Goal: Information Seeking & Learning: Compare options

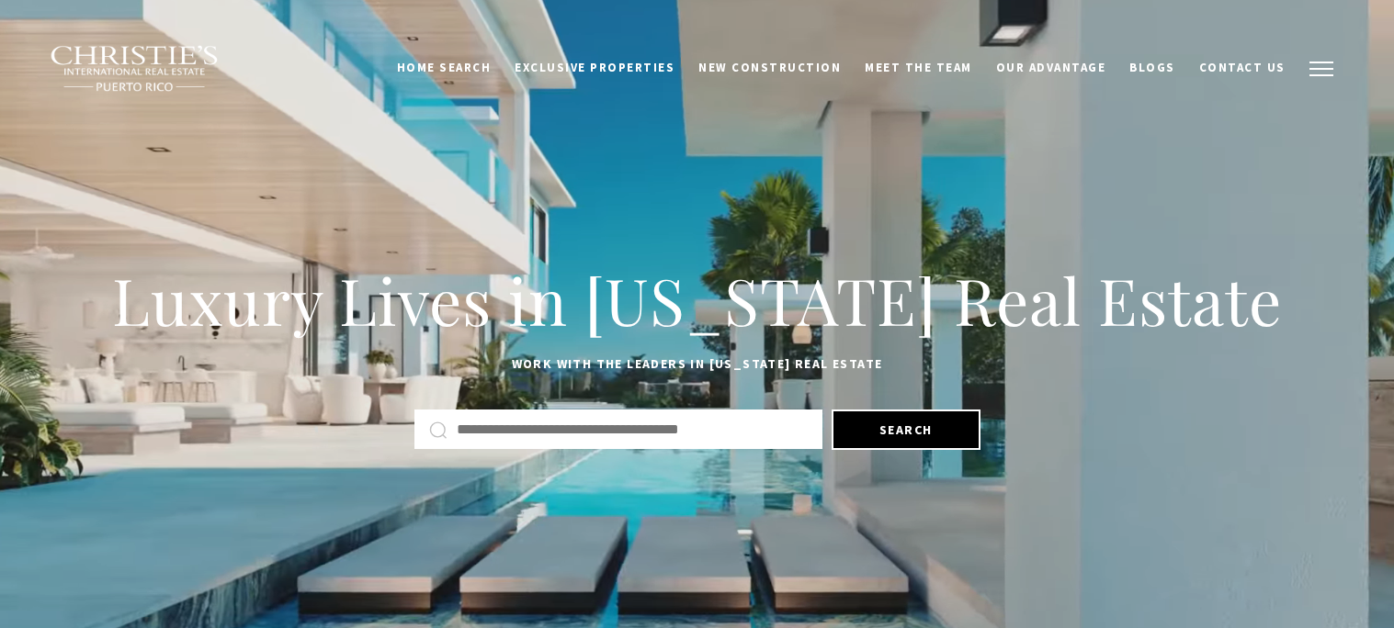
click at [1311, 70] on span "button" at bounding box center [1321, 69] width 24 height 2
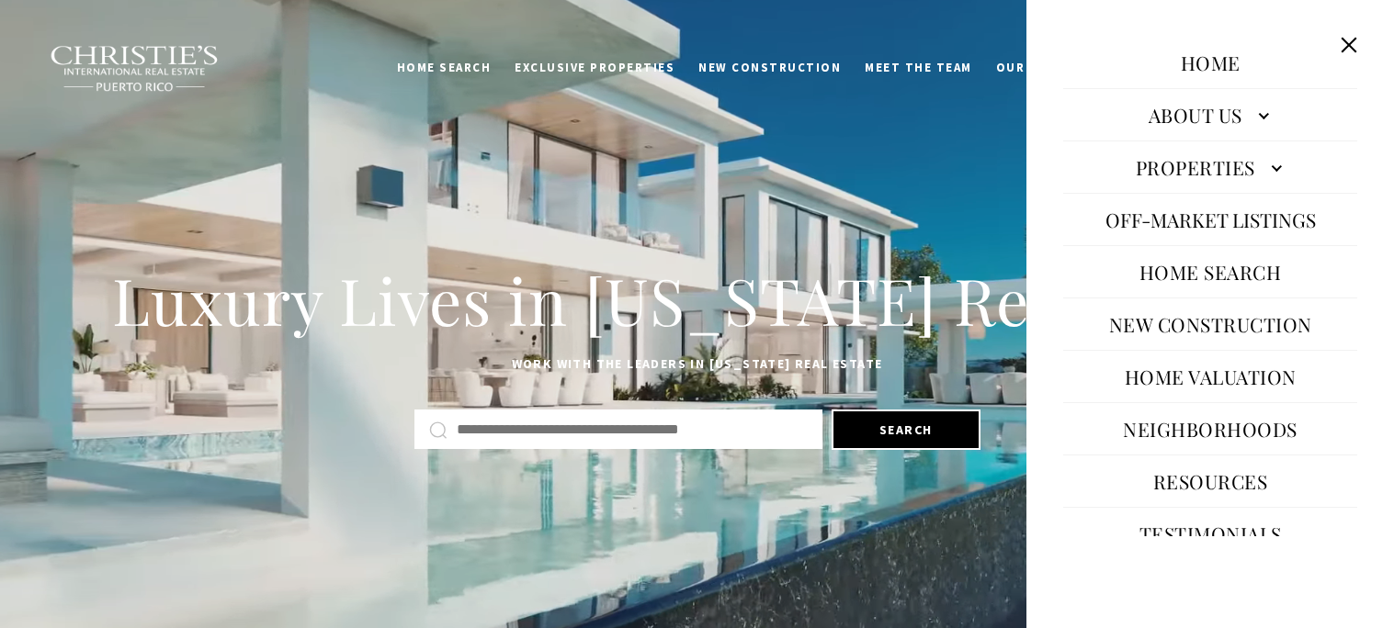
click at [1226, 177] on link "Properties" at bounding box center [1210, 167] width 294 height 44
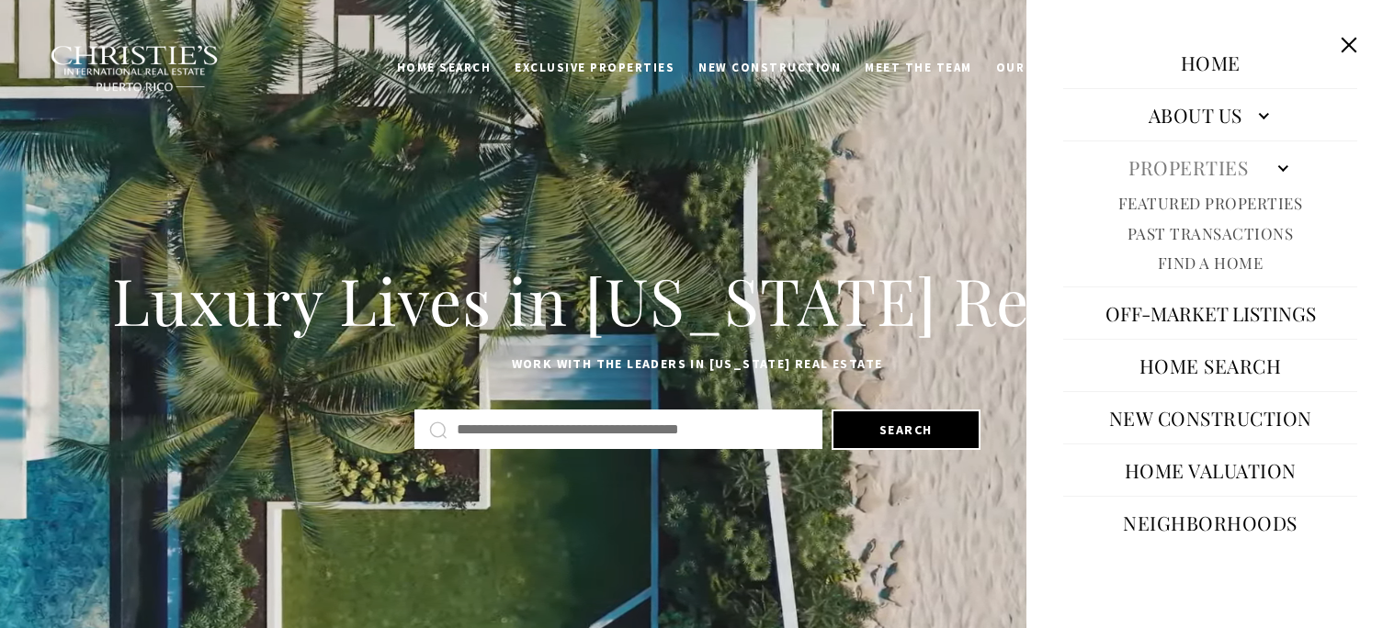
click at [1191, 196] on link "Featured Properties" at bounding box center [1210, 203] width 185 height 21
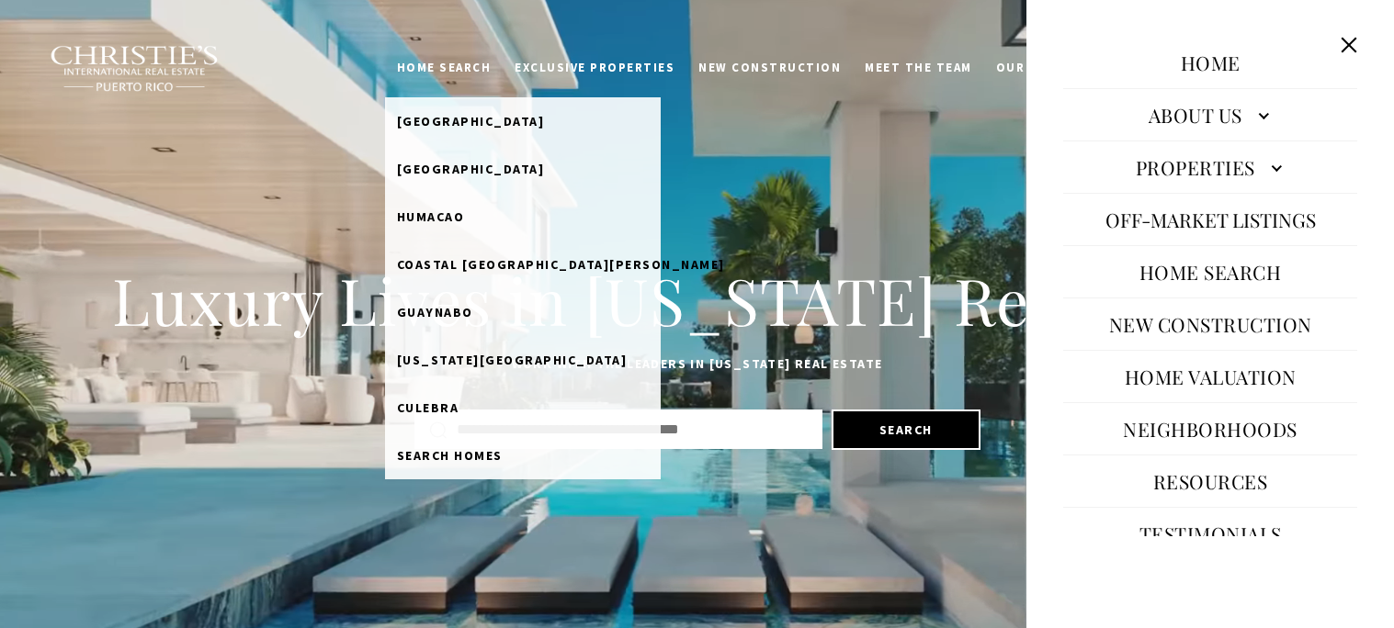
click at [482, 76] on link "Home Search" at bounding box center [444, 68] width 119 height 35
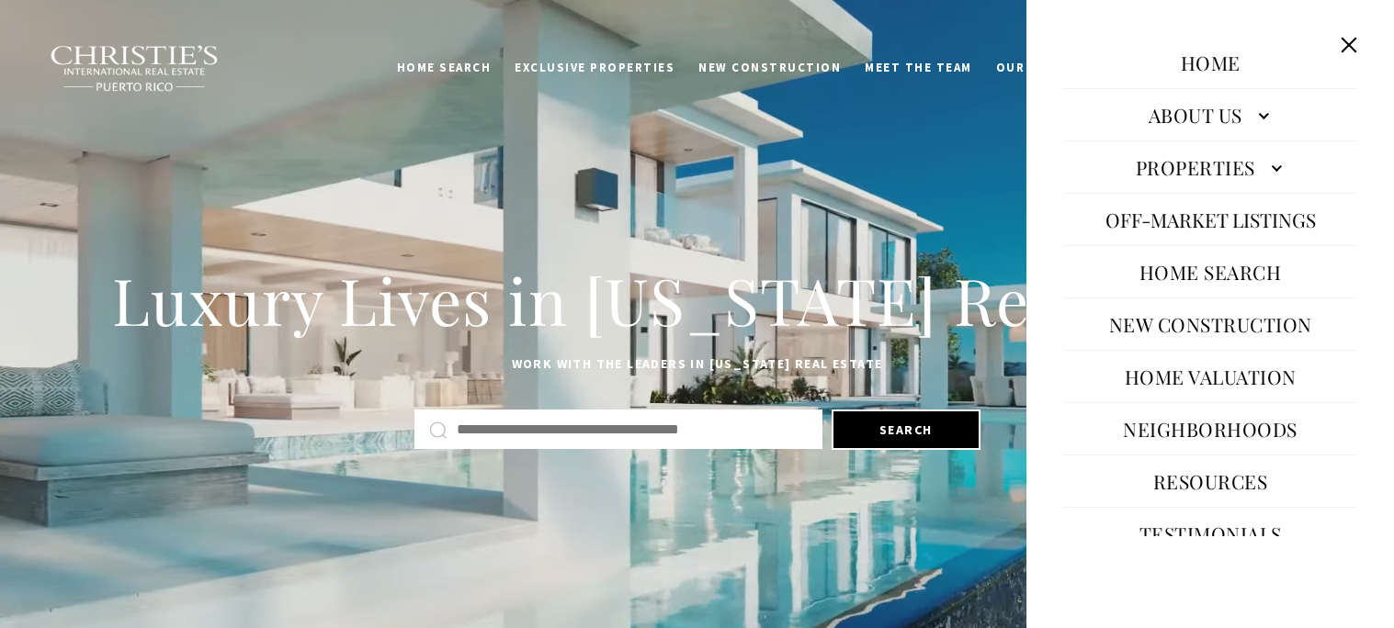
click at [604, 435] on input "Search by Address, City, or Neighborhood" at bounding box center [632, 430] width 351 height 24
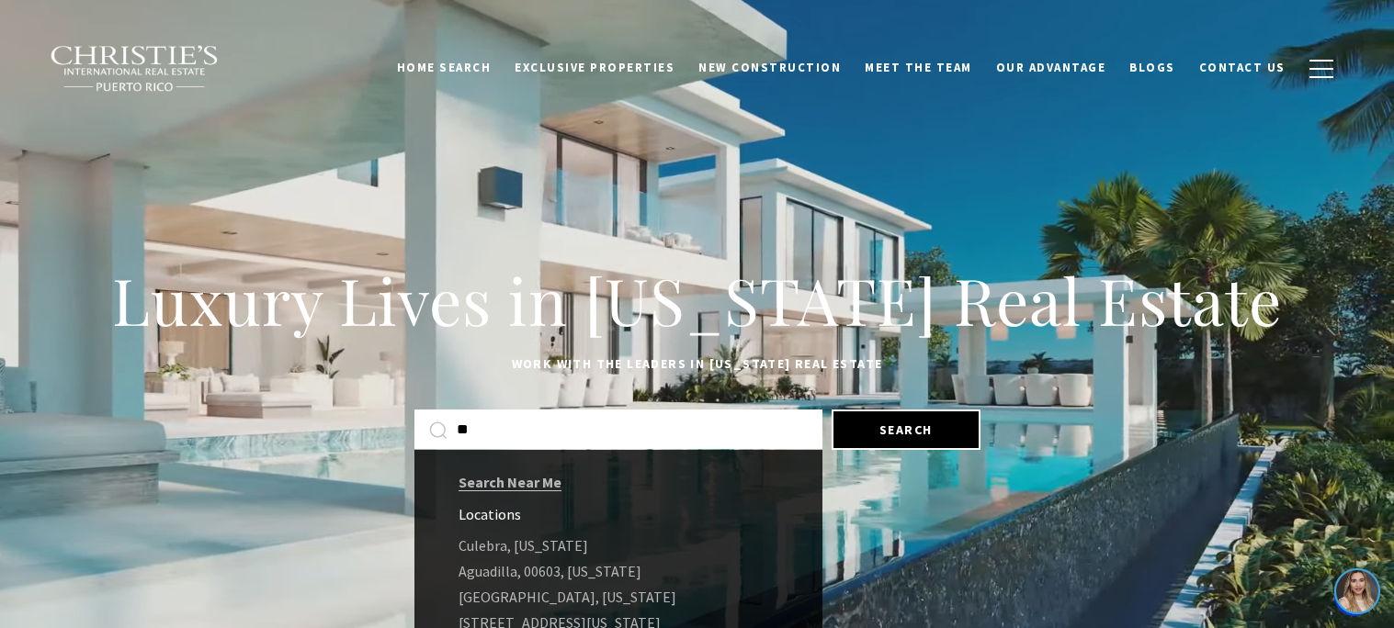
type input "***"
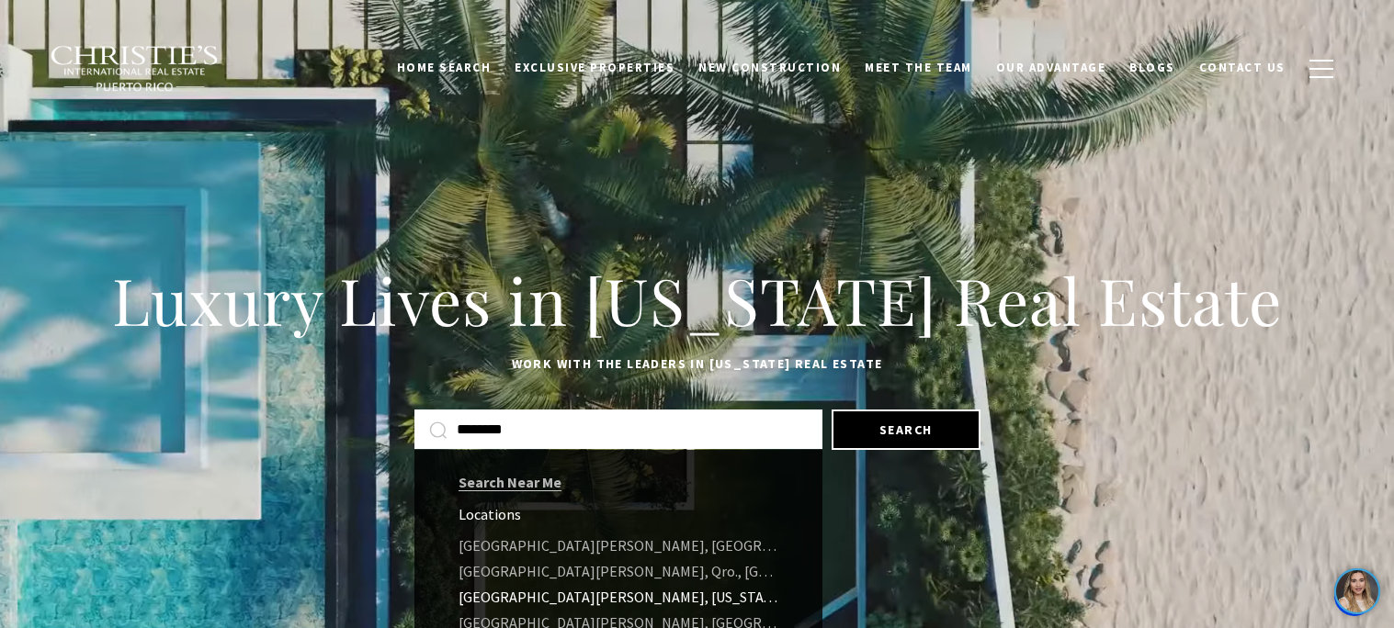
type input "********"
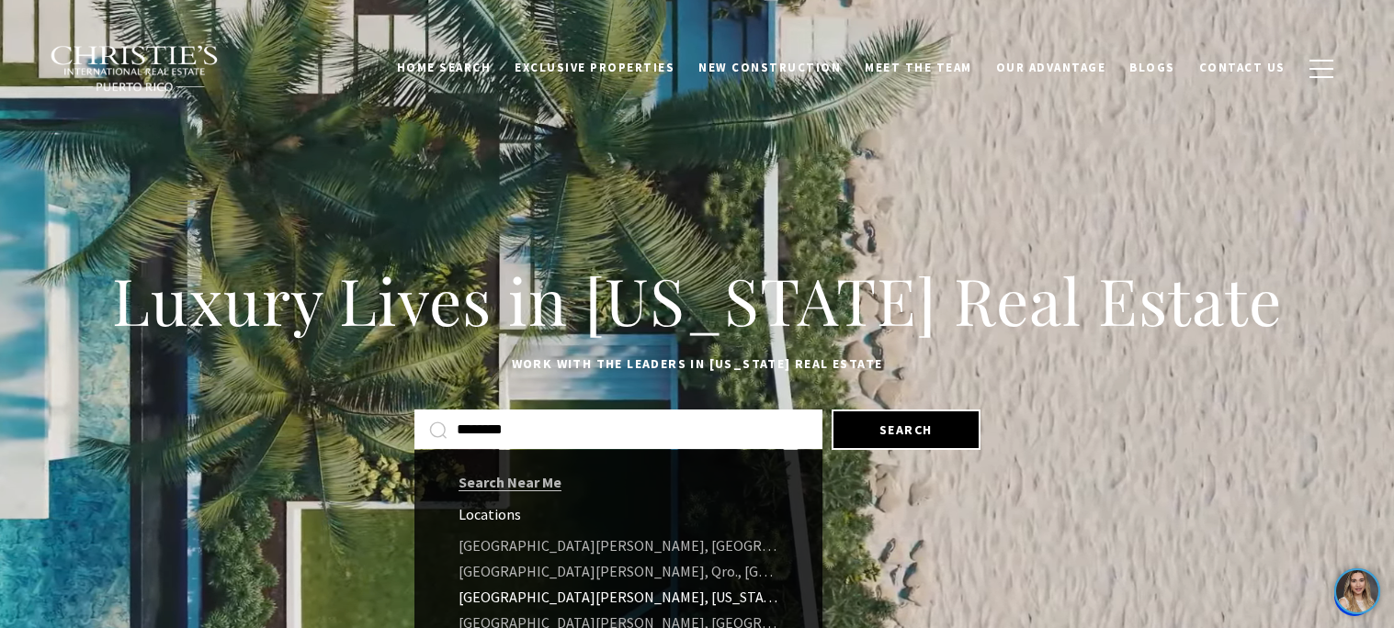
click at [523, 595] on link "San Juan, Puerto Rico" at bounding box center [618, 597] width 408 height 26
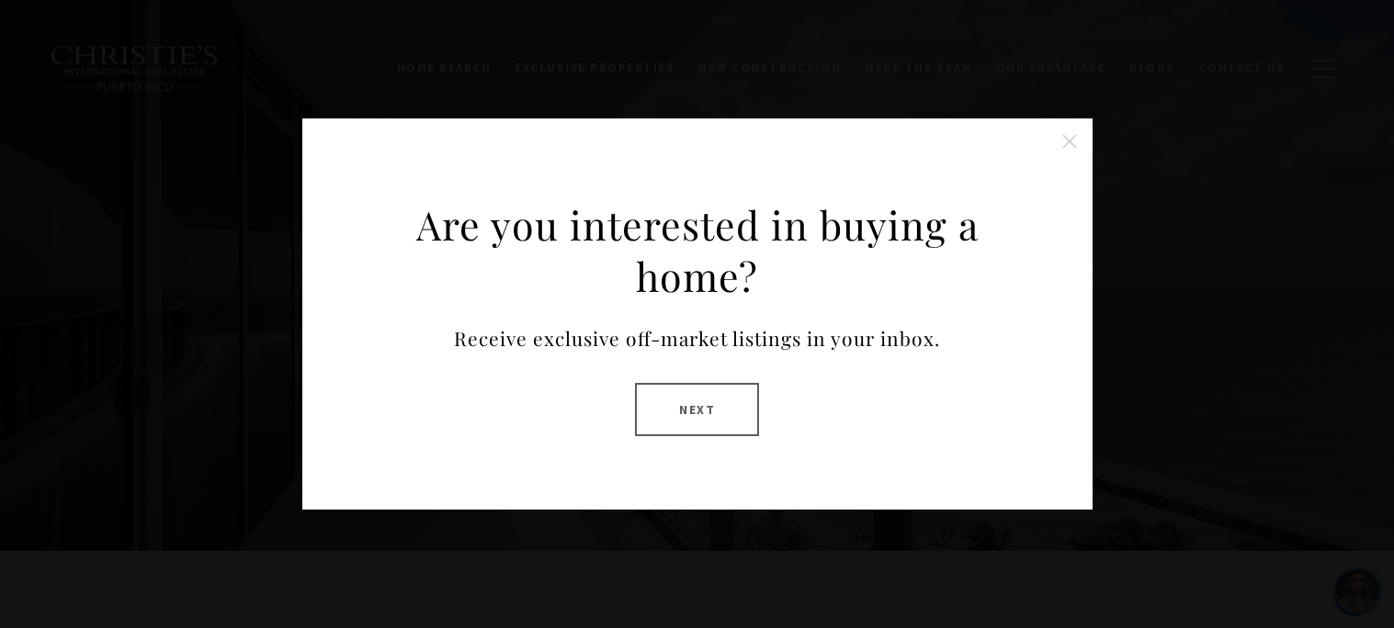
click at [902, 169] on div "Are you interested in buying a home? Receive exclusive off-market listings in y…" at bounding box center [697, 314] width 790 height 390
click at [1066, 147] on button "Close this option" at bounding box center [1069, 141] width 37 height 37
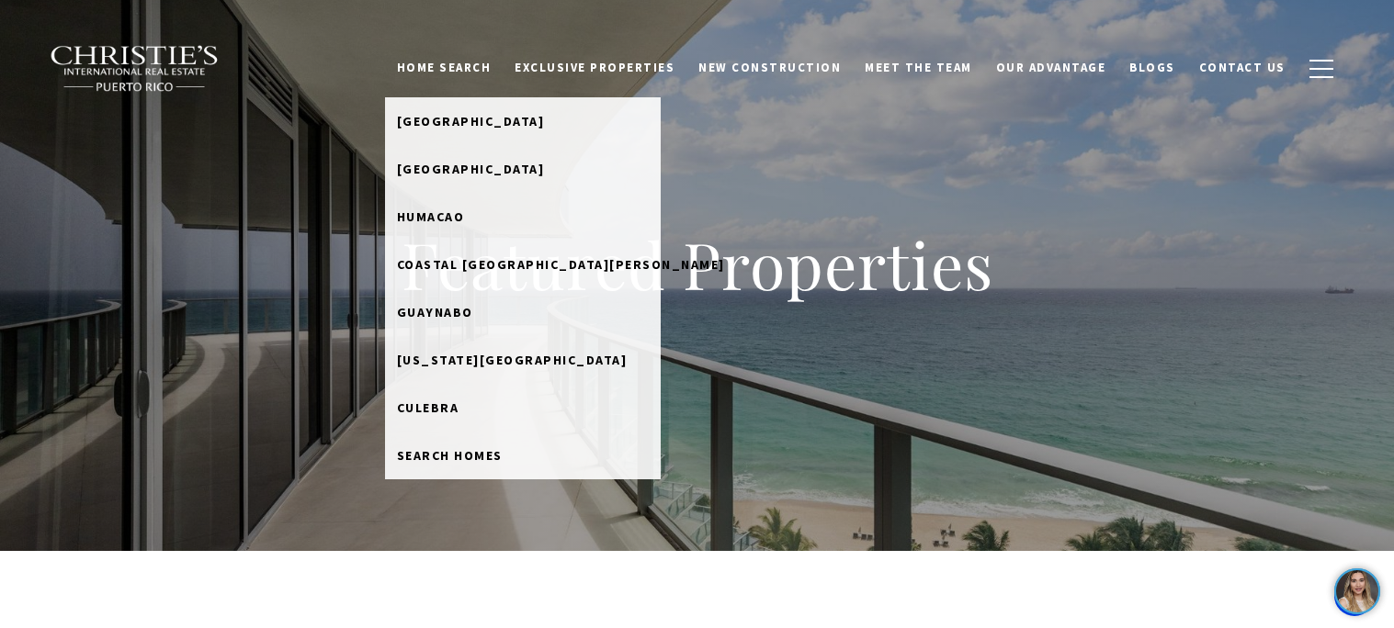
click at [465, 60] on link "Home Search" at bounding box center [444, 68] width 119 height 35
click at [487, 62] on link "Home Search" at bounding box center [444, 68] width 119 height 35
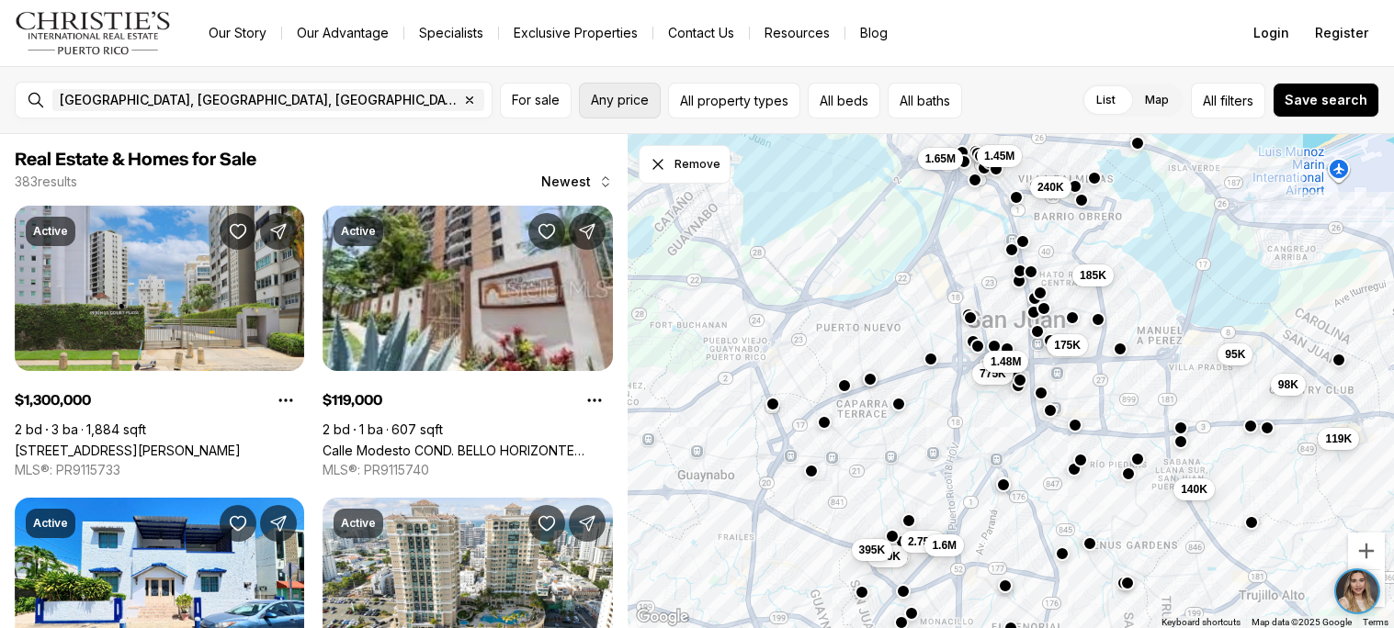
click at [600, 85] on button "Any price" at bounding box center [620, 101] width 82 height 36
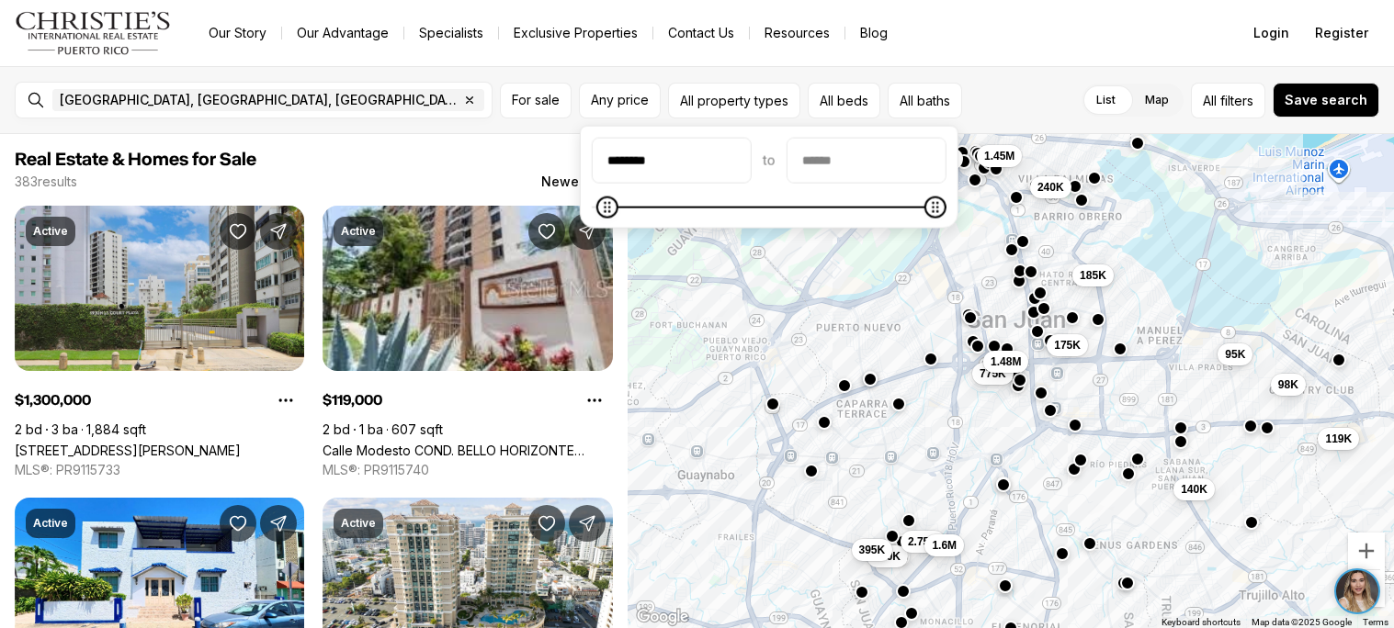
type input "********"
click at [869, 155] on input "priceMax" at bounding box center [866, 161] width 158 height 44
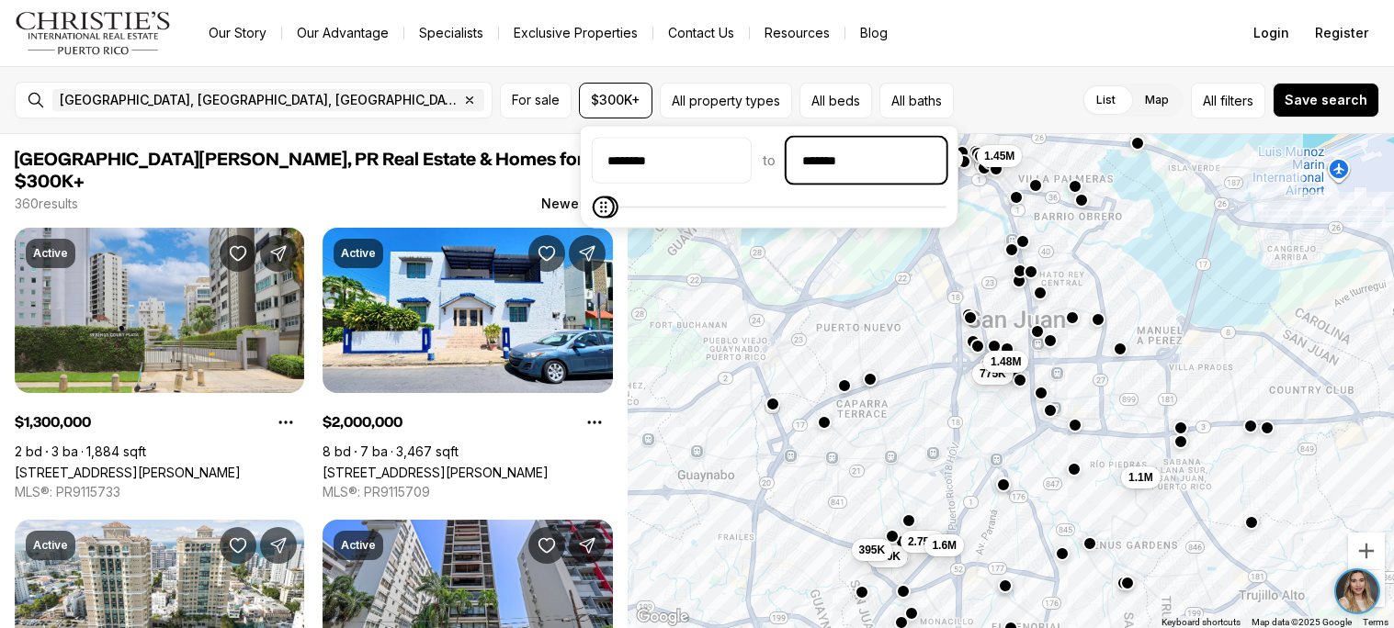
type input "********"
click at [760, 114] on button "All property types" at bounding box center [726, 101] width 132 height 36
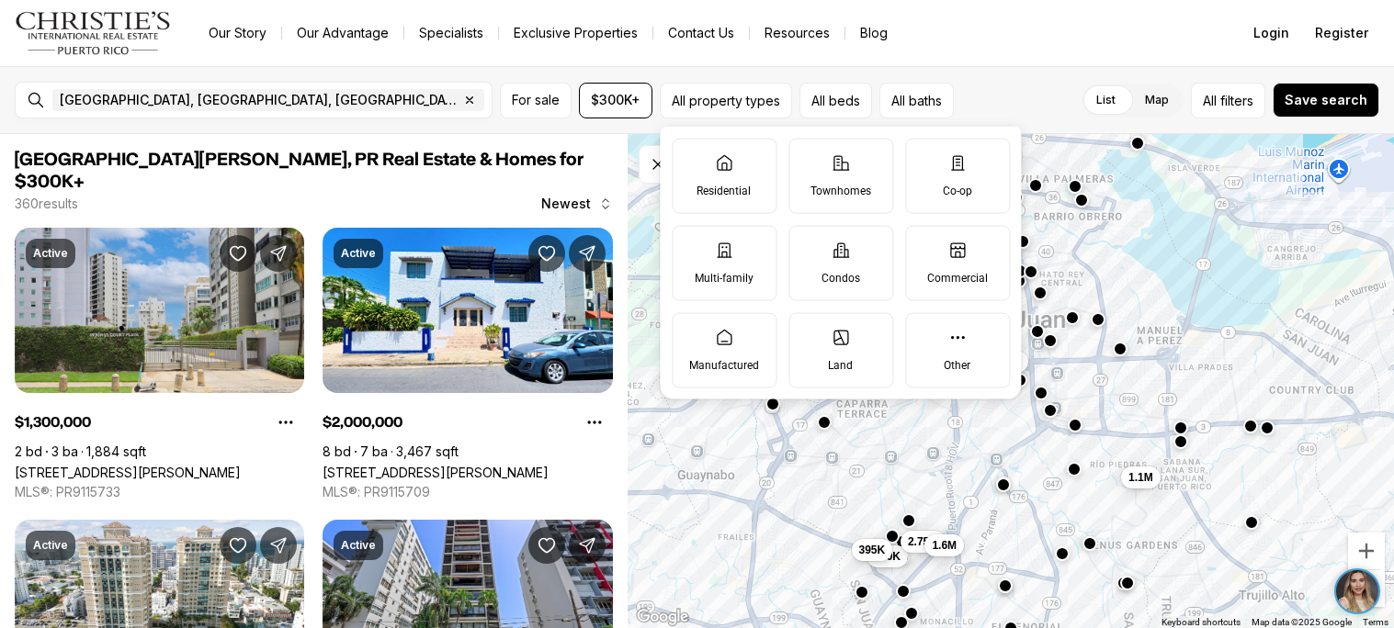
click at [1041, 83] on div "List Map List Map All filters Save search" at bounding box center [1170, 101] width 418 height 36
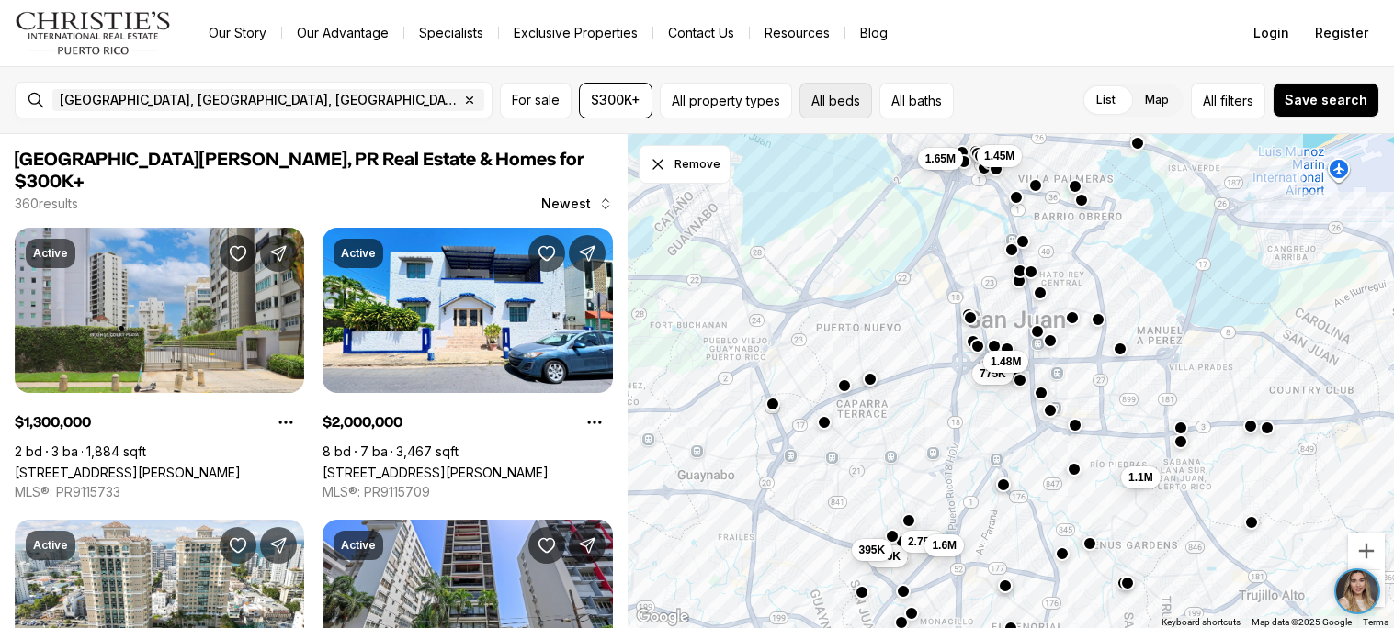
click at [858, 103] on button "All beds" at bounding box center [835, 101] width 73 height 36
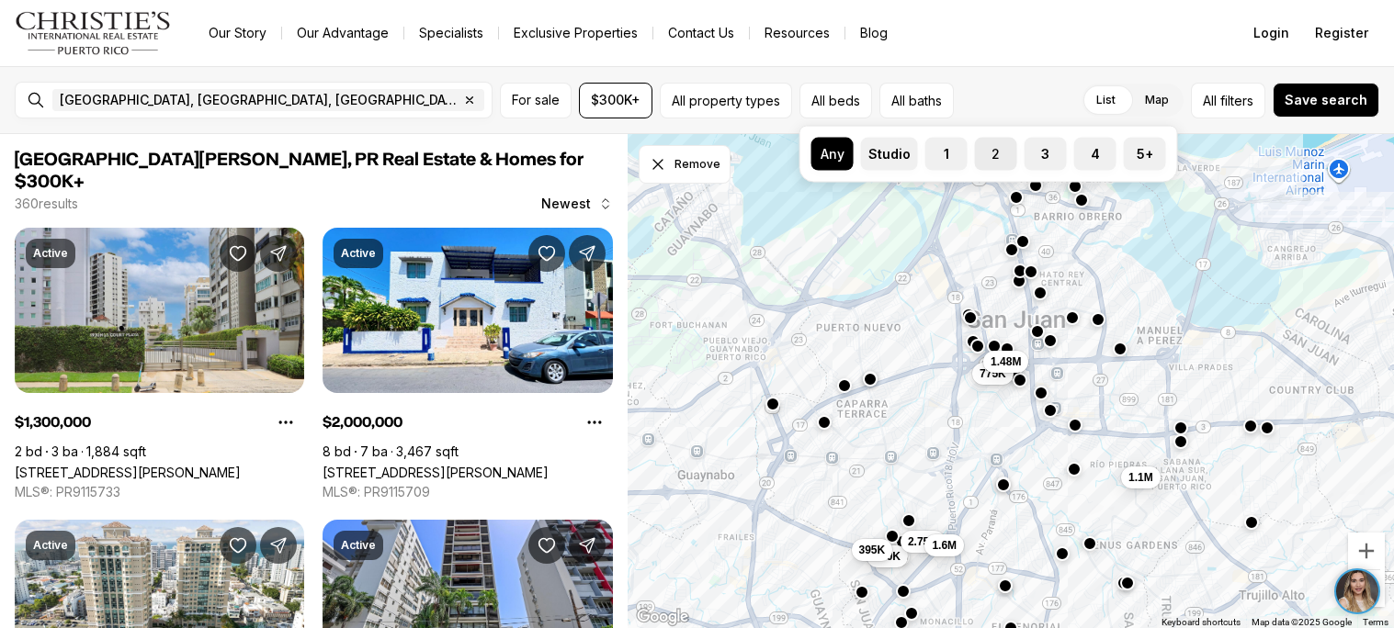
click at [978, 160] on label "2" at bounding box center [996, 154] width 42 height 33
click at [978, 156] on button "2" at bounding box center [984, 147] width 18 height 18
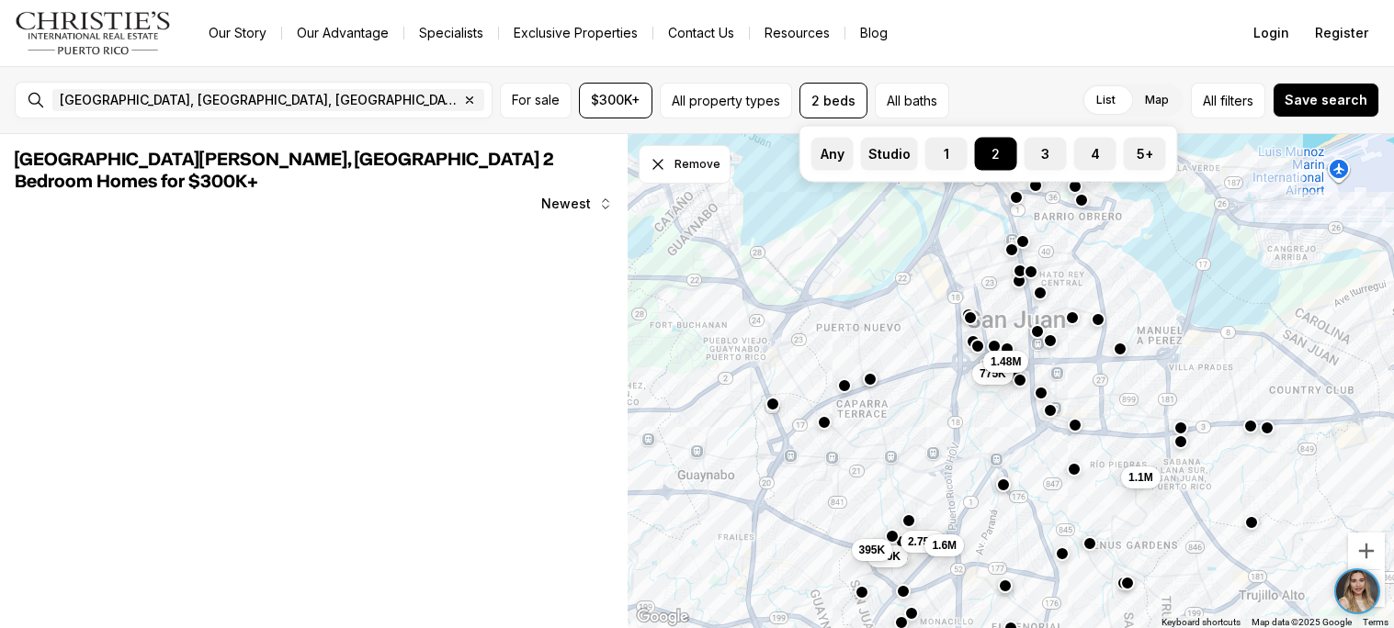
click at [959, 70] on div "San Juan, PR, US Remove San Juan, PR, US For sale $300K+ All property types 2 b…" at bounding box center [697, 100] width 1394 height 68
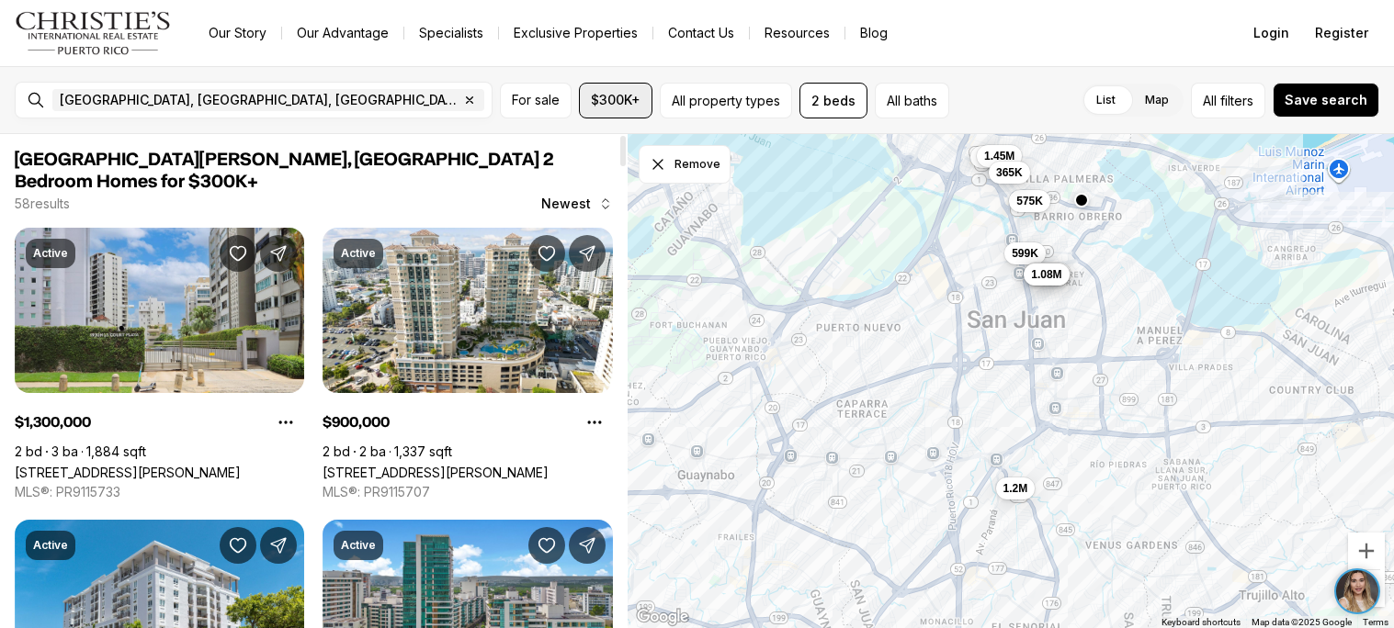
click at [612, 112] on button "$300K+" at bounding box center [615, 101] width 73 height 36
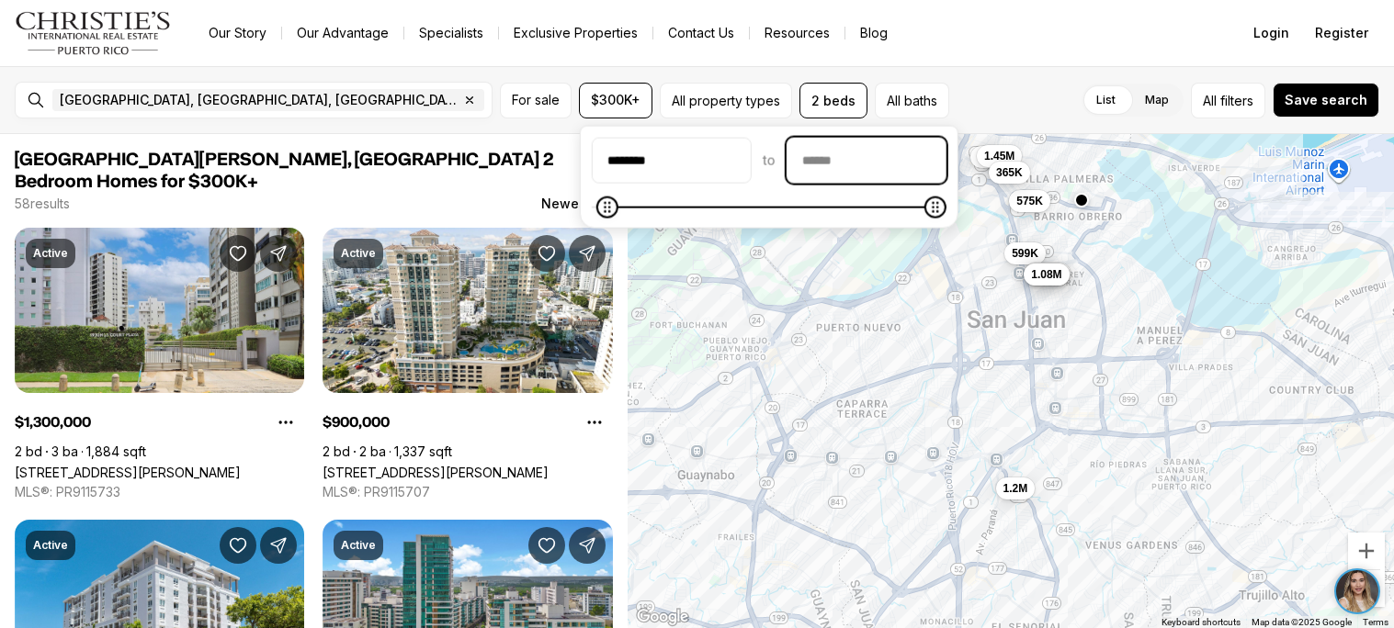
click at [874, 170] on input "priceMax" at bounding box center [866, 161] width 158 height 44
type input "********"
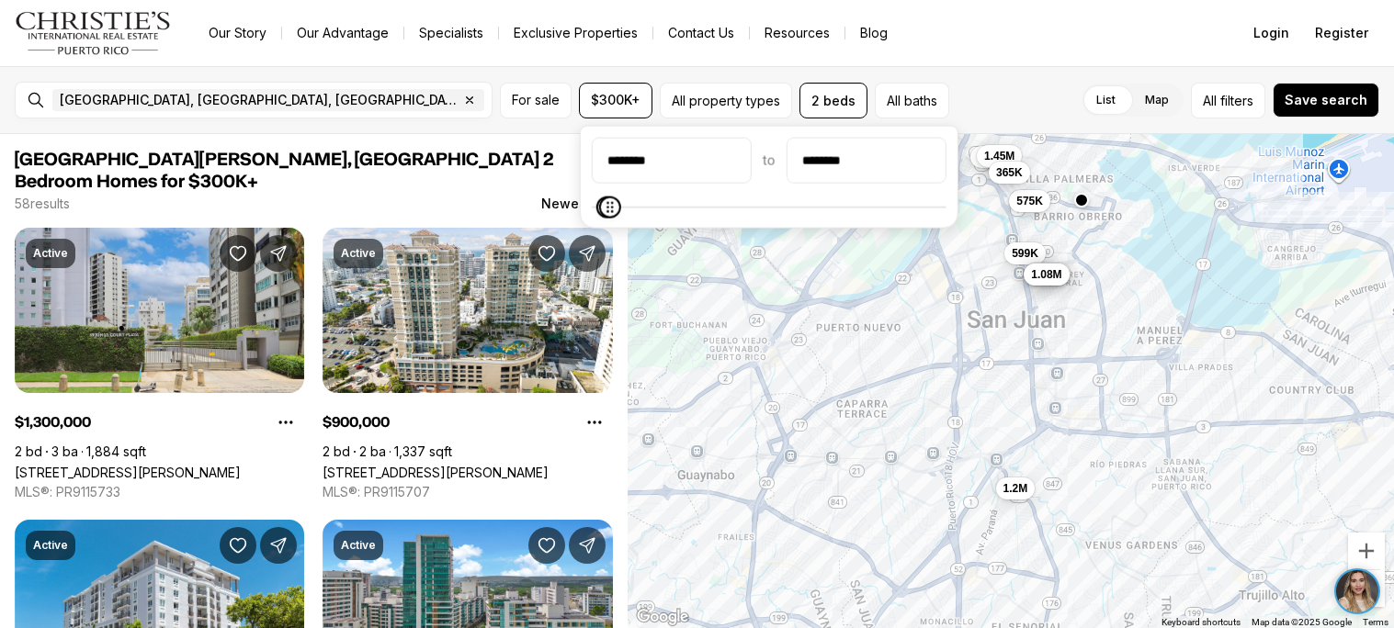
click at [808, 186] on div "******** to ********" at bounding box center [769, 177] width 355 height 79
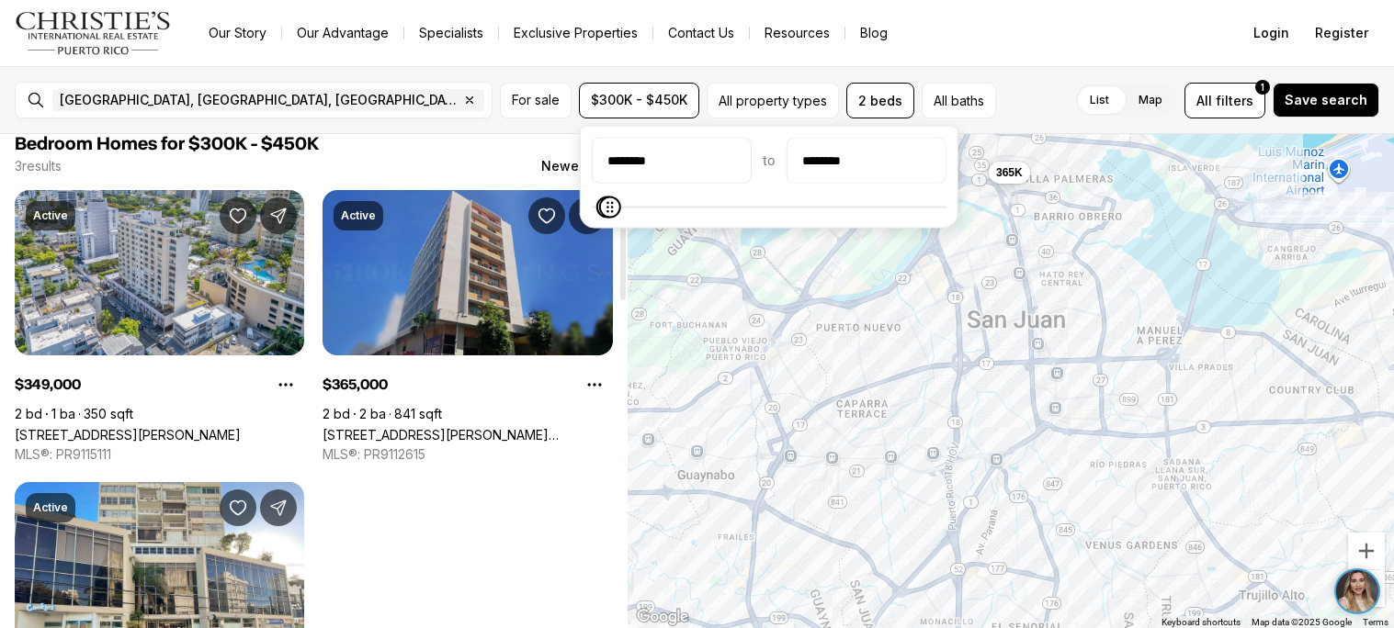
scroll to position [41, 0]
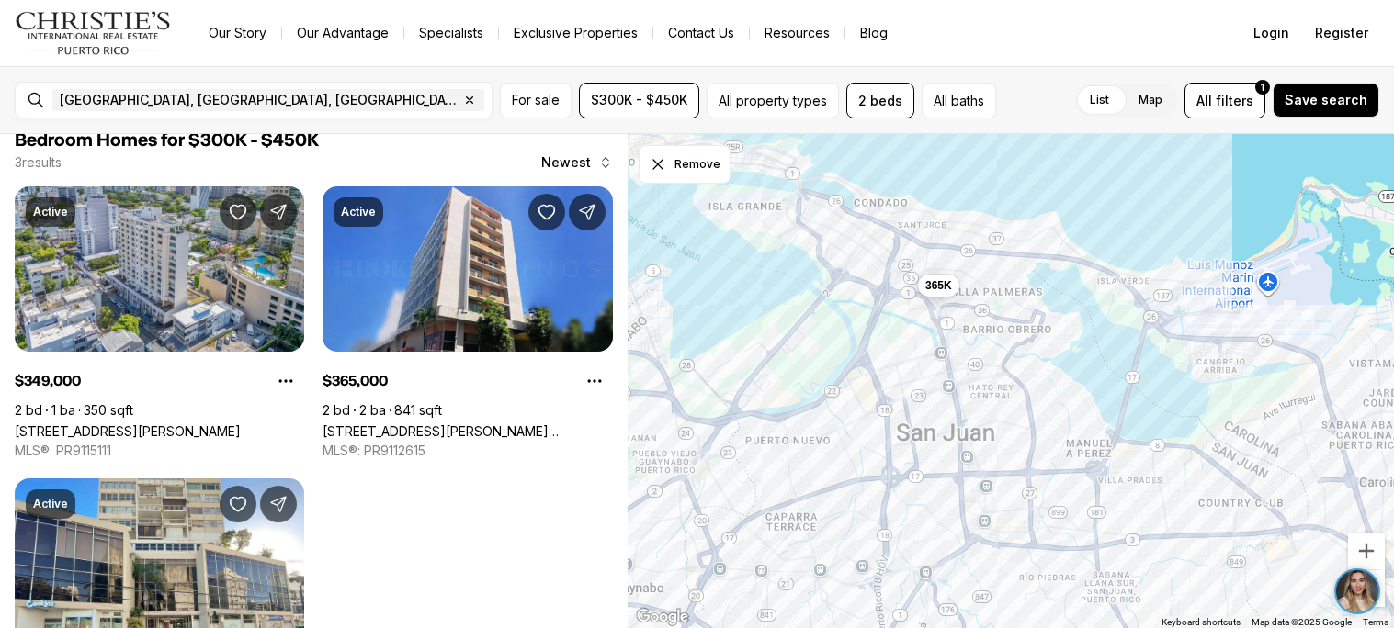
drag, startPoint x: 1071, startPoint y: 414, endPoint x: 1002, endPoint y: 536, distance: 140.3
click at [1002, 536] on div "365K" at bounding box center [1010, 381] width 766 height 495
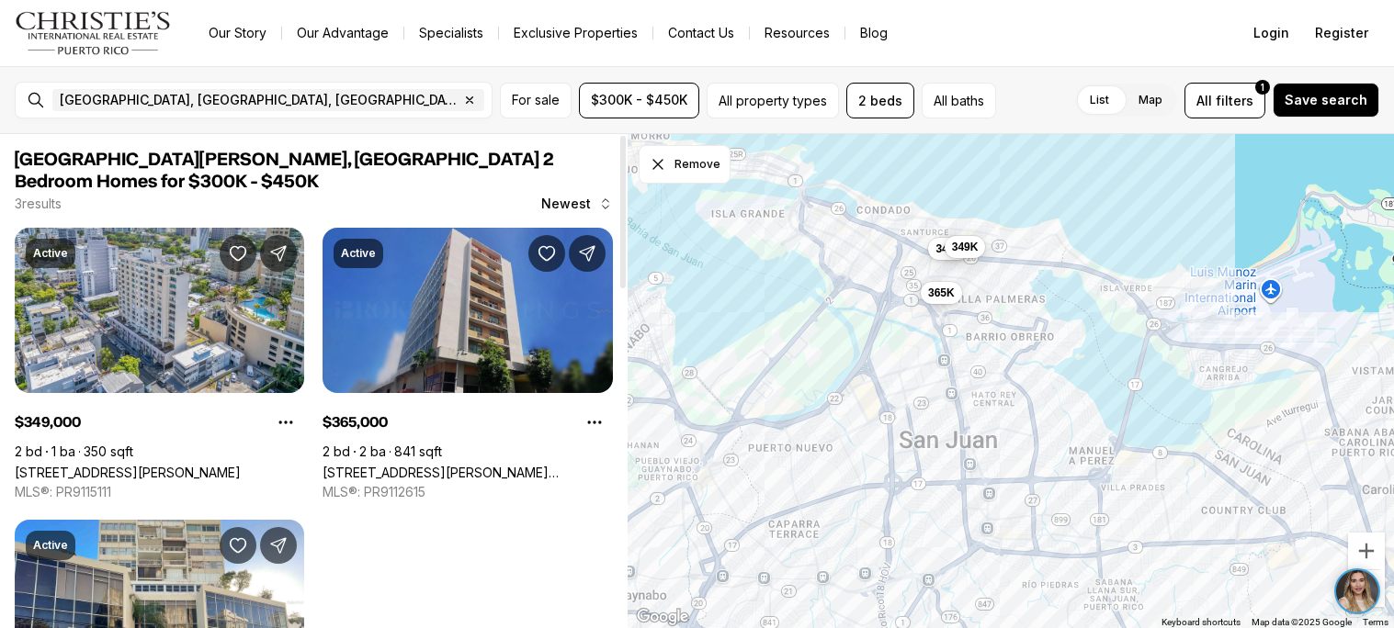
click at [434, 465] on link "1663 PONCE DE LEON AVE #802, SAN JUAN PR, 00909" at bounding box center [466, 473] width 289 height 16
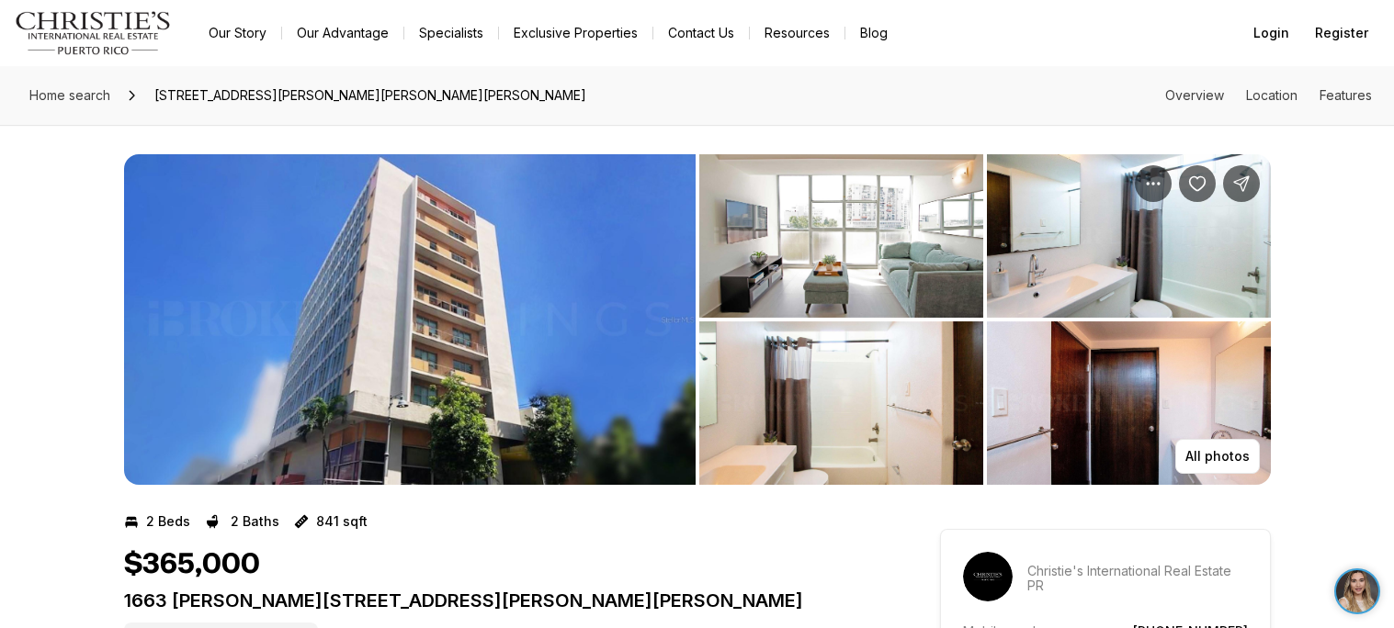
click at [686, 270] on img "View image gallery" at bounding box center [409, 319] width 571 height 331
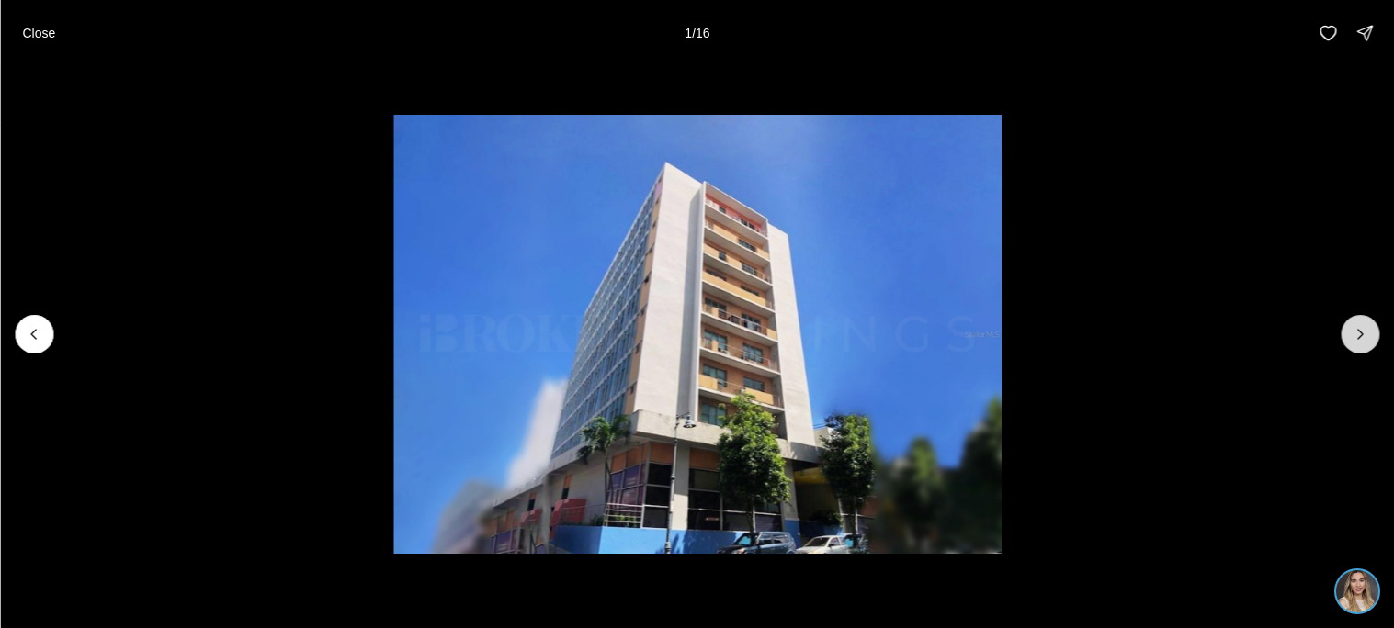
click at [1365, 337] on icon "Next slide" at bounding box center [1359, 334] width 18 height 18
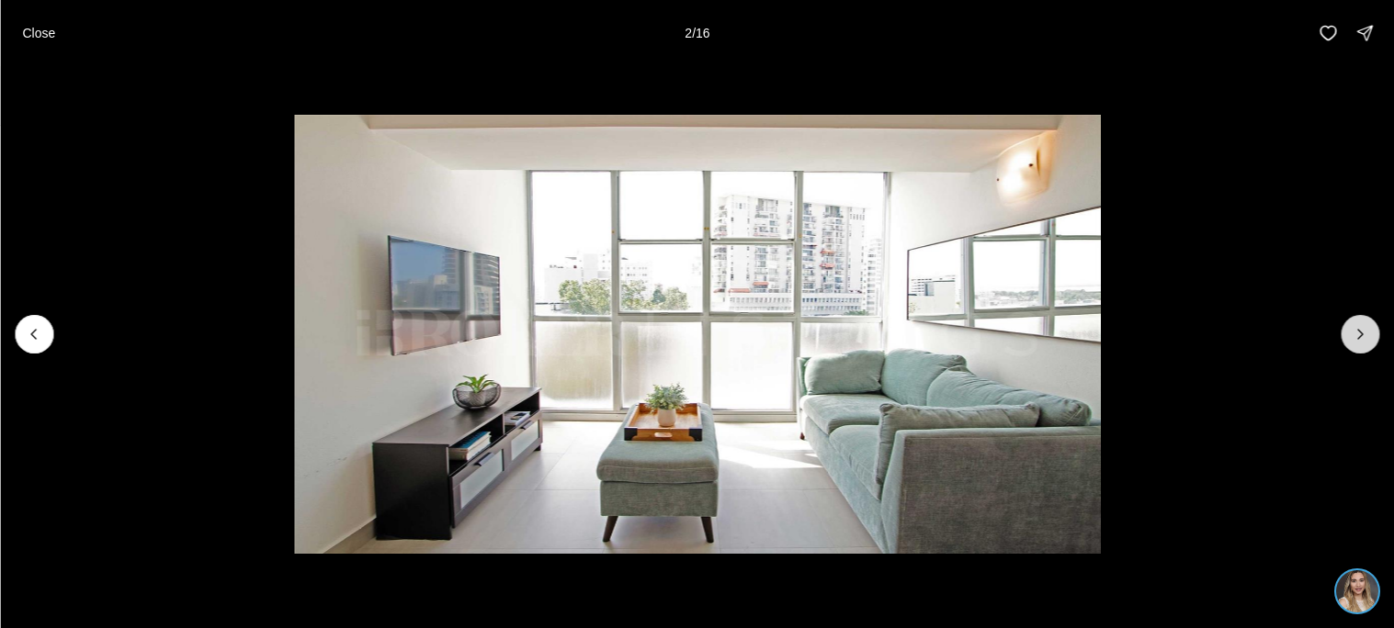
click at [1365, 337] on icon "Next slide" at bounding box center [1359, 334] width 18 height 18
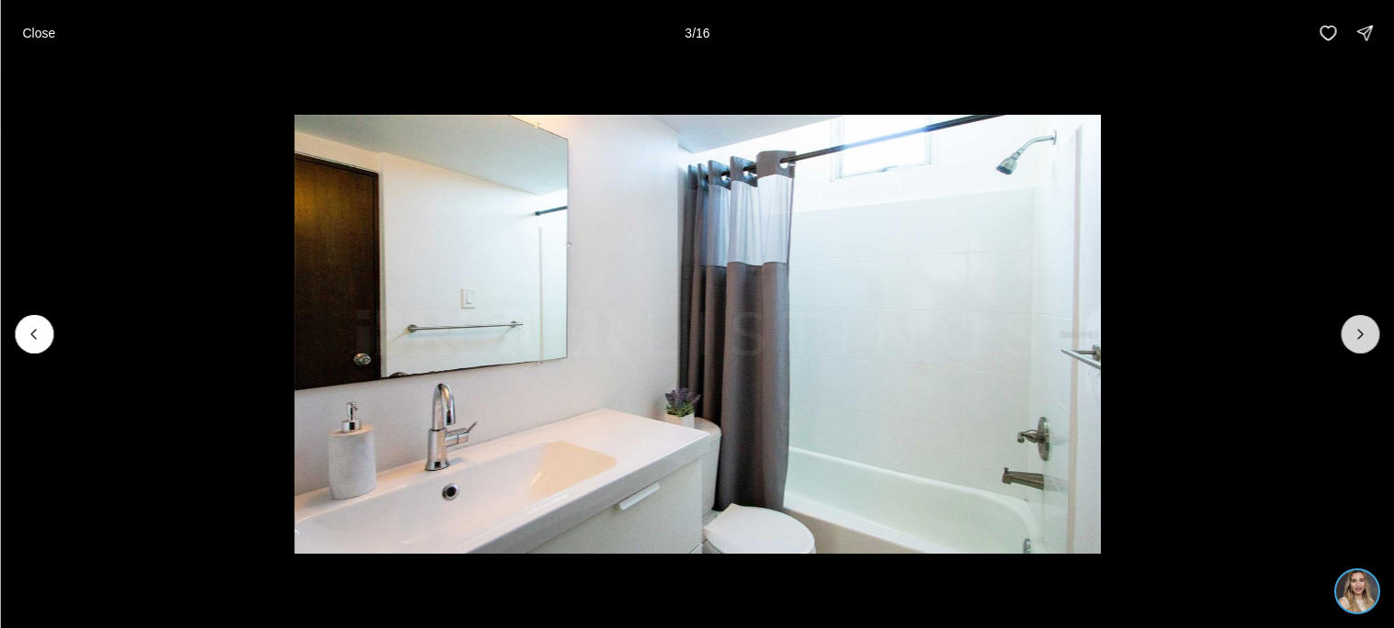
click at [1365, 337] on icon "Next slide" at bounding box center [1359, 334] width 18 height 18
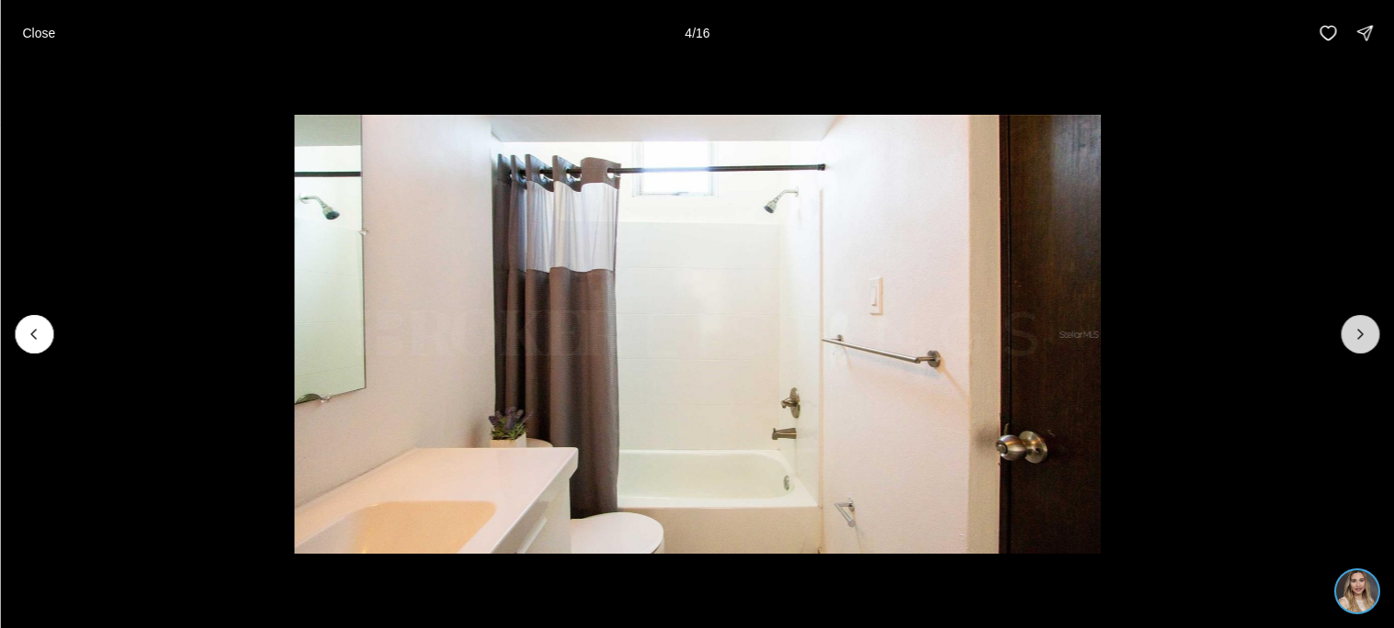
click at [1365, 337] on icon "Next slide" at bounding box center [1359, 334] width 18 height 18
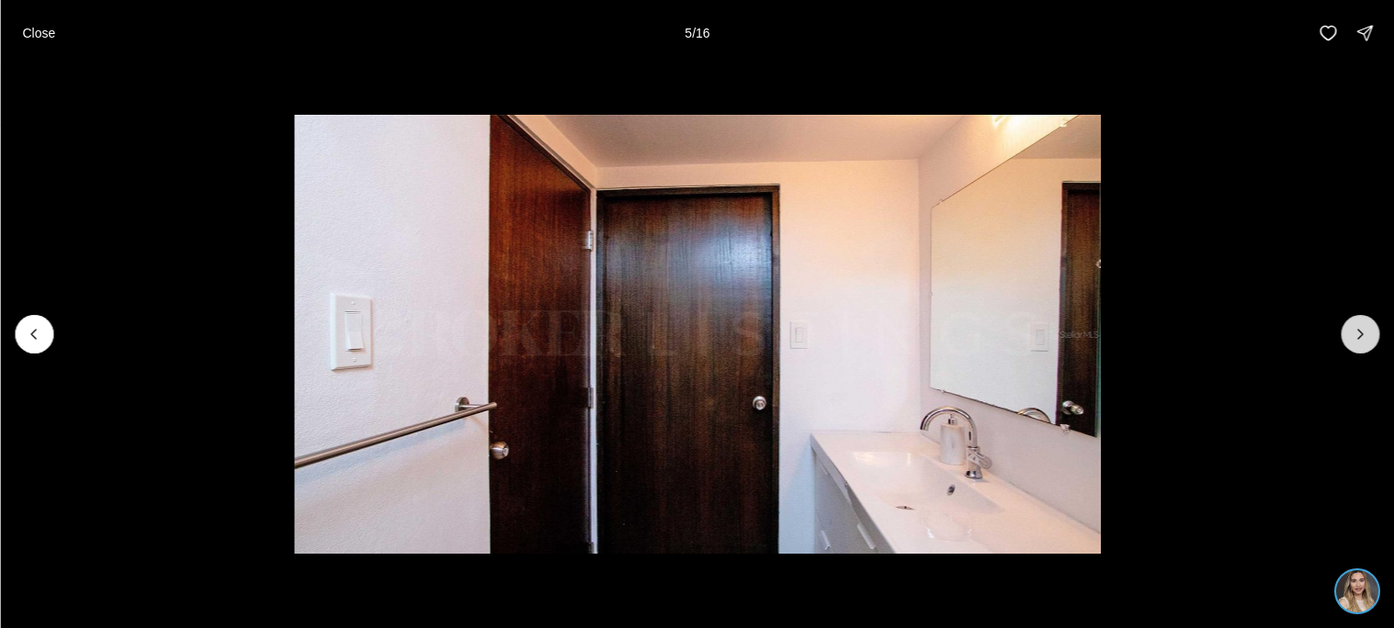
click at [1365, 337] on icon "Next slide" at bounding box center [1359, 334] width 18 height 18
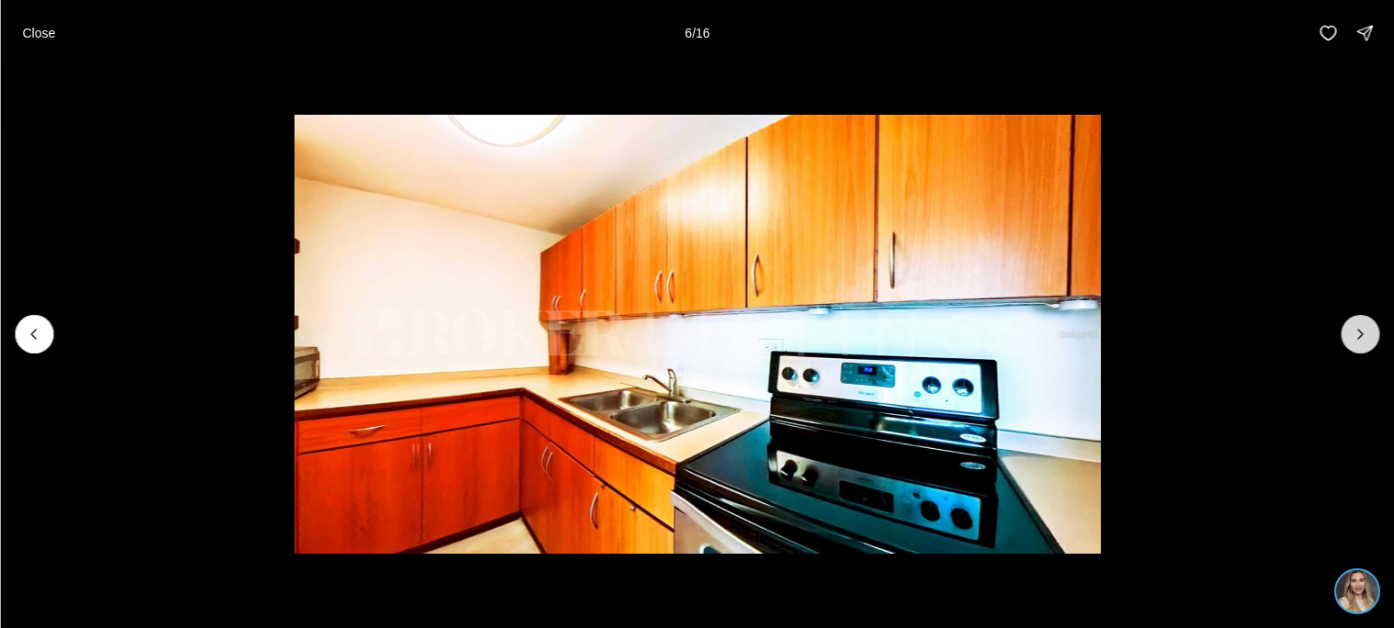
click at [1365, 337] on icon "Next slide" at bounding box center [1359, 334] width 18 height 18
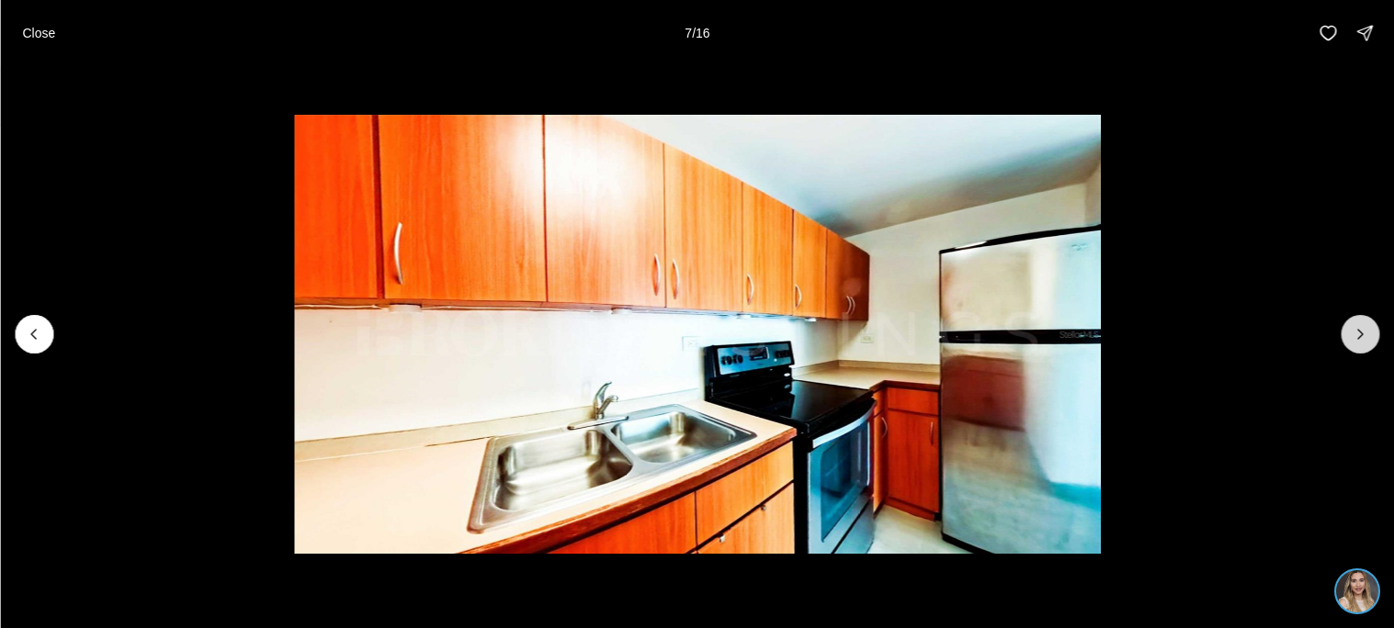
click at [1365, 337] on icon "Next slide" at bounding box center [1359, 334] width 18 height 18
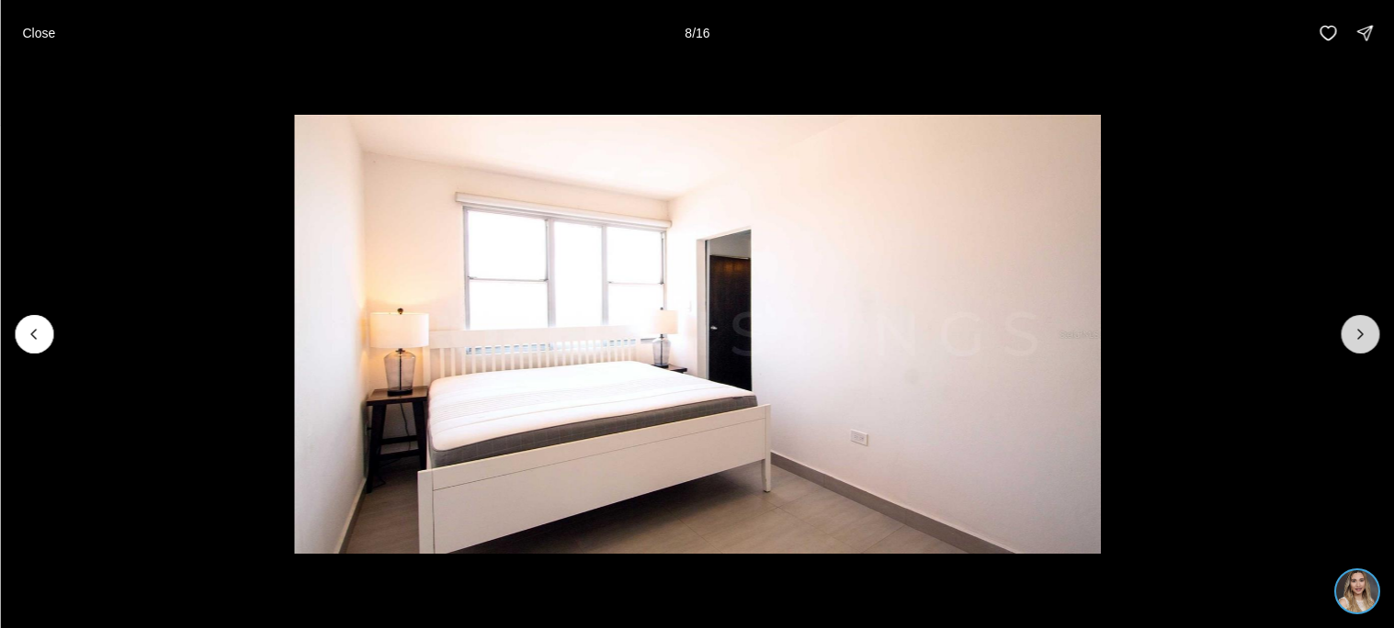
click at [1365, 337] on icon "Next slide" at bounding box center [1359, 334] width 18 height 18
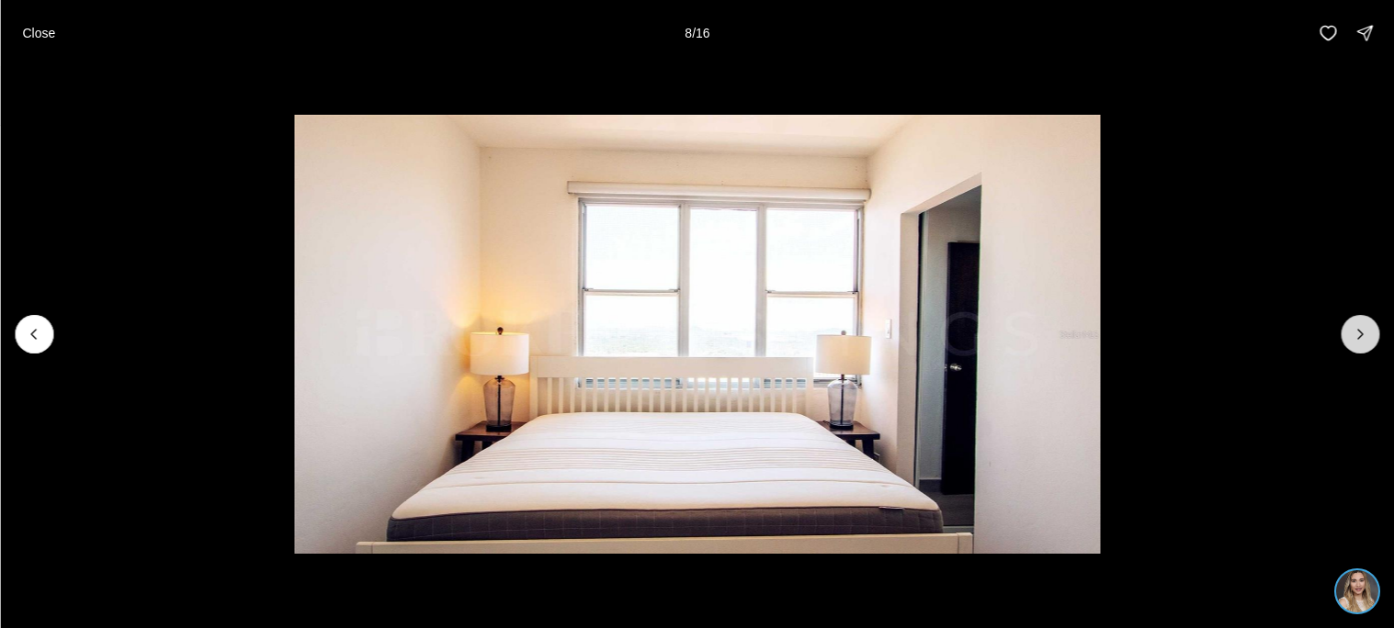
click at [1365, 337] on icon "Next slide" at bounding box center [1359, 334] width 18 height 18
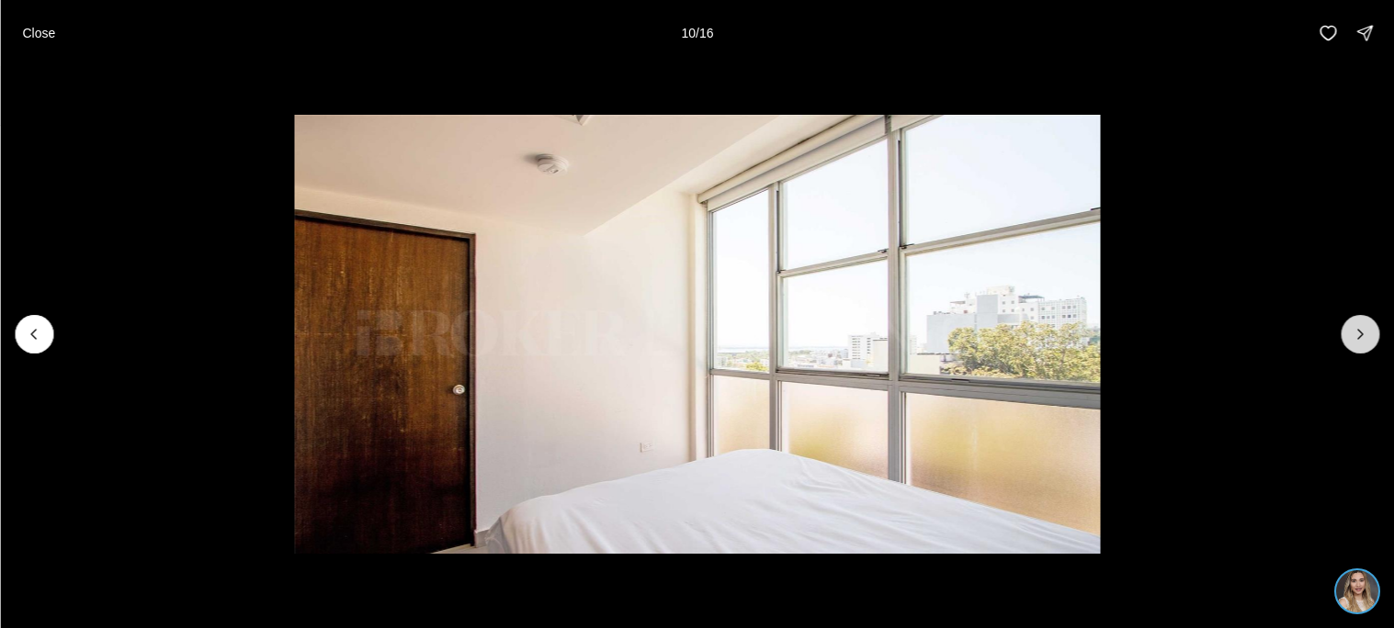
click at [1365, 337] on icon "Next slide" at bounding box center [1359, 334] width 18 height 18
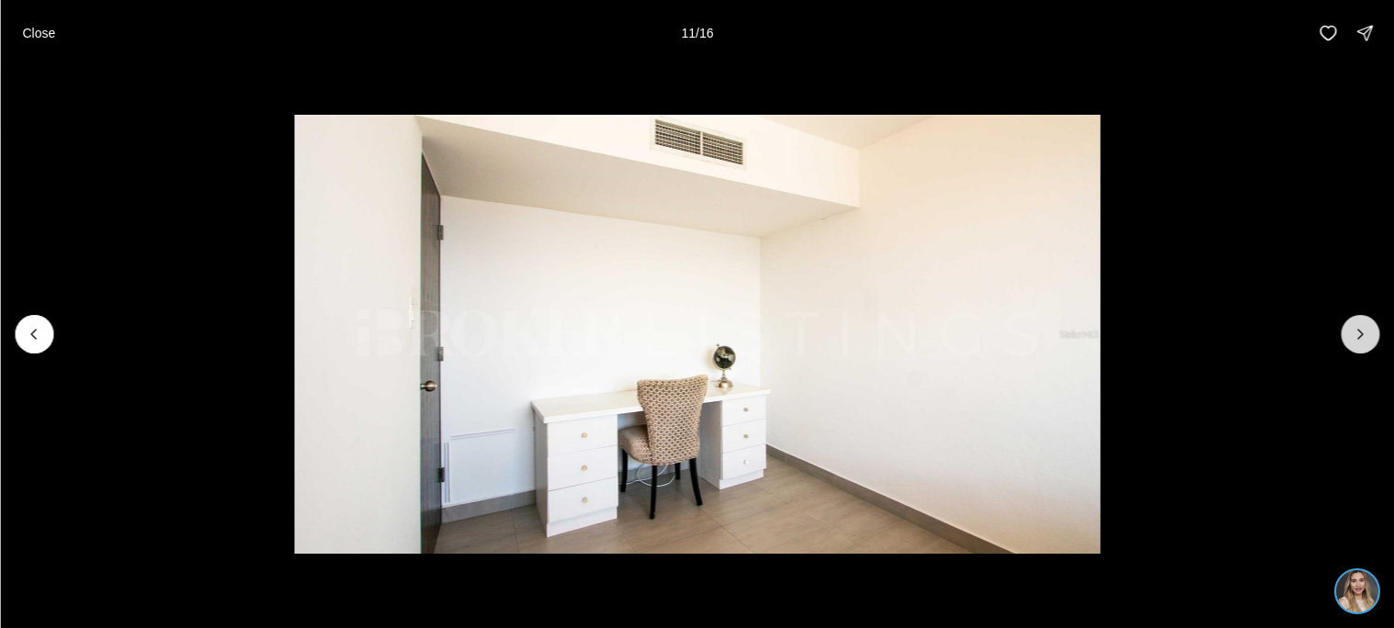
click at [1365, 337] on icon "Next slide" at bounding box center [1359, 334] width 18 height 18
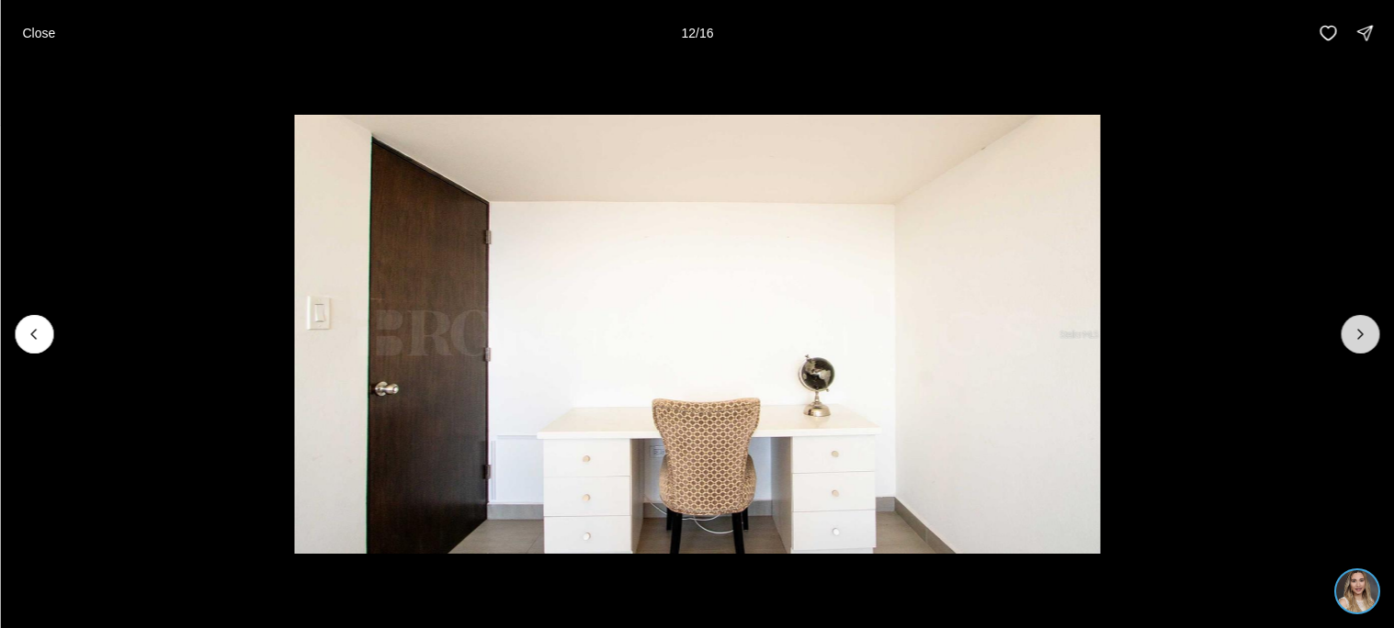
click at [1365, 337] on icon "Next slide" at bounding box center [1359, 334] width 18 height 18
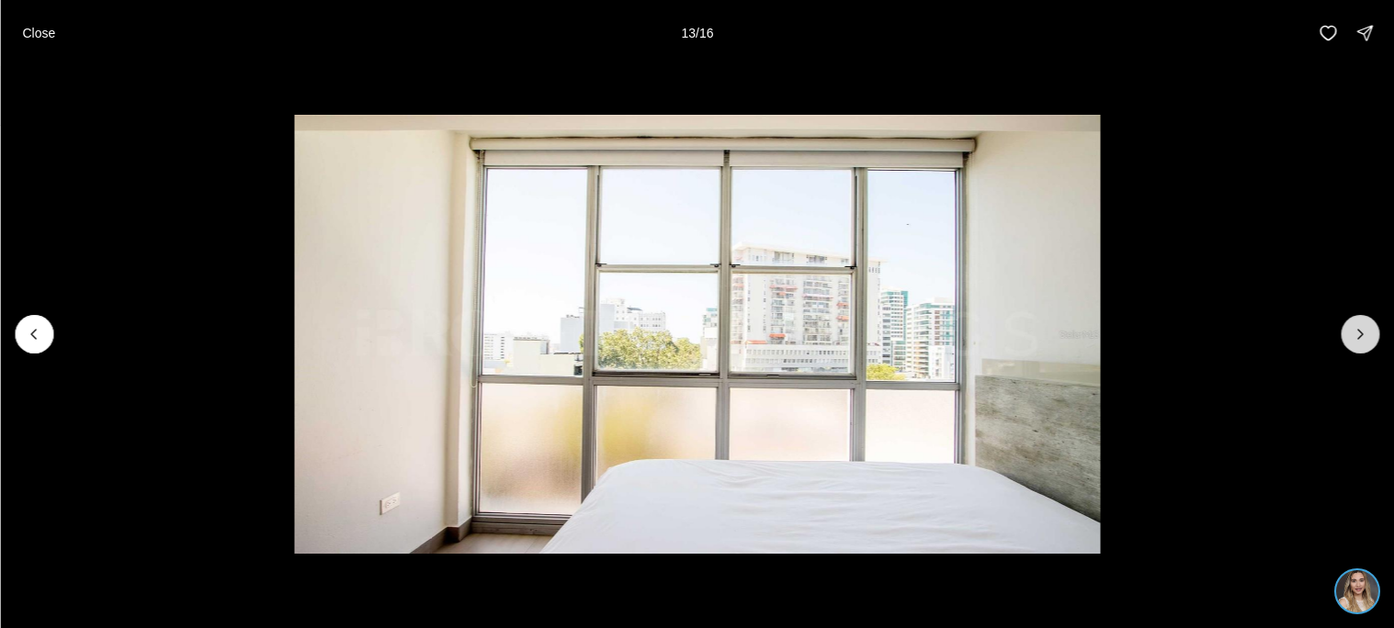
click at [1365, 337] on icon "Next slide" at bounding box center [1359, 334] width 18 height 18
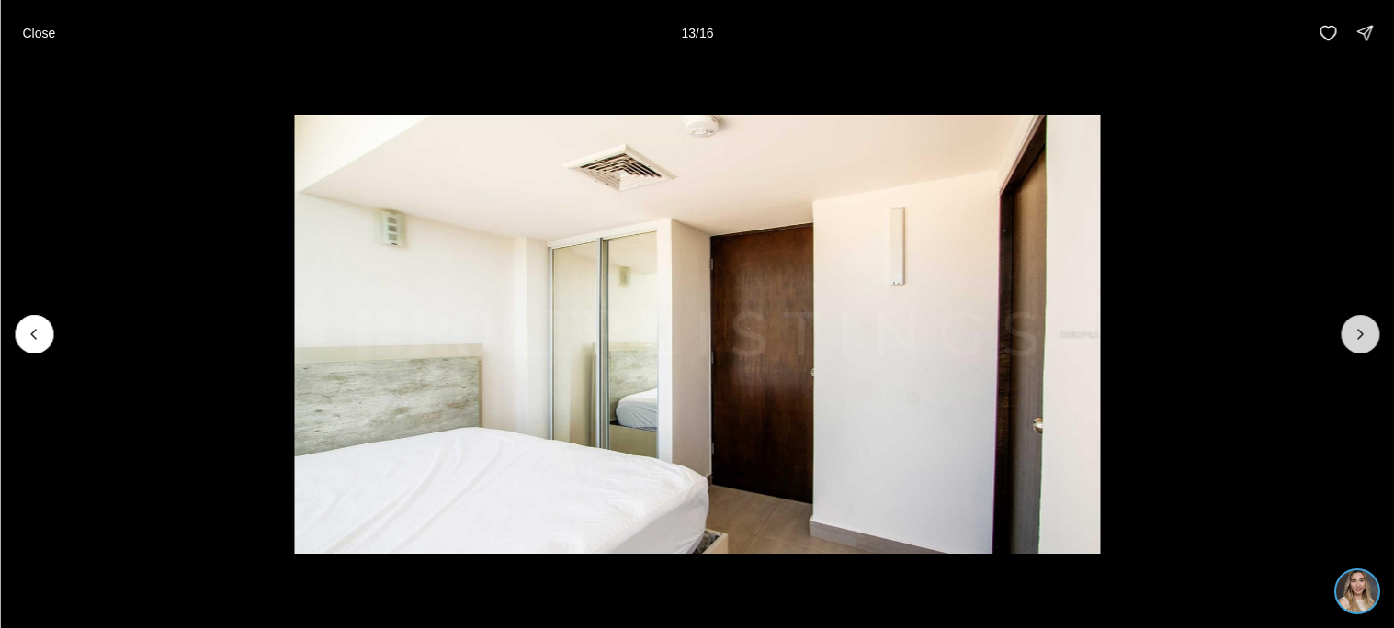
click at [1365, 337] on icon "Next slide" at bounding box center [1359, 334] width 18 height 18
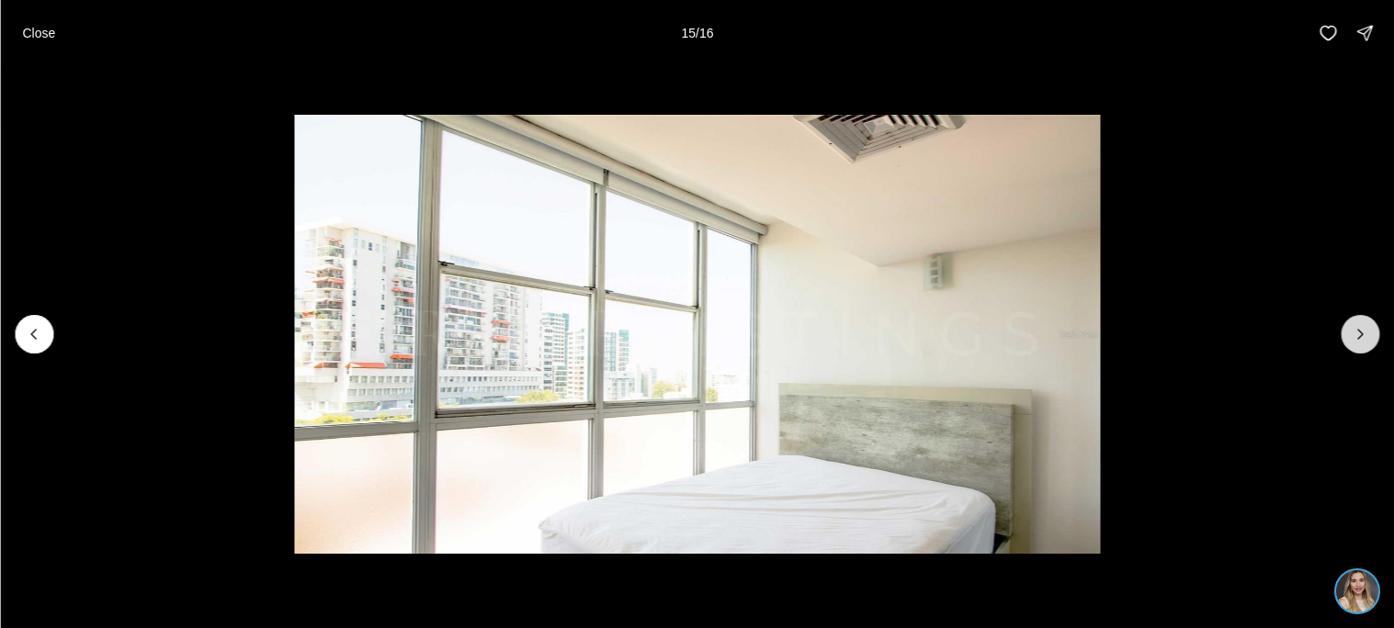
click at [1365, 337] on icon "Next slide" at bounding box center [1359, 334] width 18 height 18
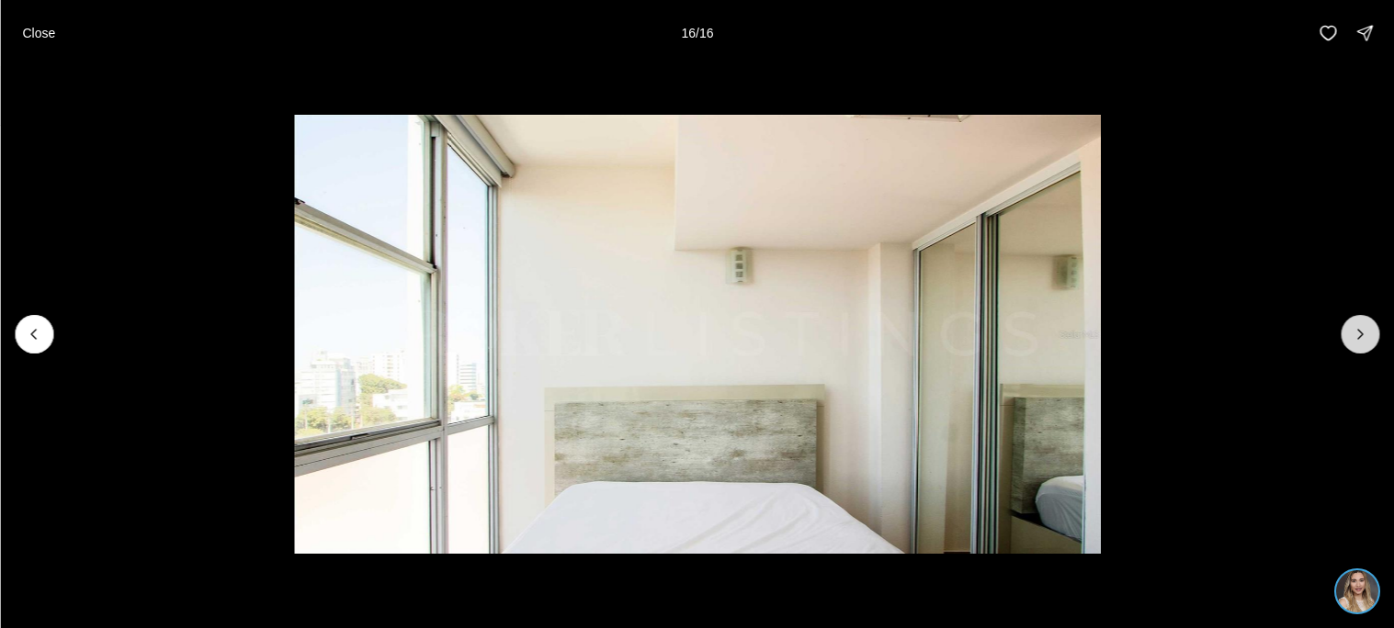
click at [1365, 337] on div at bounding box center [1359, 334] width 39 height 39
click at [54, 31] on button "Close" at bounding box center [38, 33] width 55 height 37
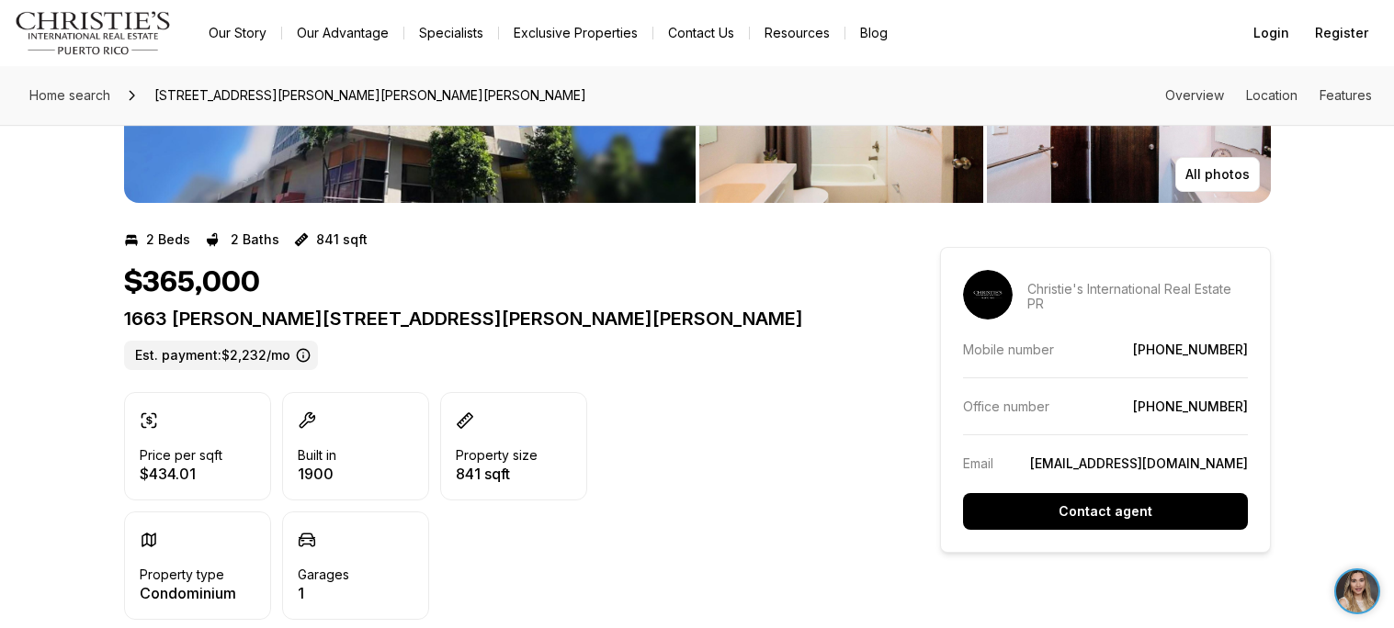
scroll to position [283, 0]
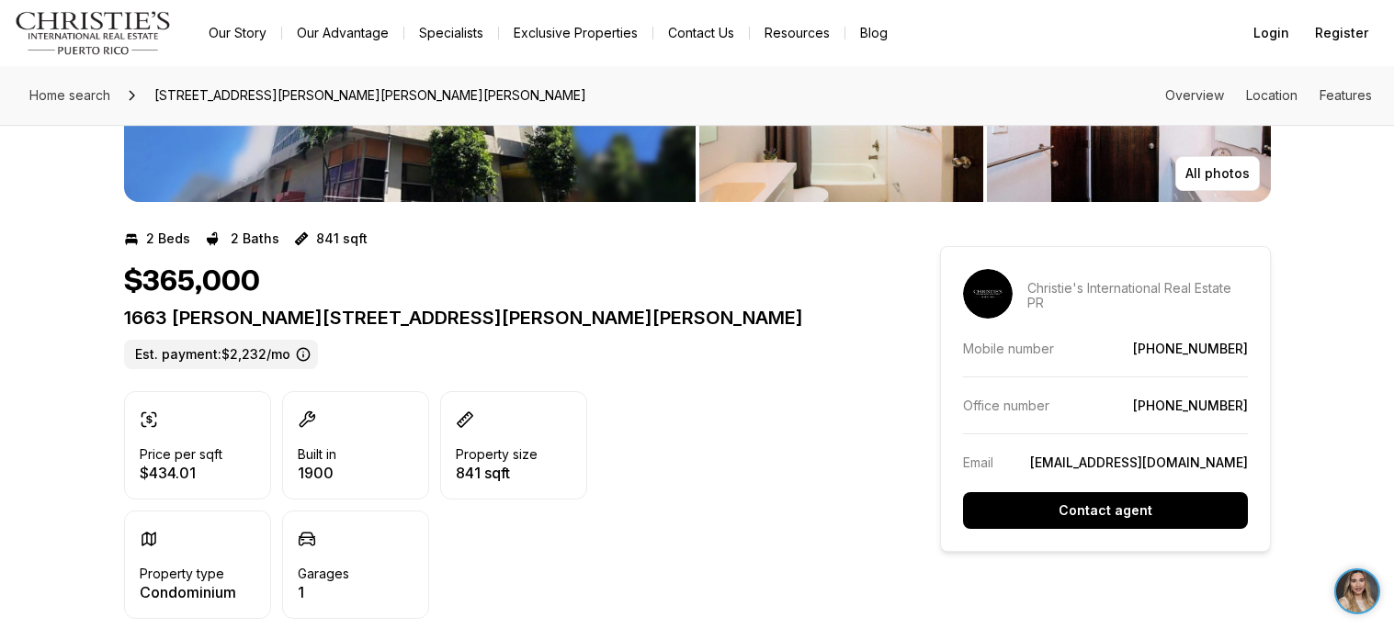
click at [514, 315] on p "1663 PONCE DE LEON AVE #802 SAN JUAN PR, 00909" at bounding box center [499, 318] width 750 height 22
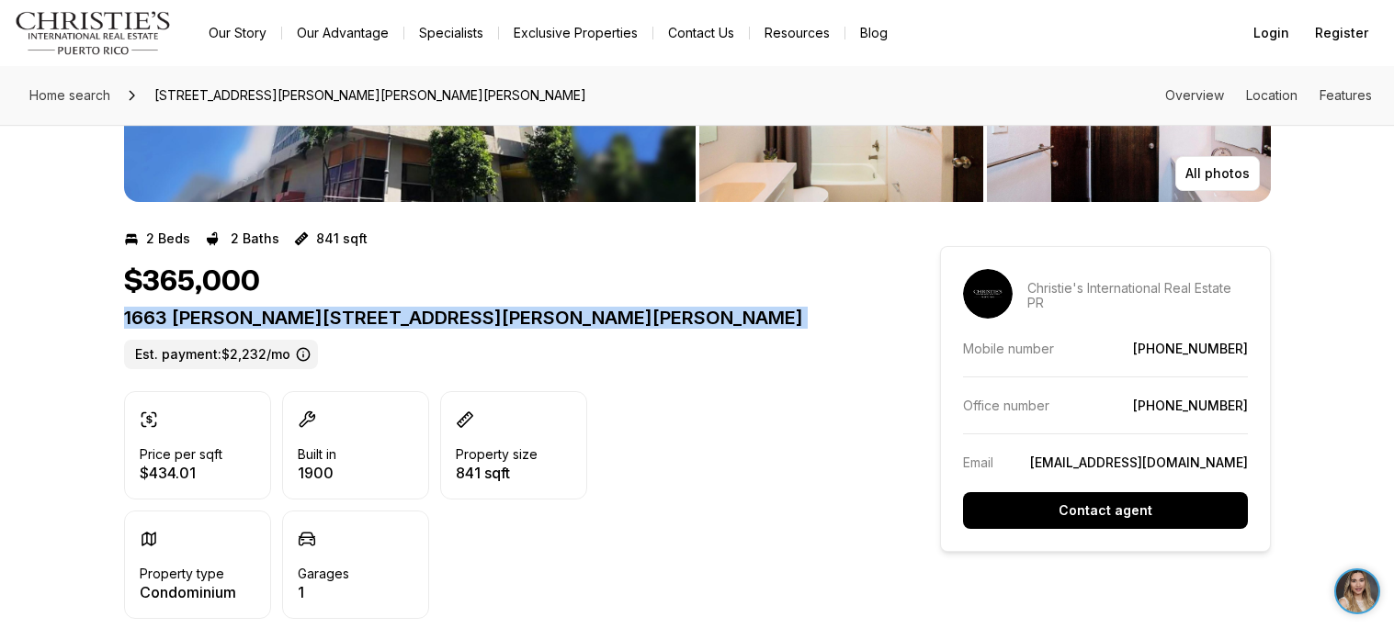
copy p "1663 PONCE DE LEON AVE #802 SAN JUAN PR, 00909"
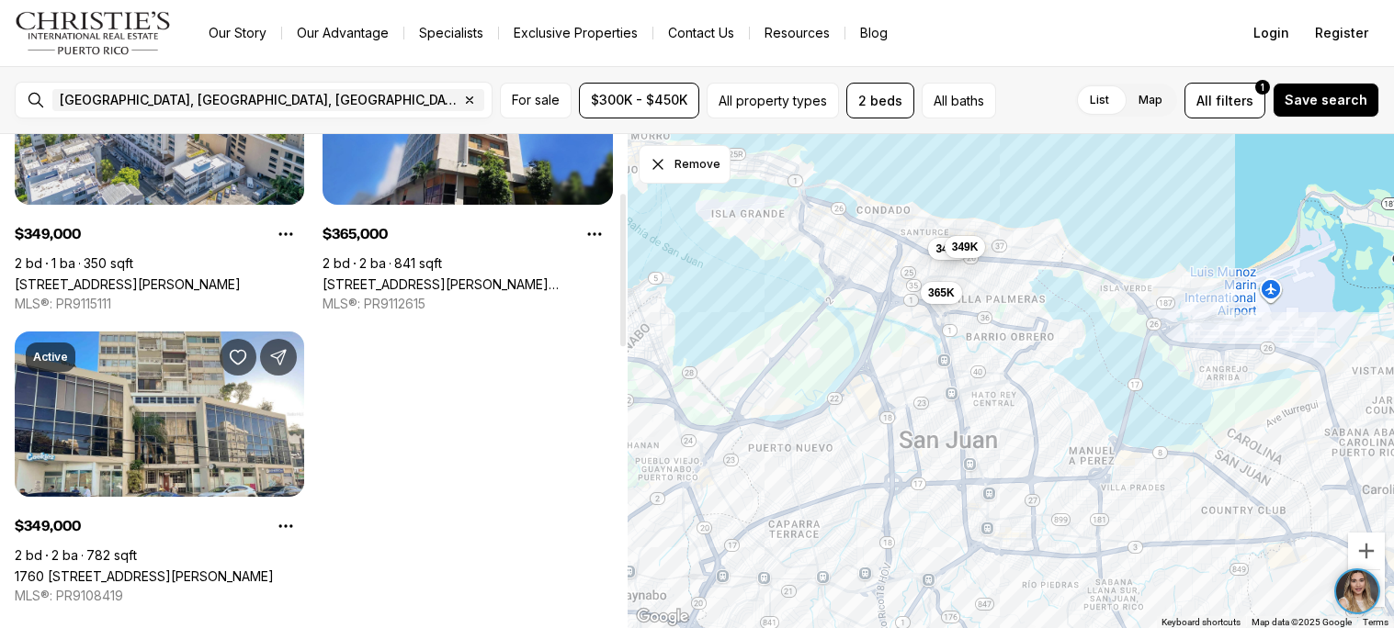
scroll to position [186, 0]
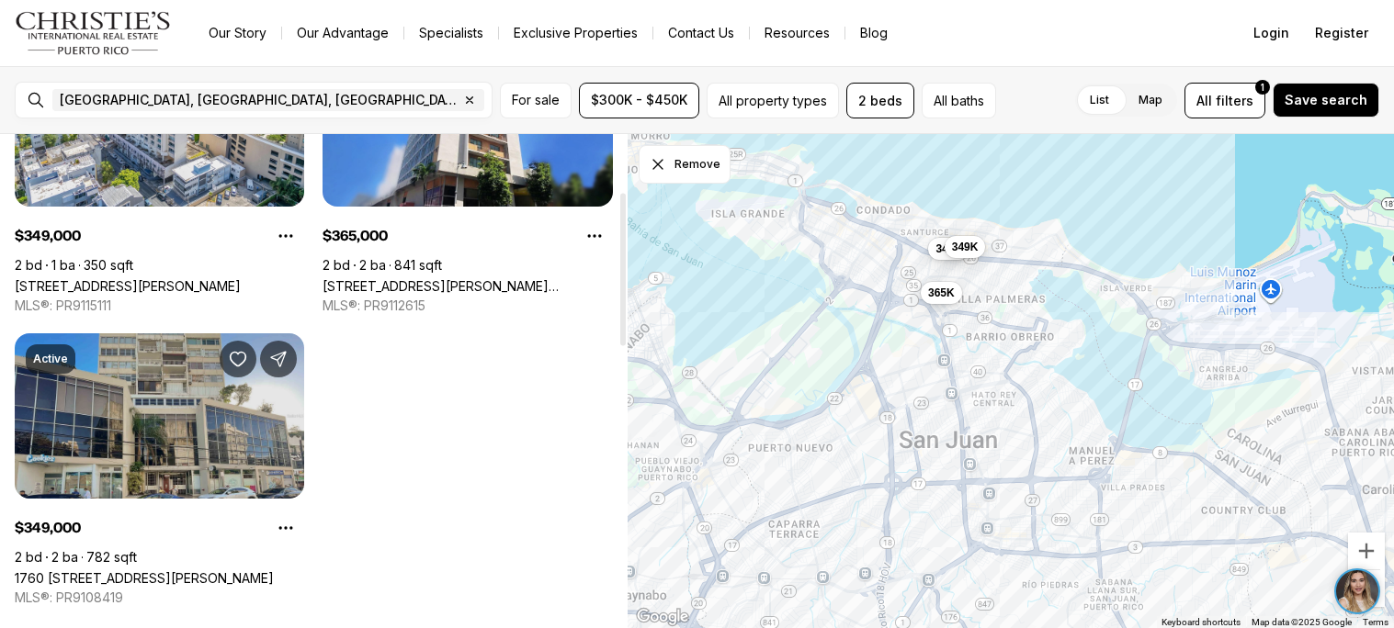
click at [207, 570] on link "1760 [STREET_ADDRESS][PERSON_NAME]" at bounding box center [144, 578] width 259 height 16
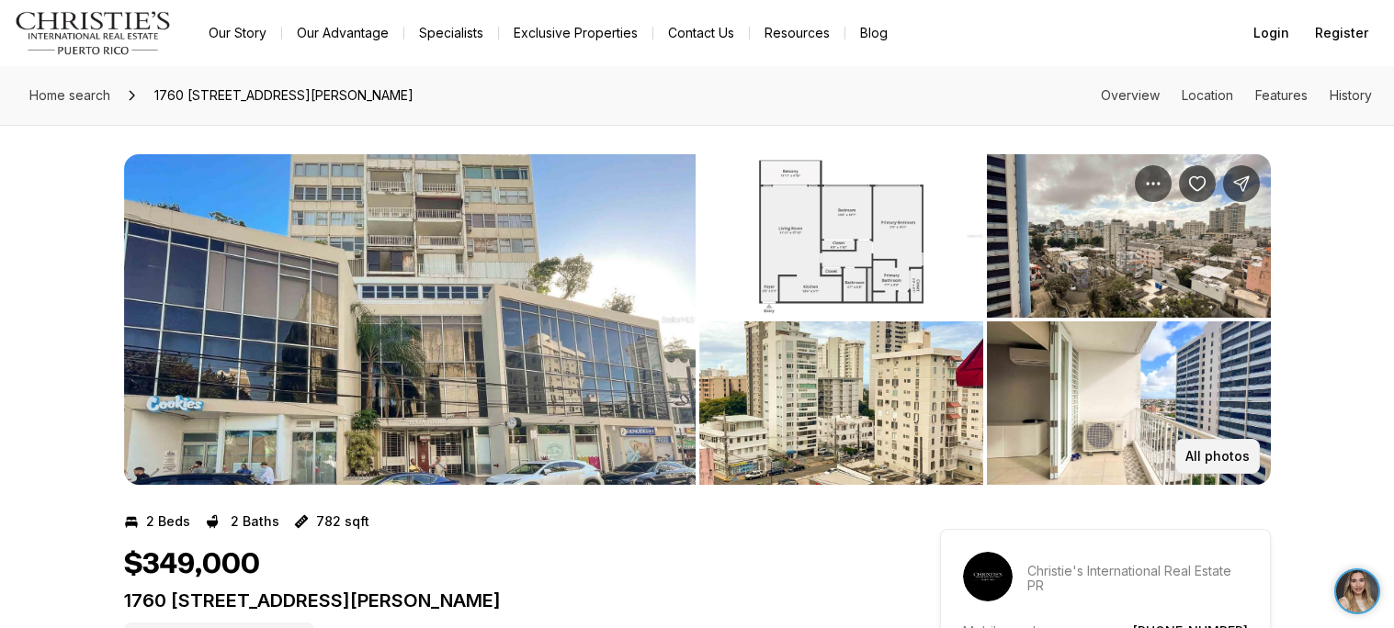
click at [1221, 457] on p "All photos" at bounding box center [1217, 456] width 64 height 15
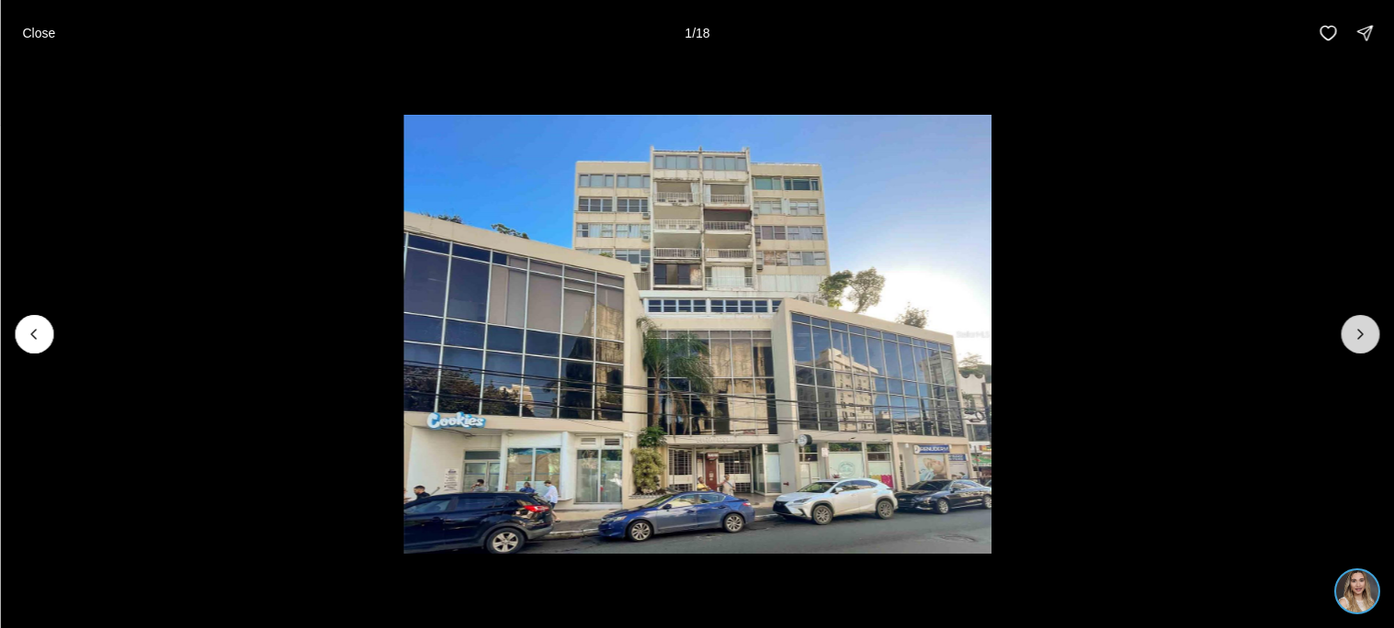
click at [1360, 337] on icon "Next slide" at bounding box center [1359, 334] width 18 height 18
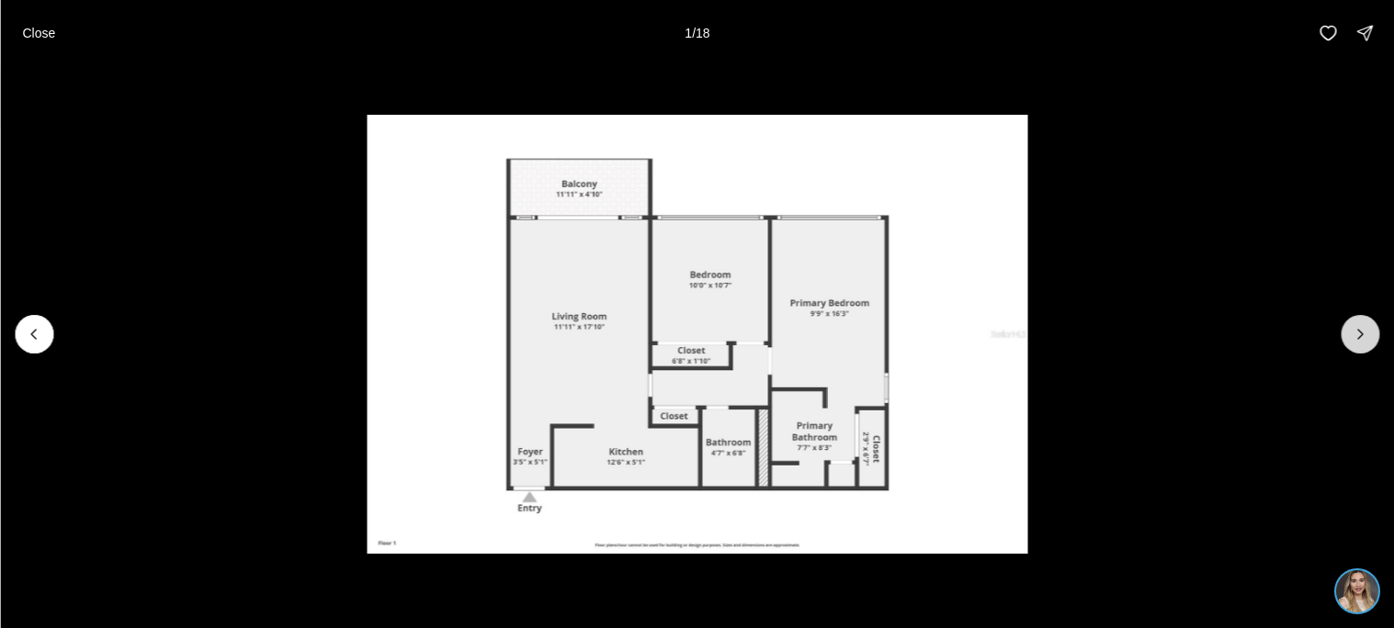
click at [1360, 337] on icon "Next slide" at bounding box center [1359, 334] width 18 height 18
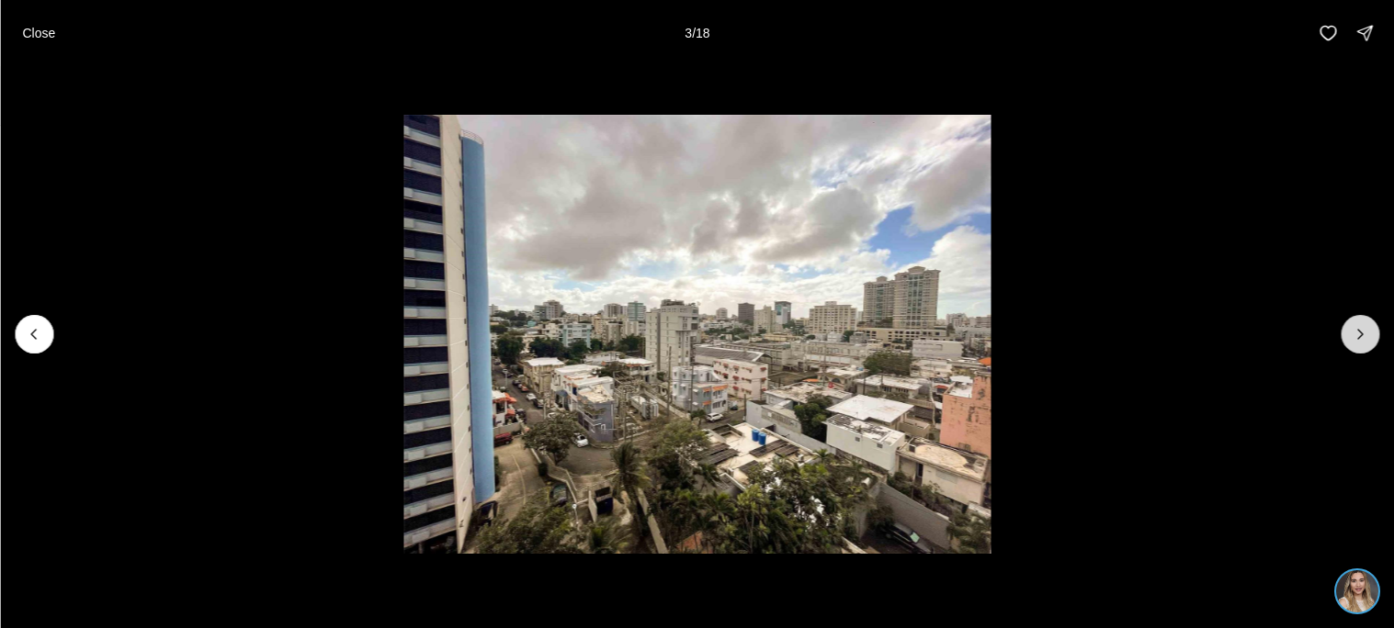
click at [1360, 337] on icon "Next slide" at bounding box center [1359, 334] width 18 height 18
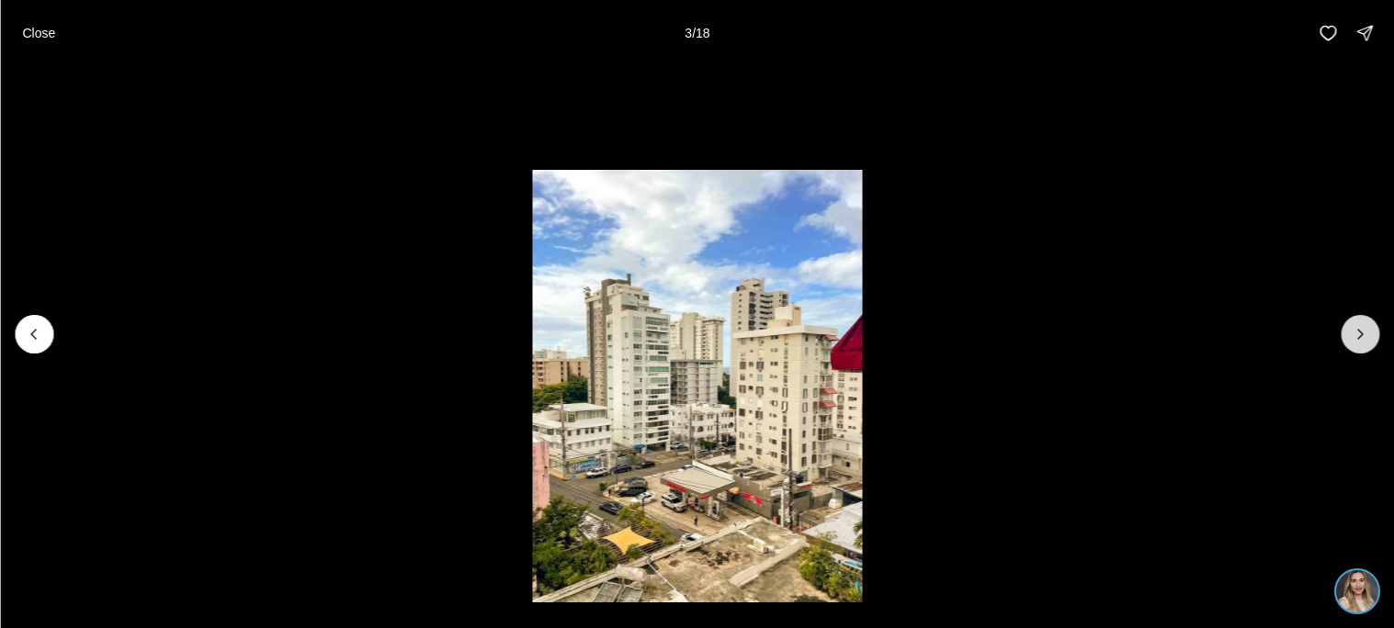
click at [1360, 337] on icon "Next slide" at bounding box center [1359, 334] width 18 height 18
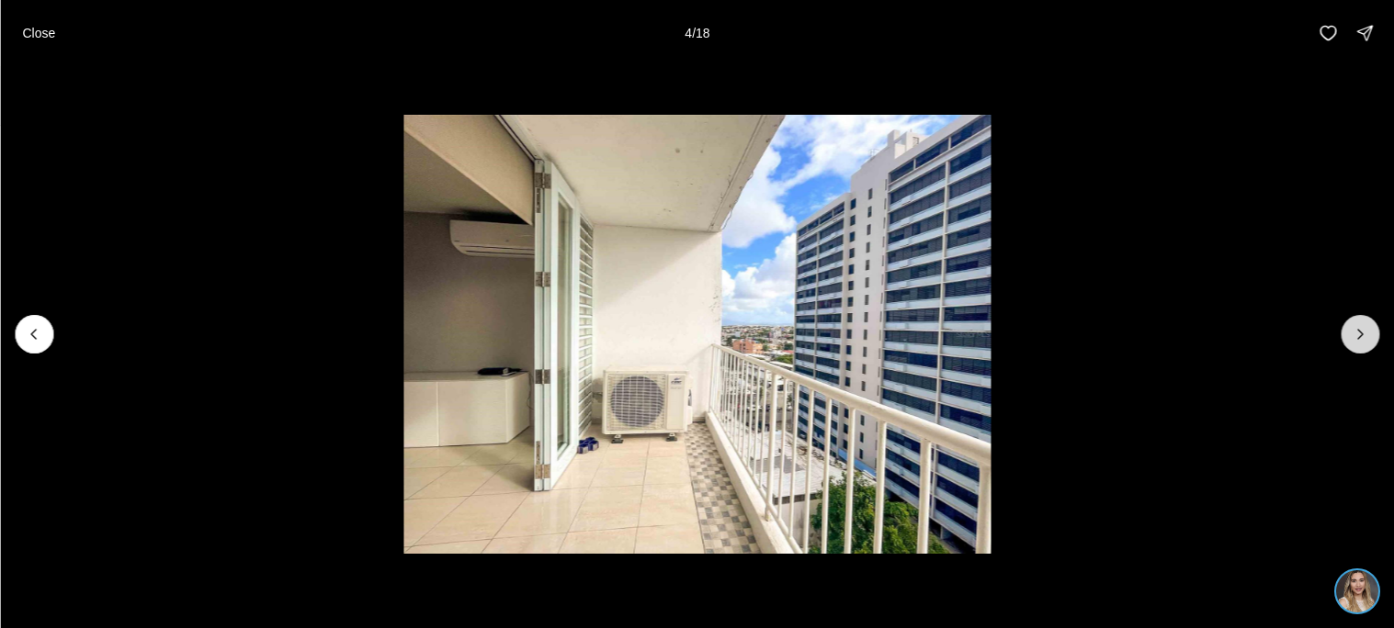
click at [1360, 337] on icon "Next slide" at bounding box center [1359, 334] width 18 height 18
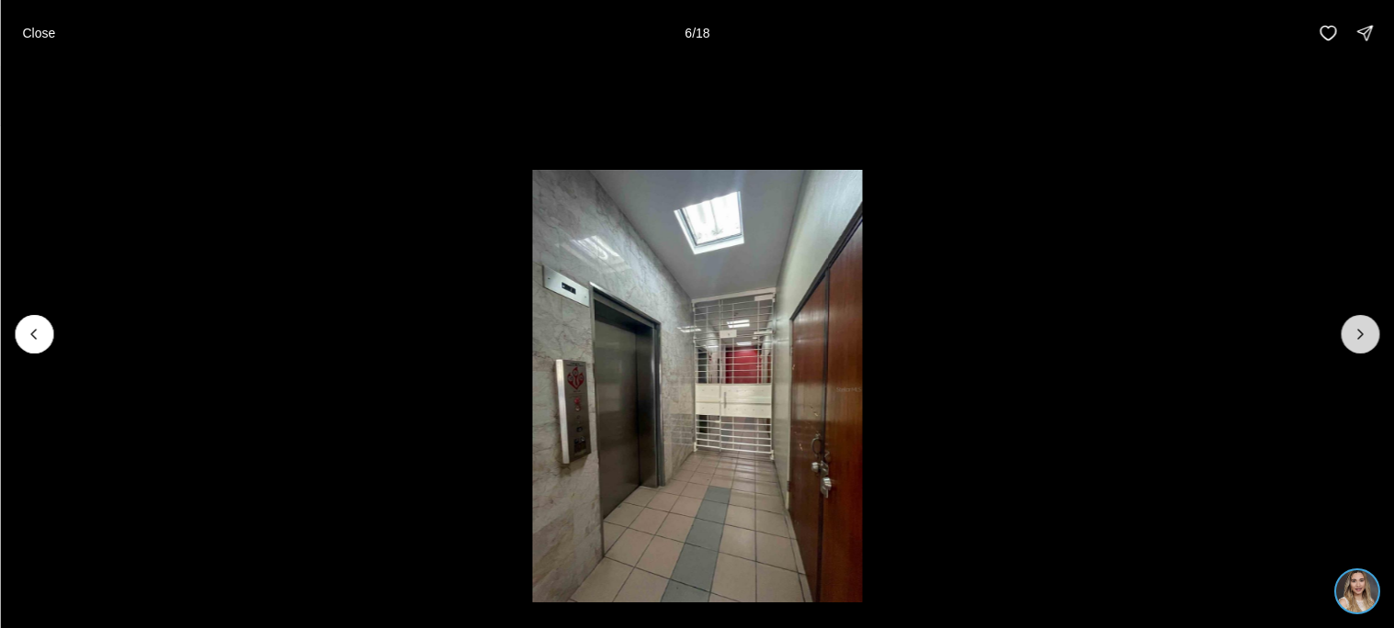
click at [1360, 337] on icon "Next slide" at bounding box center [1359, 334] width 18 height 18
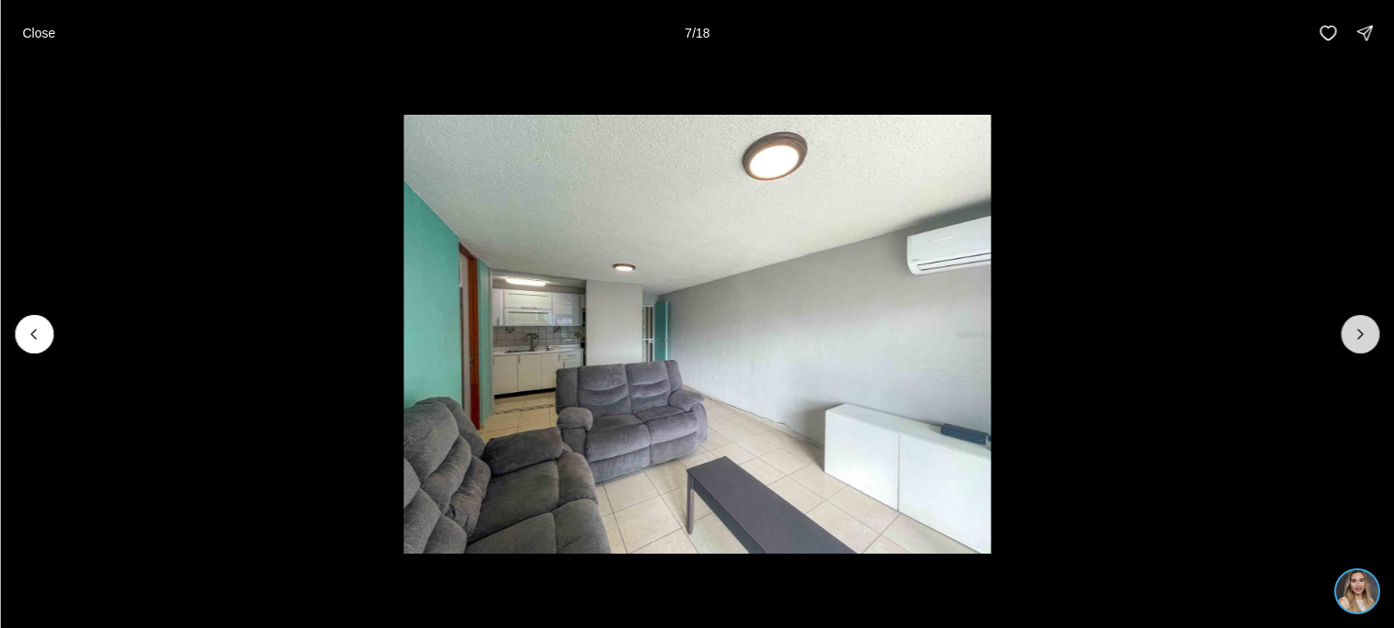
click at [1360, 337] on icon "Next slide" at bounding box center [1359, 334] width 18 height 18
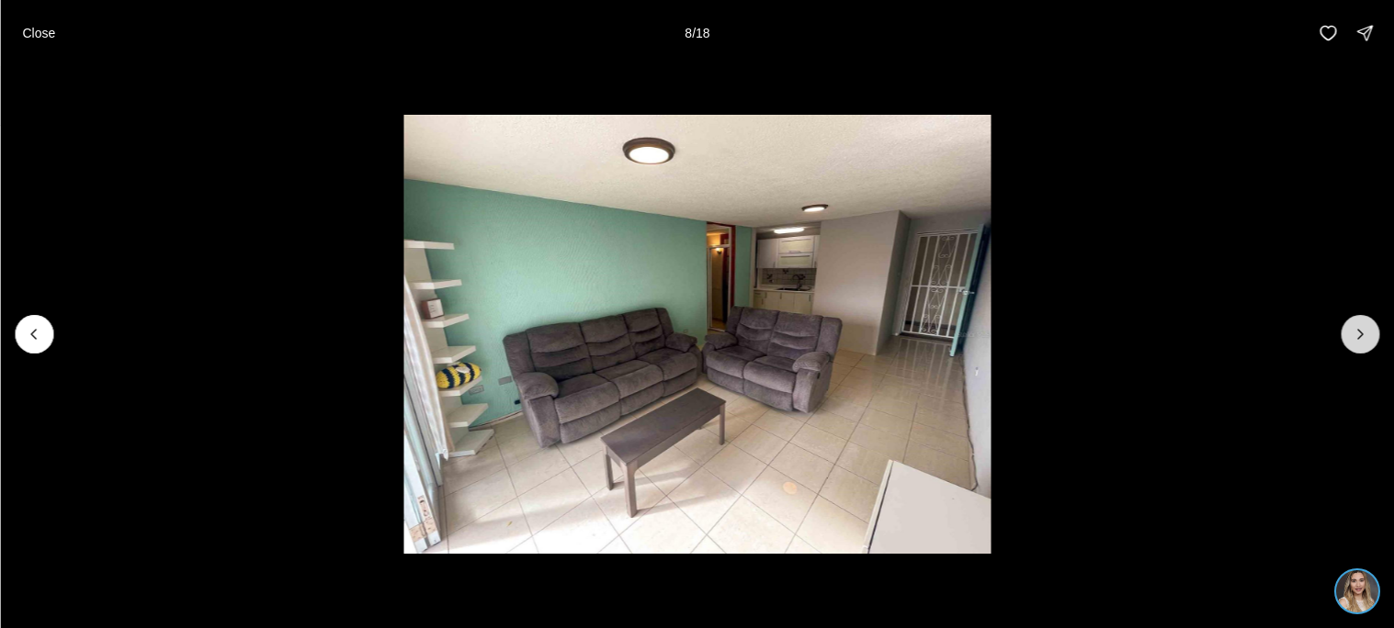
click at [1360, 337] on icon "Next slide" at bounding box center [1359, 334] width 18 height 18
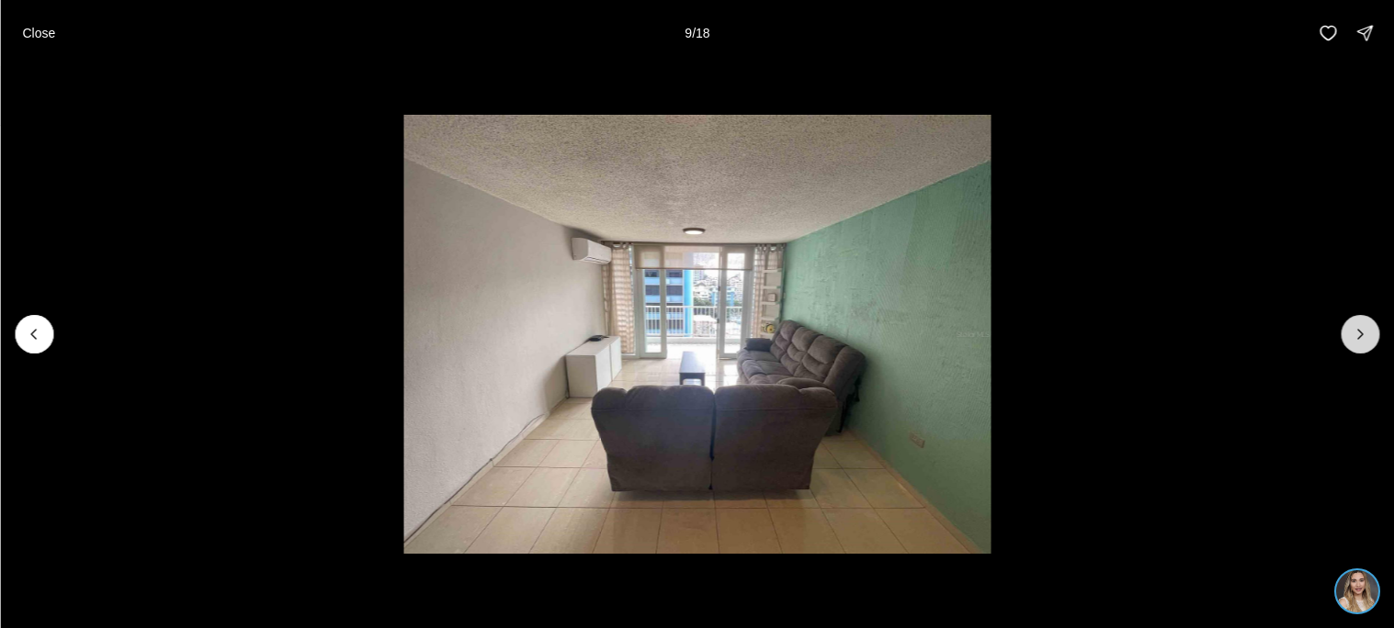
click at [1360, 337] on icon "Next slide" at bounding box center [1359, 334] width 18 height 18
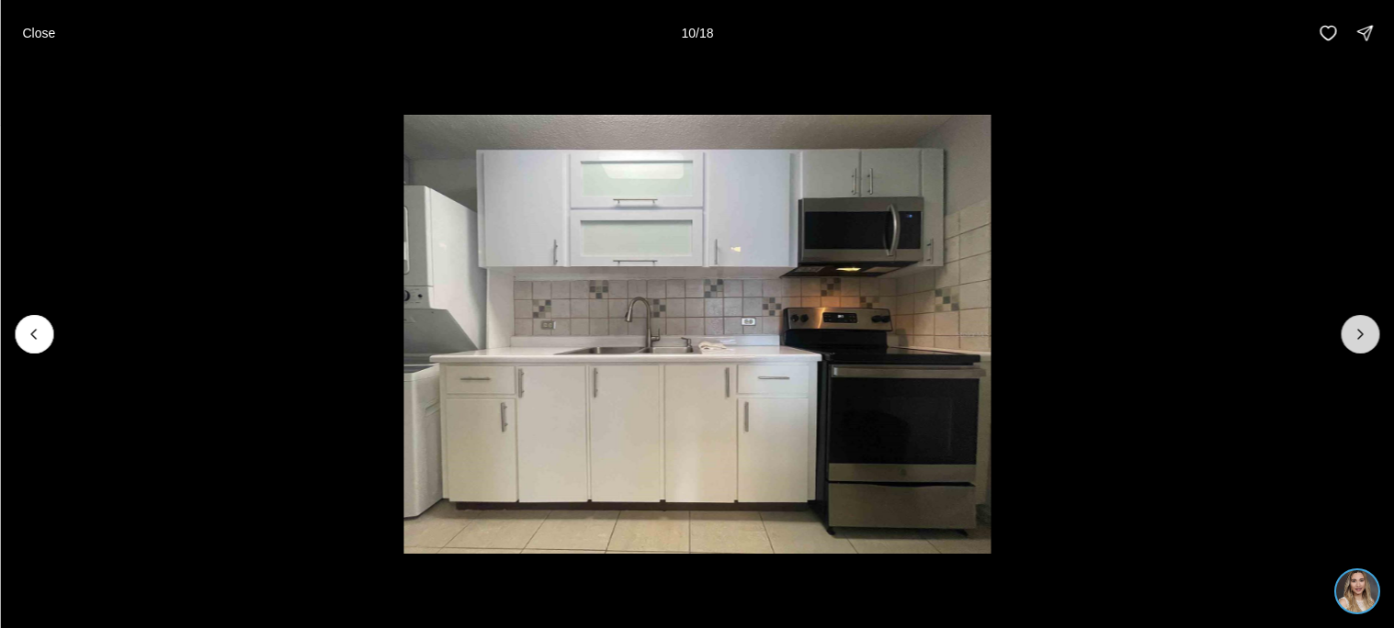
click at [1360, 337] on icon "Next slide" at bounding box center [1359, 334] width 18 height 18
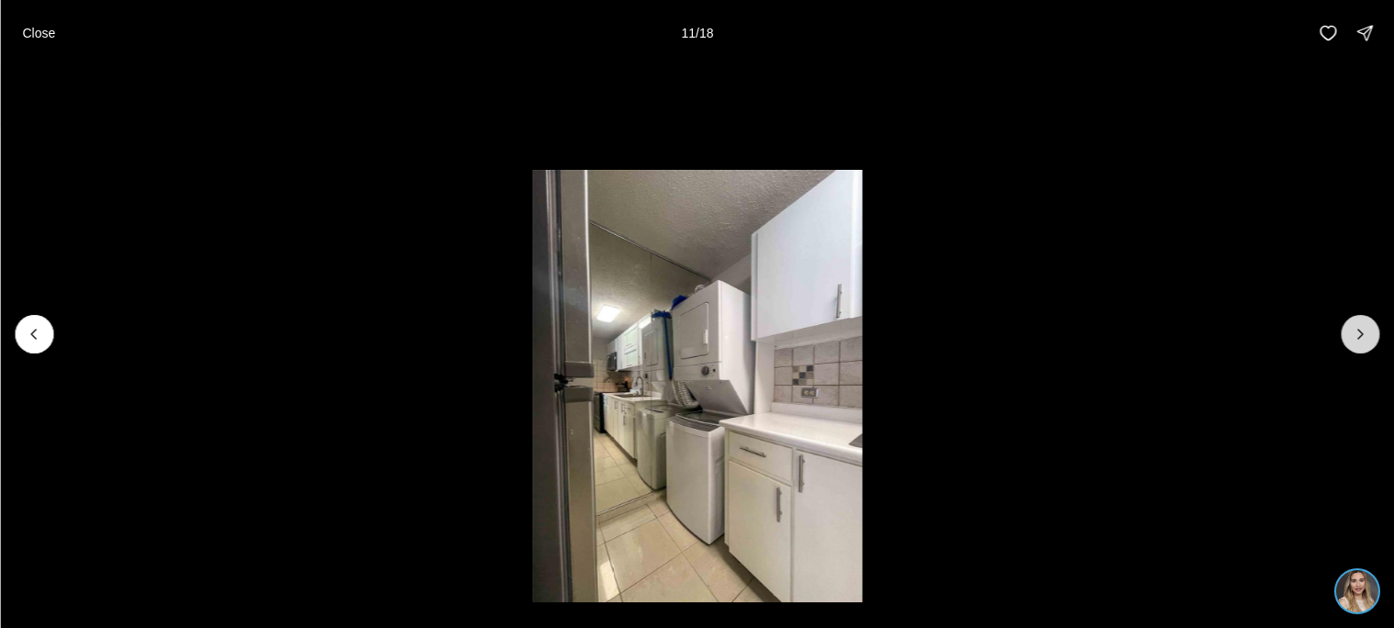
click at [1360, 337] on icon "Next slide" at bounding box center [1359, 334] width 18 height 18
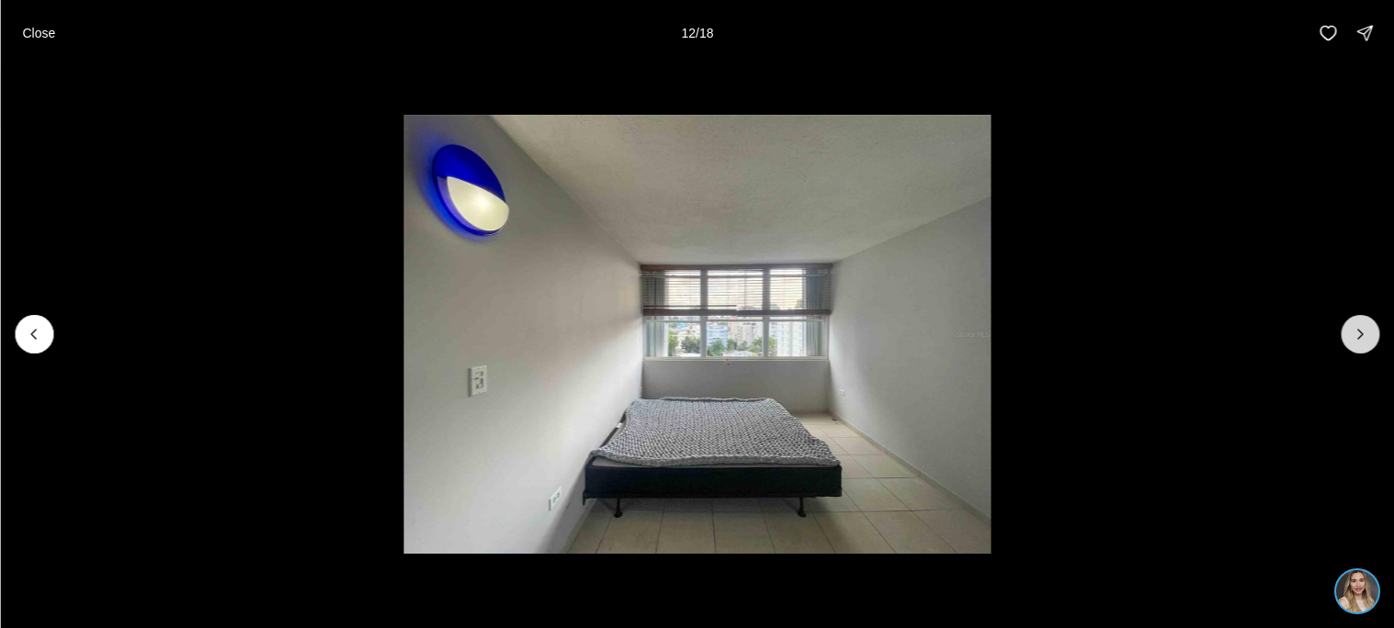
click at [1360, 337] on icon "Next slide" at bounding box center [1359, 334] width 18 height 18
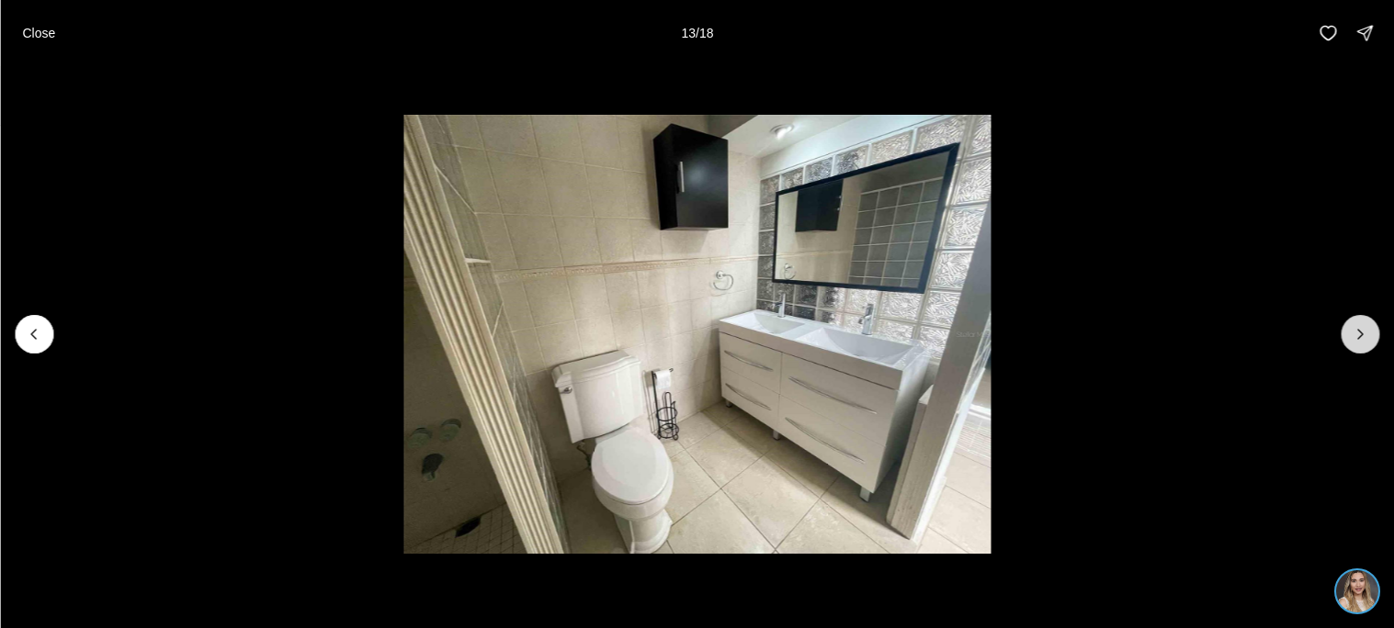
click at [1360, 337] on icon "Next slide" at bounding box center [1359, 334] width 18 height 18
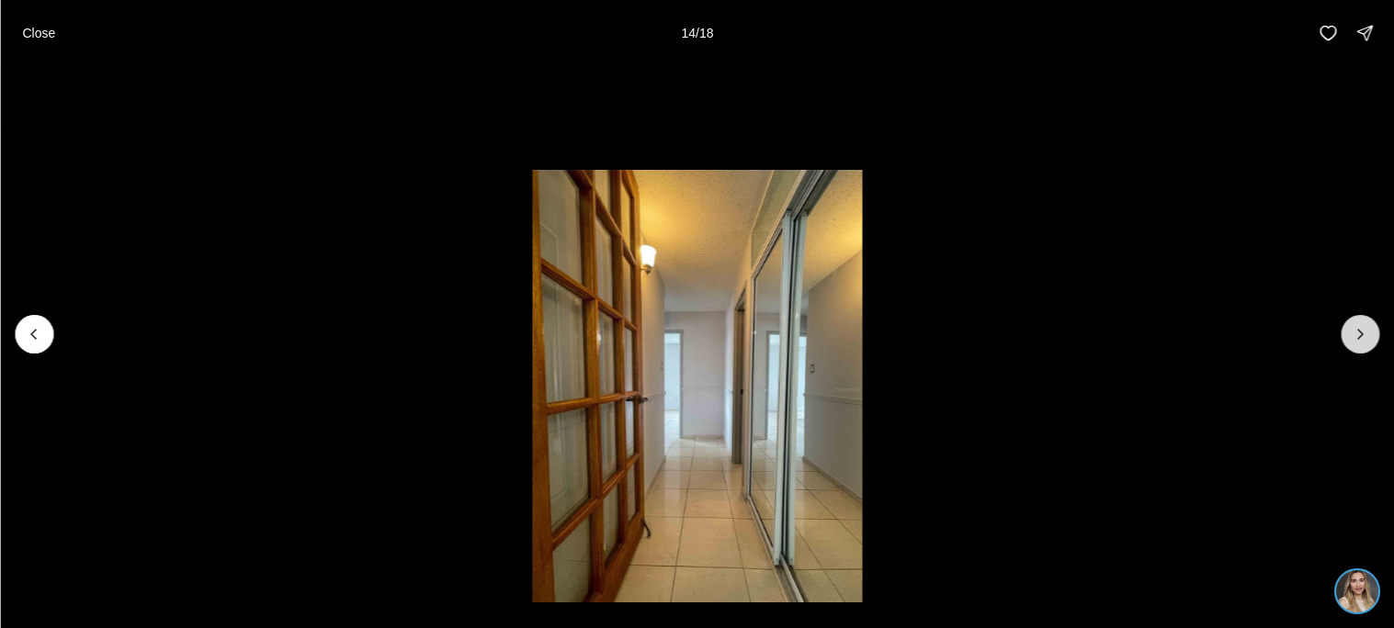
click at [1360, 337] on icon "Next slide" at bounding box center [1359, 334] width 18 height 18
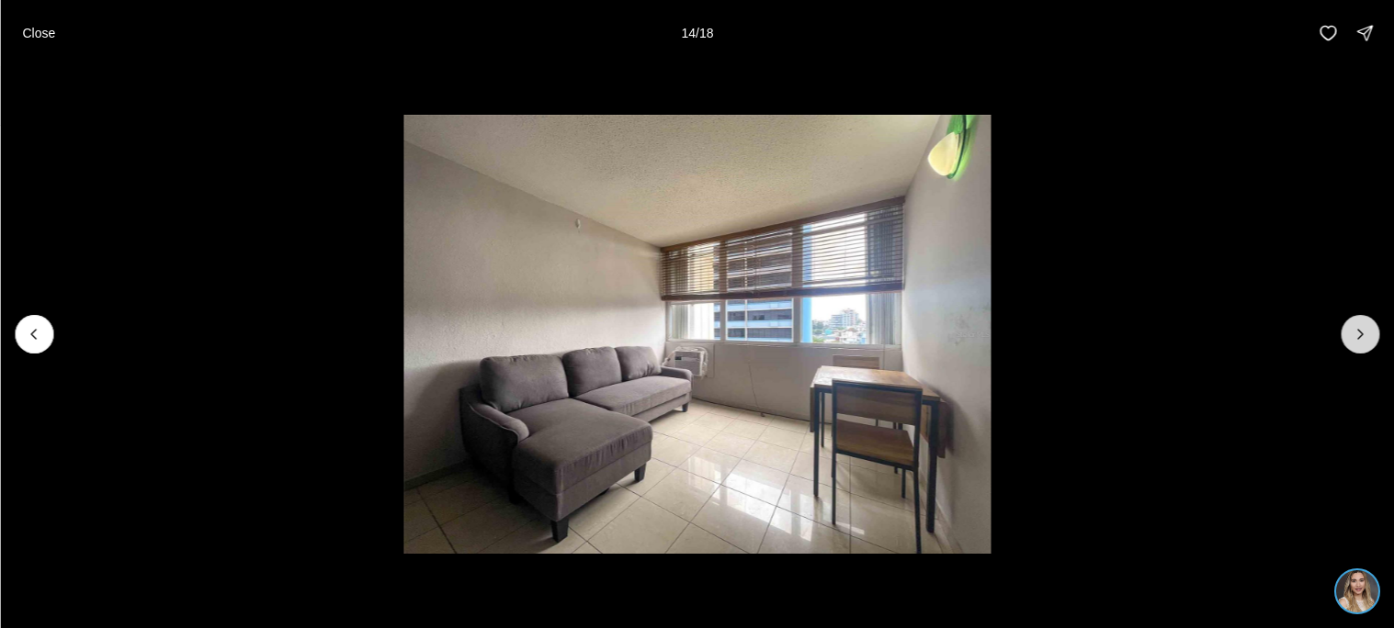
click at [1360, 337] on icon "Next slide" at bounding box center [1359, 334] width 18 height 18
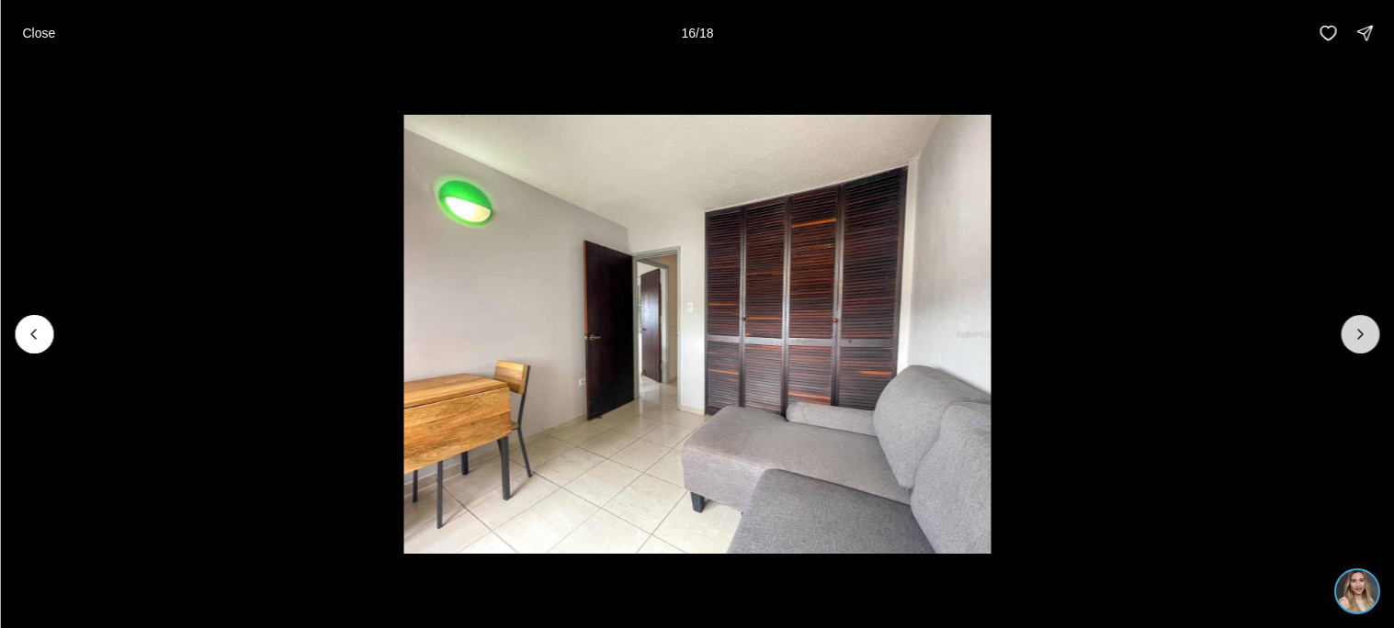
click at [1360, 337] on icon "Next slide" at bounding box center [1359, 334] width 18 height 18
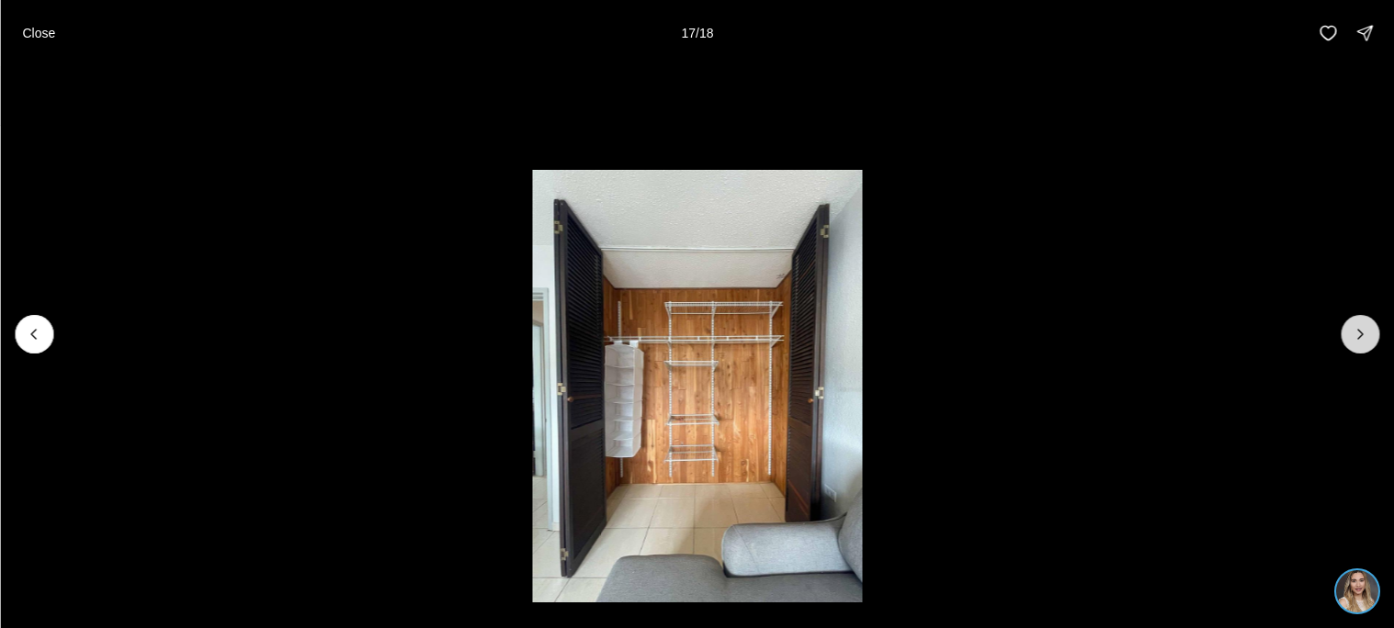
click at [1360, 337] on icon "Next slide" at bounding box center [1359, 334] width 18 height 18
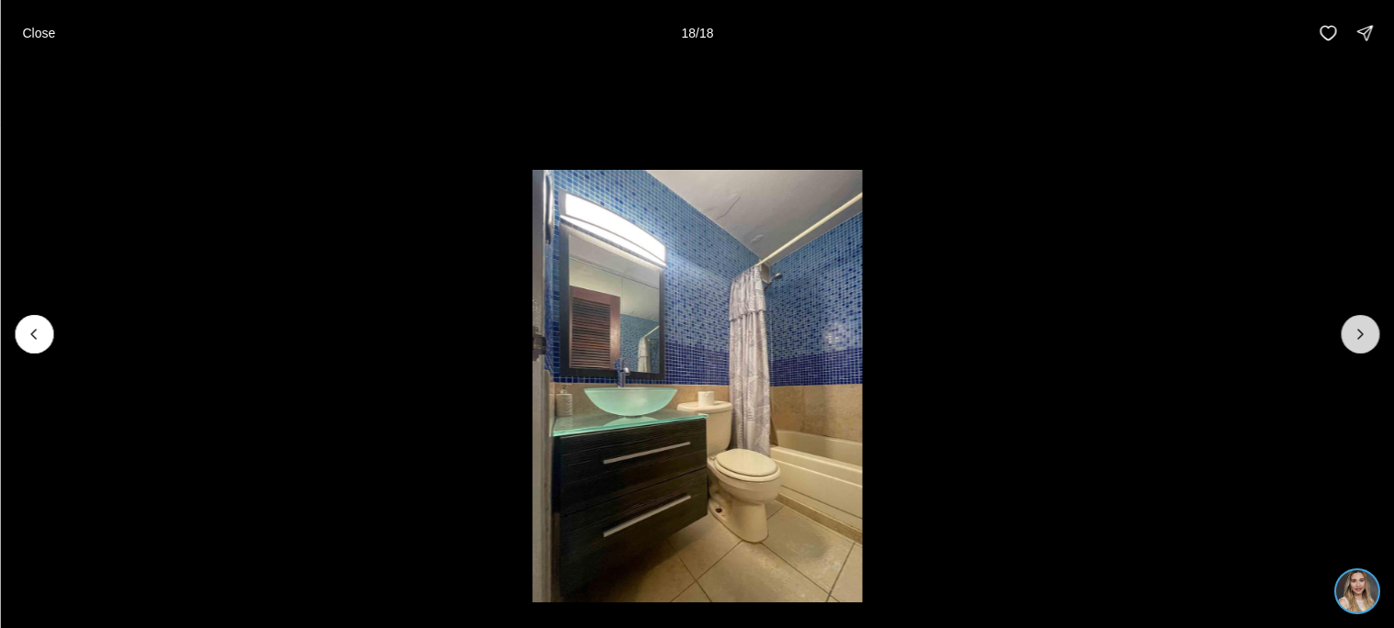
click at [1360, 337] on div at bounding box center [1359, 334] width 39 height 39
click at [41, 336] on icon "Previous slide" at bounding box center [34, 334] width 18 height 18
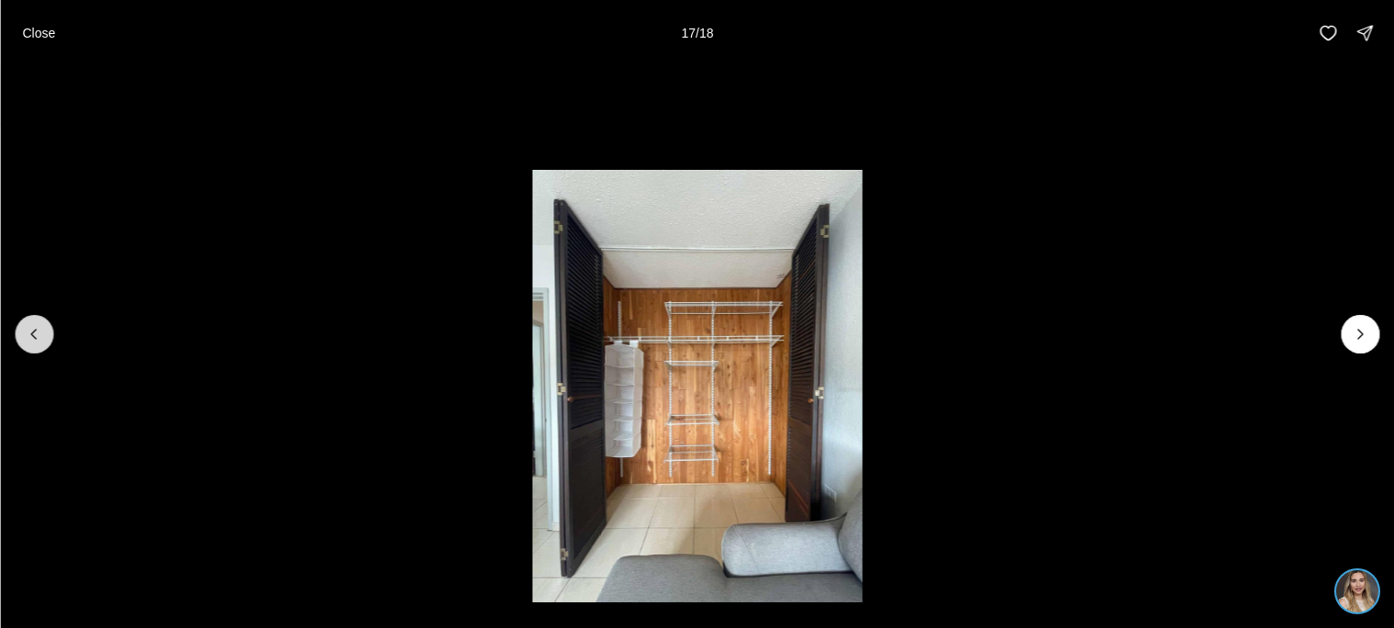
click at [41, 336] on icon "Previous slide" at bounding box center [34, 334] width 18 height 18
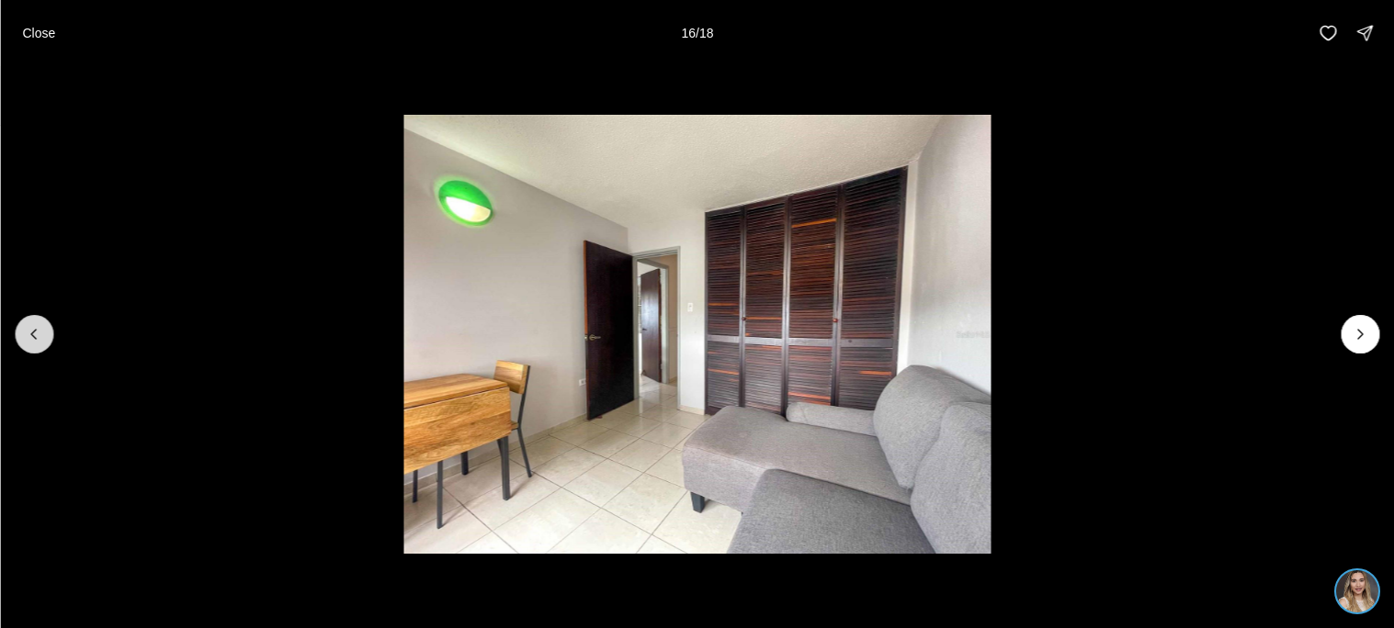
click at [41, 336] on icon "Previous slide" at bounding box center [34, 334] width 18 height 18
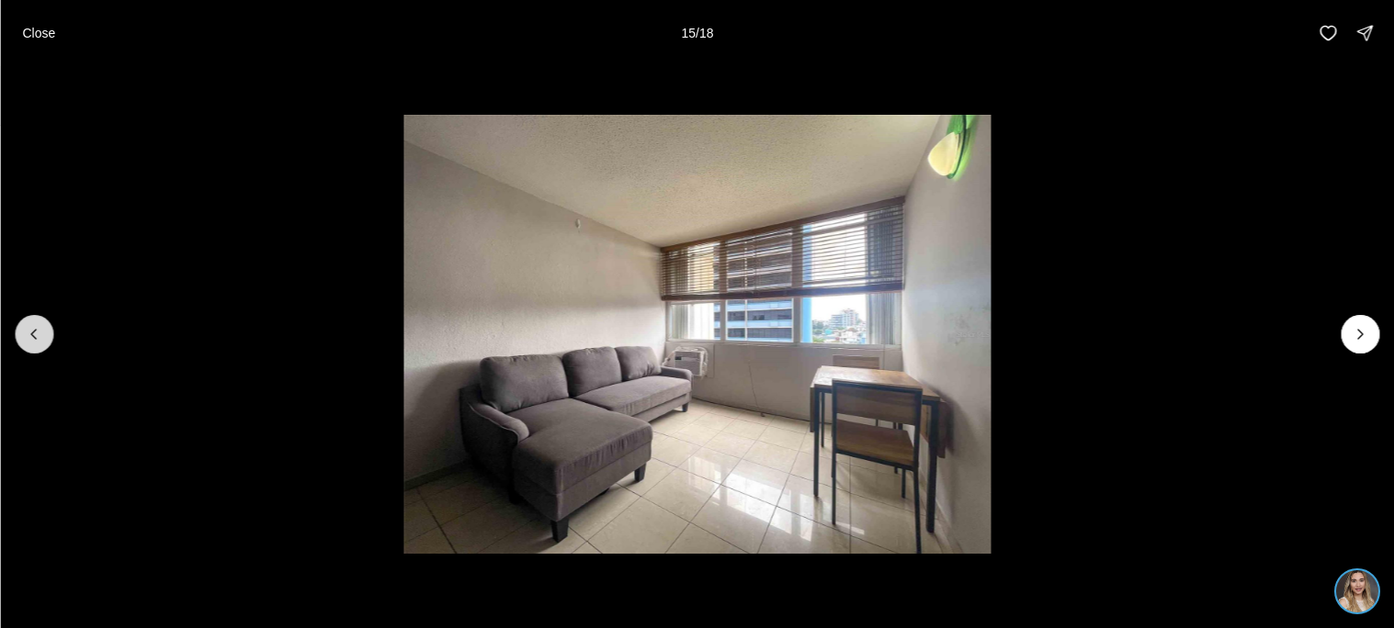
click at [41, 336] on icon "Previous slide" at bounding box center [34, 334] width 18 height 18
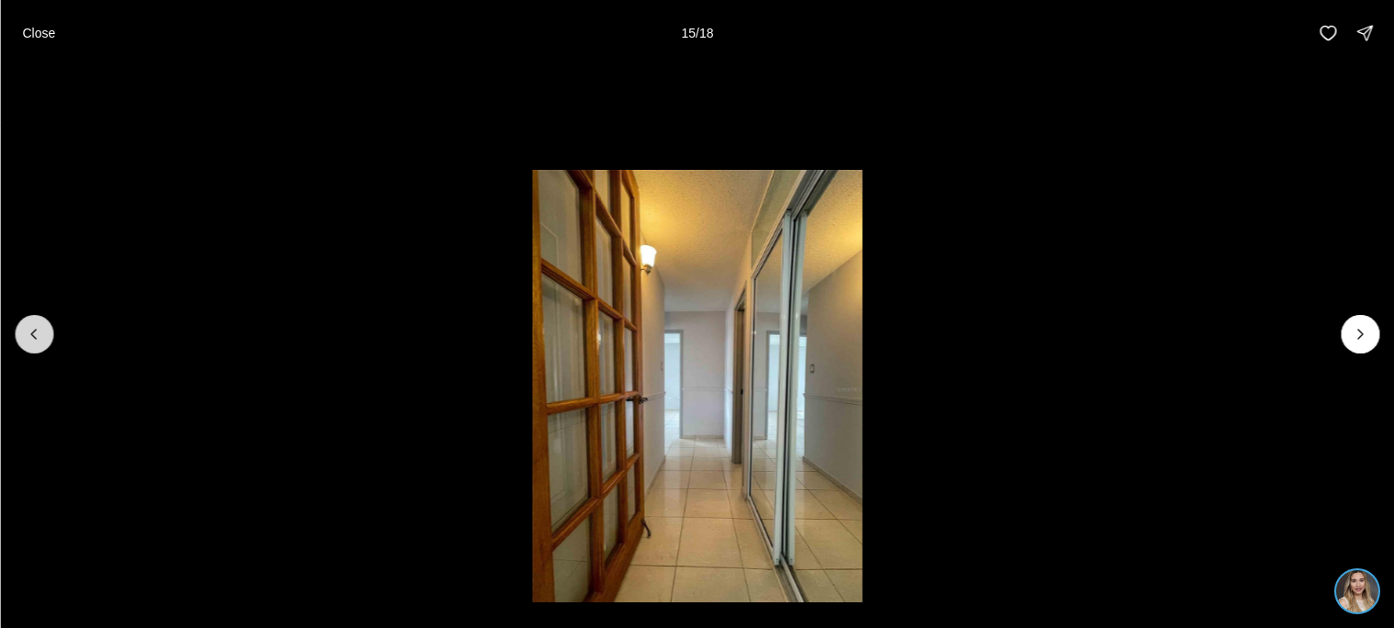
click at [41, 336] on icon "Previous slide" at bounding box center [34, 334] width 18 height 18
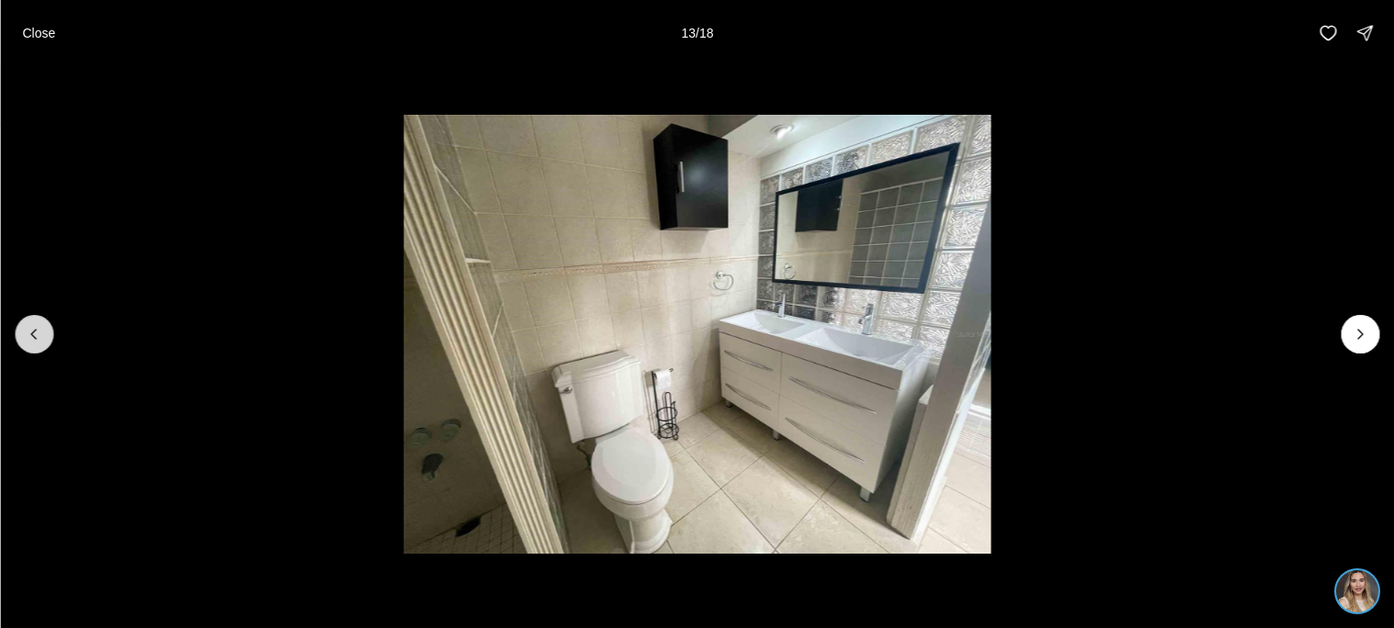
click at [41, 336] on icon "Previous slide" at bounding box center [34, 334] width 18 height 18
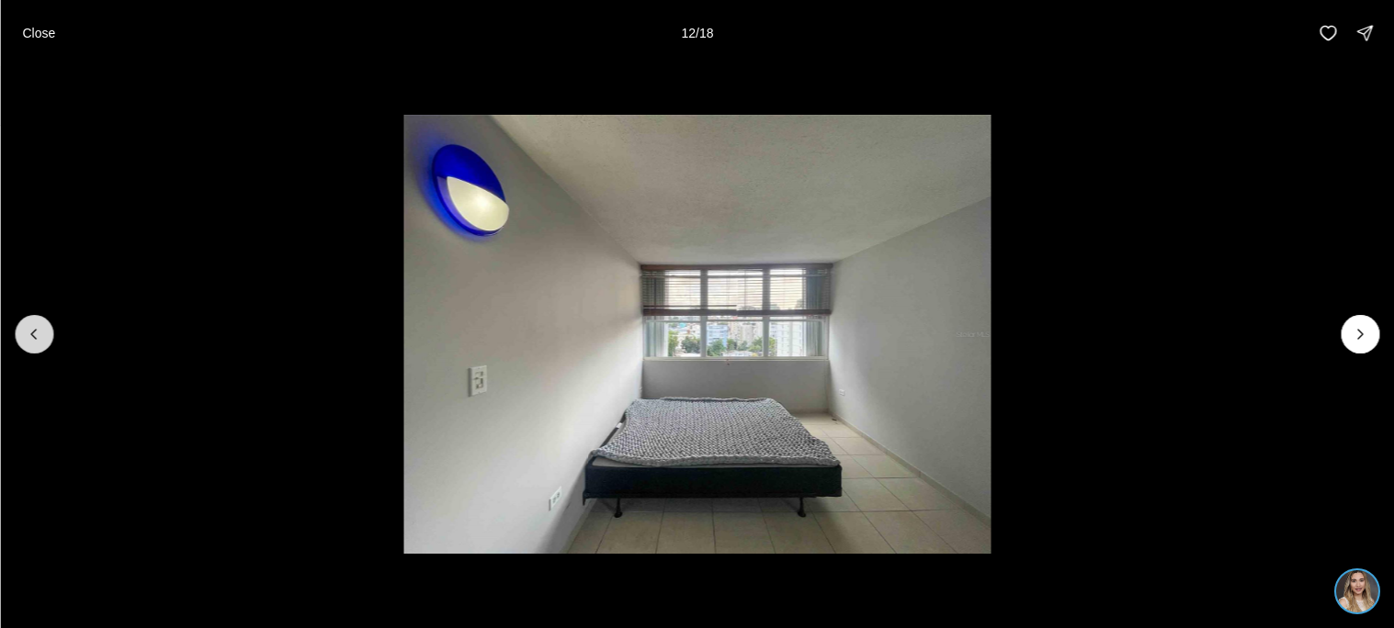
click at [41, 336] on icon "Previous slide" at bounding box center [34, 334] width 18 height 18
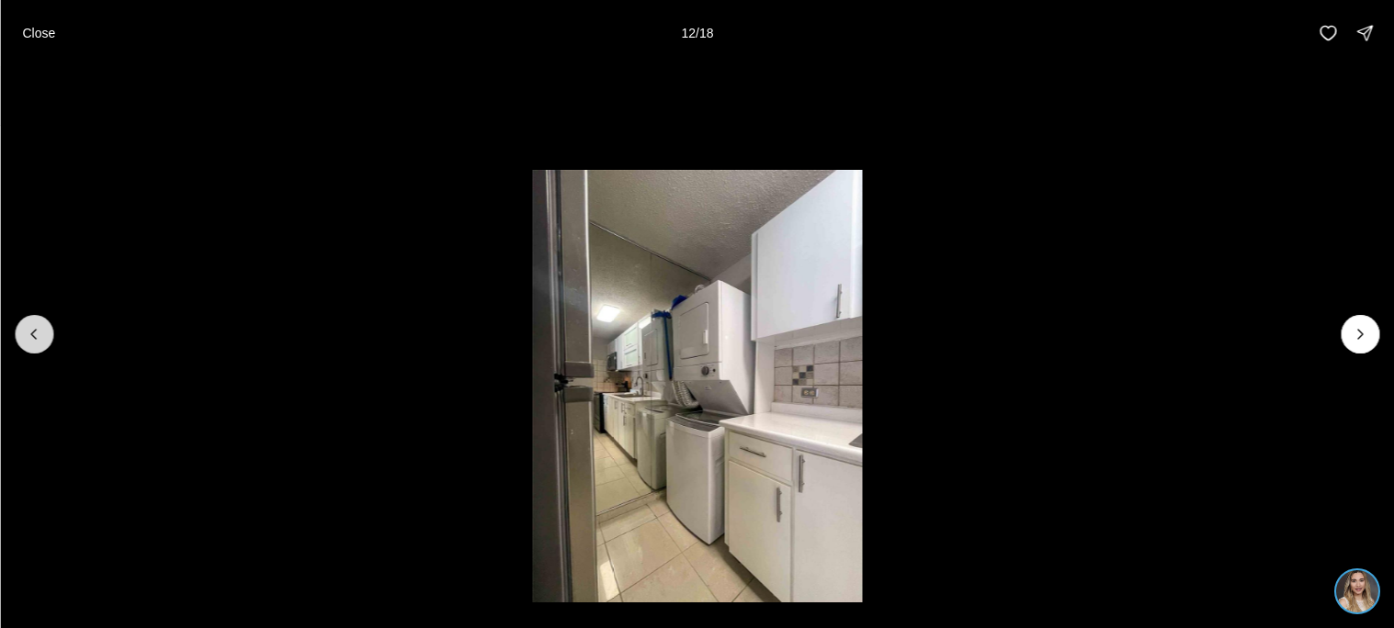
click at [41, 336] on icon "Previous slide" at bounding box center [34, 334] width 18 height 18
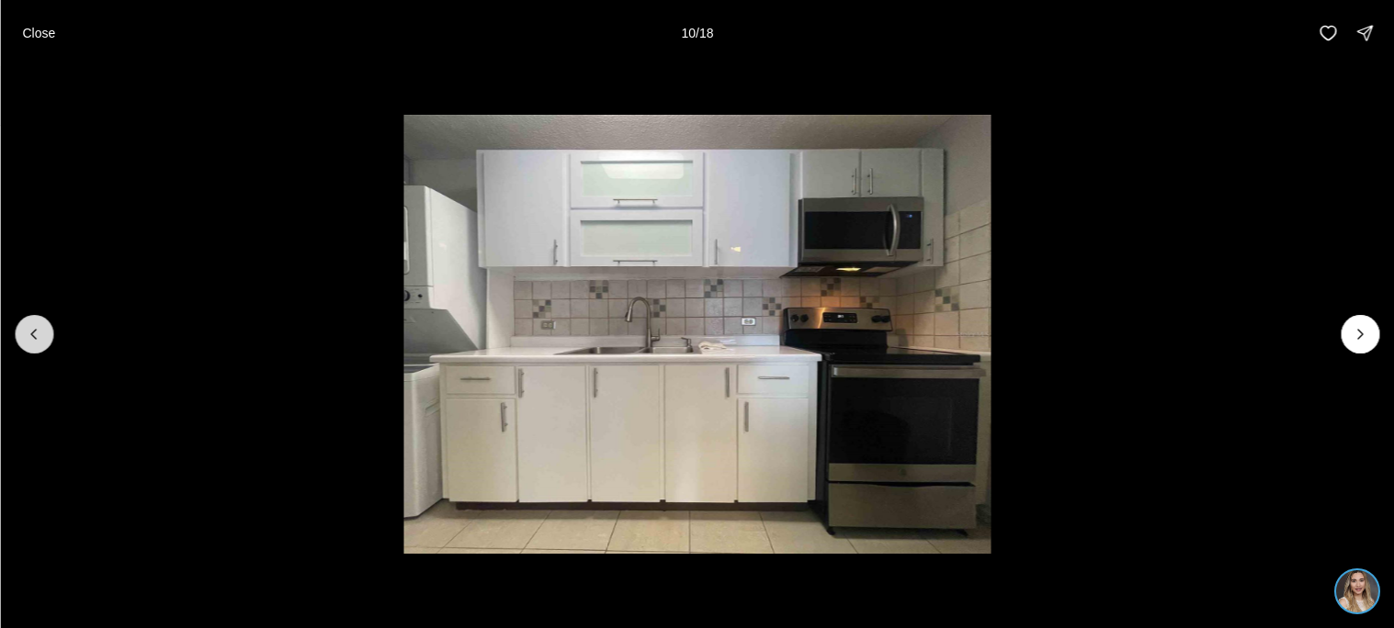
click at [41, 336] on icon "Previous slide" at bounding box center [34, 334] width 18 height 18
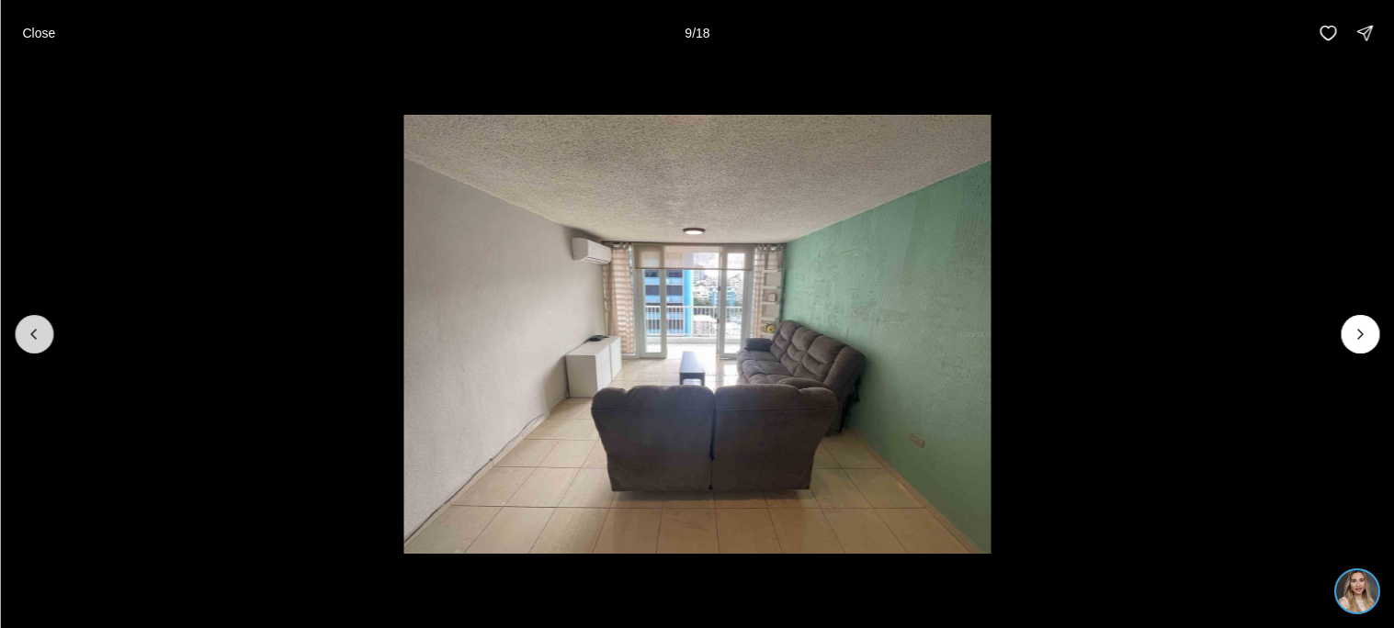
click at [41, 336] on icon "Previous slide" at bounding box center [34, 334] width 18 height 18
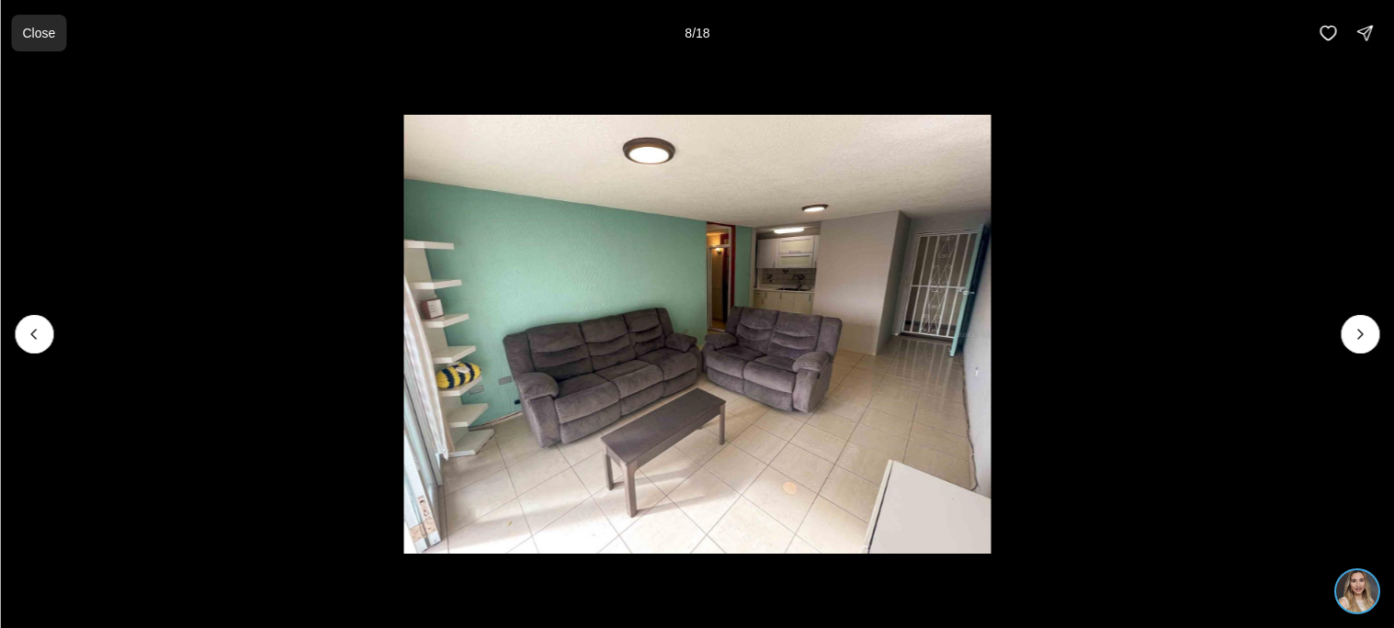
click at [37, 46] on button "Close" at bounding box center [38, 33] width 55 height 37
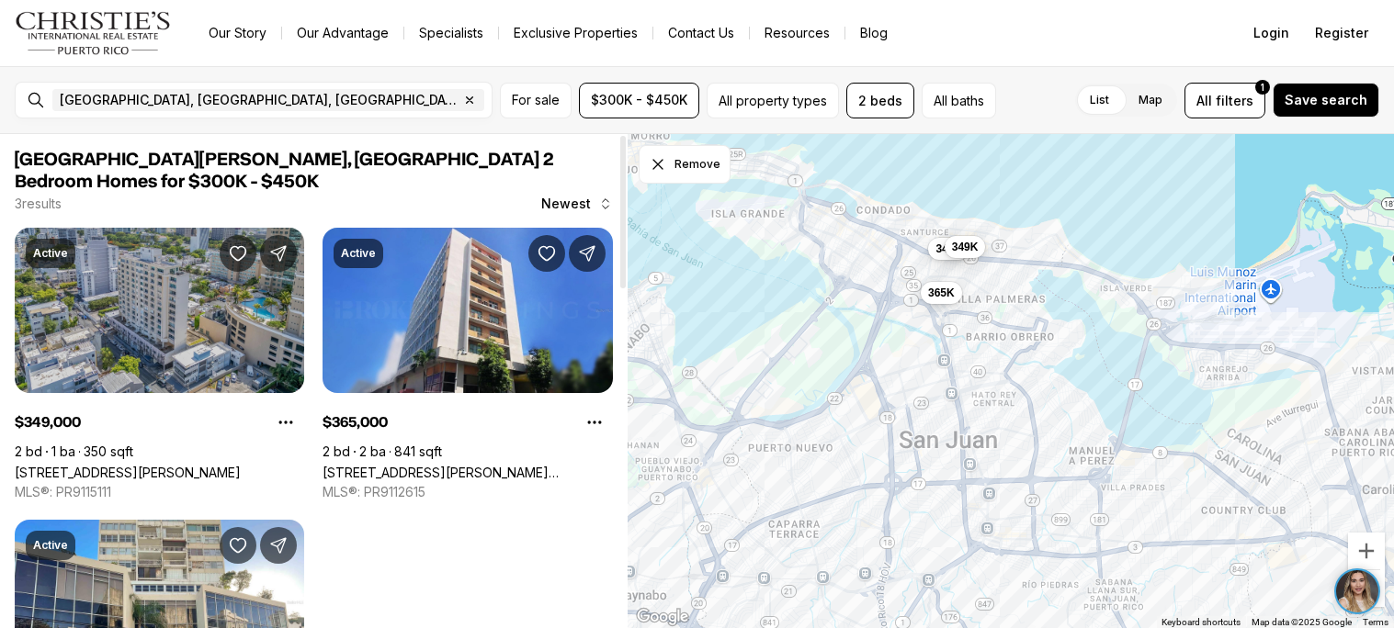
click at [177, 465] on link "[STREET_ADDRESS][PERSON_NAME]" at bounding box center [128, 473] width 226 height 16
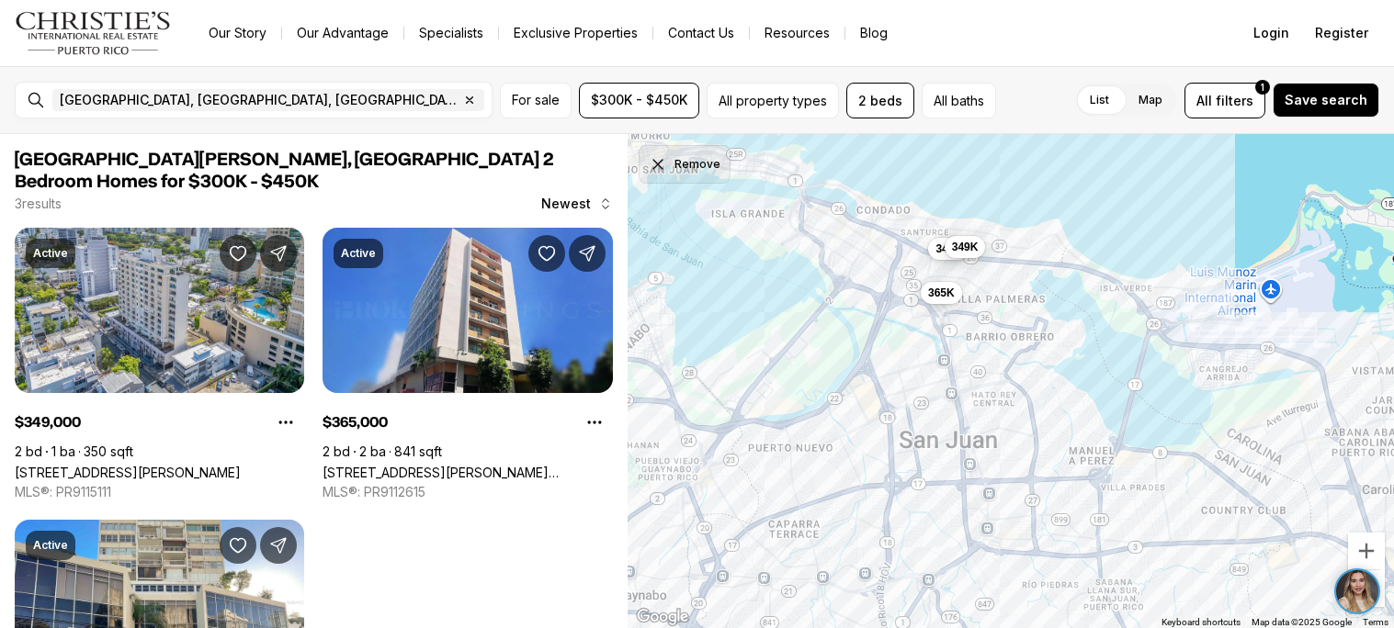
click at [689, 152] on button "Remove" at bounding box center [684, 164] width 92 height 39
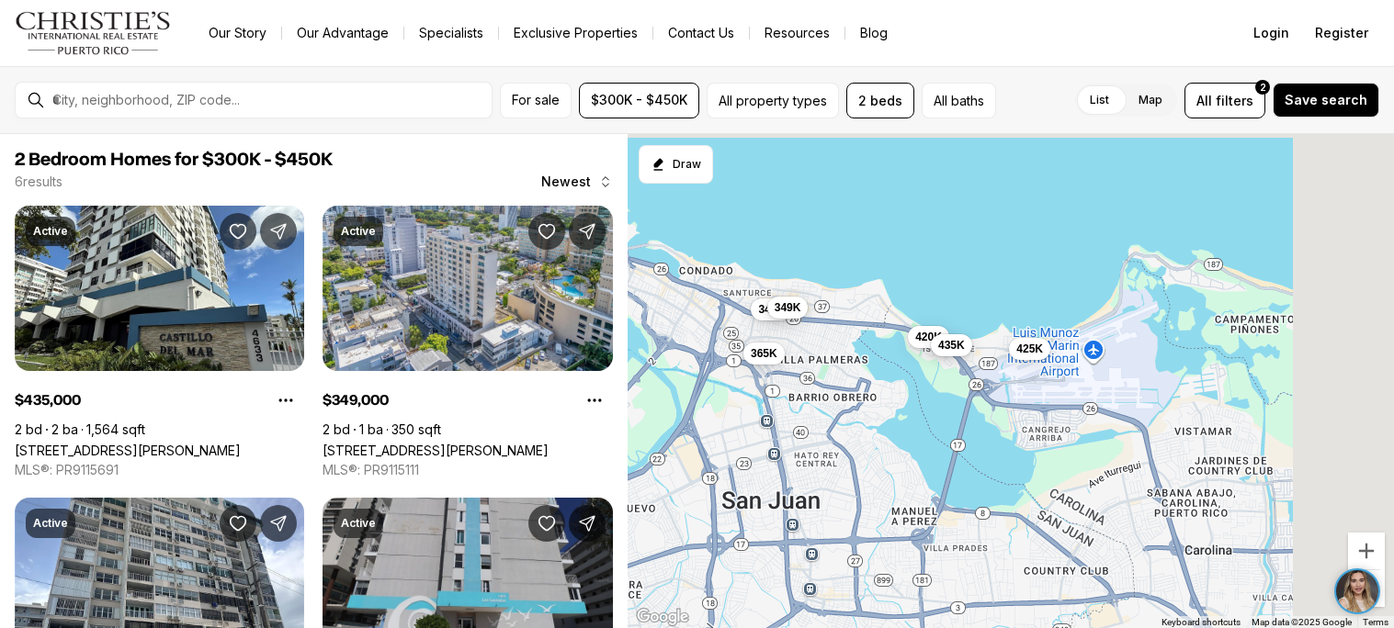
drag, startPoint x: 1118, startPoint y: 285, endPoint x: 920, endPoint y: 344, distance: 207.2
click at [938, 344] on span "435K" at bounding box center [951, 344] width 27 height 15
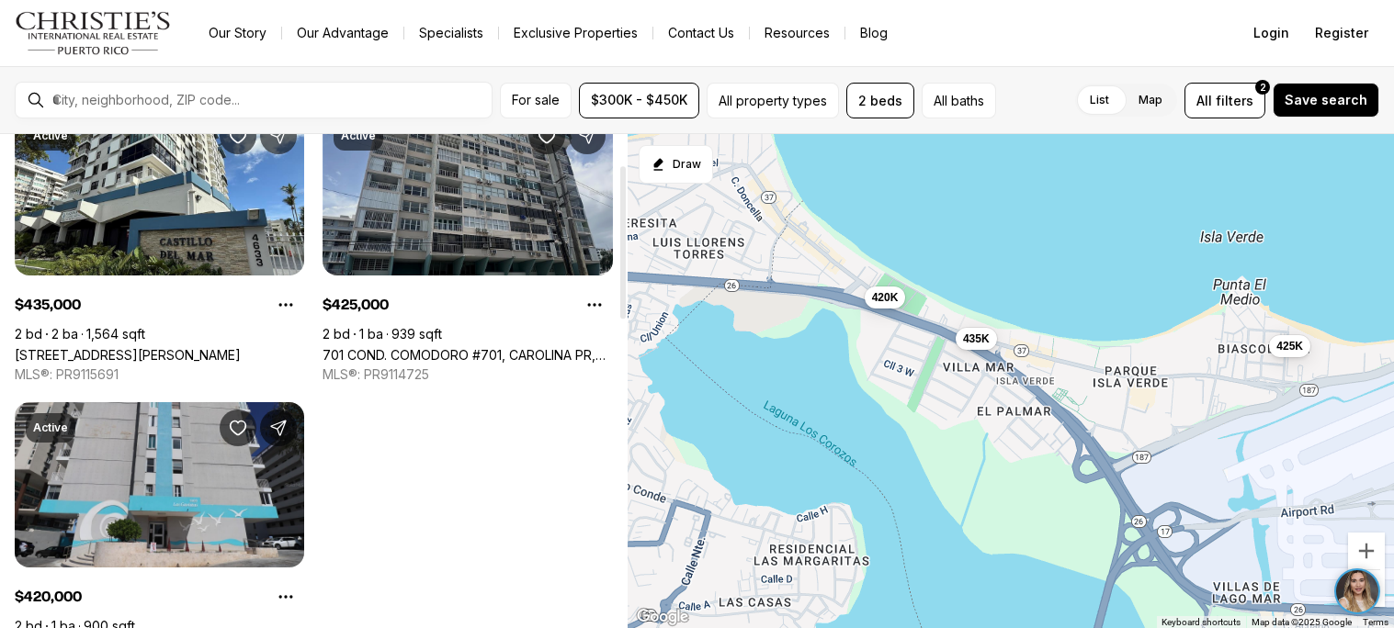
scroll to position [98, 0]
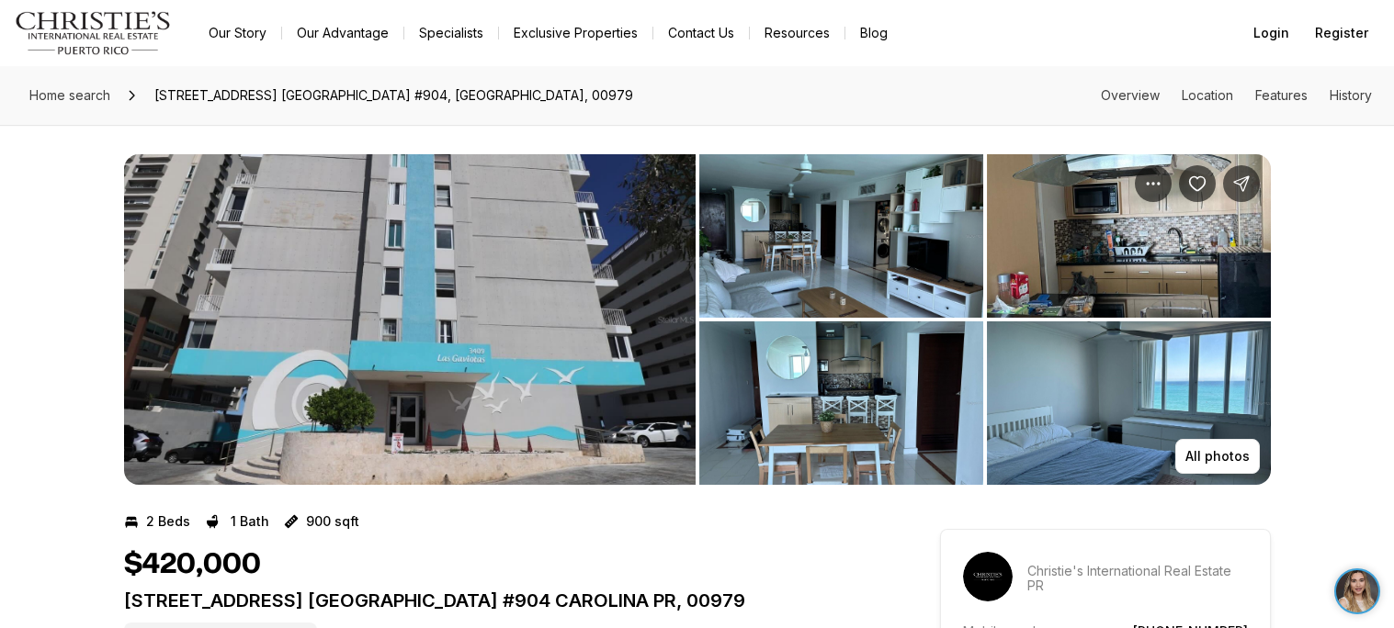
click at [689, 378] on img "View image gallery" at bounding box center [409, 319] width 571 height 331
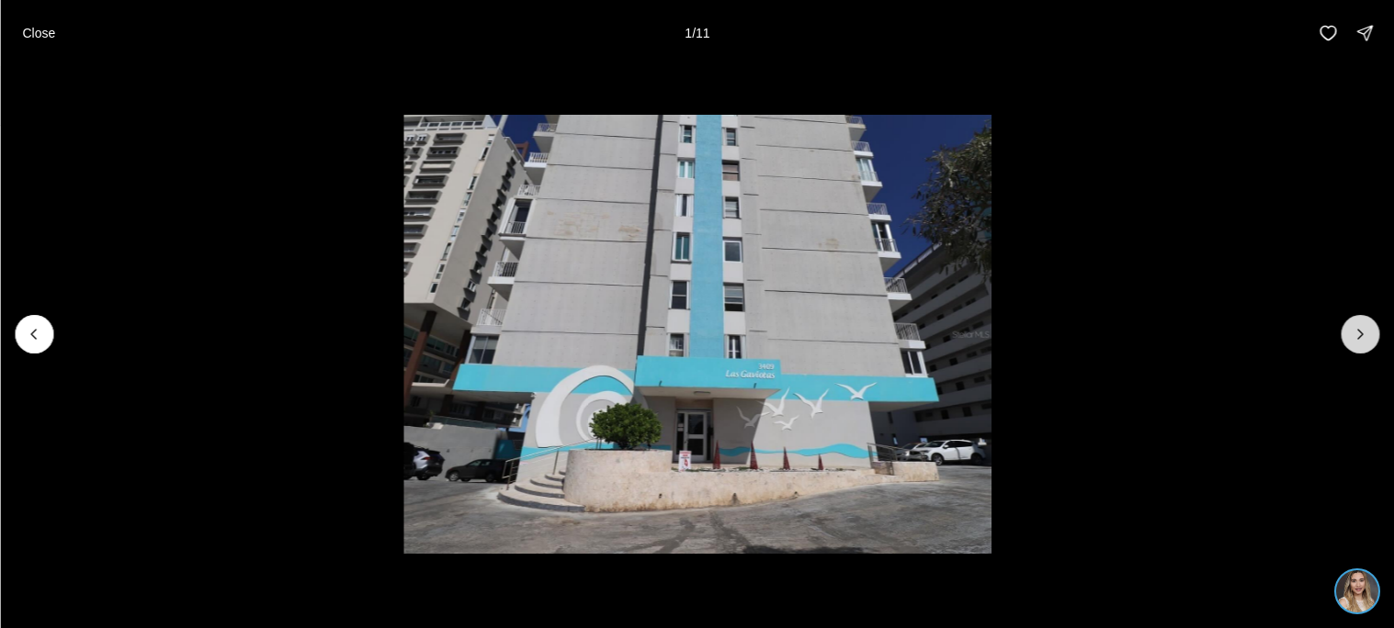
click at [1351, 344] on button "Next slide" at bounding box center [1359, 334] width 39 height 39
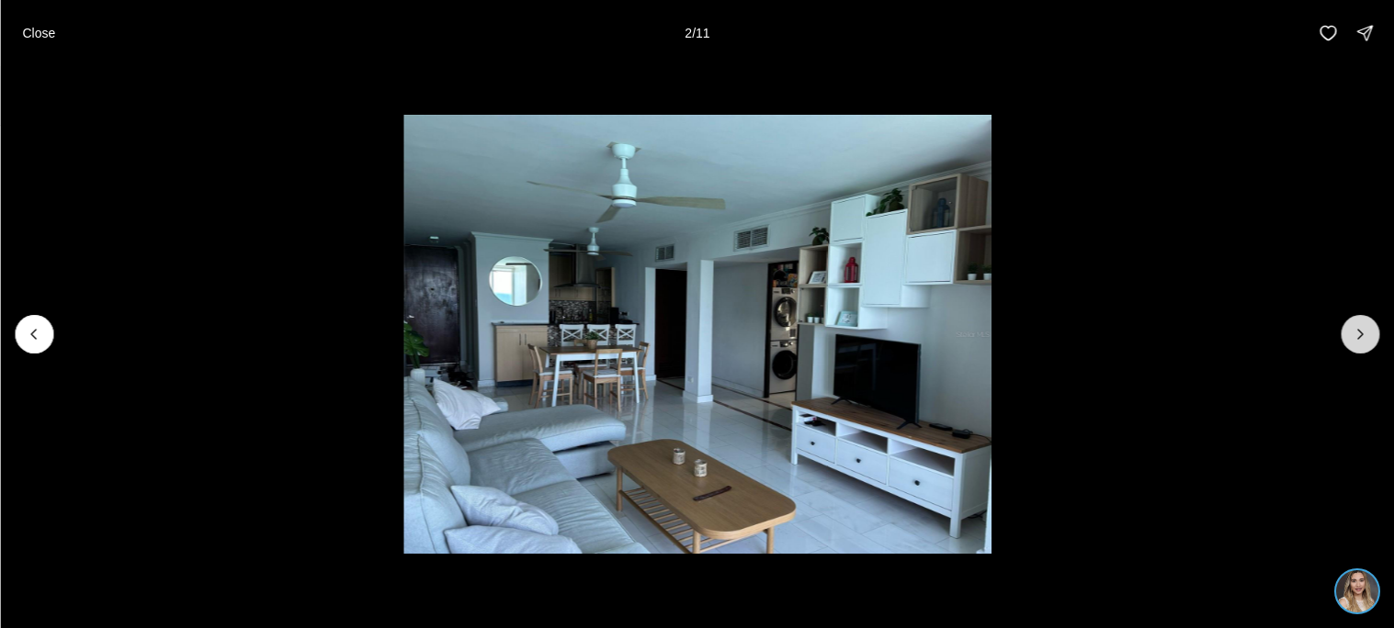
click at [1351, 344] on button "Next slide" at bounding box center [1359, 334] width 39 height 39
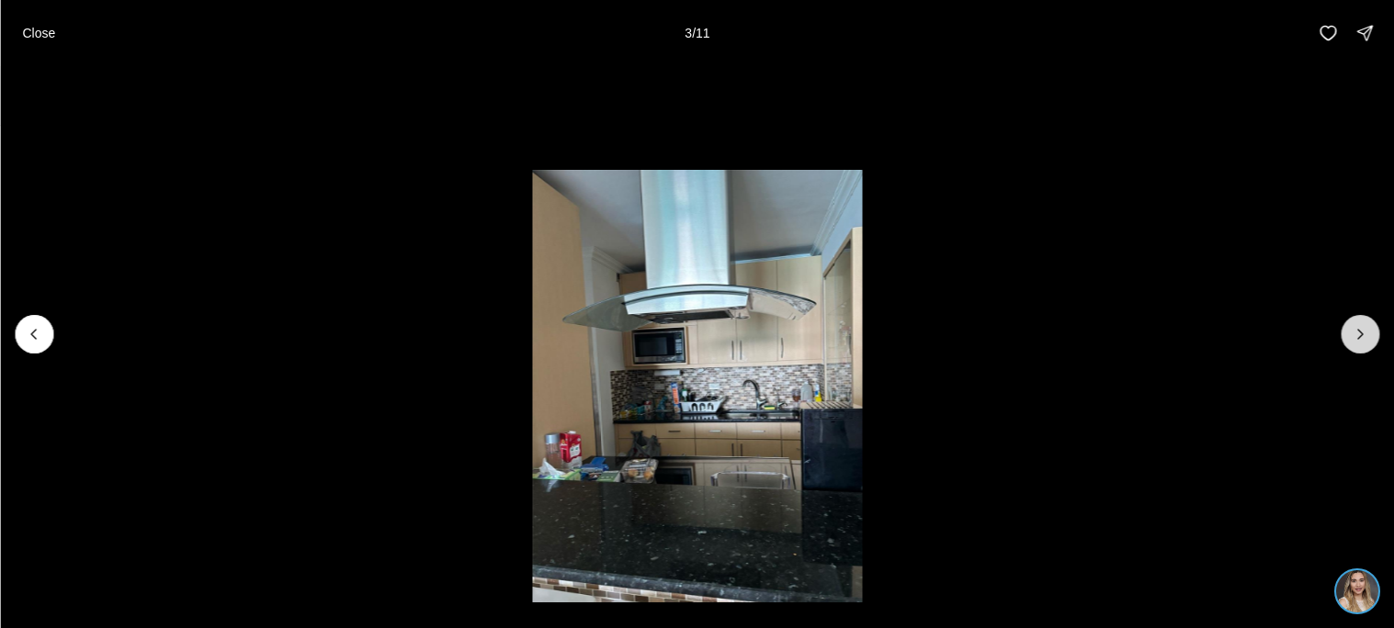
click at [1351, 344] on button "Next slide" at bounding box center [1359, 334] width 39 height 39
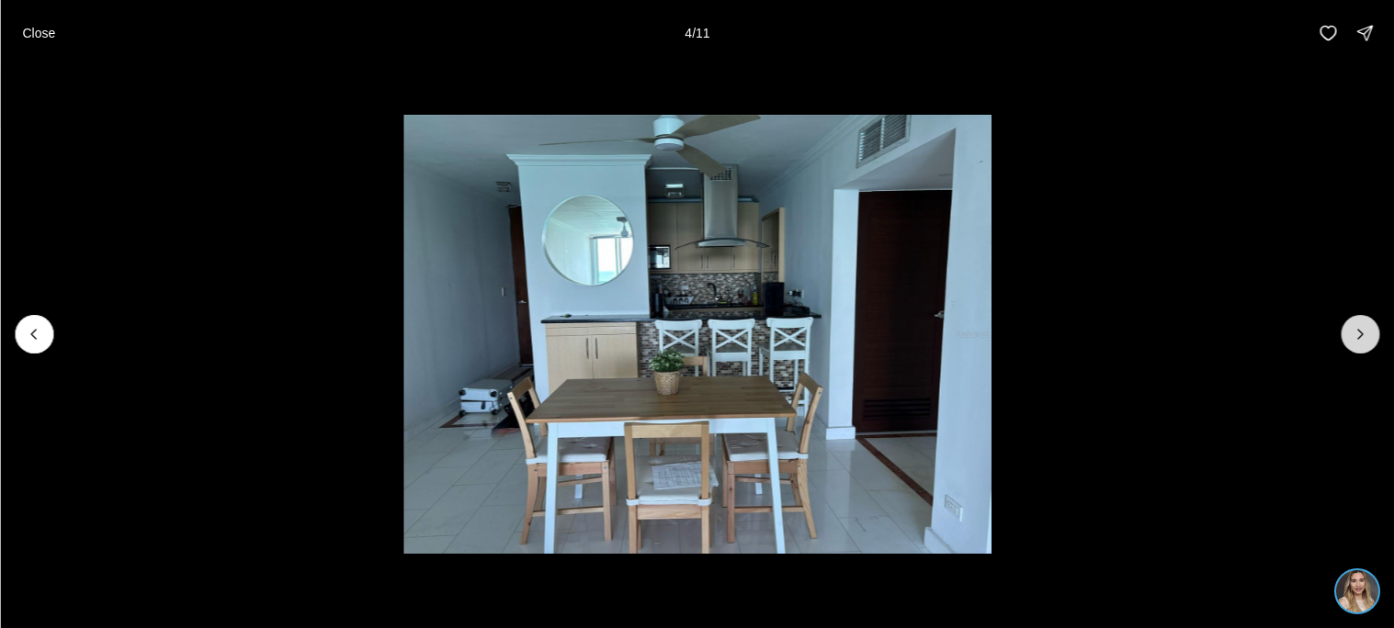
click at [1351, 344] on button "Next slide" at bounding box center [1359, 334] width 39 height 39
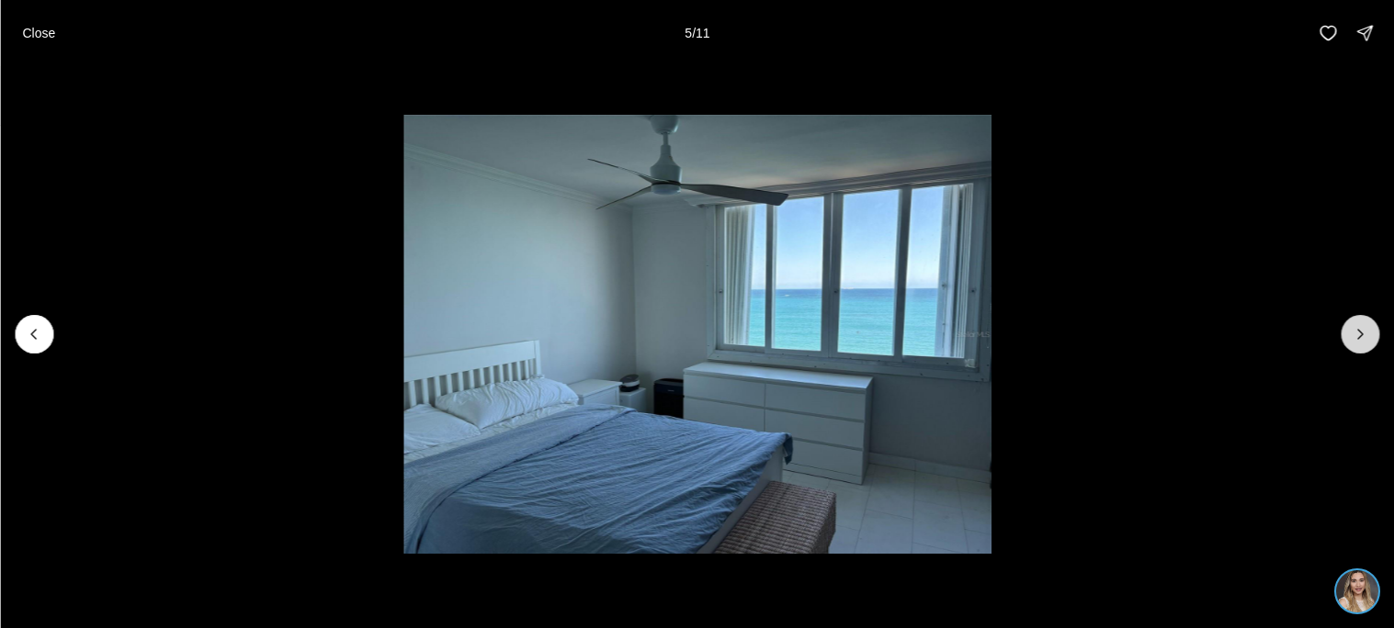
click at [1351, 344] on button "Next slide" at bounding box center [1359, 334] width 39 height 39
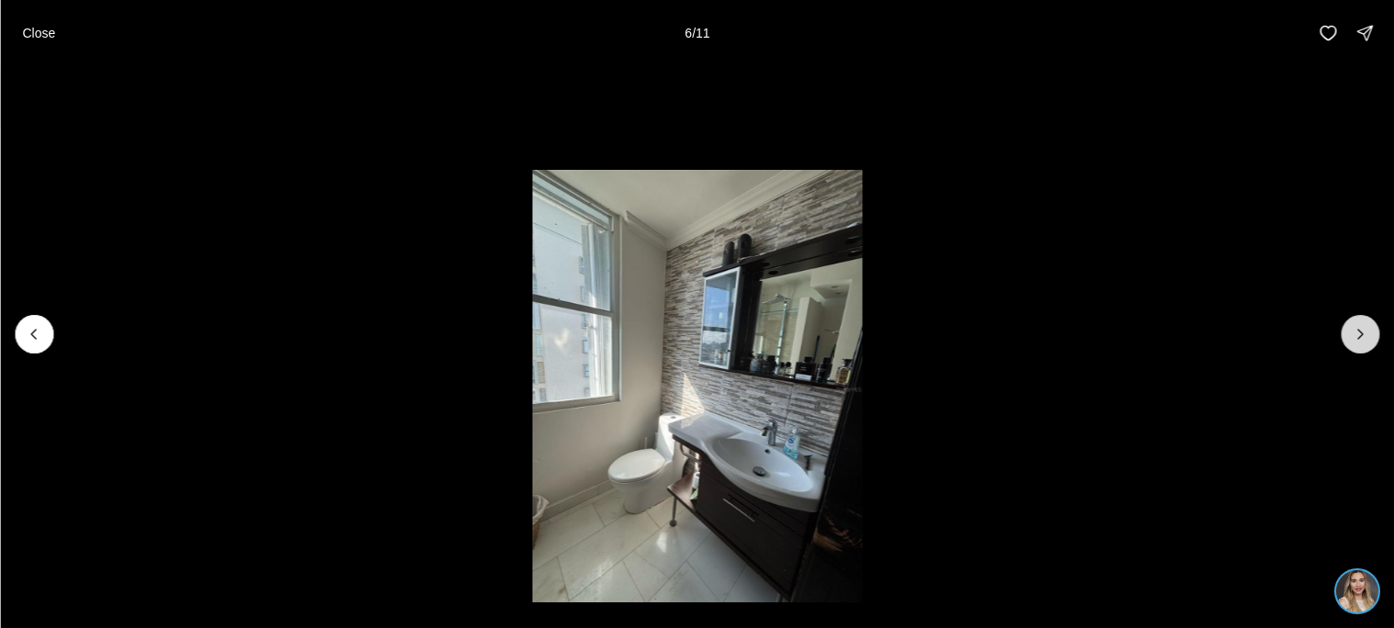
click at [1351, 344] on button "Next slide" at bounding box center [1359, 334] width 39 height 39
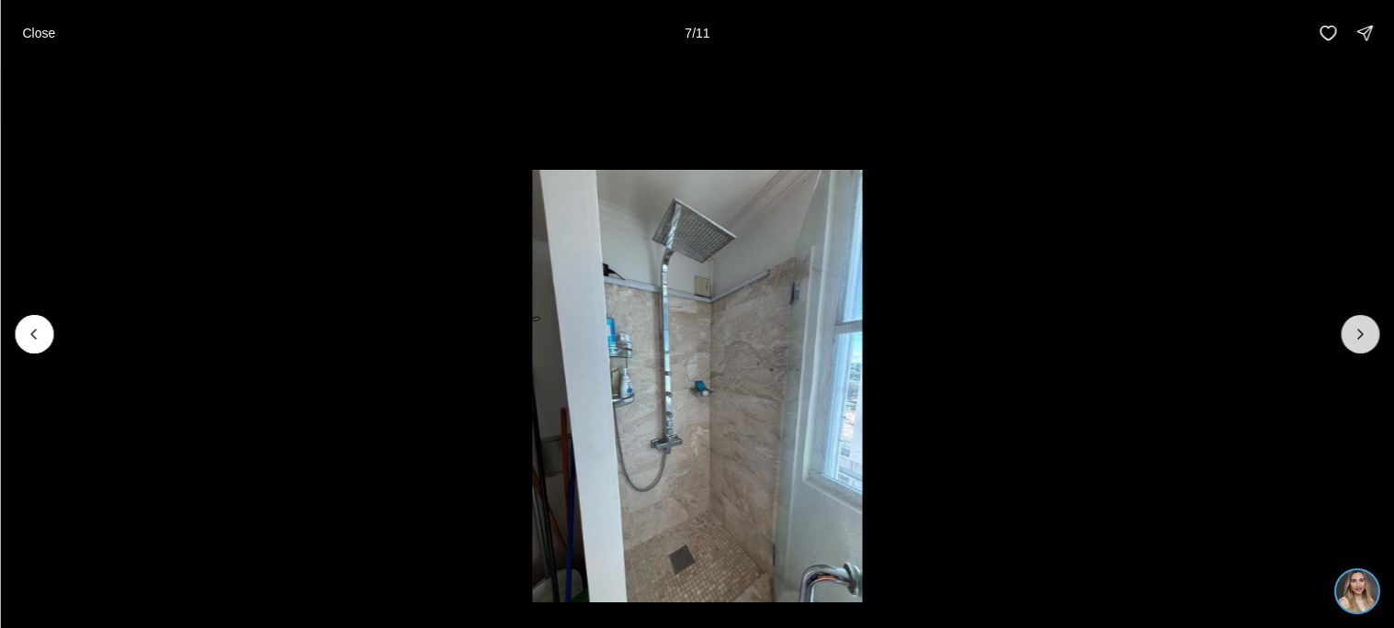
click at [1351, 344] on button "Next slide" at bounding box center [1359, 334] width 39 height 39
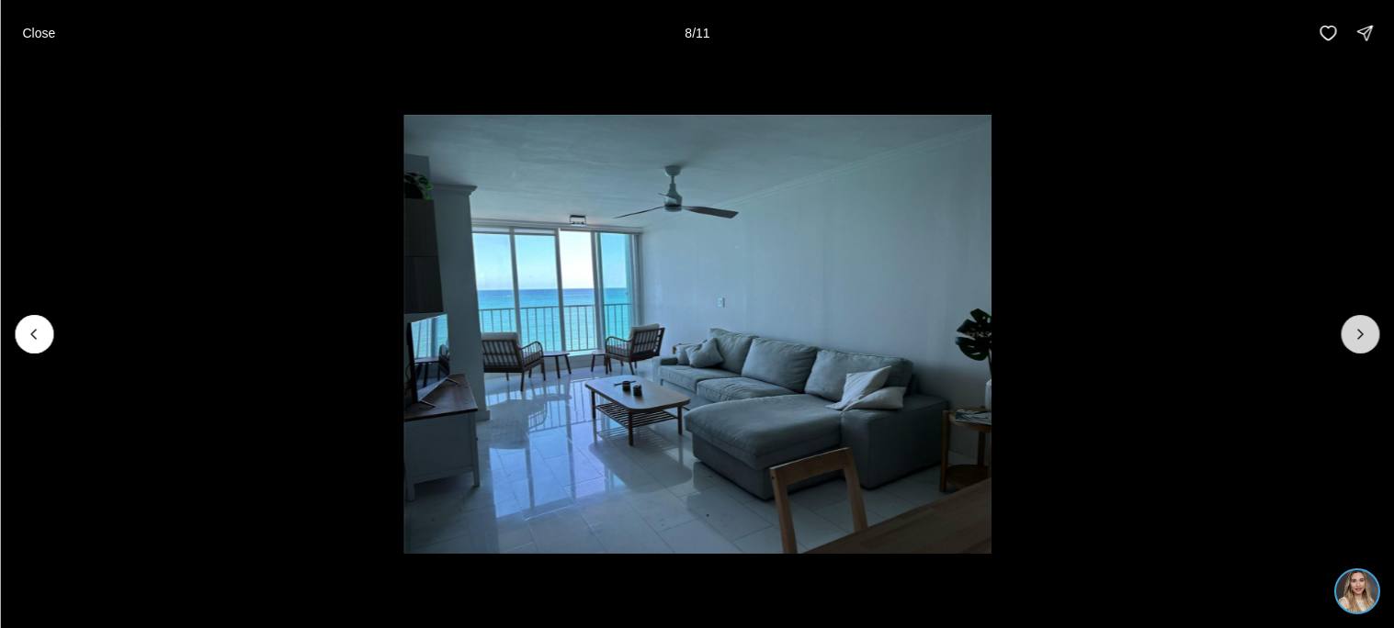
click at [1351, 344] on button "Next slide" at bounding box center [1359, 334] width 39 height 39
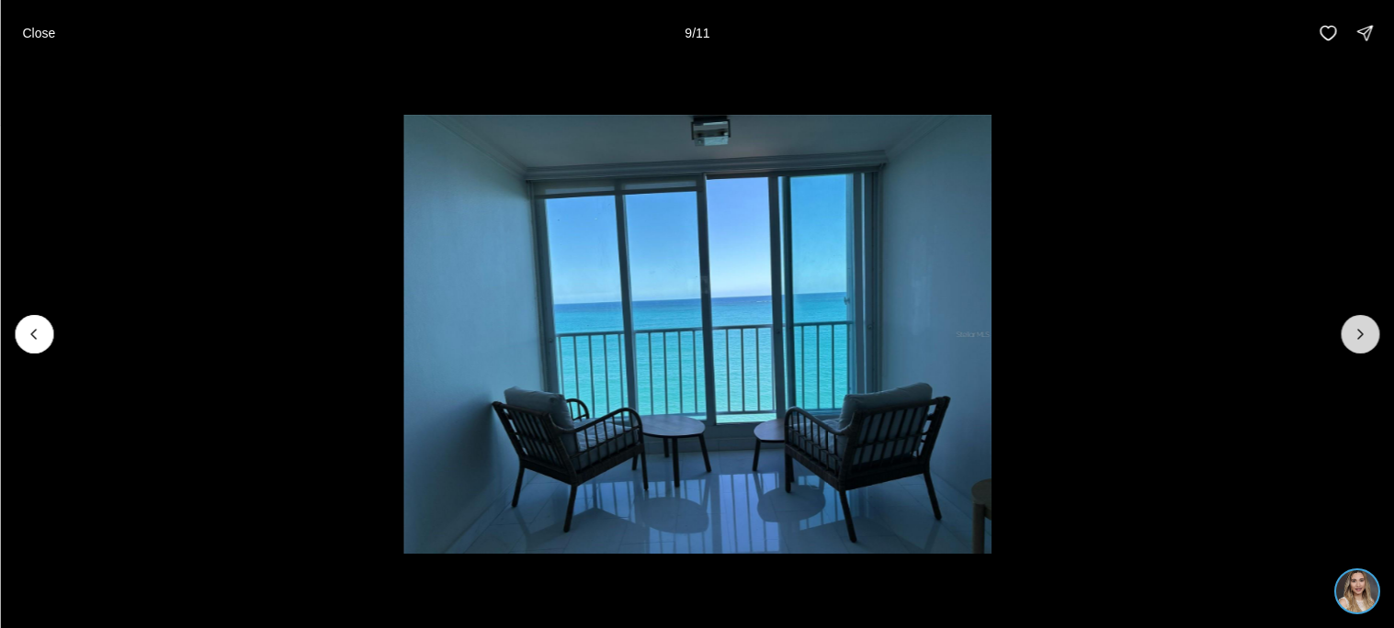
click at [1351, 344] on button "Next slide" at bounding box center [1359, 334] width 39 height 39
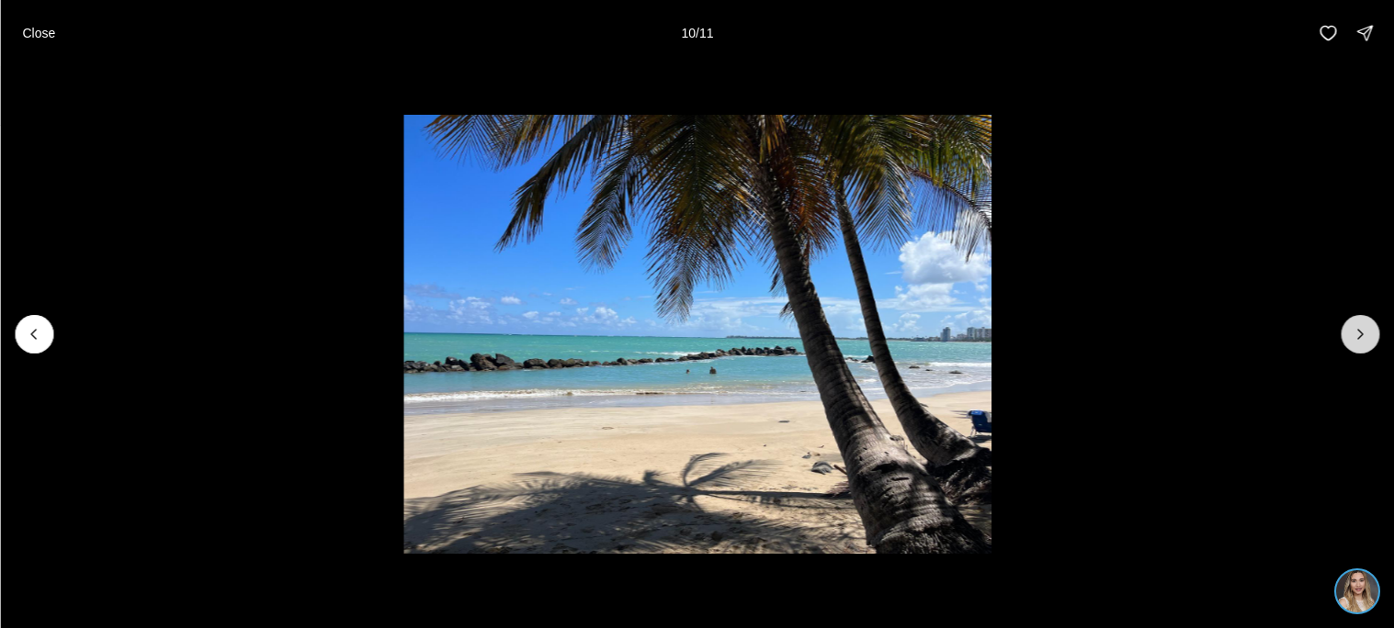
click at [1351, 344] on button "Next slide" at bounding box center [1359, 334] width 39 height 39
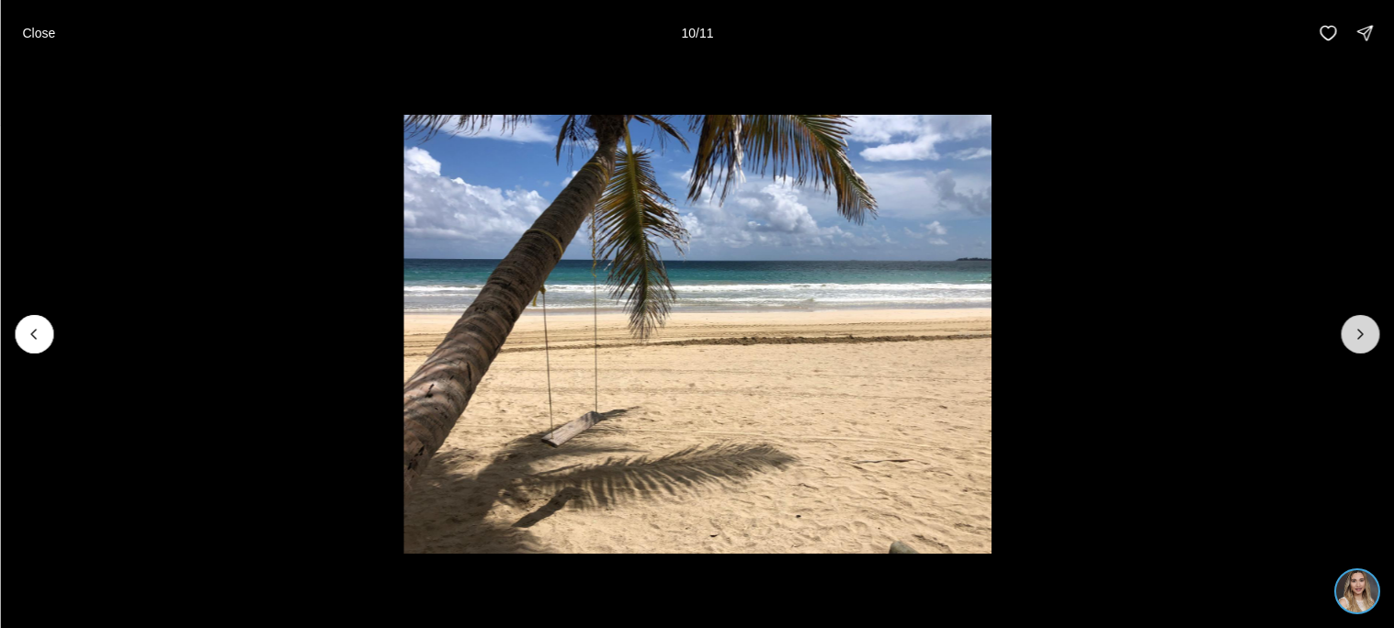
click at [1351, 344] on div at bounding box center [1359, 334] width 39 height 39
click at [54, 22] on button "Close" at bounding box center [38, 33] width 55 height 37
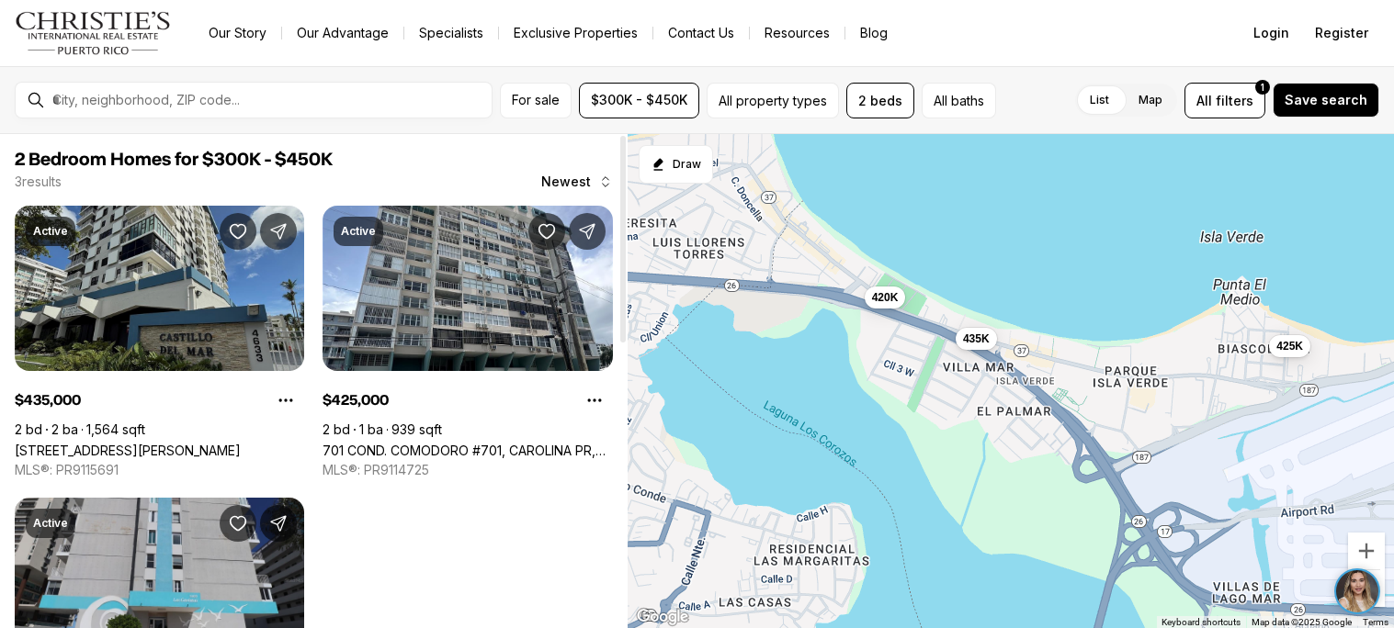
click at [208, 443] on link "[STREET_ADDRESS][PERSON_NAME]" at bounding box center [128, 451] width 226 height 16
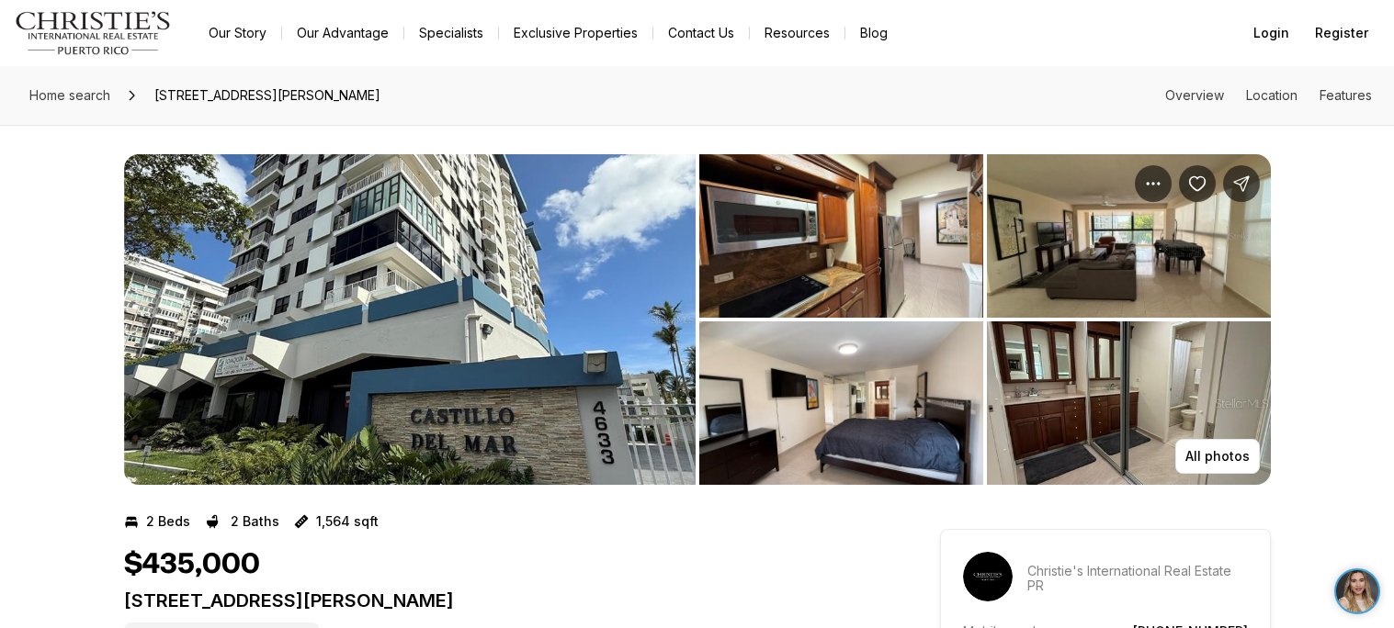
click at [918, 304] on img "View image gallery" at bounding box center [841, 236] width 284 height 164
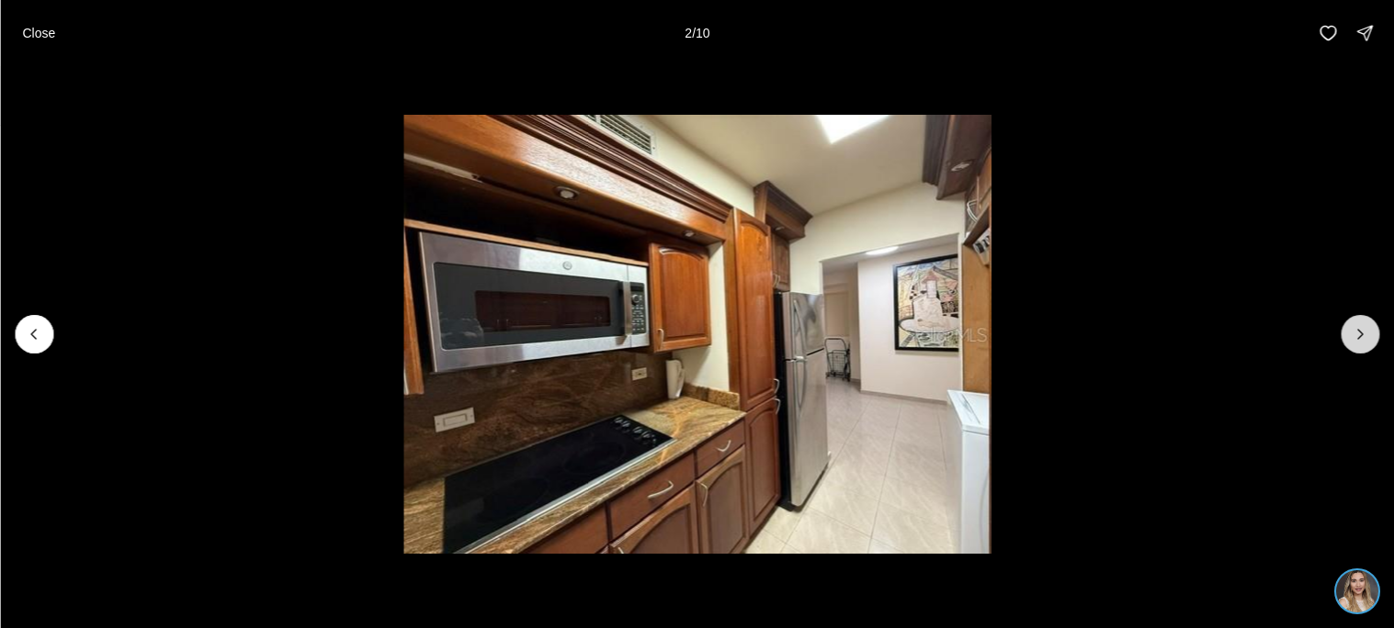
click at [1363, 346] on button "Next slide" at bounding box center [1359, 334] width 39 height 39
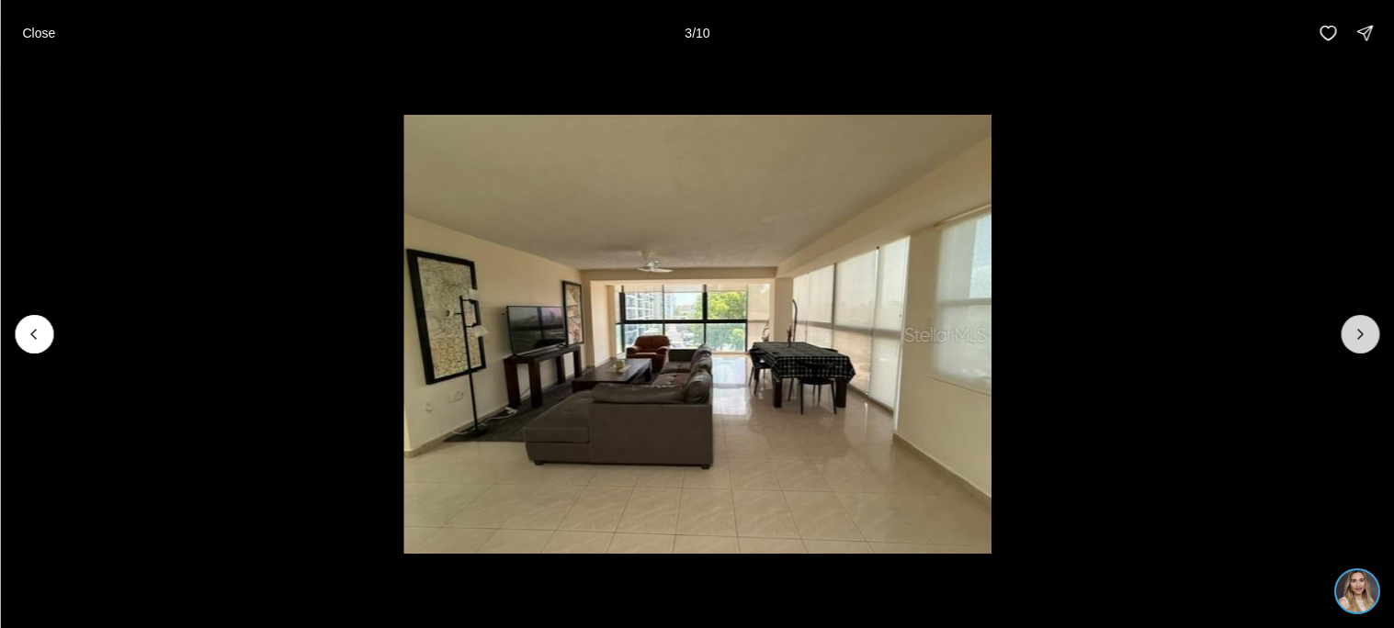
click at [1363, 346] on button "Next slide" at bounding box center [1359, 334] width 39 height 39
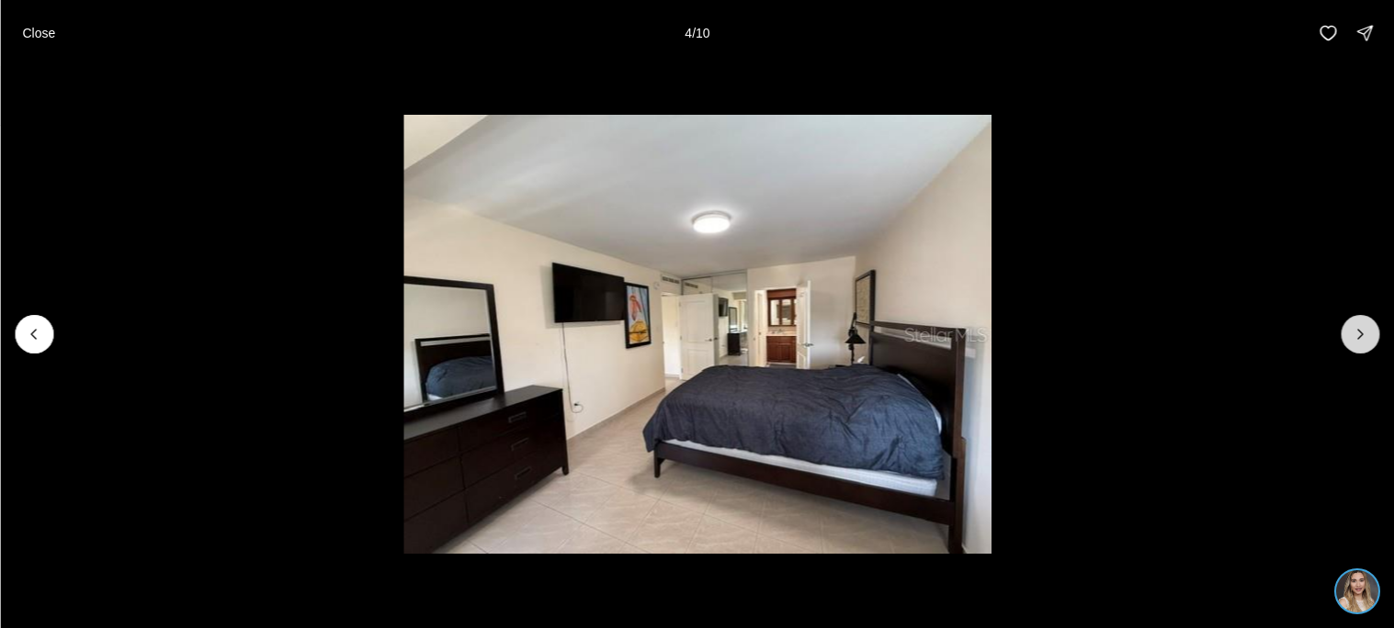
click at [1363, 346] on button "Next slide" at bounding box center [1359, 334] width 39 height 39
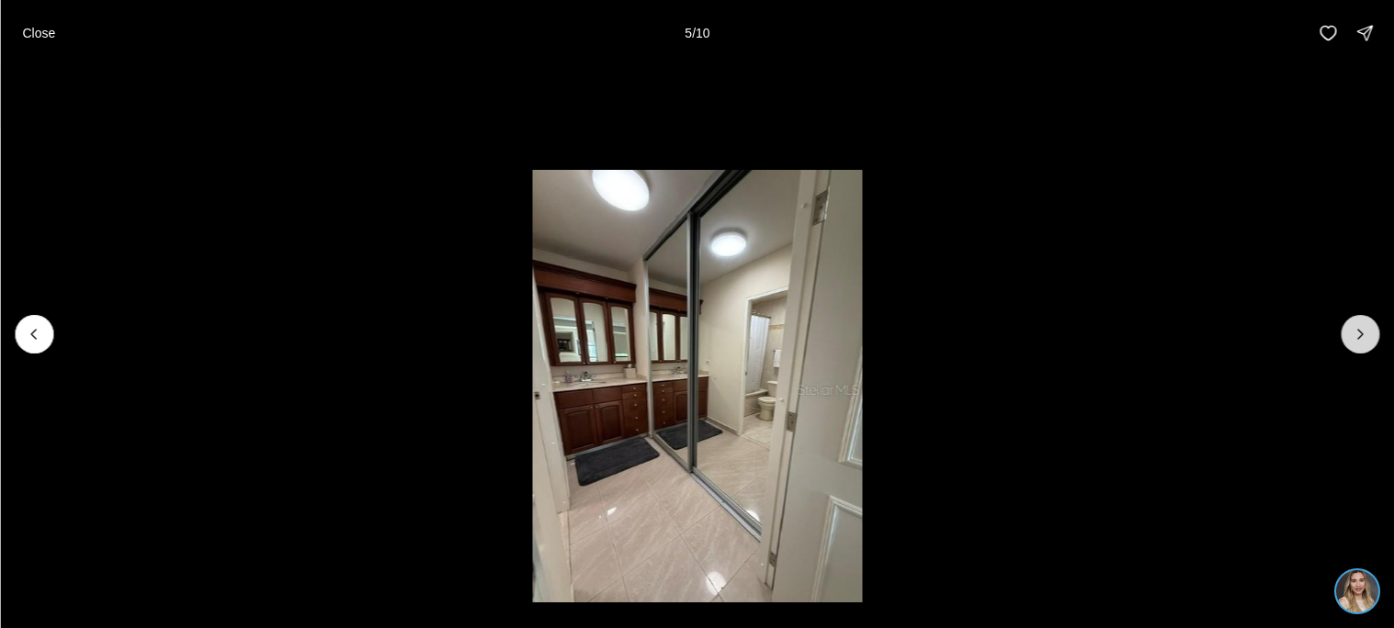
click at [1363, 346] on button "Next slide" at bounding box center [1359, 334] width 39 height 39
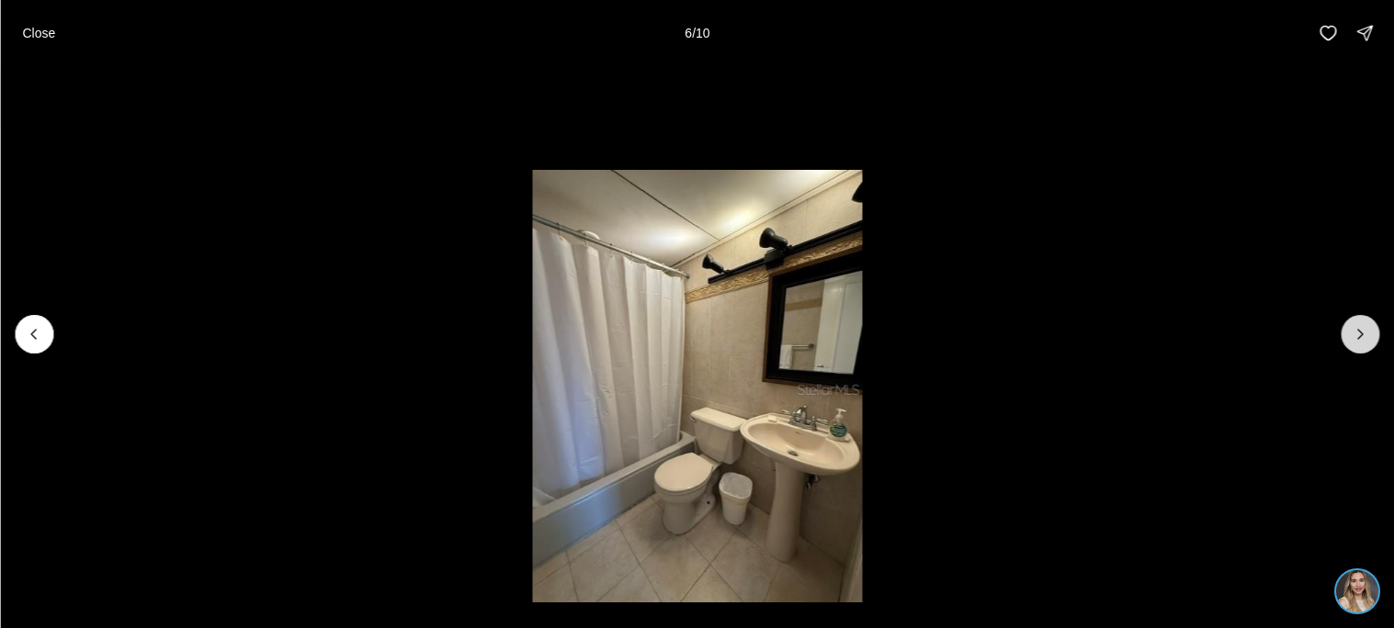
click at [1363, 346] on button "Next slide" at bounding box center [1359, 334] width 39 height 39
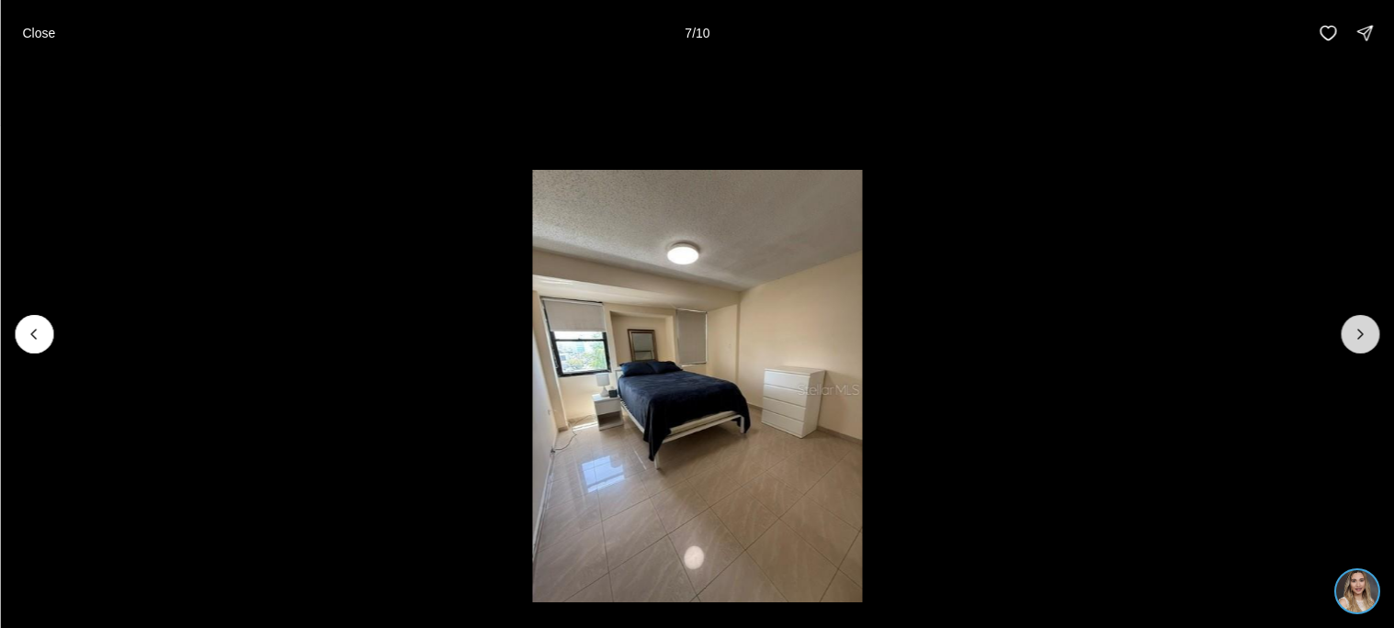
click at [1363, 346] on button "Next slide" at bounding box center [1359, 334] width 39 height 39
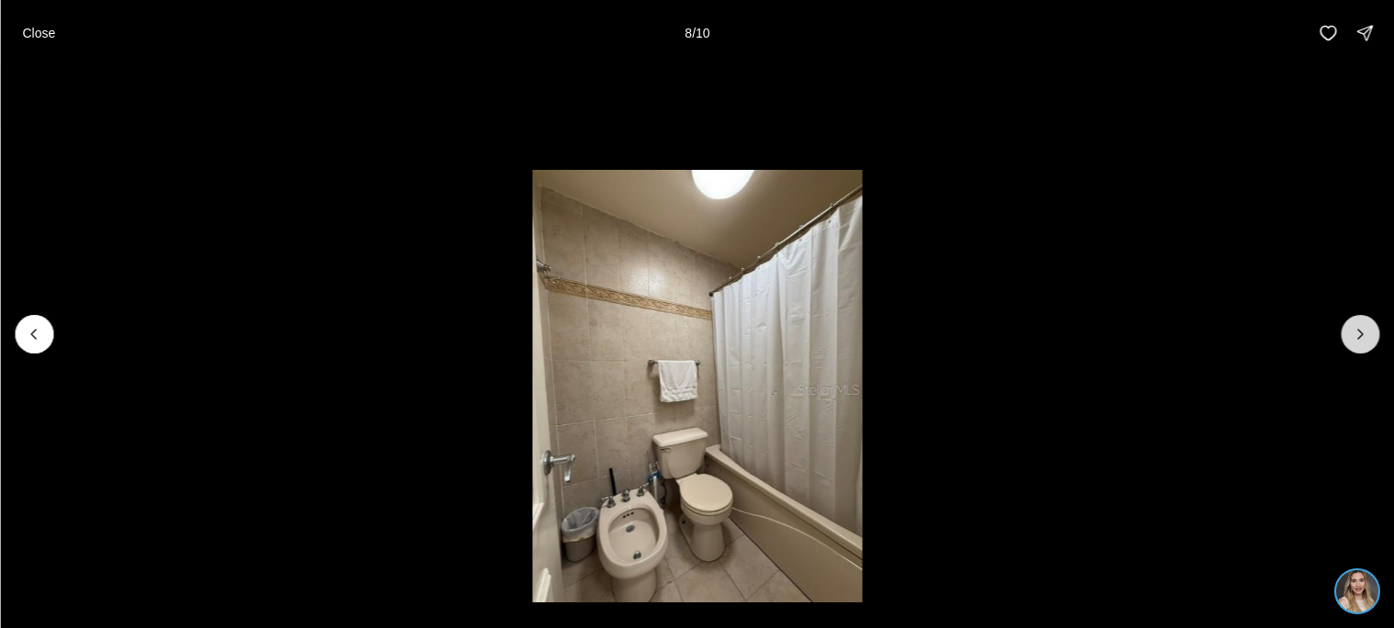
click at [1363, 346] on button "Next slide" at bounding box center [1359, 334] width 39 height 39
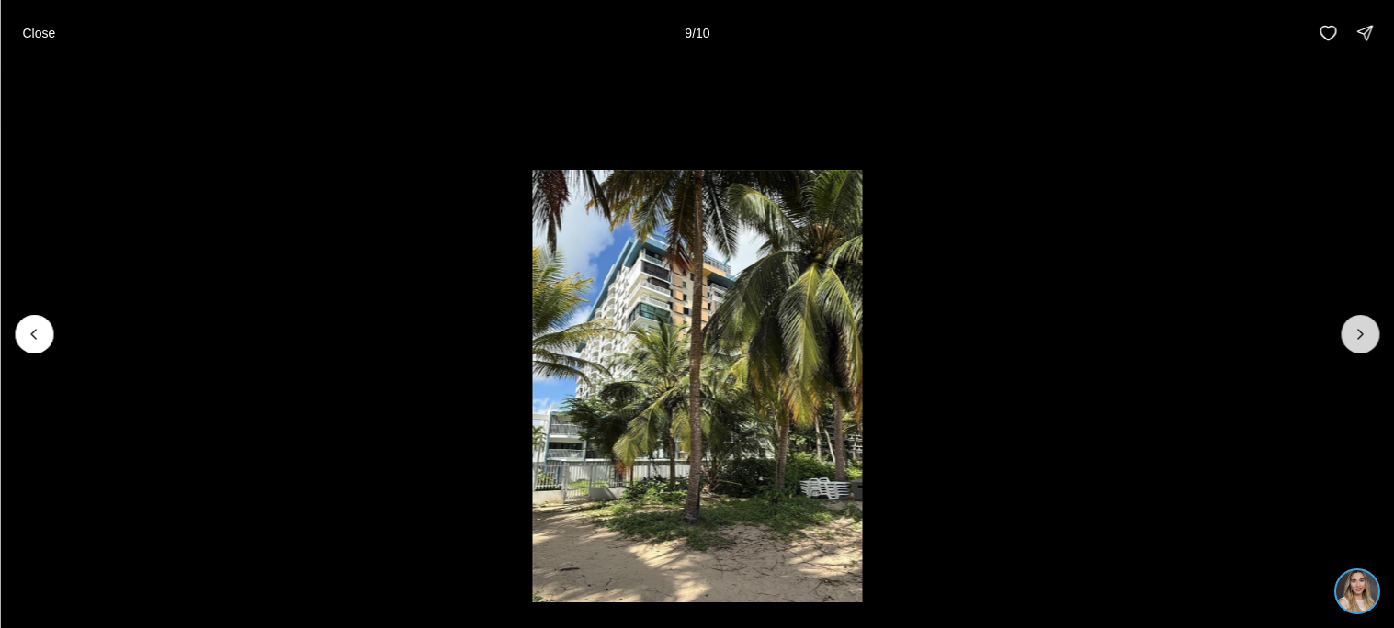
click at [1363, 346] on button "Next slide" at bounding box center [1359, 334] width 39 height 39
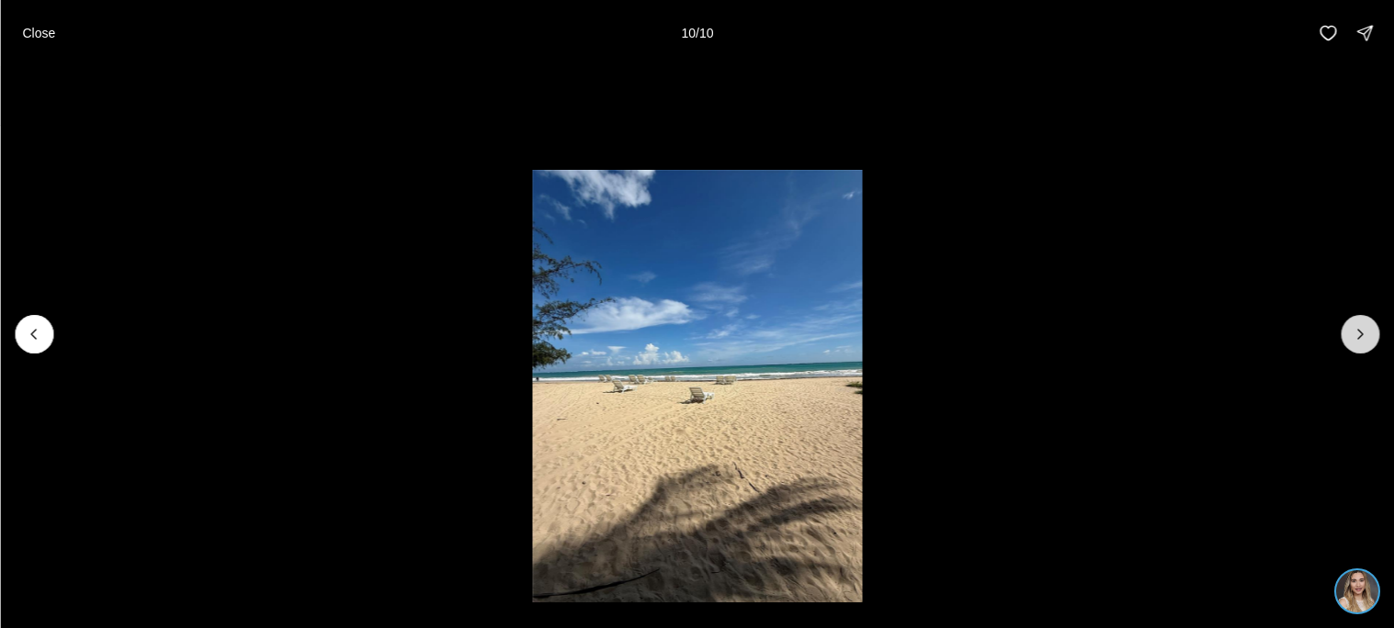
click at [1363, 346] on div at bounding box center [1359, 334] width 39 height 39
click at [39, 333] on icon "Previous slide" at bounding box center [34, 334] width 18 height 18
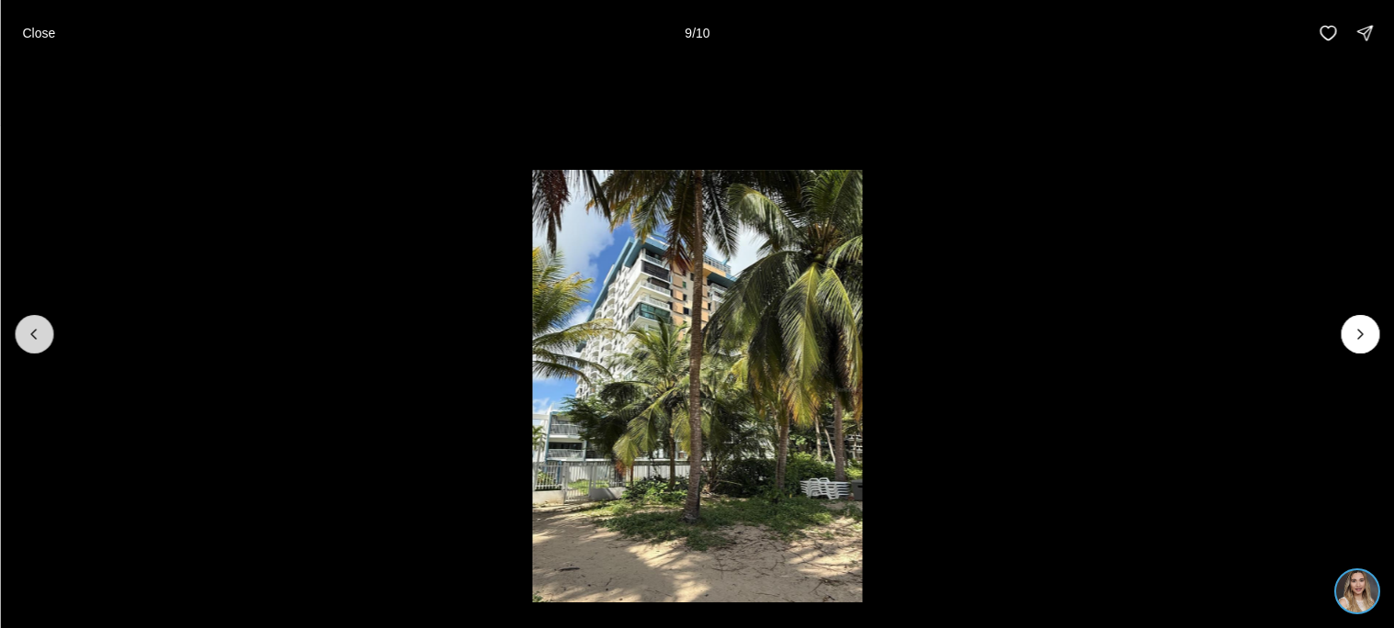
click at [39, 333] on icon "Previous slide" at bounding box center [34, 334] width 18 height 18
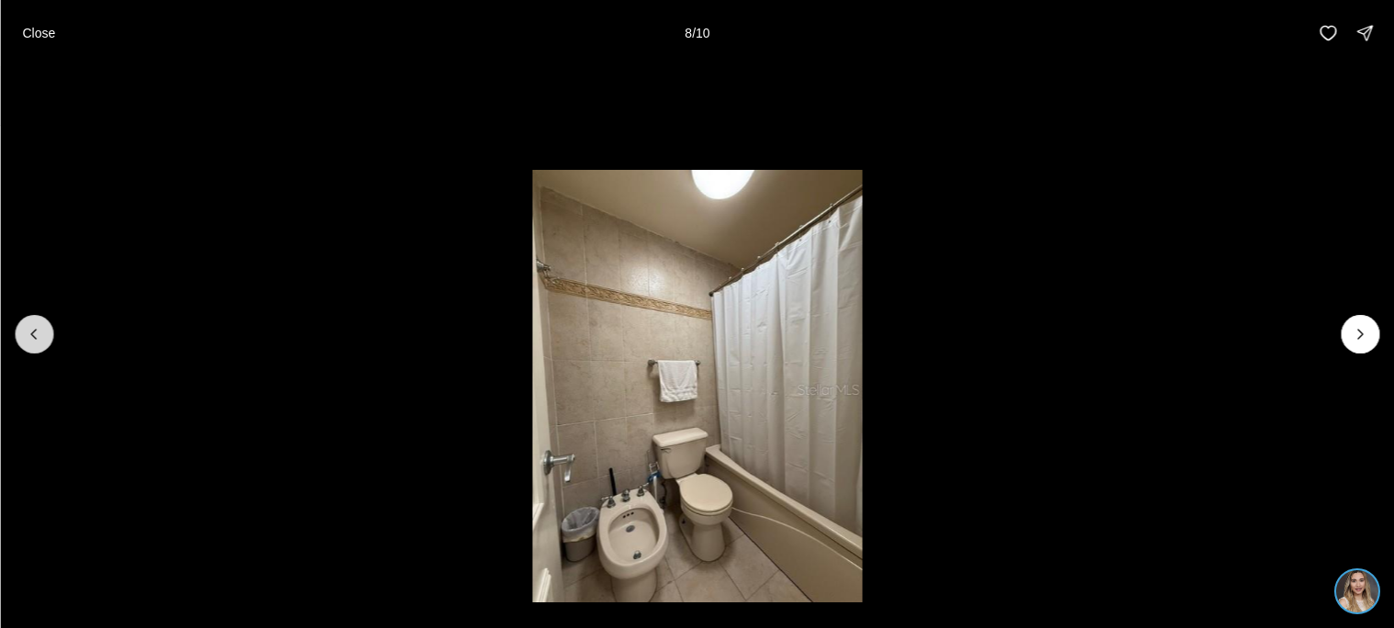
click at [39, 333] on icon "Previous slide" at bounding box center [34, 334] width 18 height 18
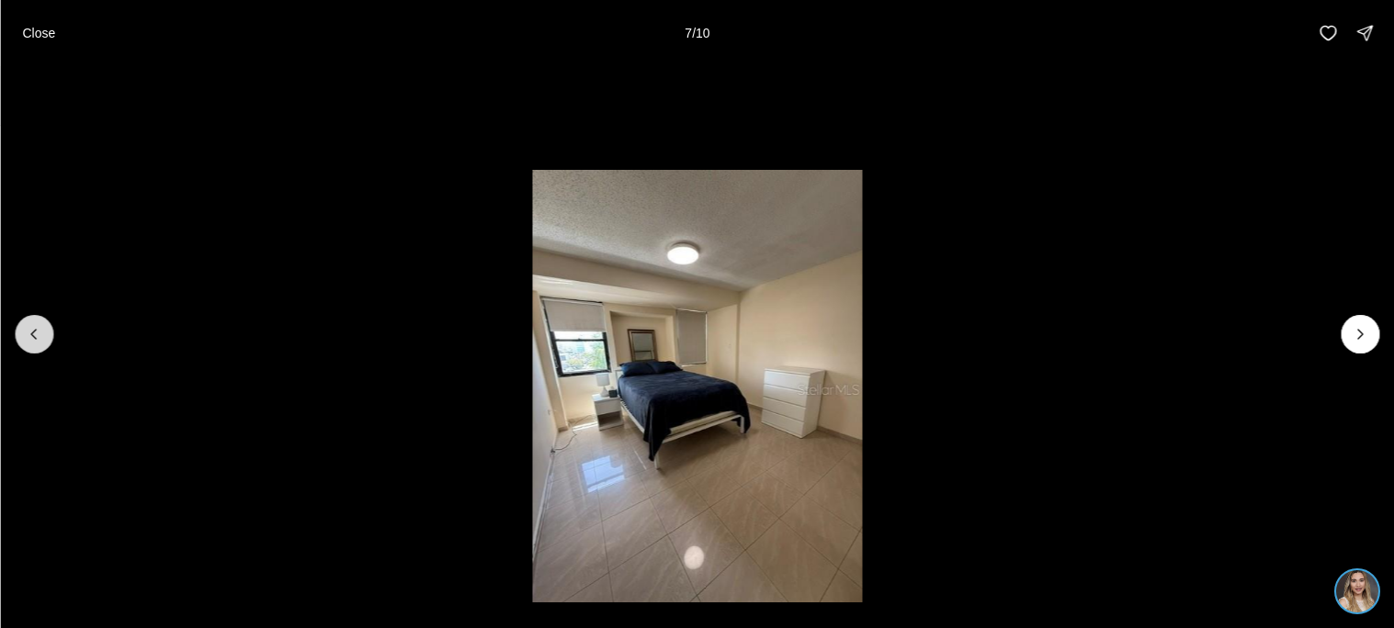
click at [39, 333] on icon "Previous slide" at bounding box center [34, 334] width 18 height 18
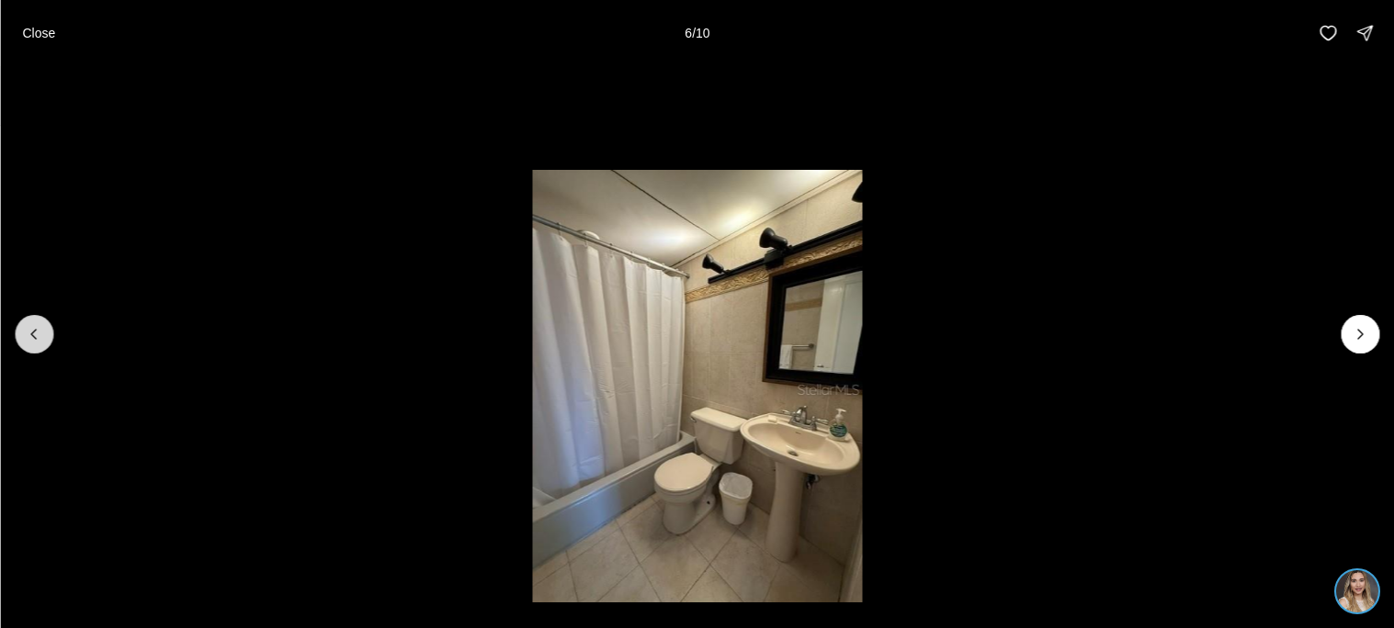
click at [39, 333] on icon "Previous slide" at bounding box center [34, 334] width 18 height 18
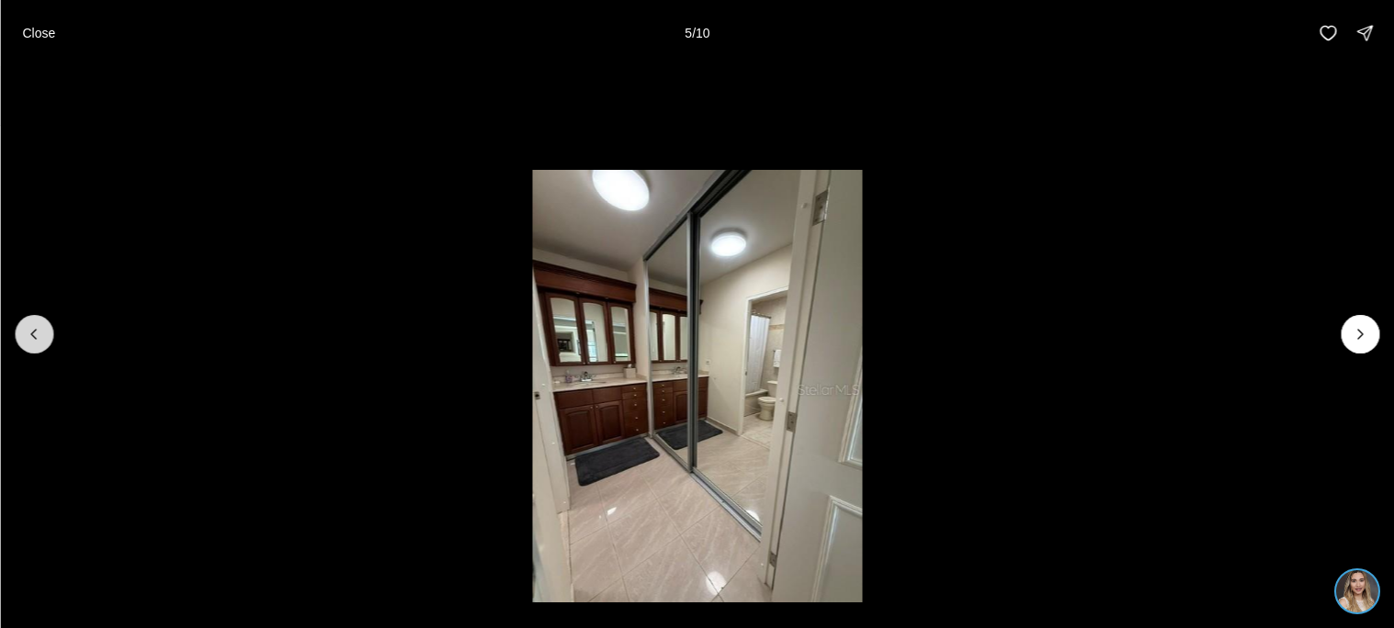
click at [39, 333] on icon "Previous slide" at bounding box center [34, 334] width 18 height 18
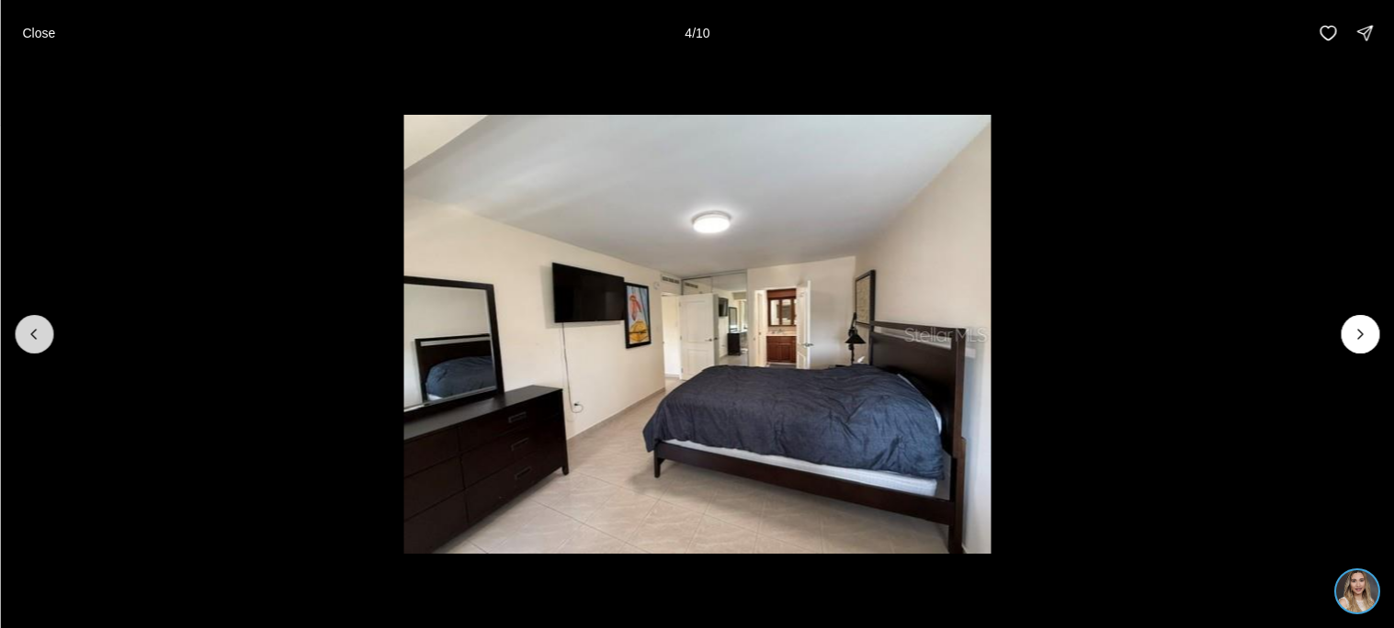
click at [39, 333] on icon "Previous slide" at bounding box center [34, 334] width 18 height 18
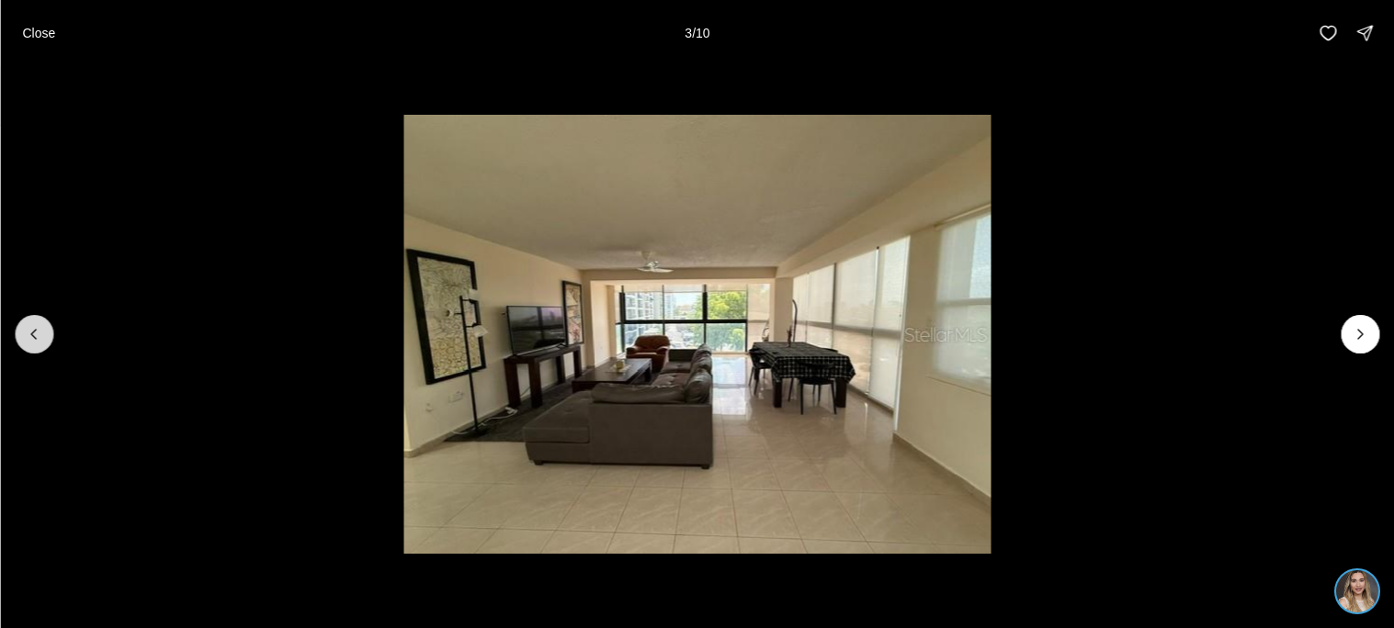
click at [39, 333] on icon "Previous slide" at bounding box center [34, 334] width 18 height 18
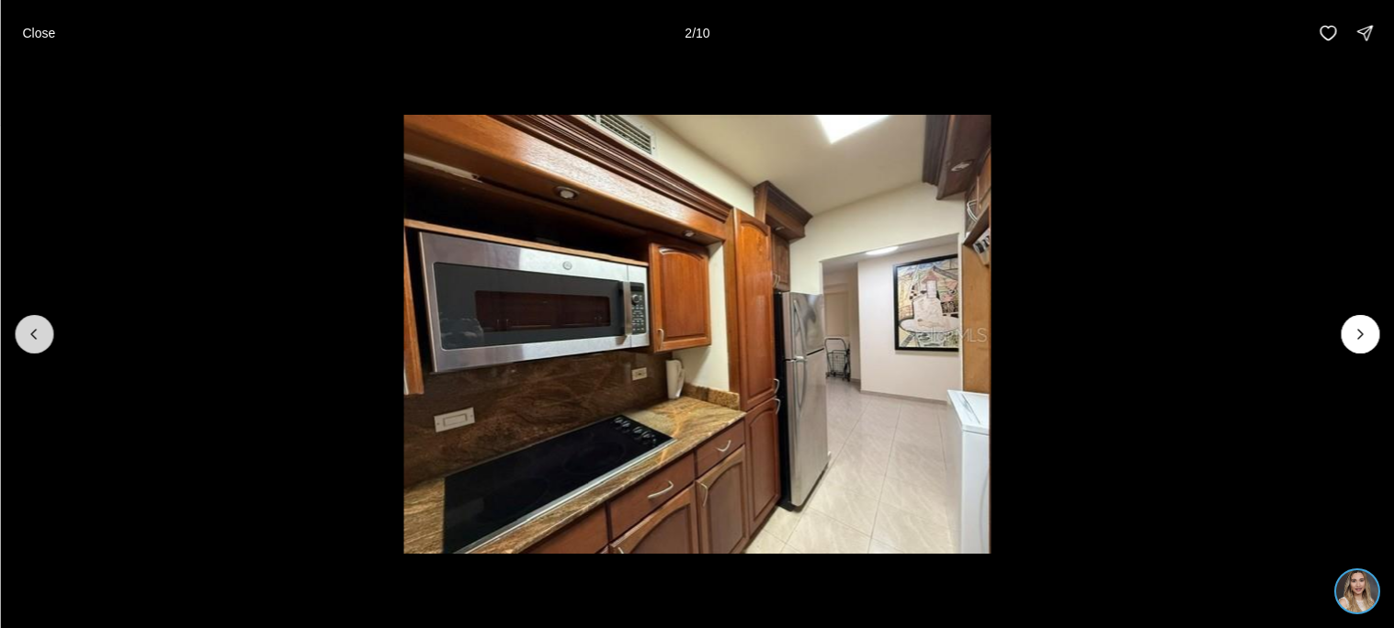
click at [39, 333] on icon "Previous slide" at bounding box center [34, 334] width 18 height 18
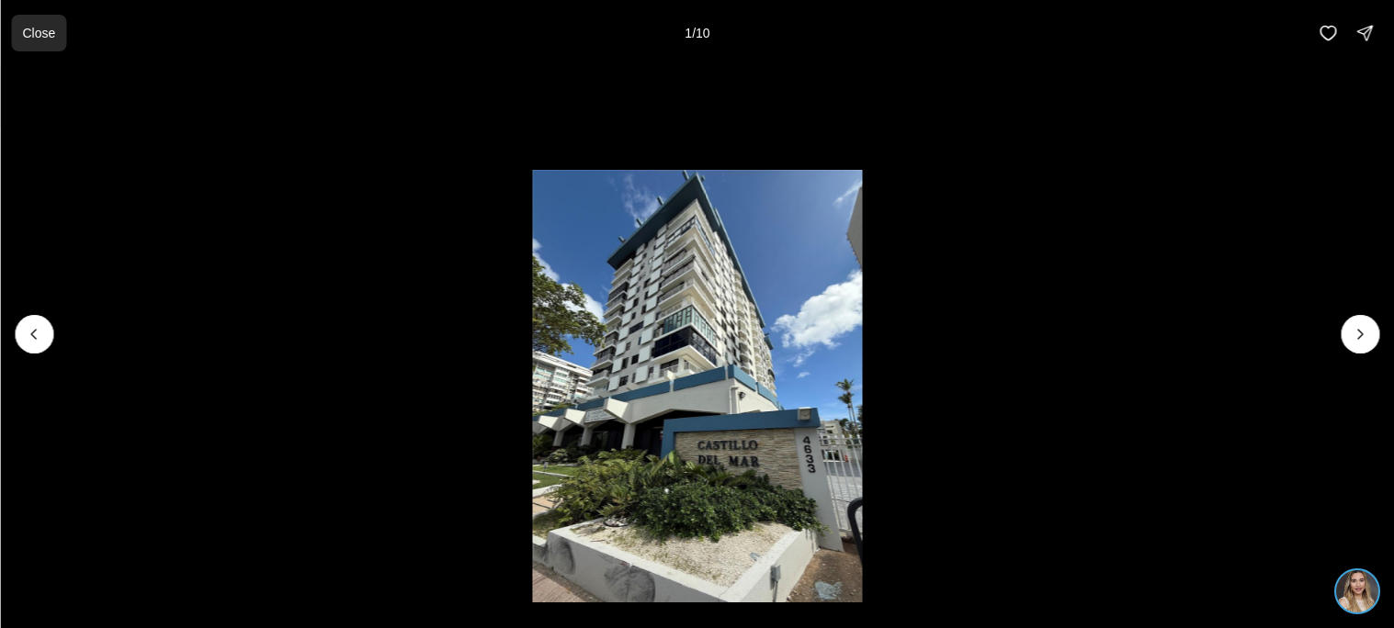
click at [24, 44] on button "Close" at bounding box center [38, 33] width 55 height 37
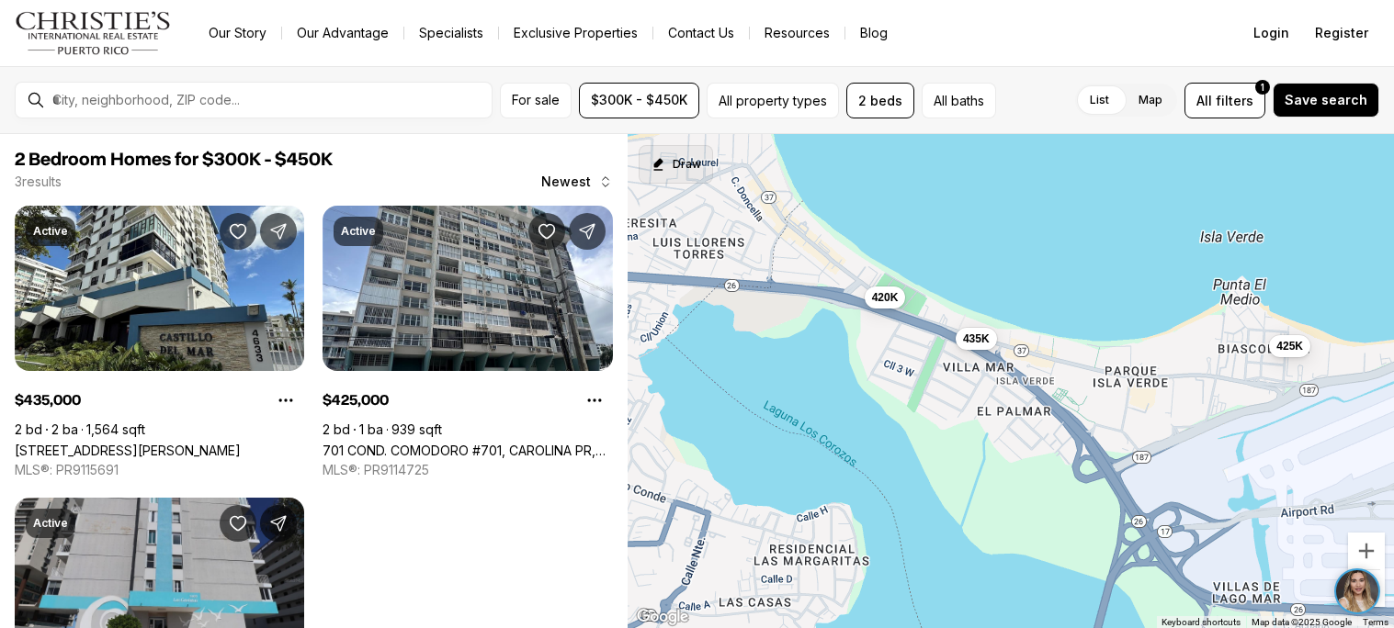
click at [692, 176] on button "Draw" at bounding box center [675, 164] width 74 height 39
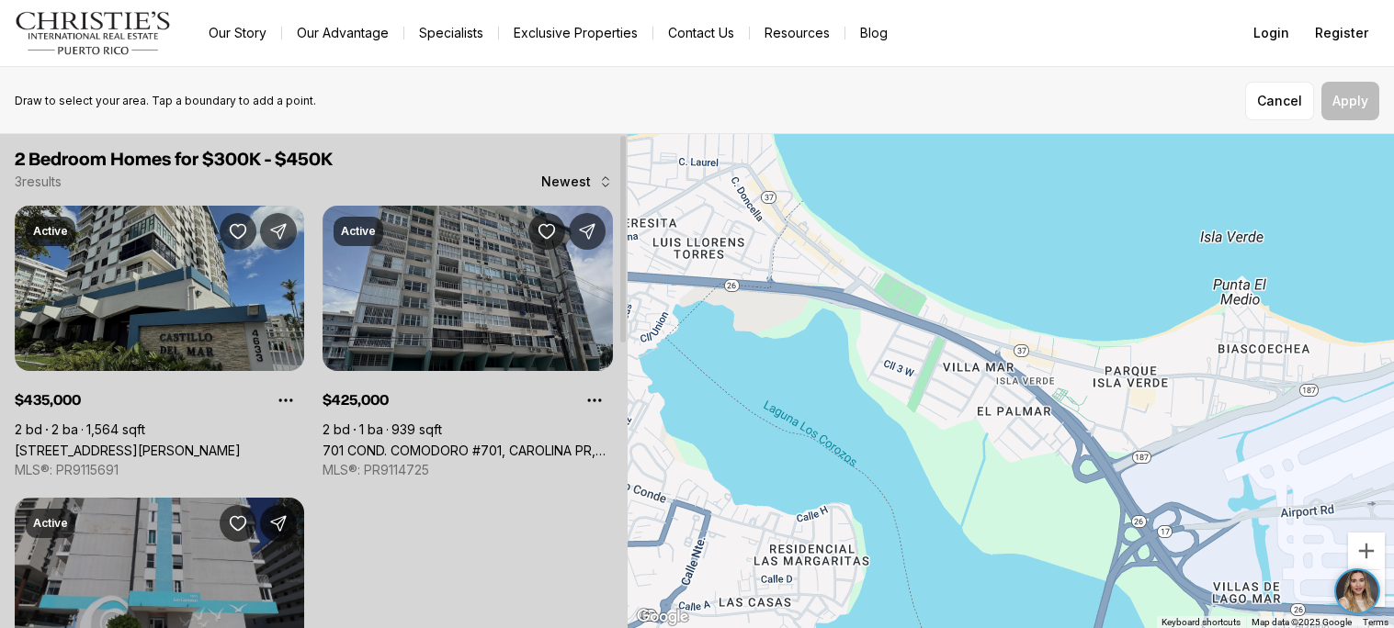
click at [549, 85] on div "Draw to select your area. Tap a boundary to add a point. Cancel Apply" at bounding box center [697, 101] width 1364 height 39
click at [1301, 103] on button "Cancel" at bounding box center [1279, 101] width 69 height 39
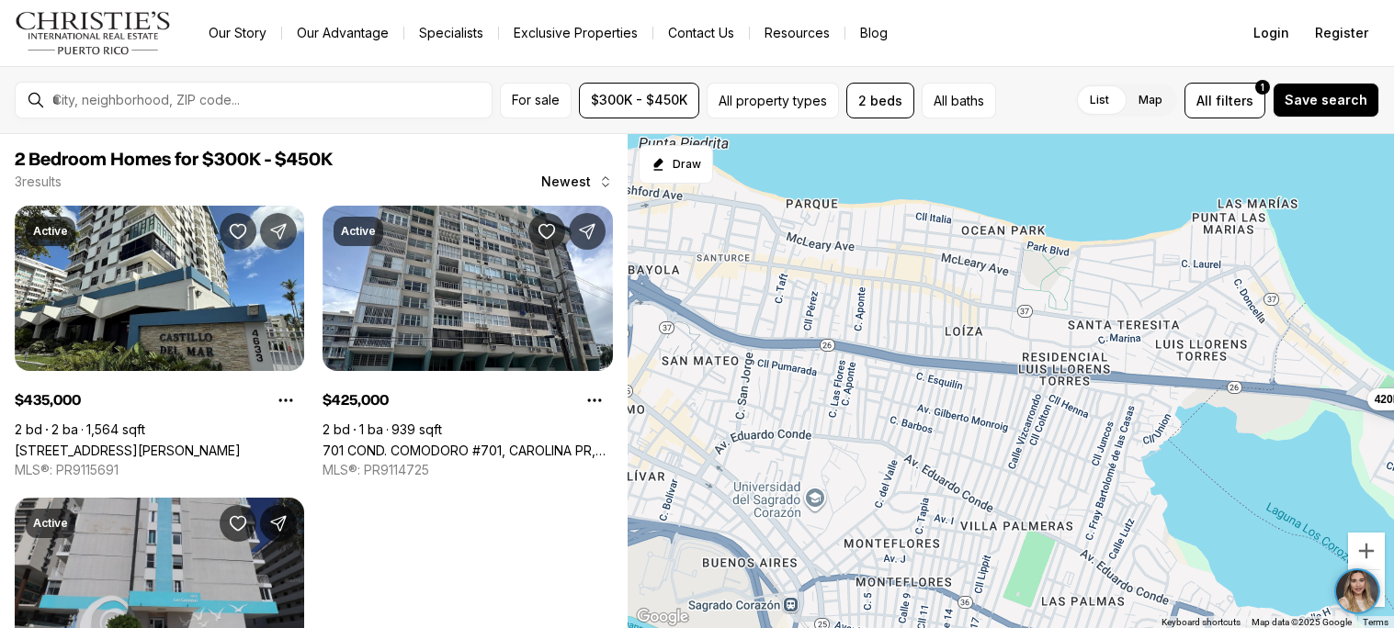
drag, startPoint x: 741, startPoint y: 252, endPoint x: 1271, endPoint y: 365, distance: 542.0
click at [1271, 365] on div "435K 425K 420K" at bounding box center [1010, 381] width 766 height 495
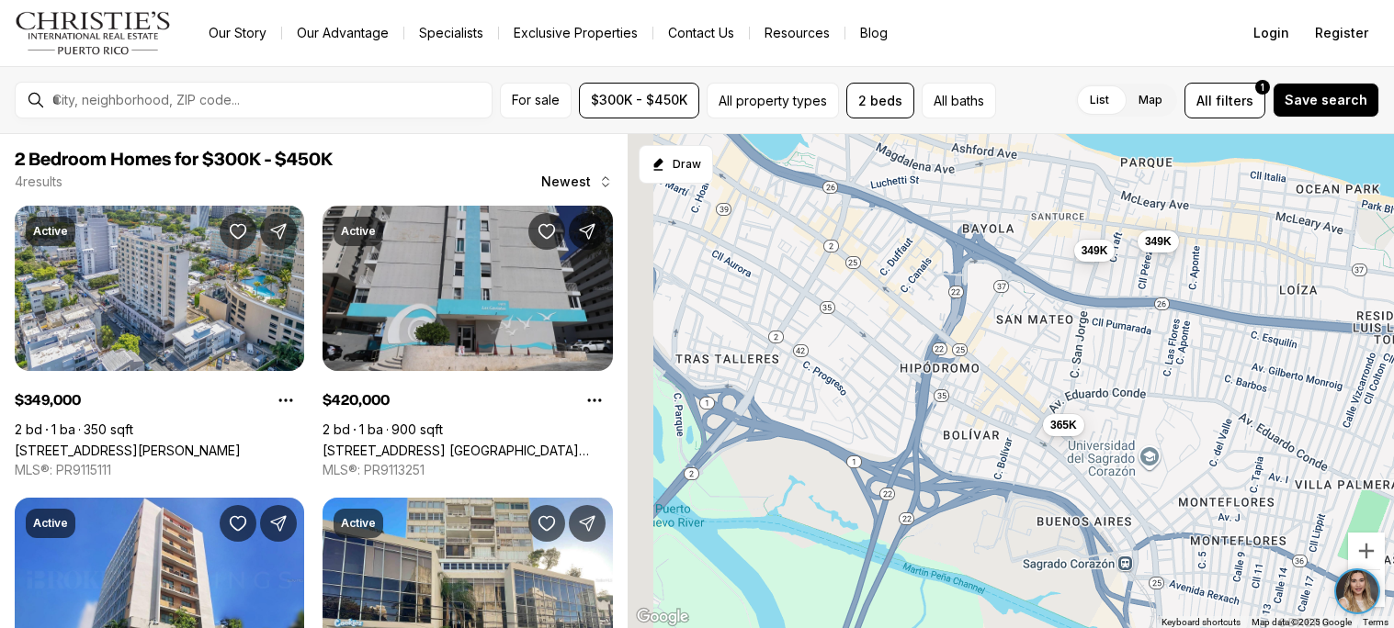
drag, startPoint x: 782, startPoint y: 405, endPoint x: 1154, endPoint y: 374, distance: 373.4
click at [1154, 374] on div "420K 349K 365K 349K" at bounding box center [1010, 381] width 766 height 495
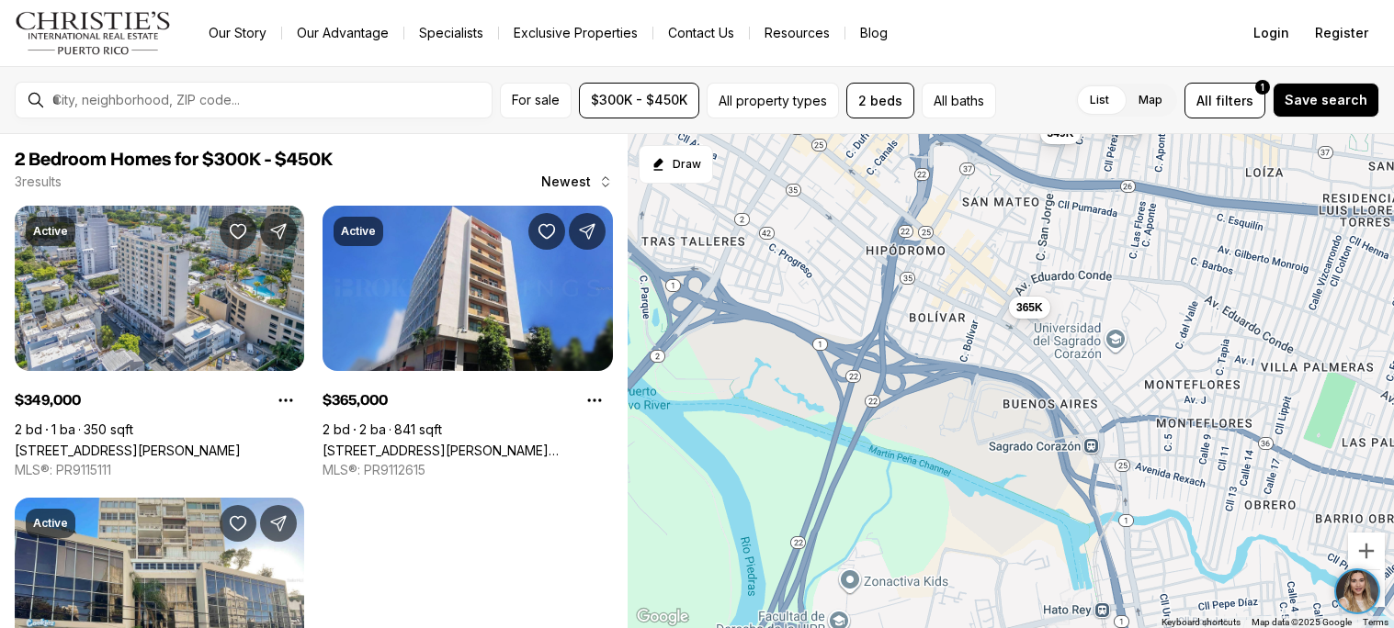
drag, startPoint x: 1147, startPoint y: 529, endPoint x: 1069, endPoint y: 394, distance: 156.0
click at [1069, 394] on div "349K 365K 349K" at bounding box center [1010, 381] width 766 height 495
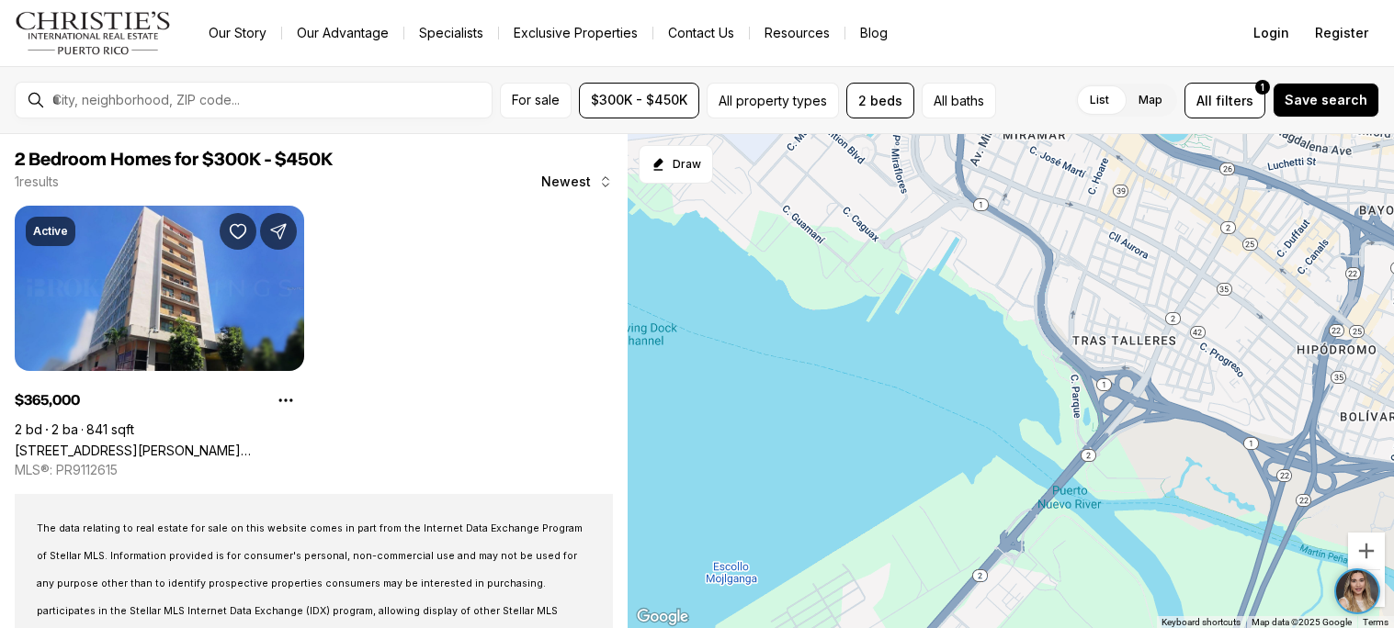
drag, startPoint x: 685, startPoint y: 250, endPoint x: 1122, endPoint y: 356, distance: 449.2
click at [1122, 356] on div "365K" at bounding box center [1010, 381] width 766 height 495
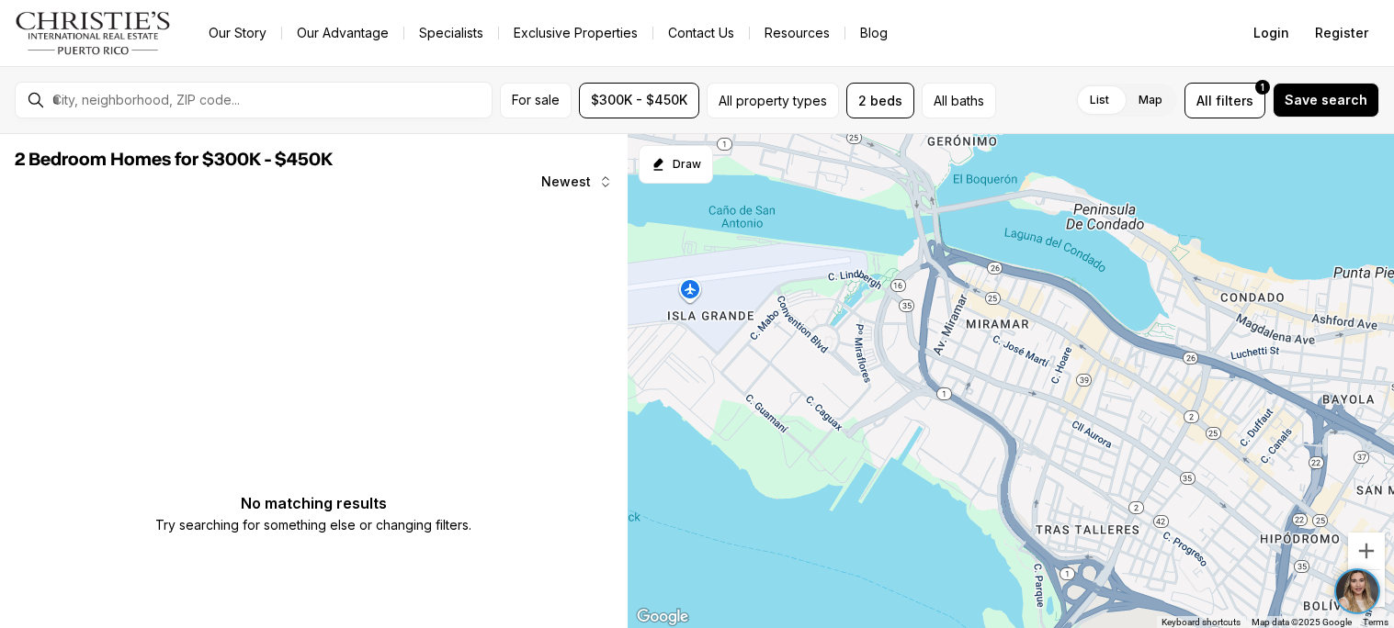
drag, startPoint x: 898, startPoint y: 258, endPoint x: 862, endPoint y: 452, distance: 197.3
click at [862, 452] on div at bounding box center [1010, 381] width 766 height 495
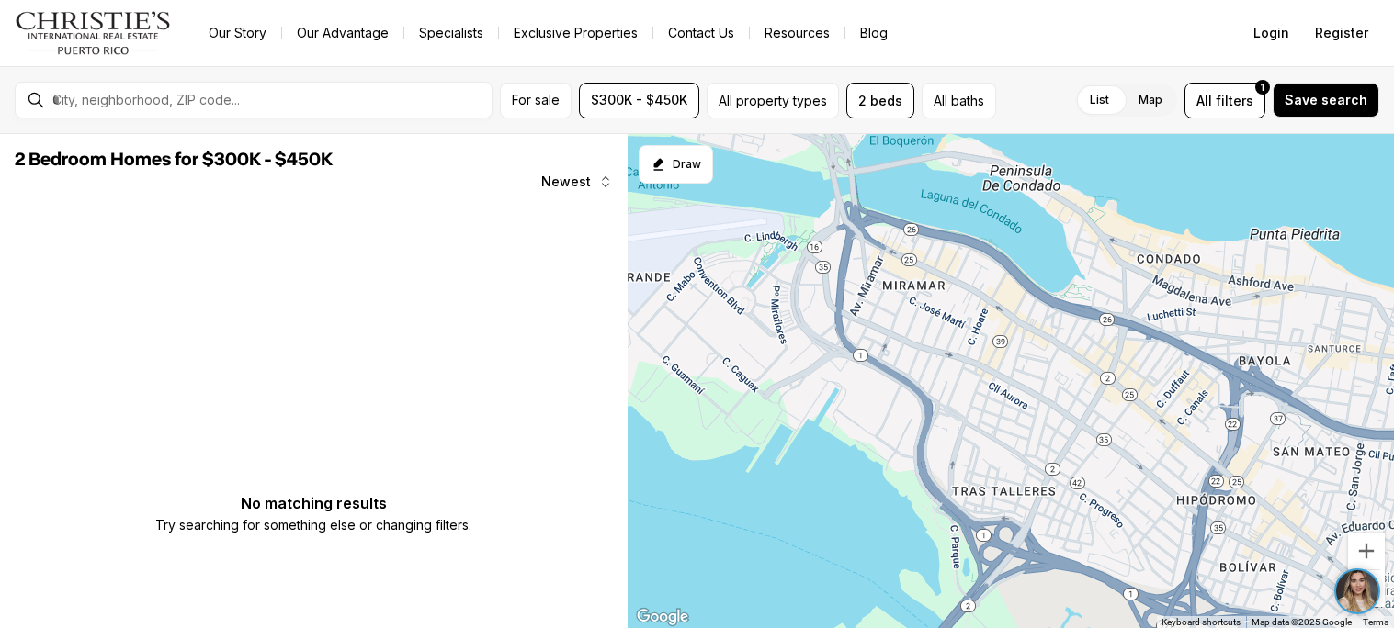
drag, startPoint x: 1164, startPoint y: 546, endPoint x: 1067, endPoint y: 499, distance: 108.1
click at [1067, 499] on div at bounding box center [1010, 381] width 766 height 495
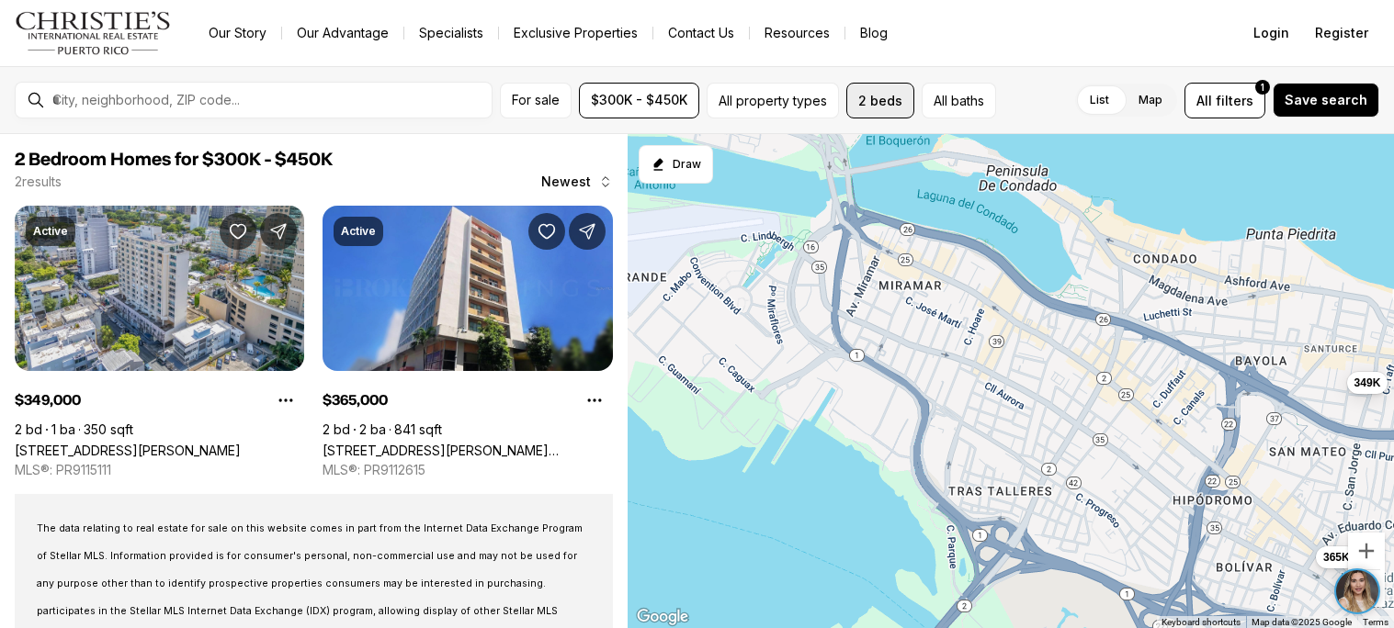
click at [906, 107] on button "2 beds" at bounding box center [880, 101] width 68 height 36
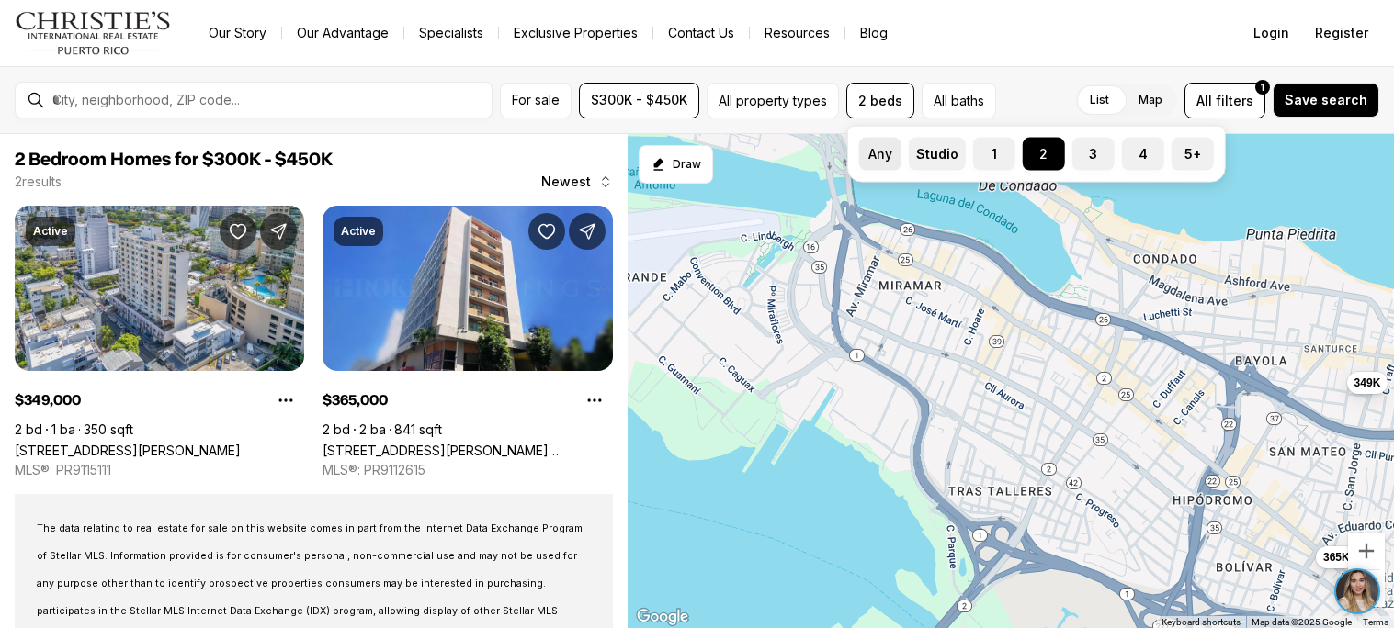
click at [895, 153] on label "Any" at bounding box center [880, 154] width 42 height 33
click at [877, 153] on button "Any" at bounding box center [868, 147] width 18 height 18
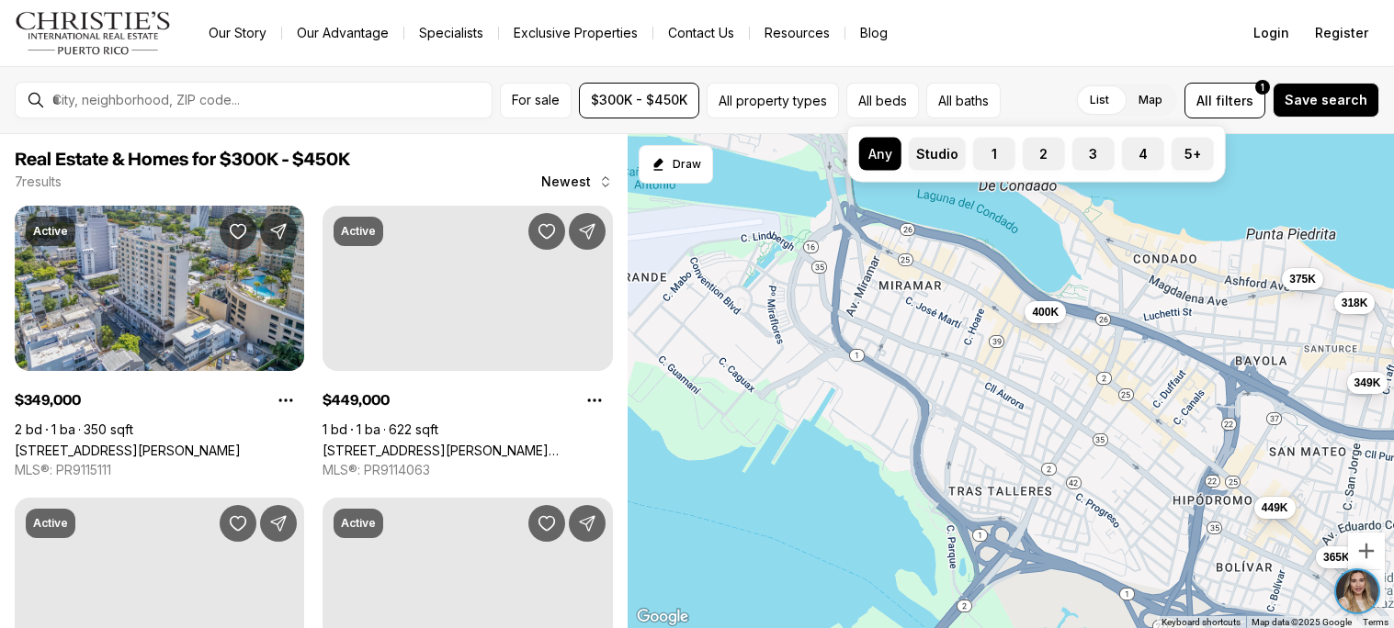
click at [1053, 102] on div "List Map List Map All filters 1 Save search" at bounding box center [1193, 101] width 371 height 36
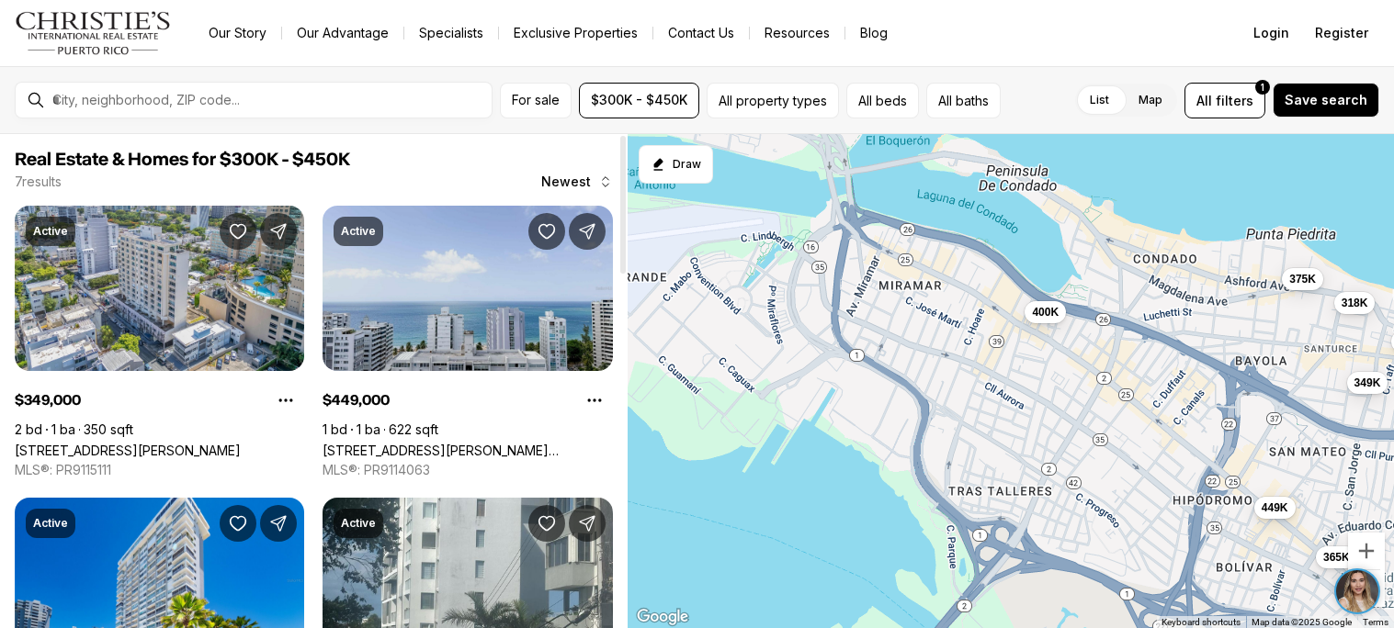
click at [438, 443] on link "1700 MCCLEARY AVENUE #1902, SAN JUAN PR, 00911" at bounding box center [466, 451] width 289 height 16
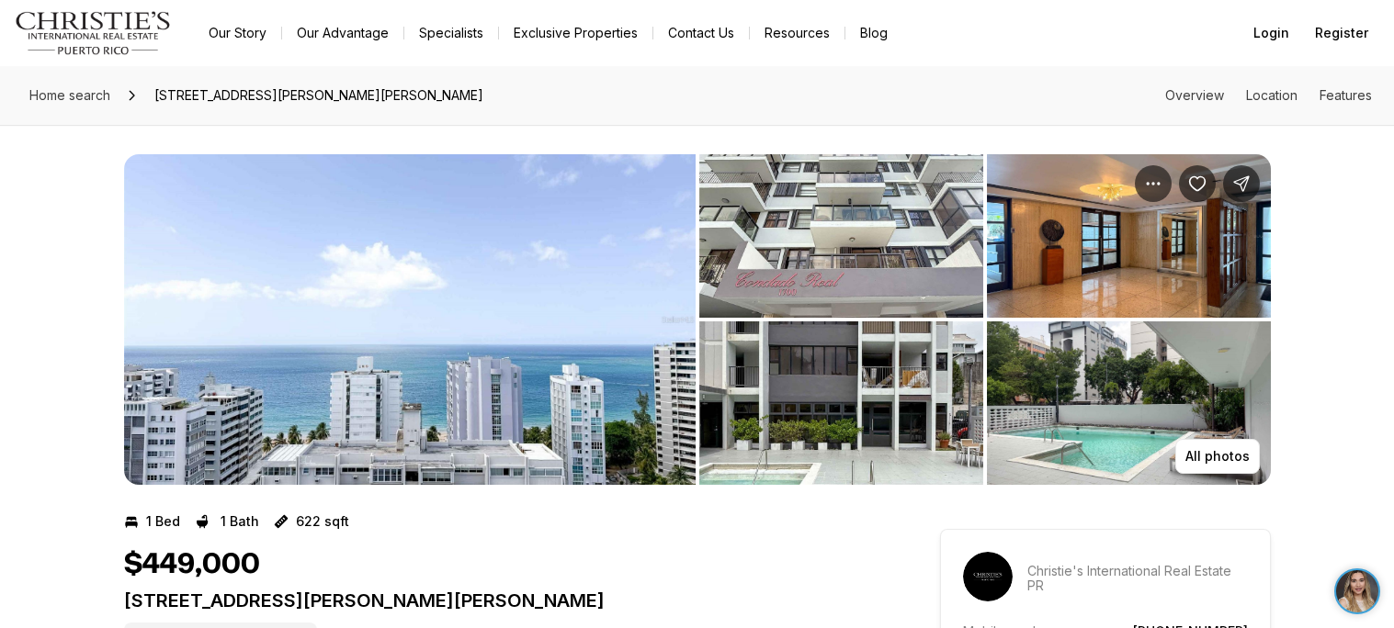
click at [638, 378] on img "View image gallery" at bounding box center [409, 319] width 571 height 331
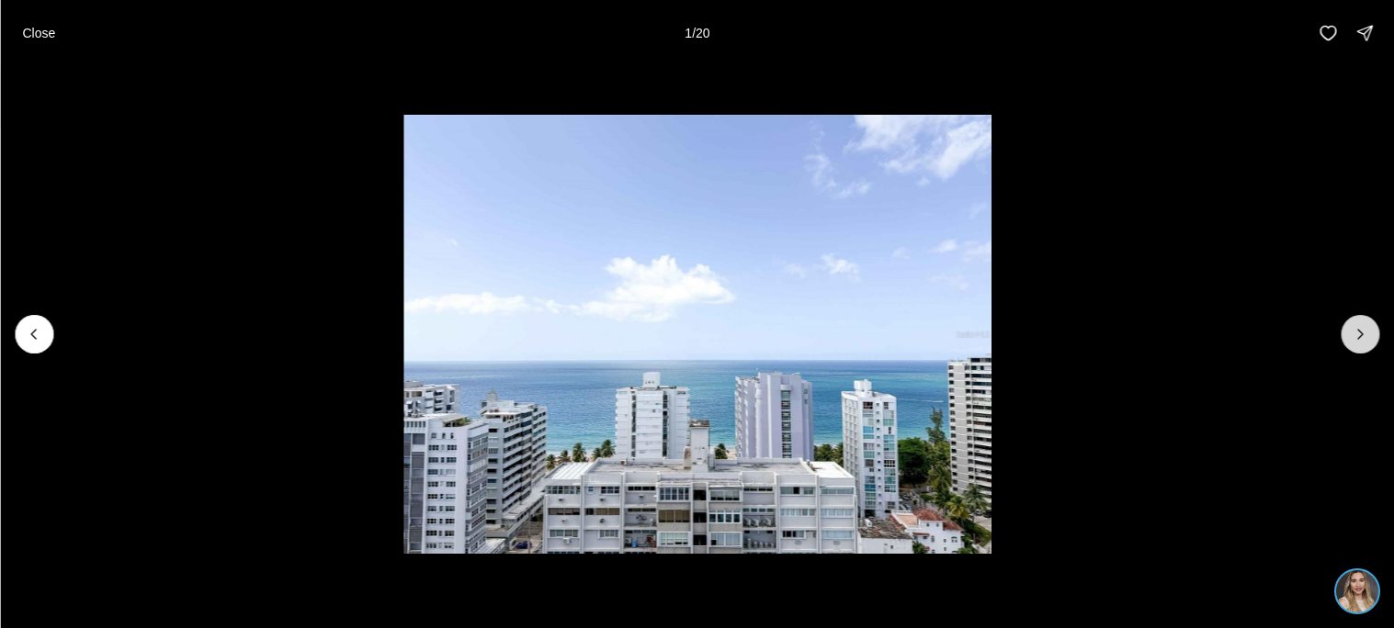
click at [1363, 323] on button "Next slide" at bounding box center [1359, 334] width 39 height 39
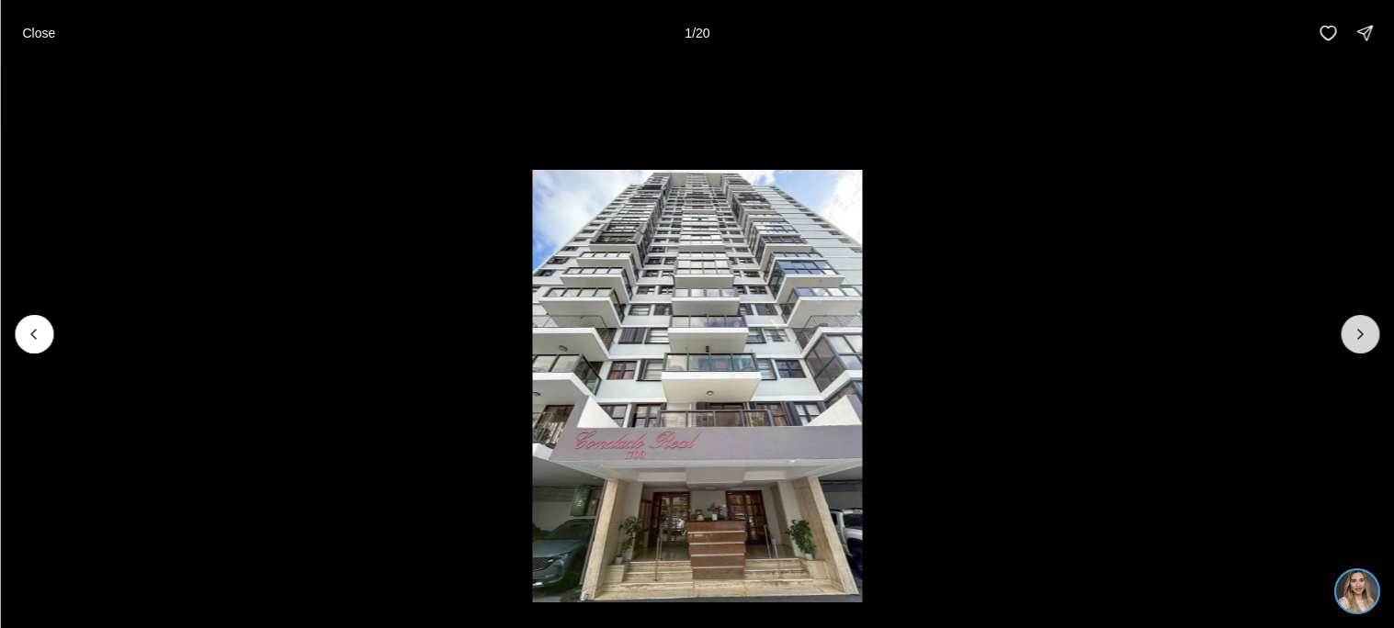
click at [1363, 323] on button "Next slide" at bounding box center [1359, 334] width 39 height 39
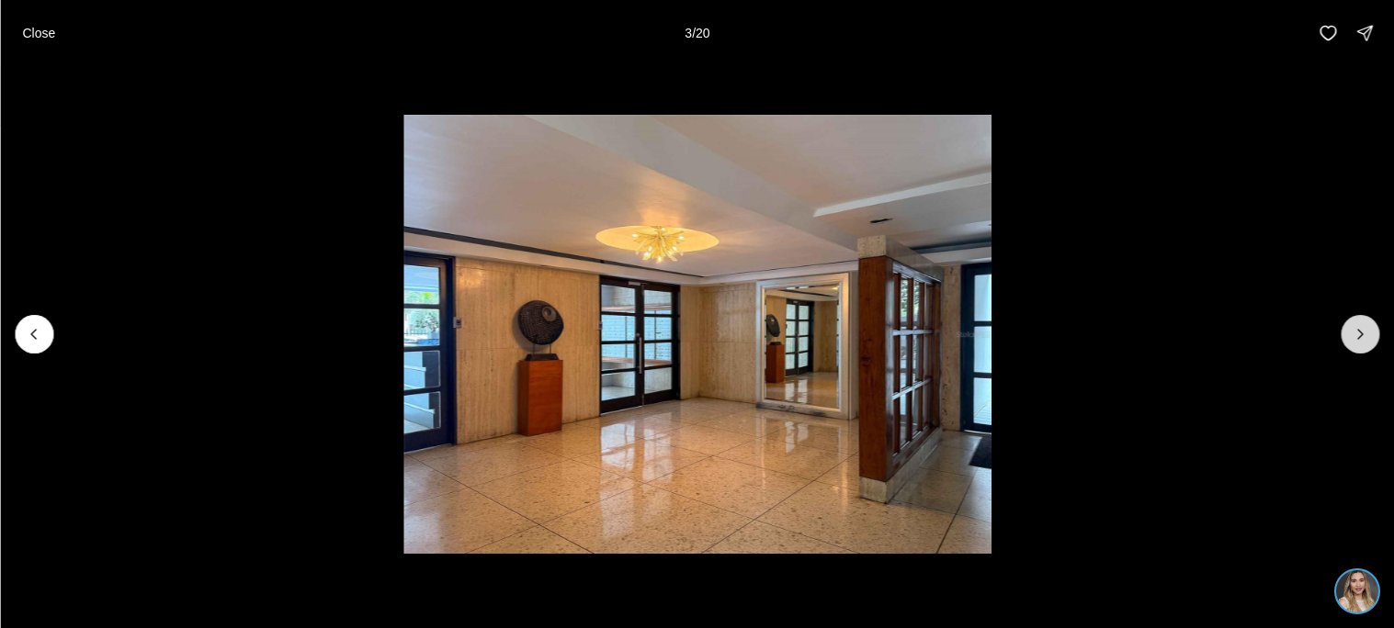
click at [1363, 323] on button "Next slide" at bounding box center [1359, 334] width 39 height 39
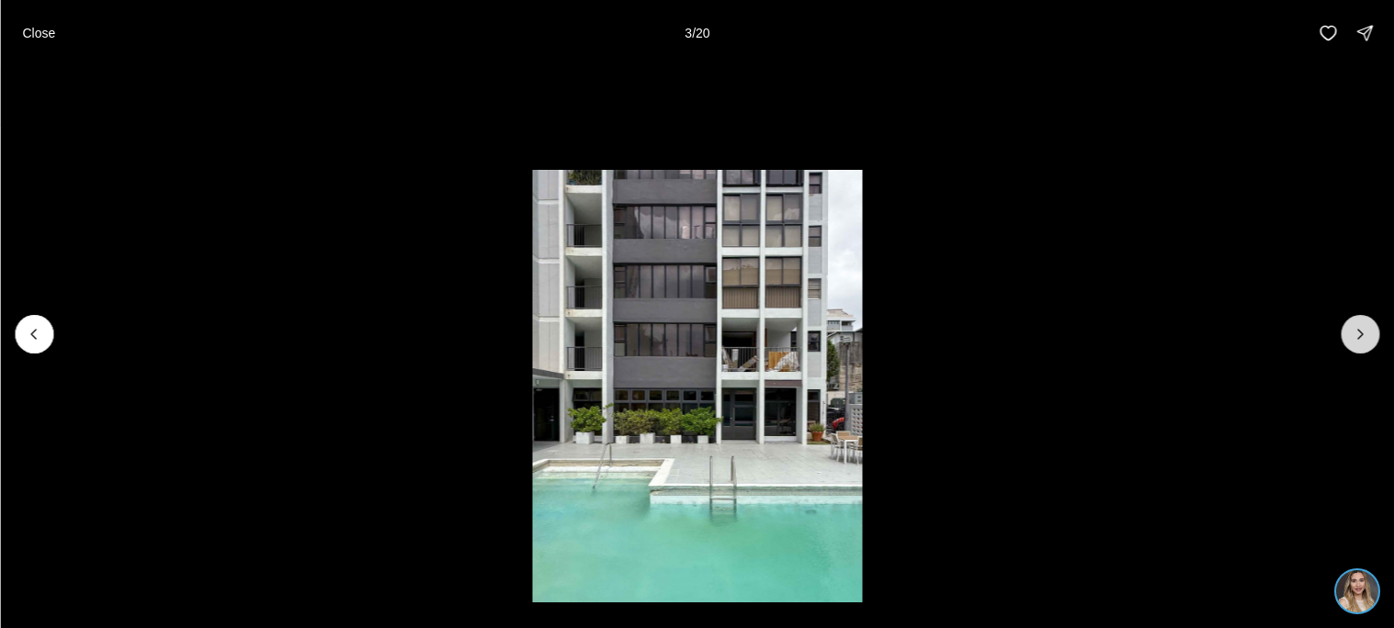
click at [1363, 323] on button "Next slide" at bounding box center [1359, 334] width 39 height 39
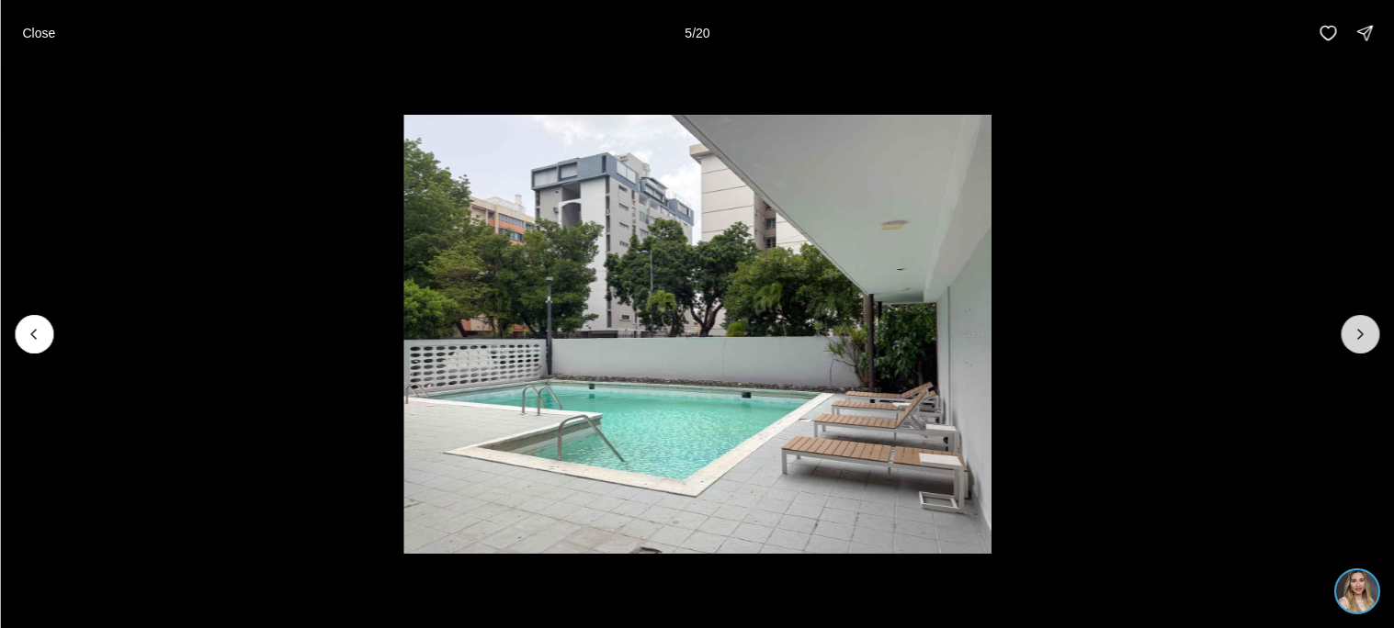
click at [1363, 323] on button "Next slide" at bounding box center [1359, 334] width 39 height 39
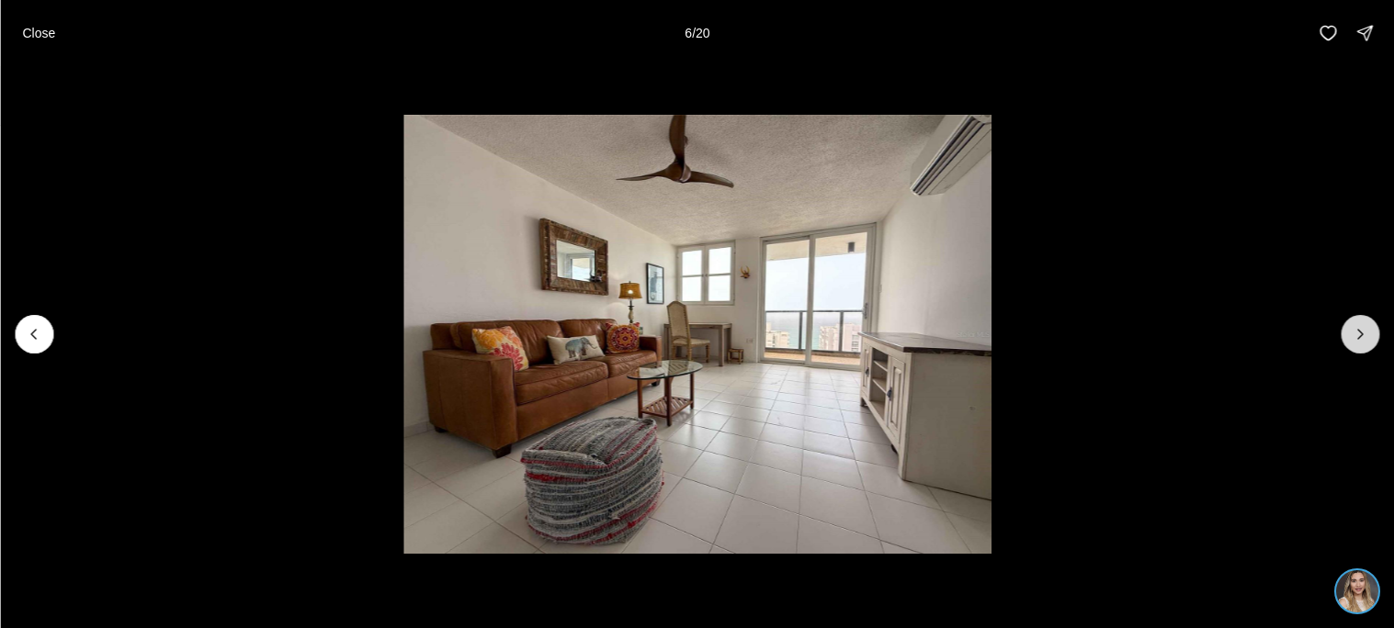
click at [1363, 323] on button "Next slide" at bounding box center [1359, 334] width 39 height 39
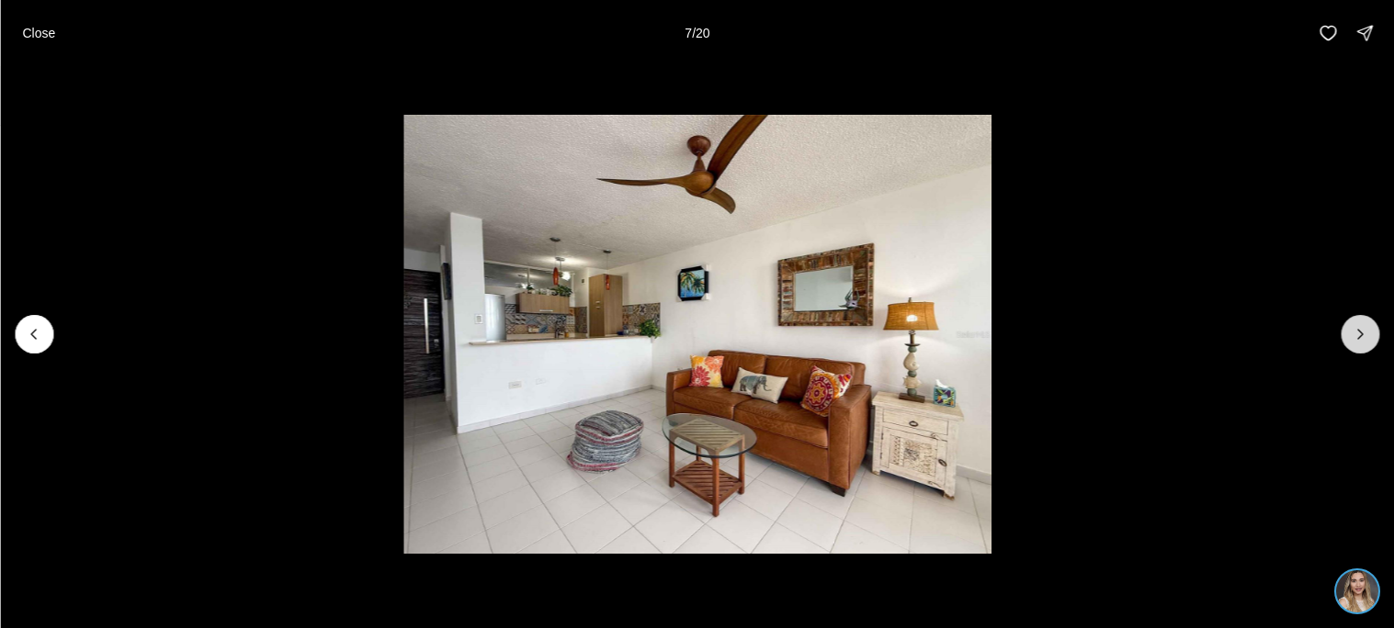
click at [1363, 323] on button "Next slide" at bounding box center [1359, 334] width 39 height 39
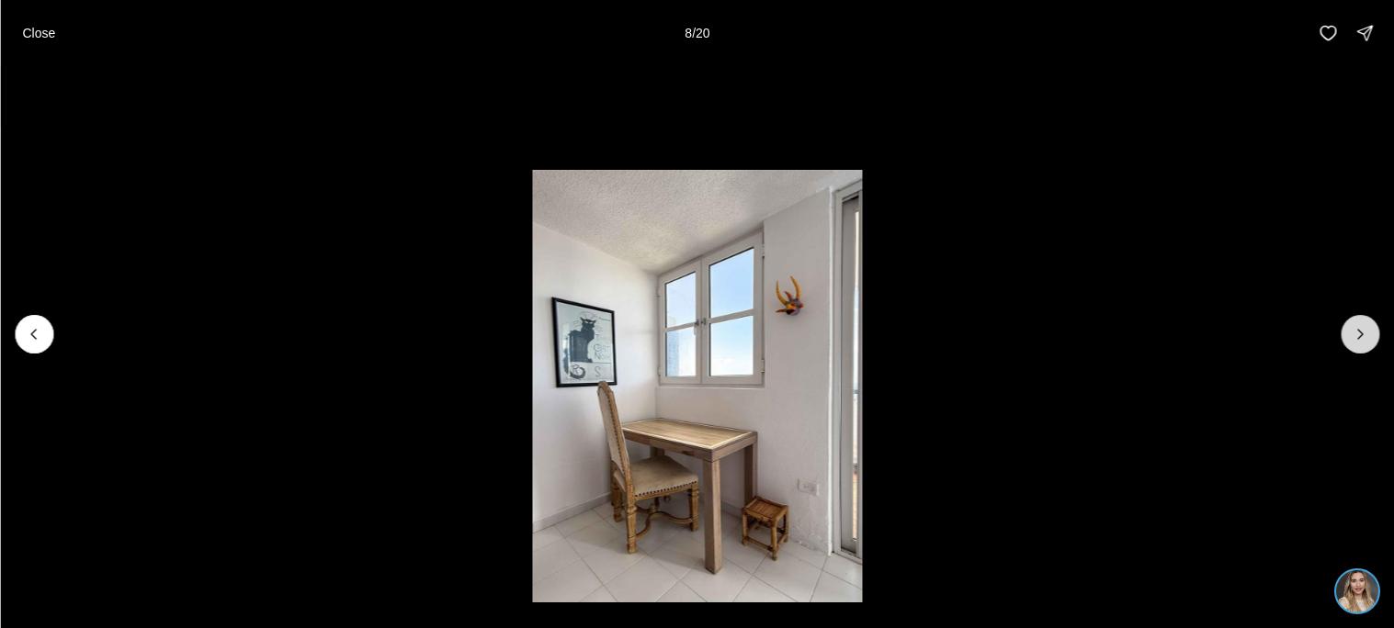
click at [1363, 323] on button "Next slide" at bounding box center [1359, 334] width 39 height 39
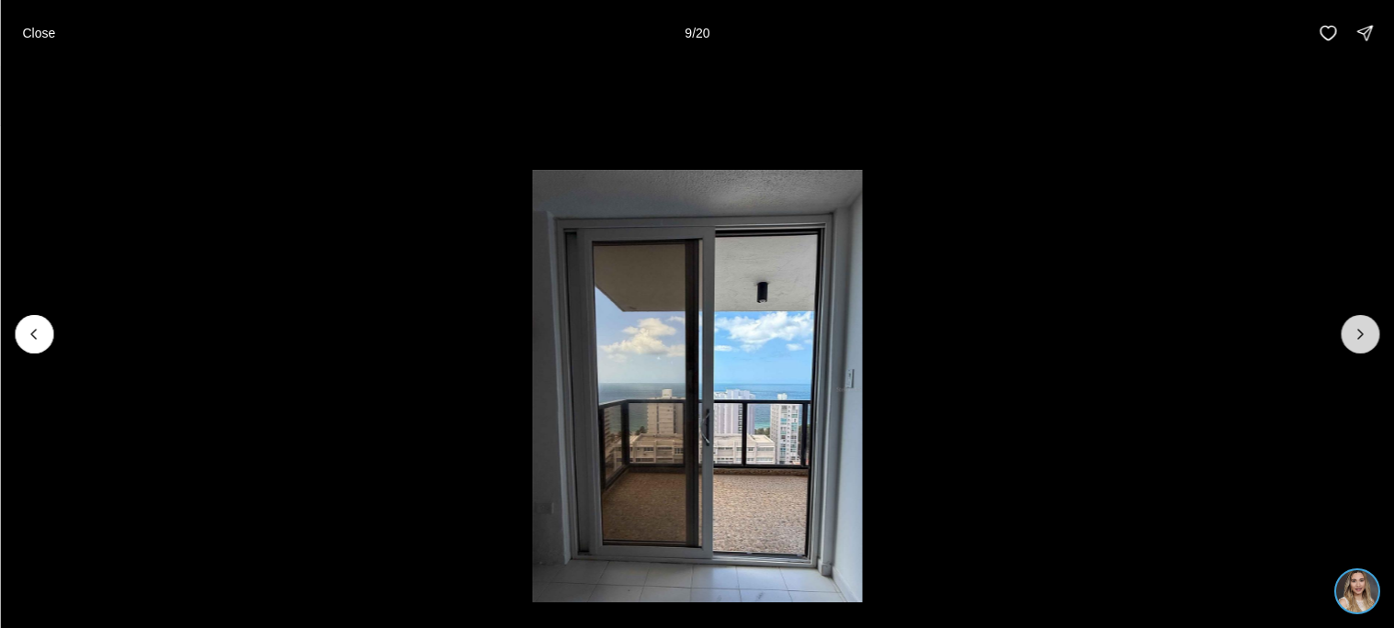
click at [1363, 323] on button "Next slide" at bounding box center [1359, 334] width 39 height 39
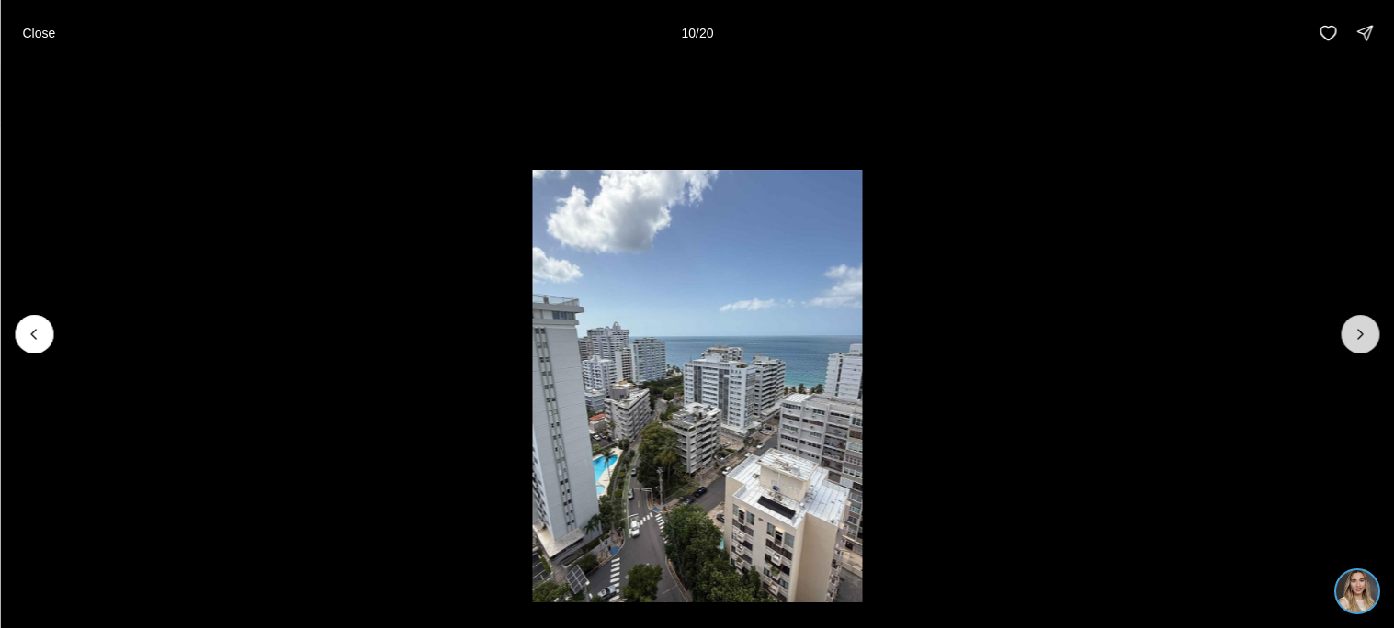
click at [1363, 323] on button "Next slide" at bounding box center [1359, 334] width 39 height 39
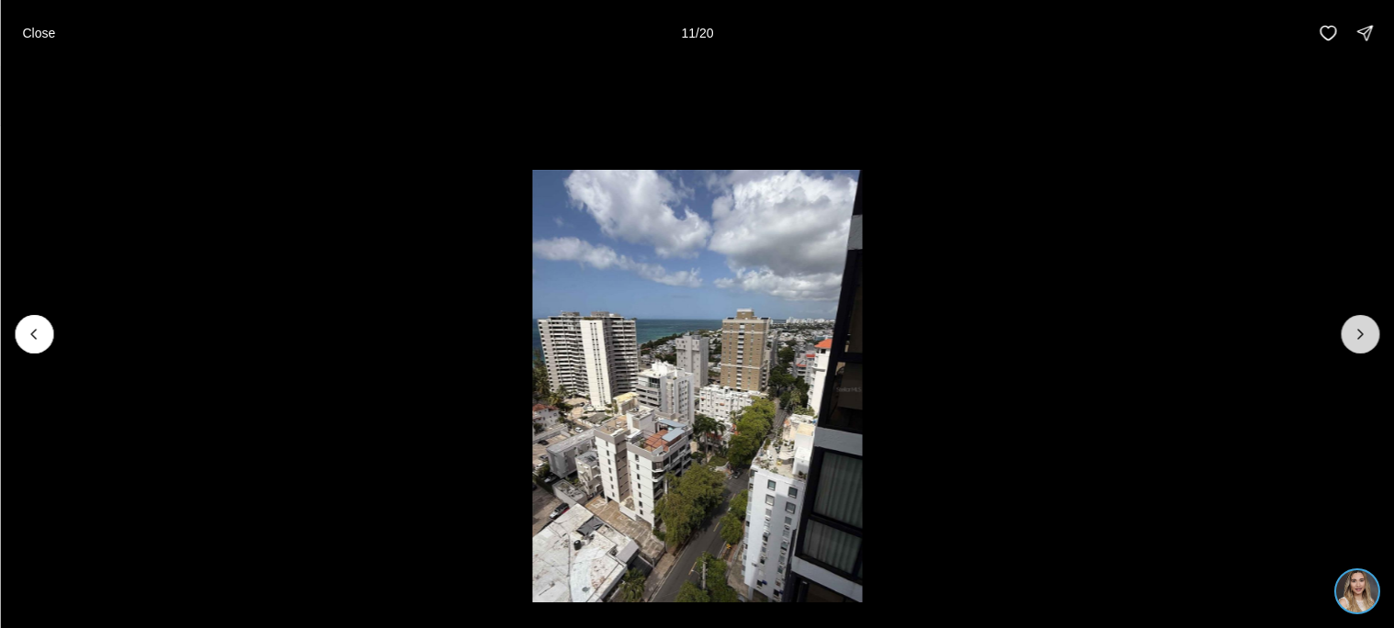
click at [1363, 323] on button "Next slide" at bounding box center [1359, 334] width 39 height 39
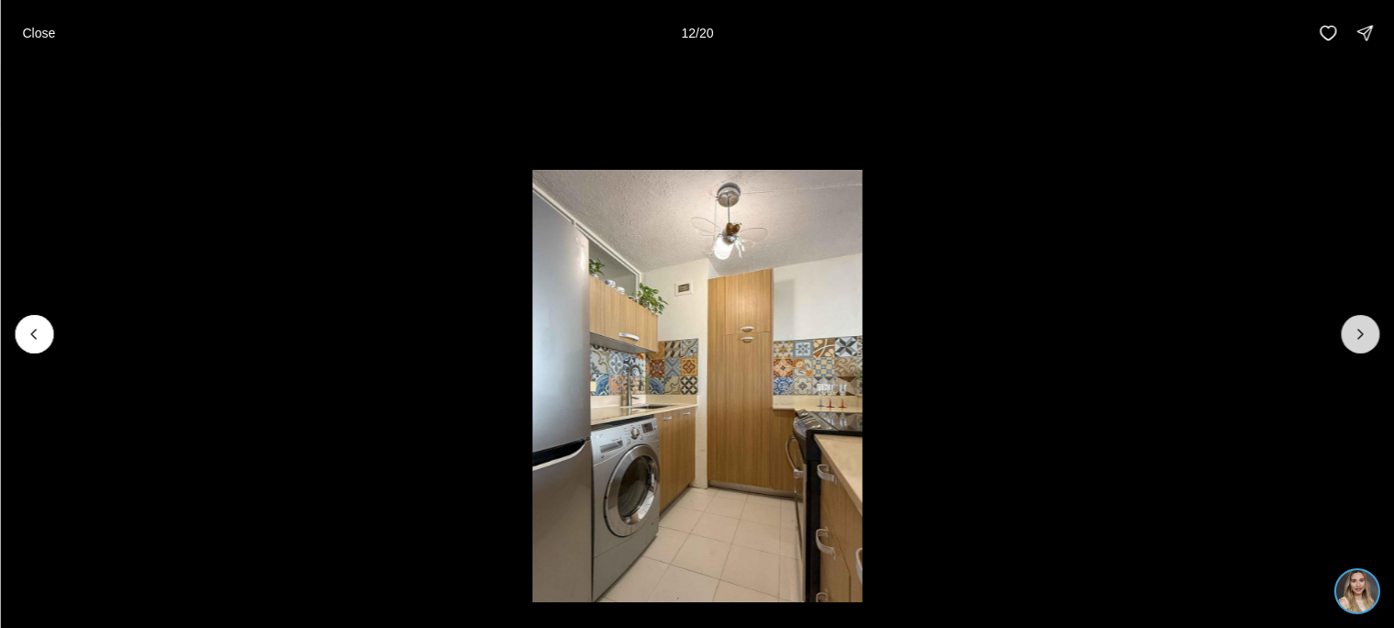
click at [1363, 323] on button "Next slide" at bounding box center [1359, 334] width 39 height 39
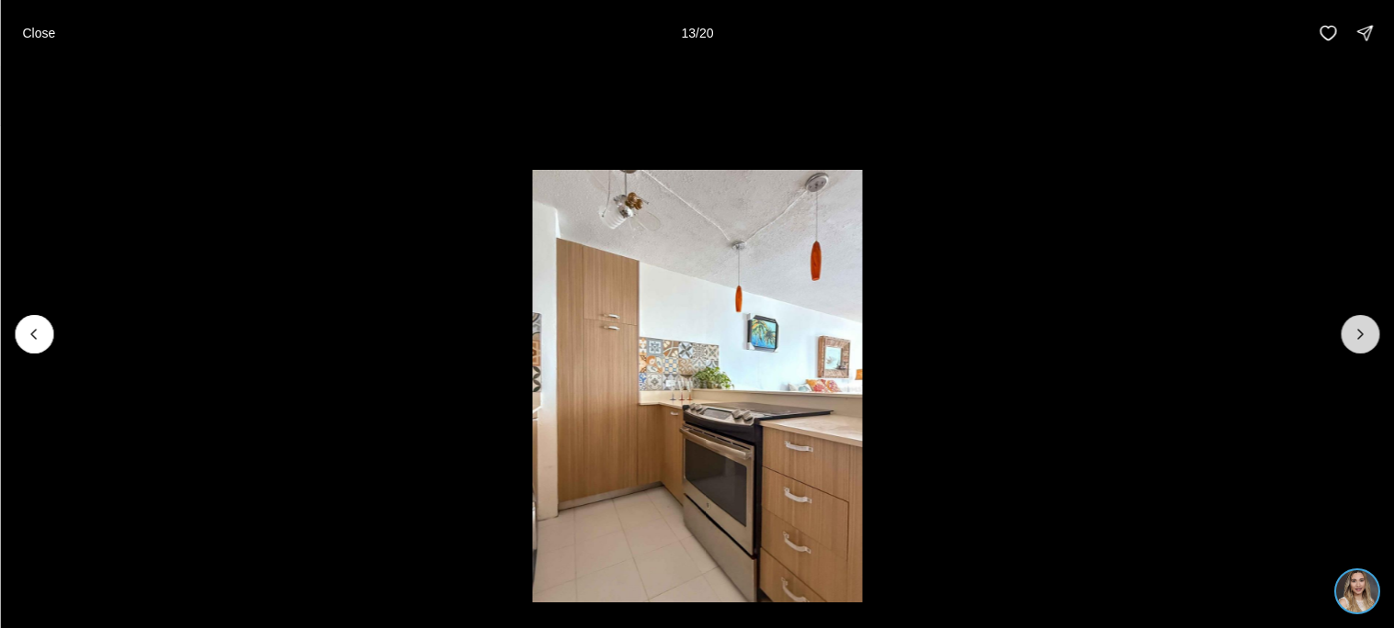
click at [1363, 323] on button "Next slide" at bounding box center [1359, 334] width 39 height 39
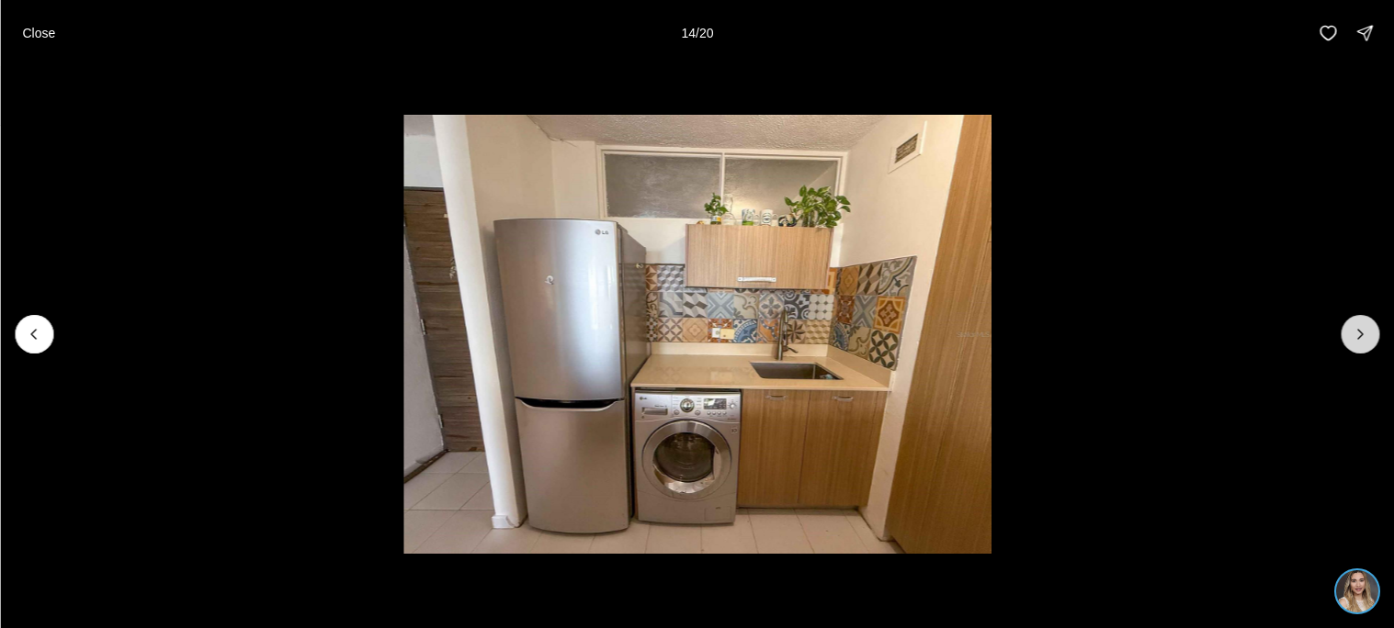
click at [1363, 323] on button "Next slide" at bounding box center [1359, 334] width 39 height 39
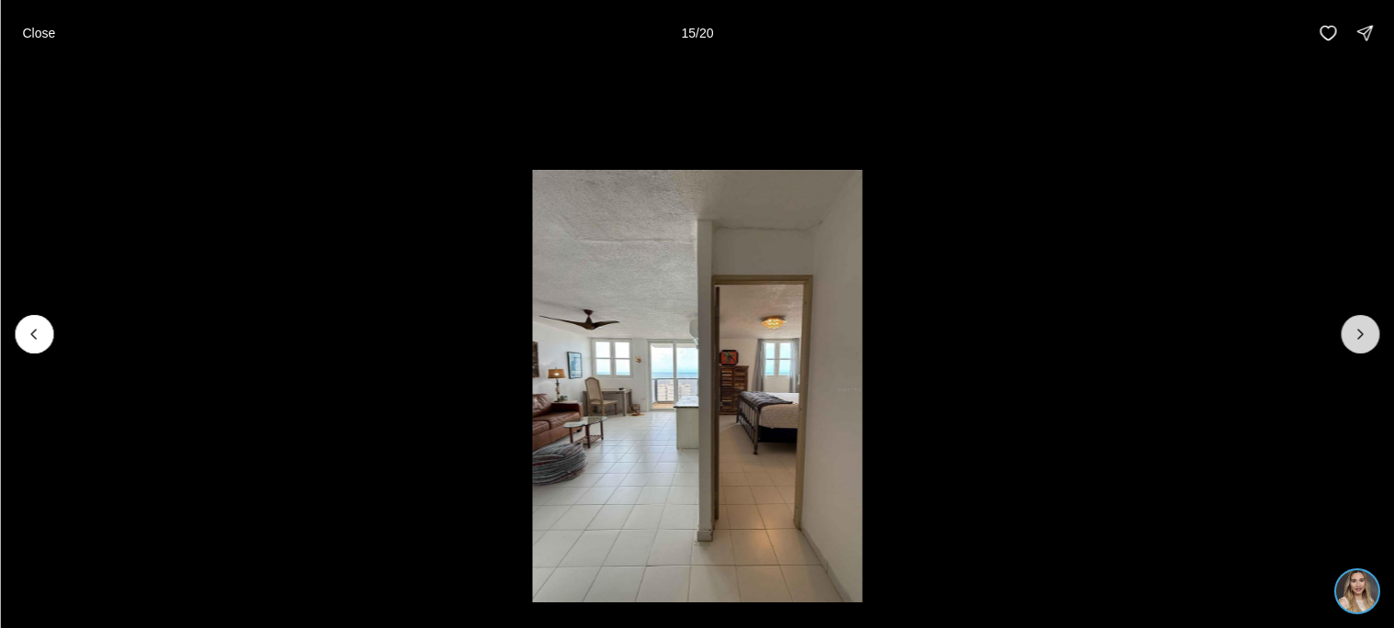
click at [1363, 323] on button "Next slide" at bounding box center [1359, 334] width 39 height 39
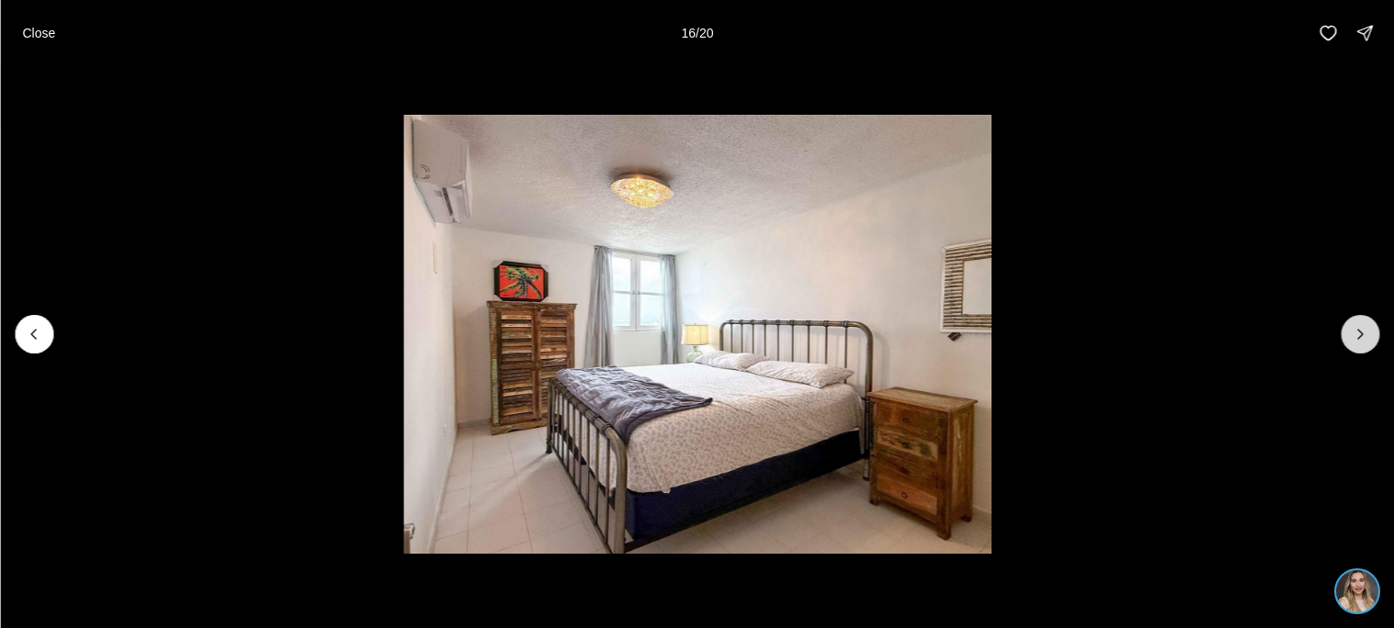
click at [1363, 323] on button "Next slide" at bounding box center [1359, 334] width 39 height 39
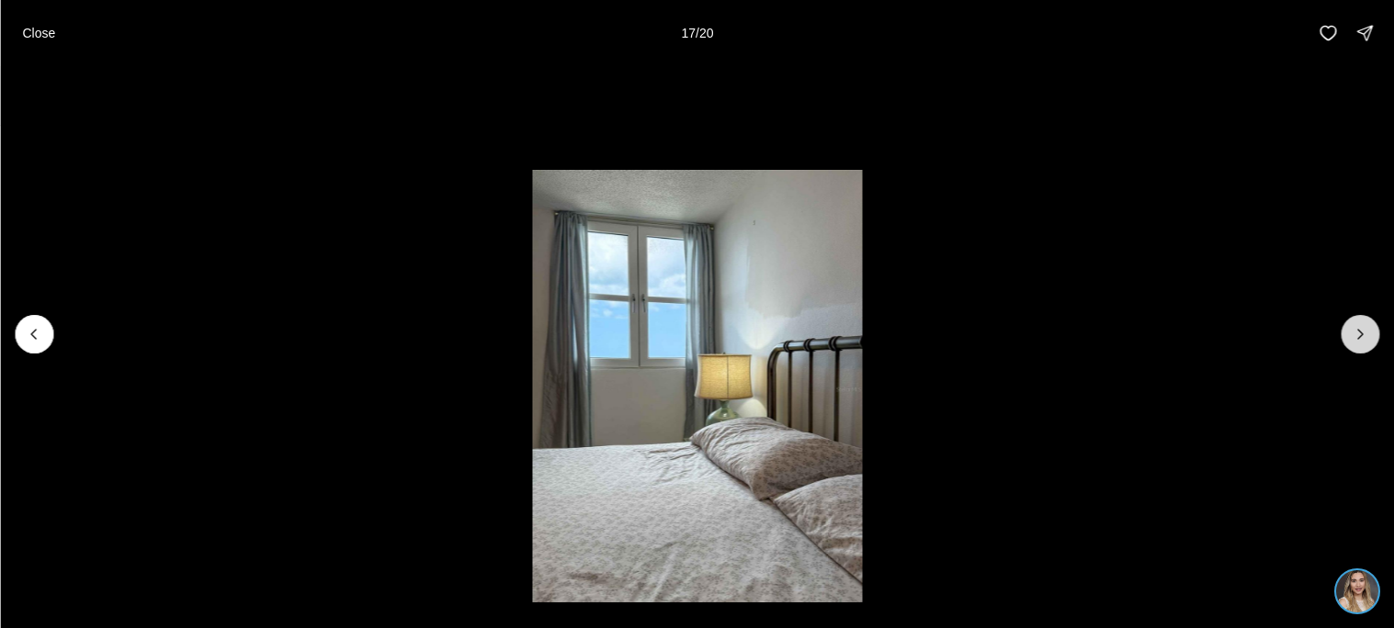
click at [1363, 323] on button "Next slide" at bounding box center [1359, 334] width 39 height 39
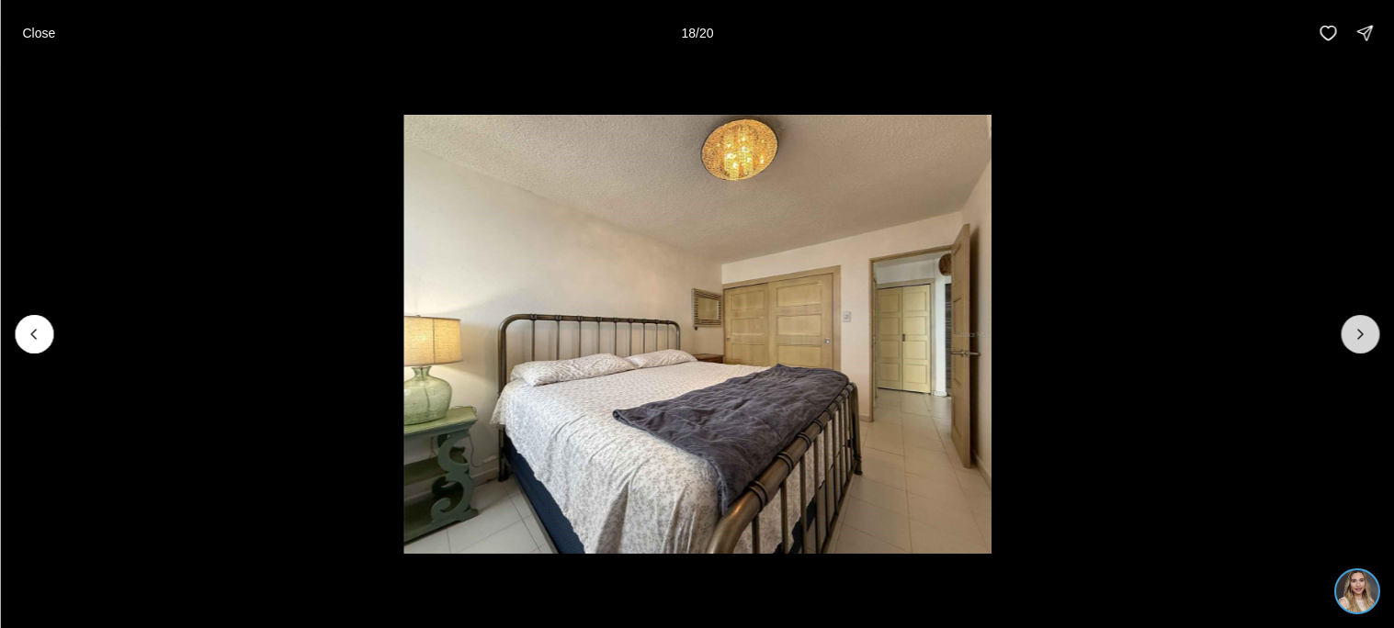
click at [1363, 323] on button "Next slide" at bounding box center [1359, 334] width 39 height 39
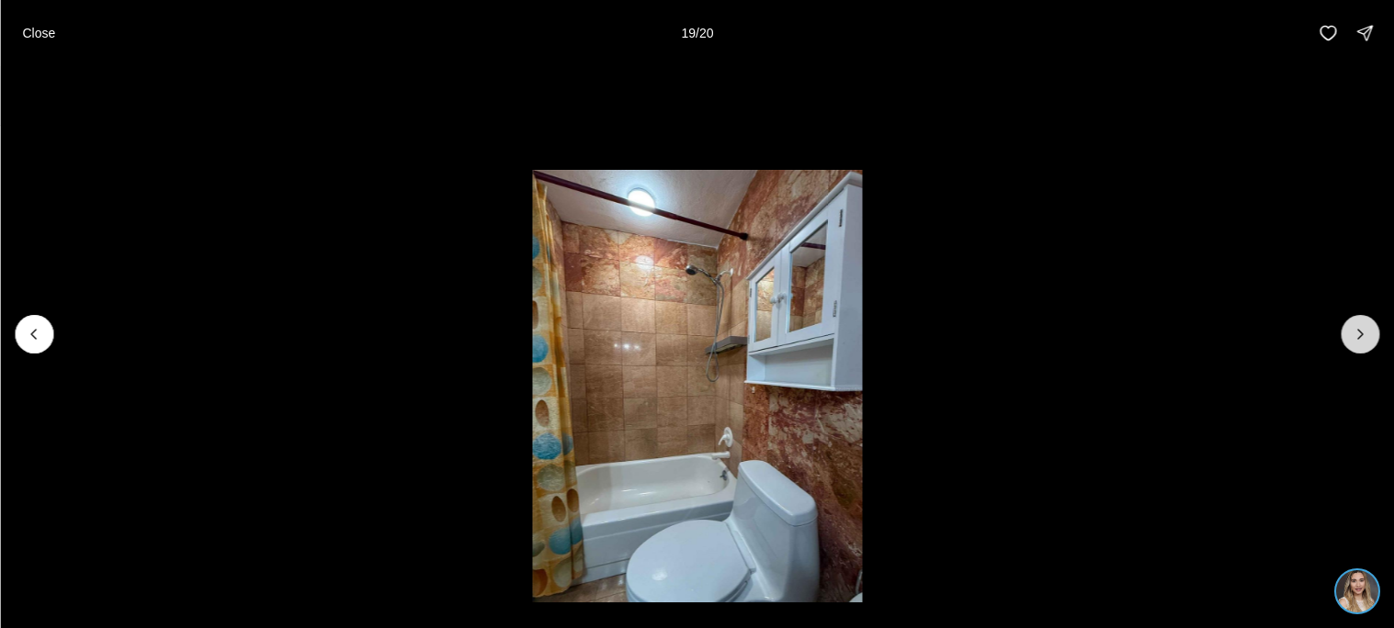
click at [1363, 323] on button "Next slide" at bounding box center [1359, 334] width 39 height 39
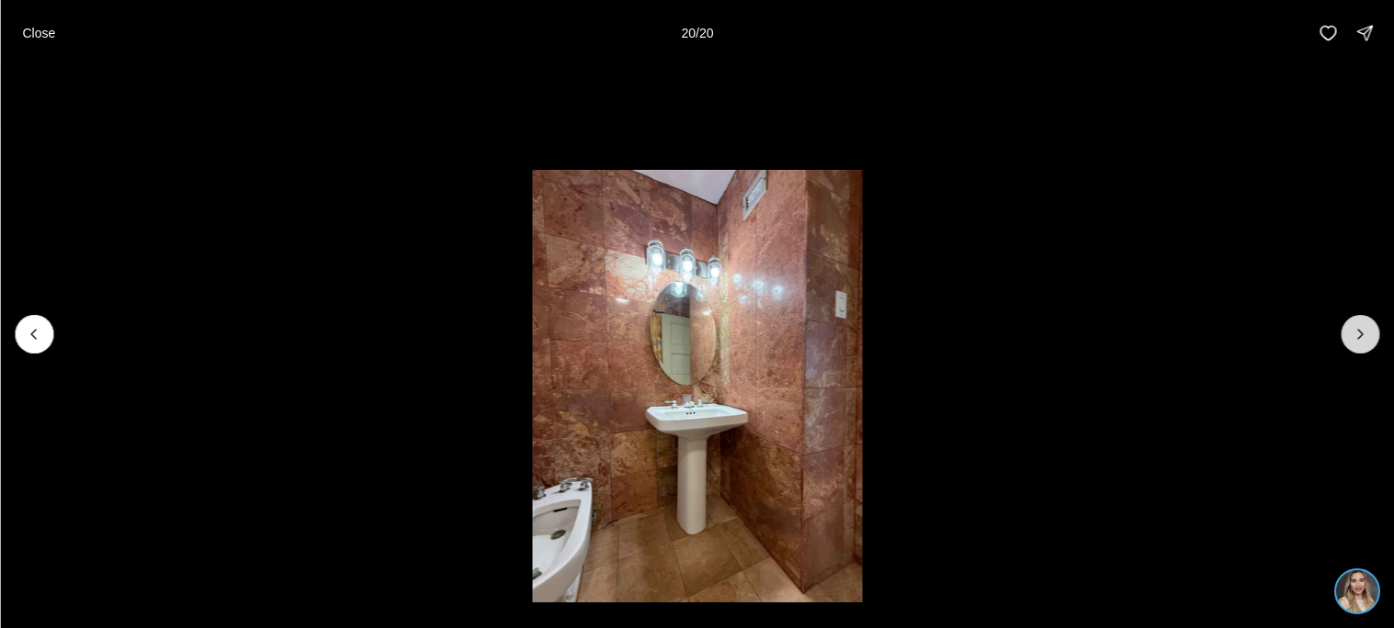
click at [1363, 323] on div at bounding box center [1359, 334] width 39 height 39
click at [25, 341] on icon "Previous slide" at bounding box center [34, 334] width 18 height 18
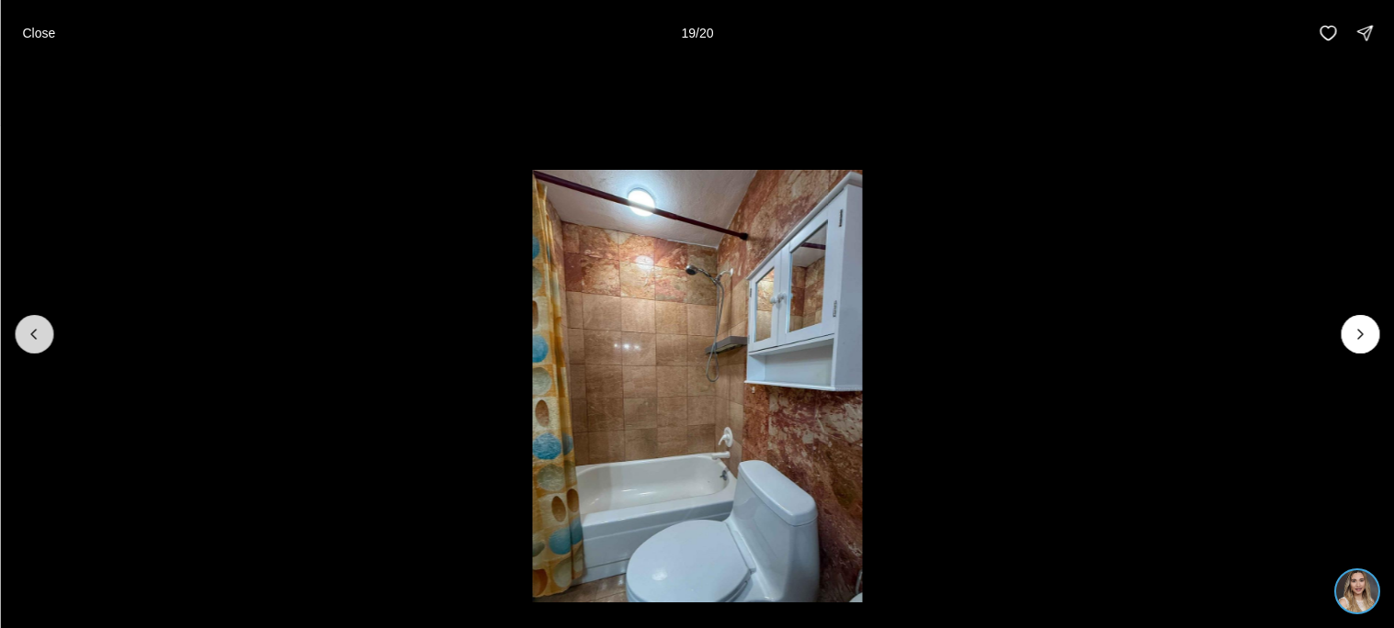
click at [25, 341] on icon "Previous slide" at bounding box center [34, 334] width 18 height 18
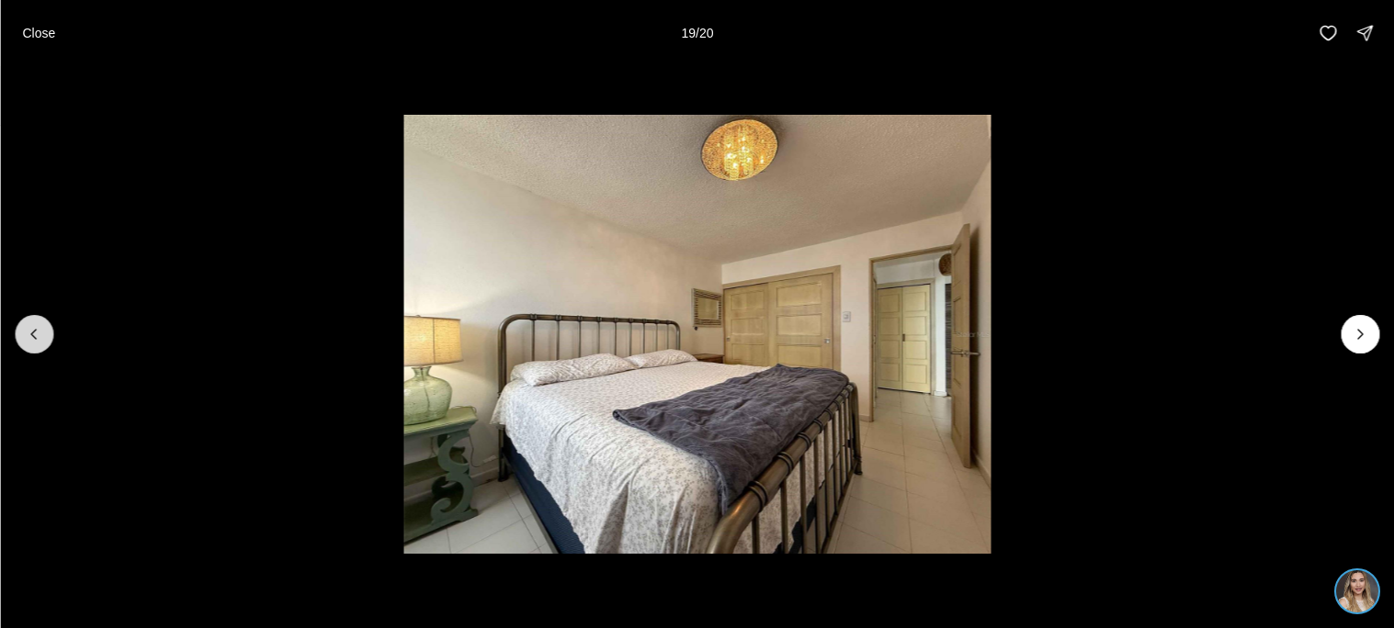
click at [25, 341] on icon "Previous slide" at bounding box center [34, 334] width 18 height 18
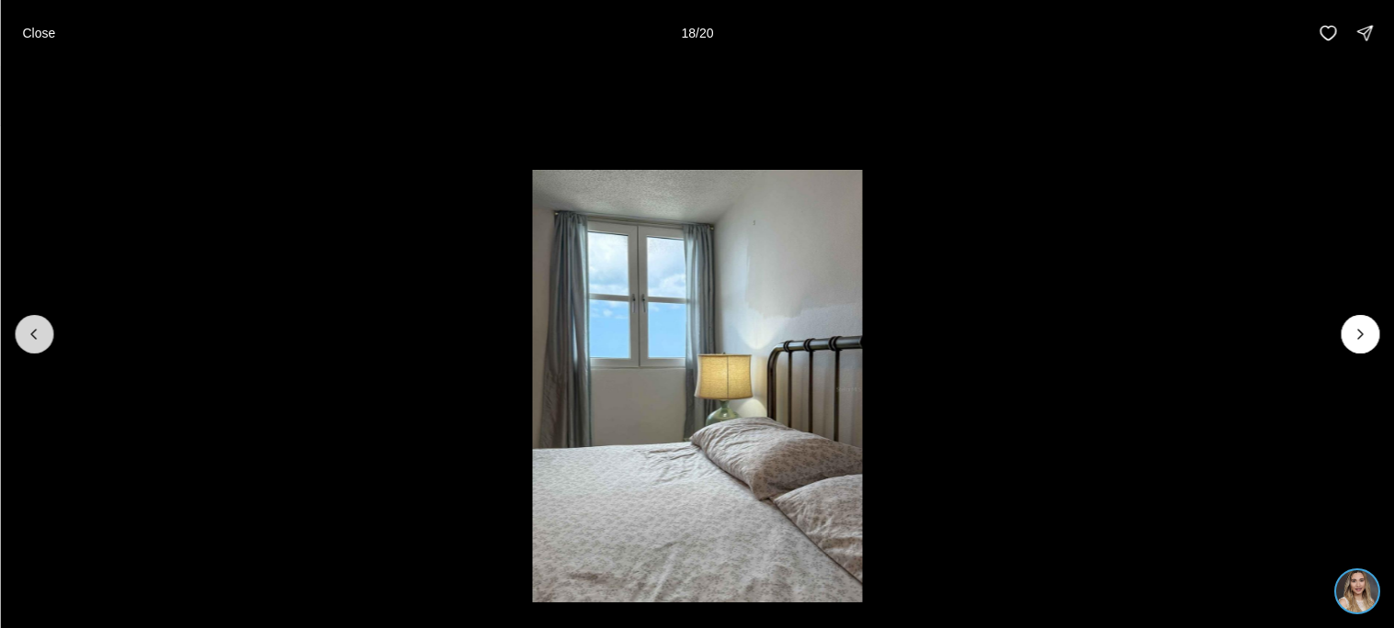
click at [25, 341] on icon "Previous slide" at bounding box center [34, 334] width 18 height 18
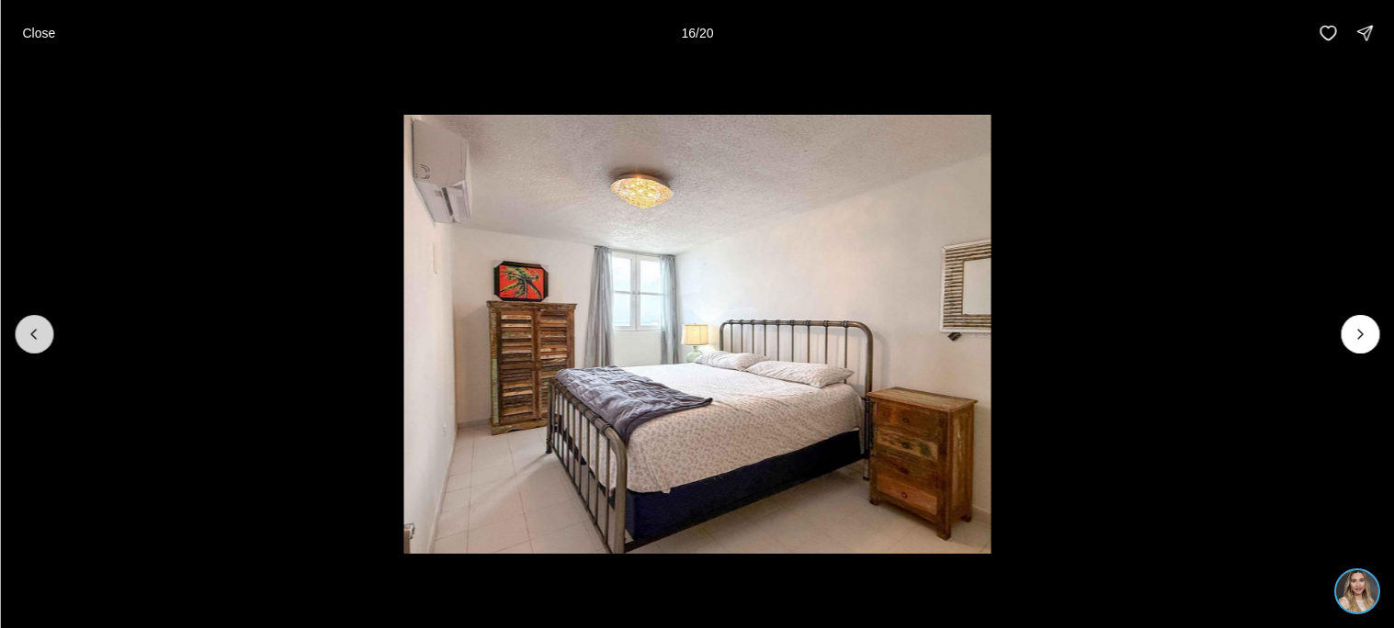
click at [25, 341] on icon "Previous slide" at bounding box center [34, 334] width 18 height 18
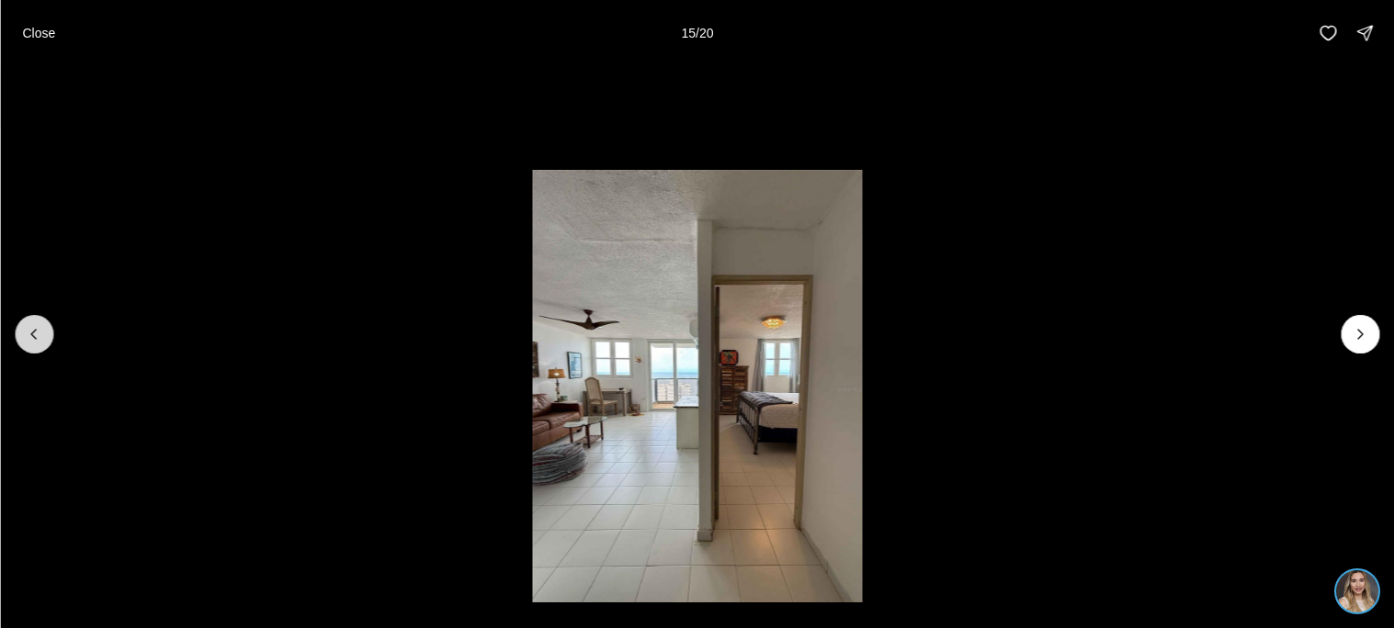
click at [25, 341] on icon "Previous slide" at bounding box center [34, 334] width 18 height 18
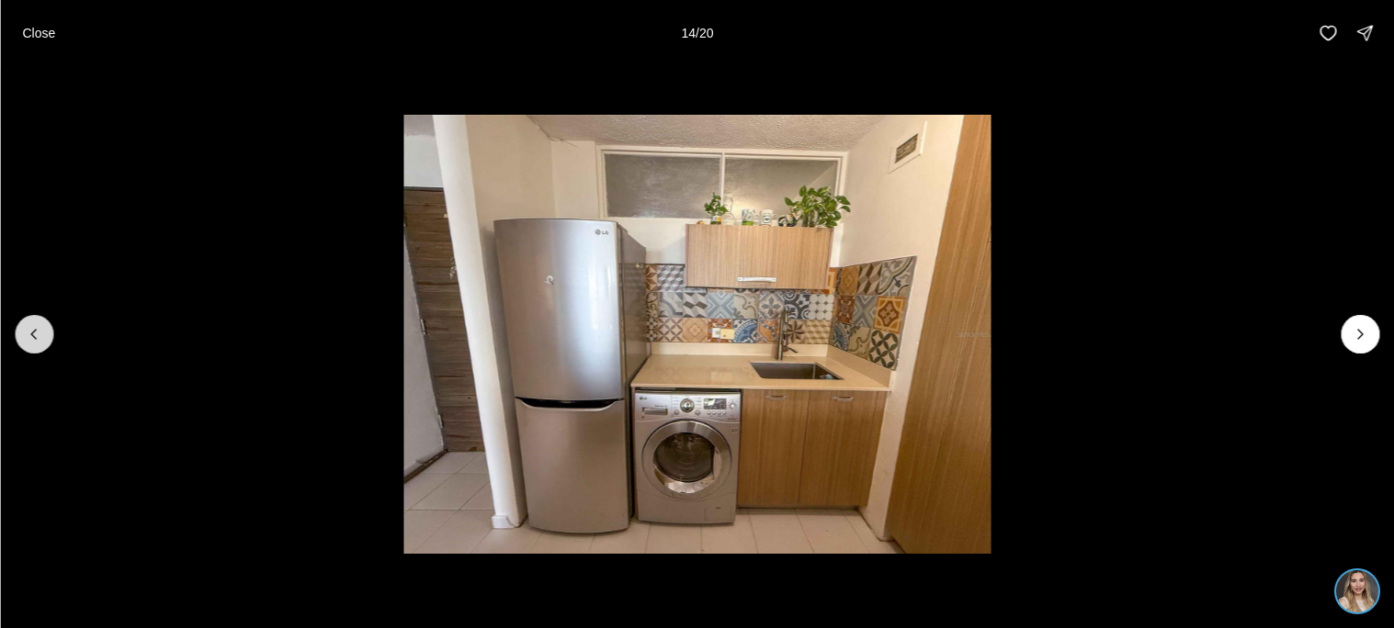
click at [25, 341] on icon "Previous slide" at bounding box center [34, 334] width 18 height 18
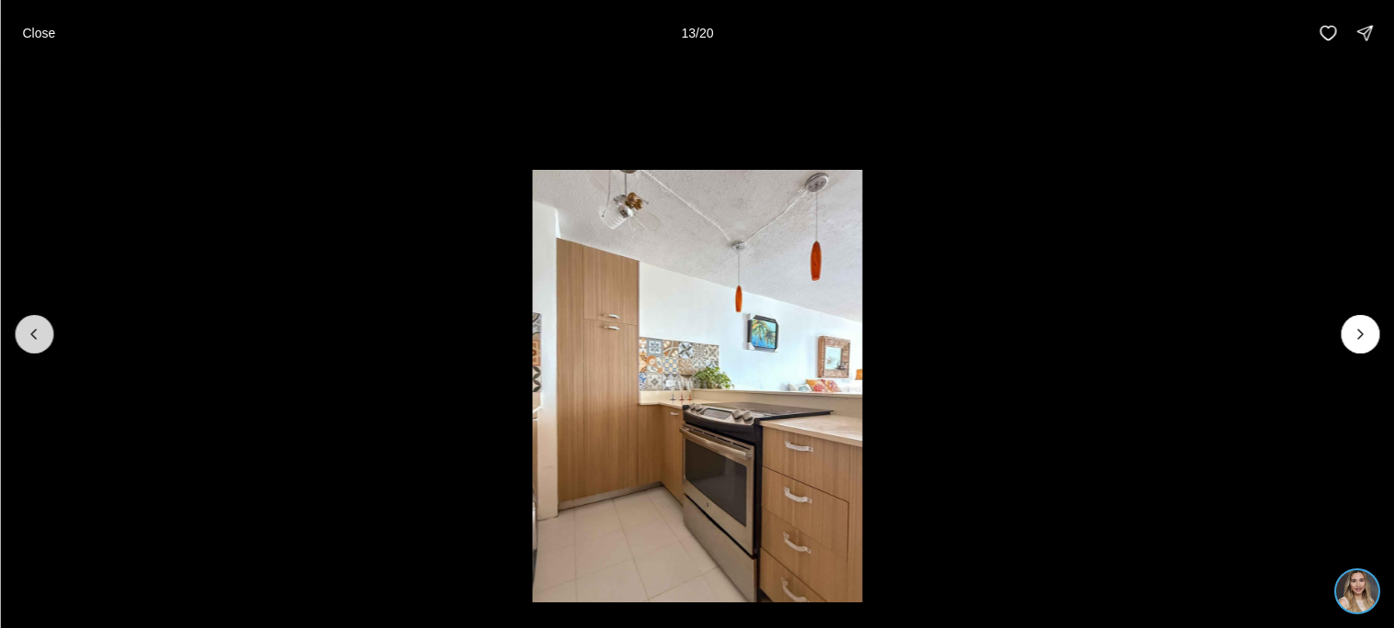
click at [25, 341] on icon "Previous slide" at bounding box center [34, 334] width 18 height 18
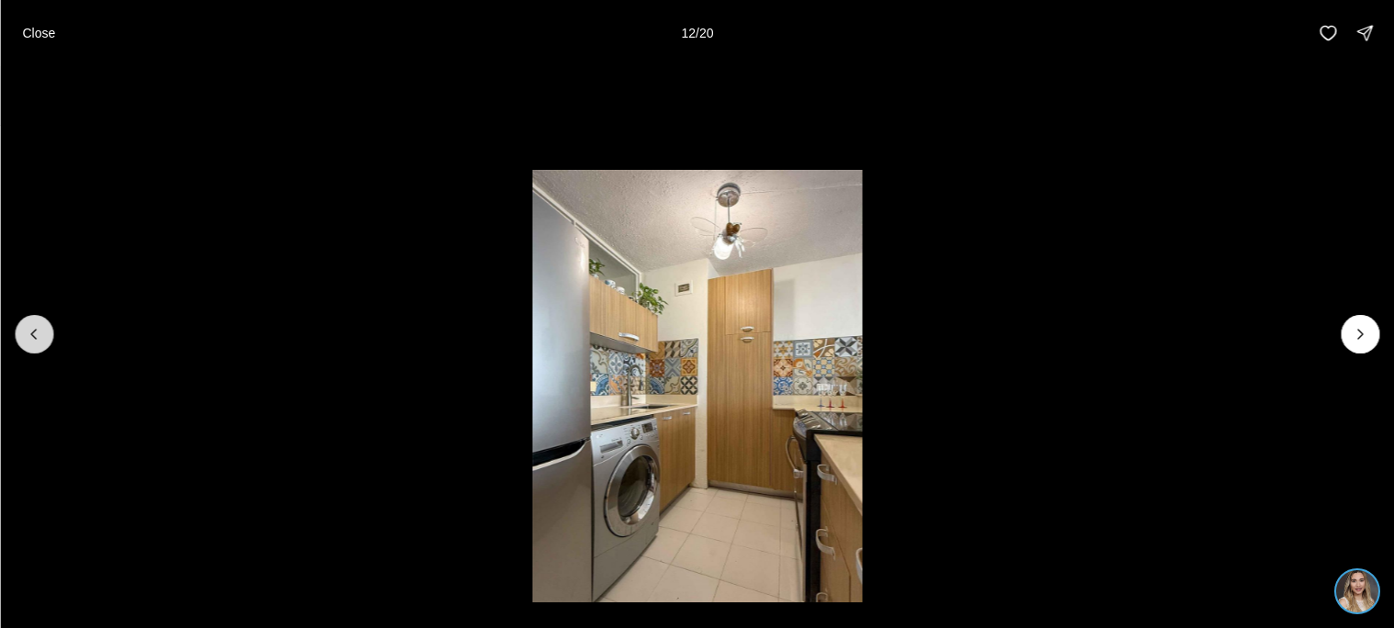
click at [25, 341] on icon "Previous slide" at bounding box center [34, 334] width 18 height 18
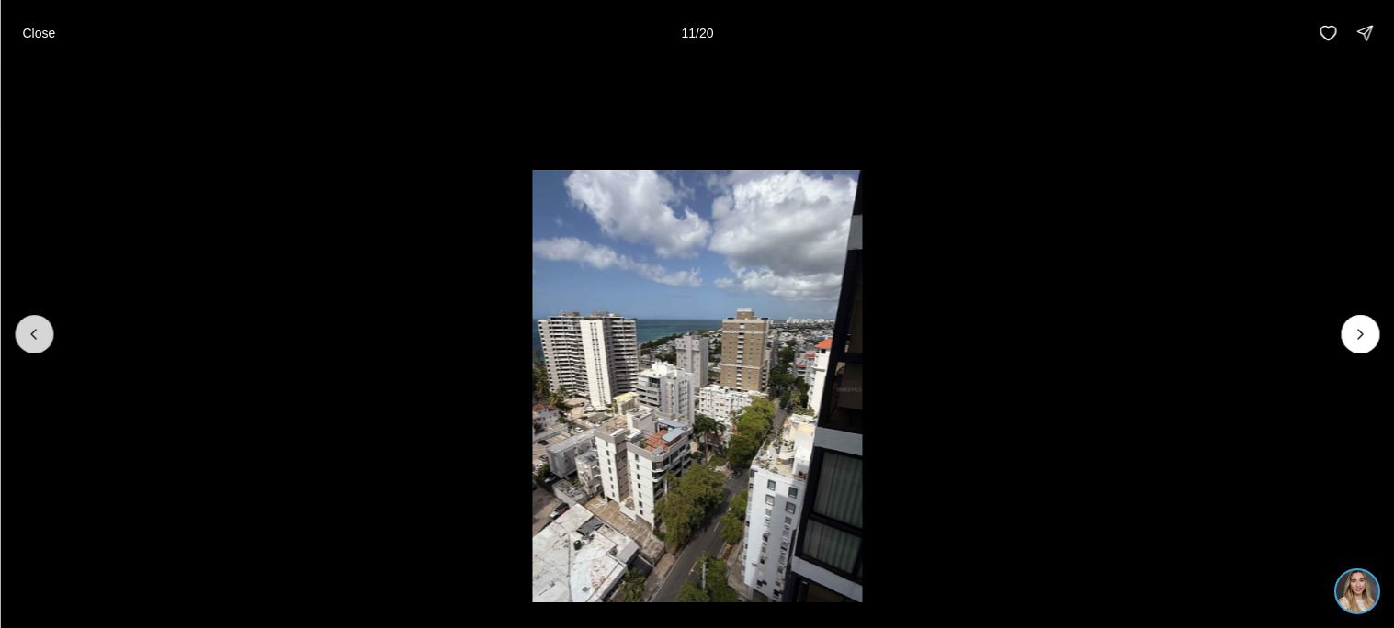
click at [25, 341] on icon "Previous slide" at bounding box center [34, 334] width 18 height 18
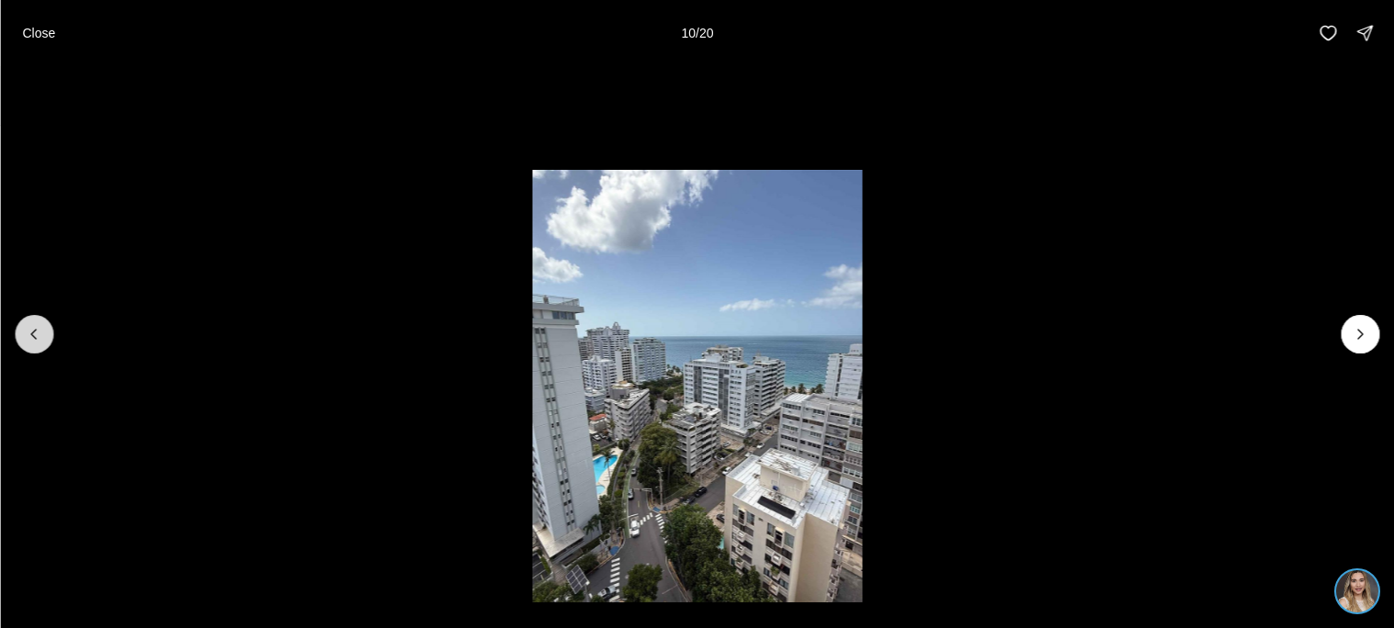
click at [25, 341] on icon "Previous slide" at bounding box center [34, 334] width 18 height 18
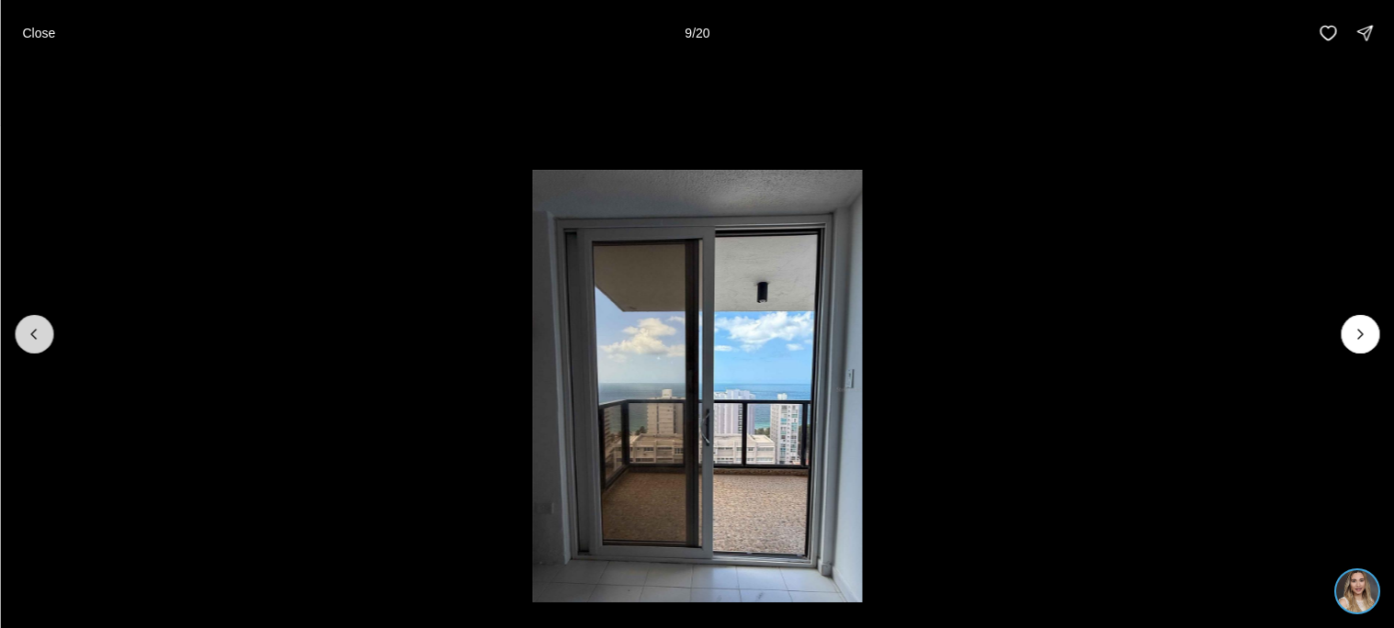
click at [25, 341] on icon "Previous slide" at bounding box center [34, 334] width 18 height 18
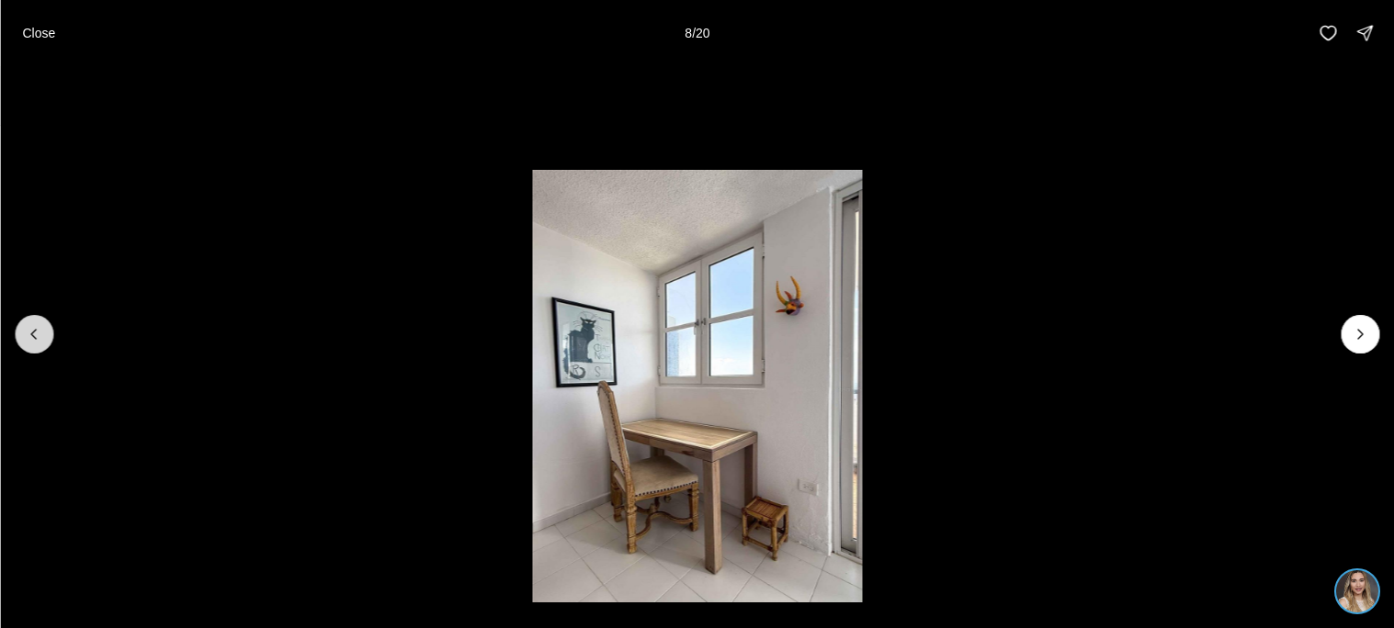
click at [25, 341] on icon "Previous slide" at bounding box center [34, 334] width 18 height 18
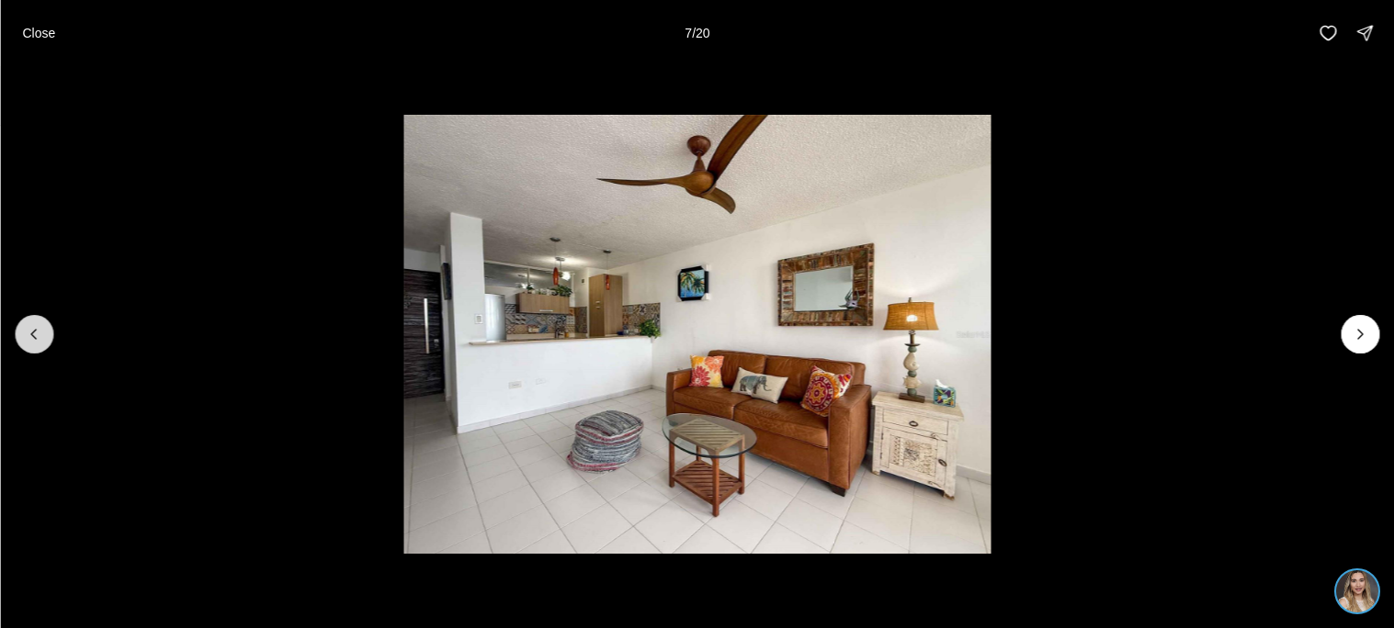
click at [25, 341] on icon "Previous slide" at bounding box center [34, 334] width 18 height 18
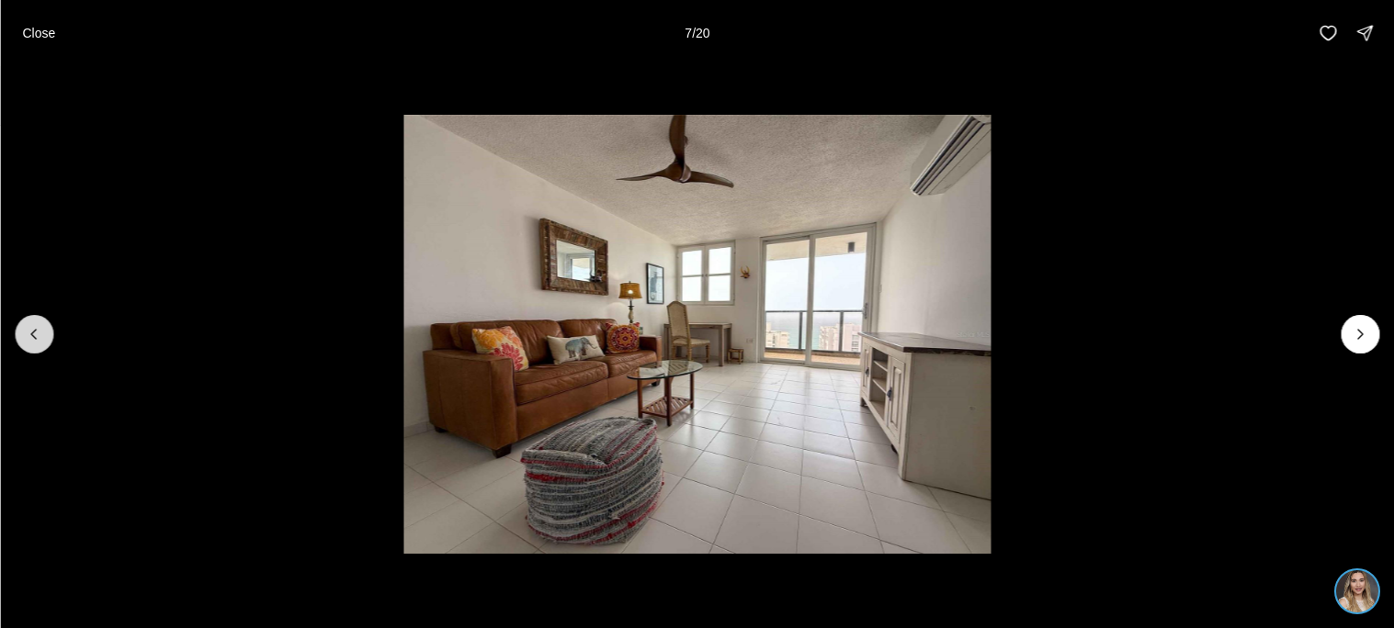
click at [25, 341] on icon "Previous slide" at bounding box center [34, 334] width 18 height 18
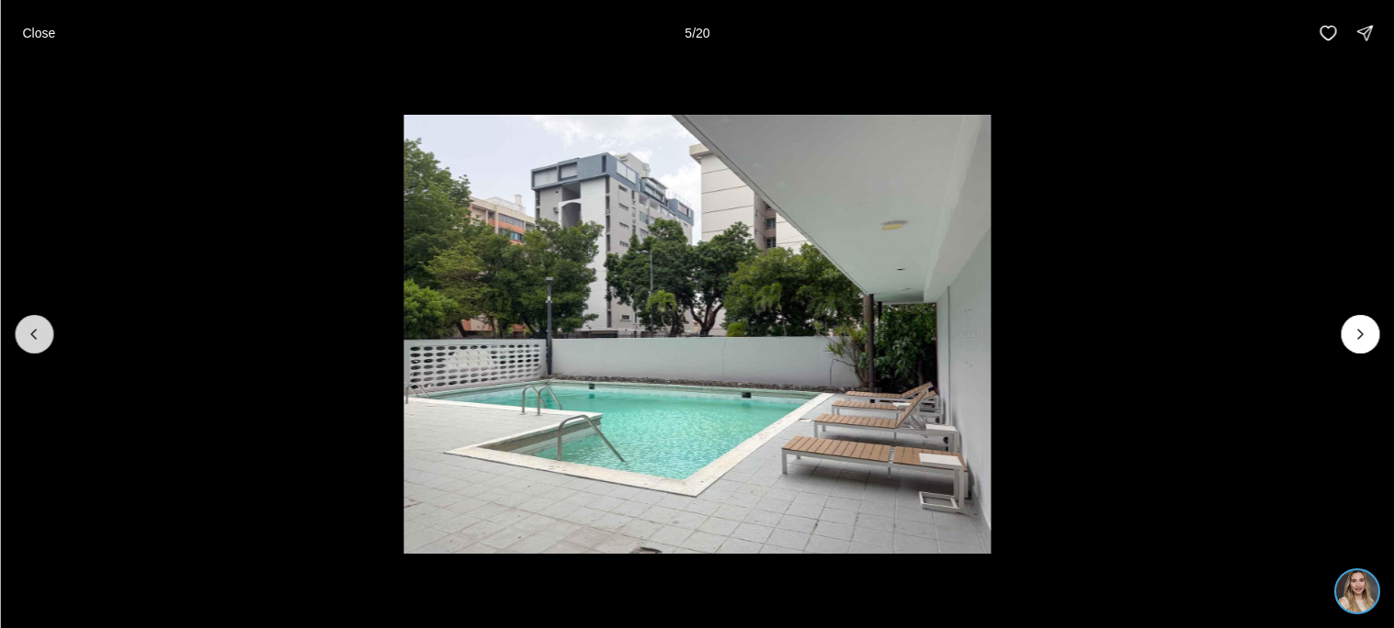
click at [25, 341] on icon "Previous slide" at bounding box center [34, 334] width 18 height 18
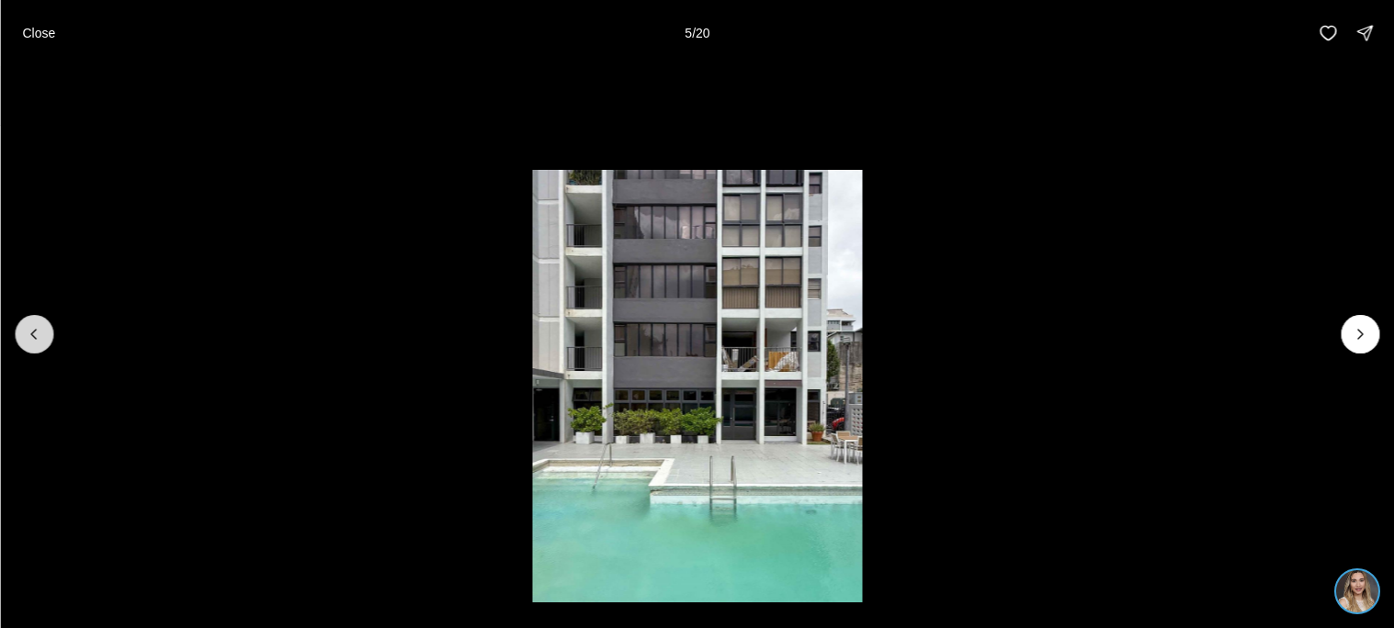
click at [25, 341] on icon "Previous slide" at bounding box center [34, 334] width 18 height 18
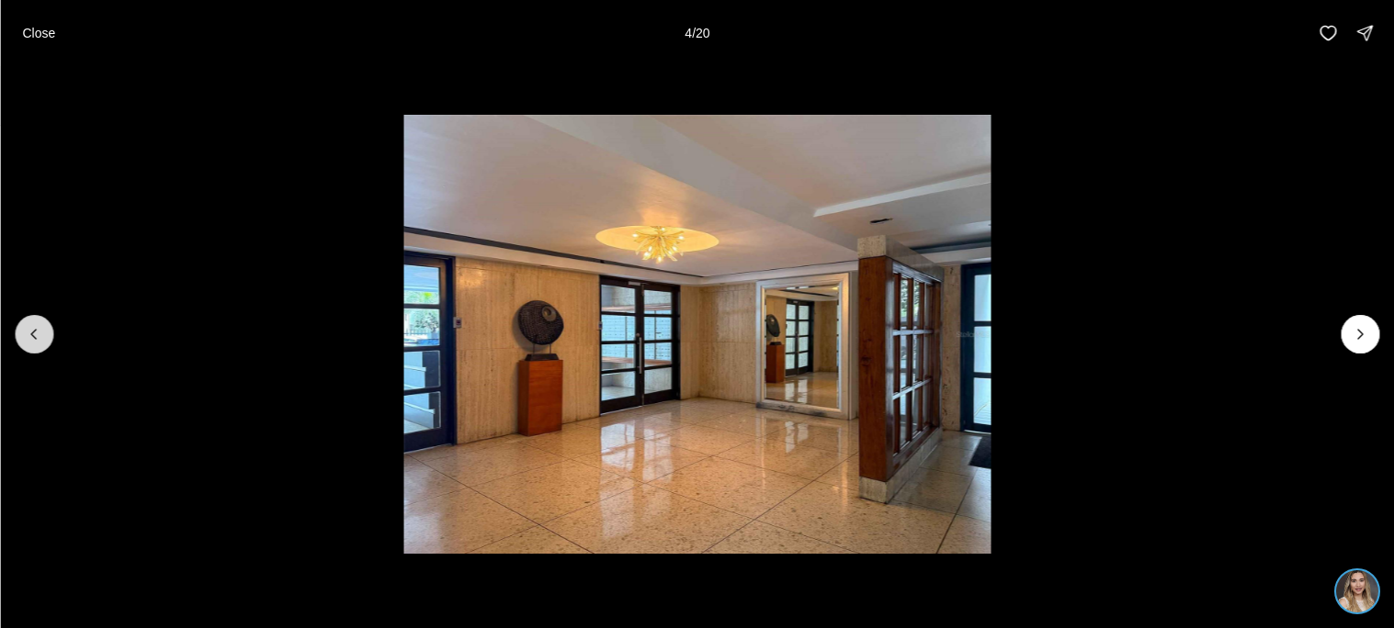
click at [25, 341] on icon "Previous slide" at bounding box center [34, 334] width 18 height 18
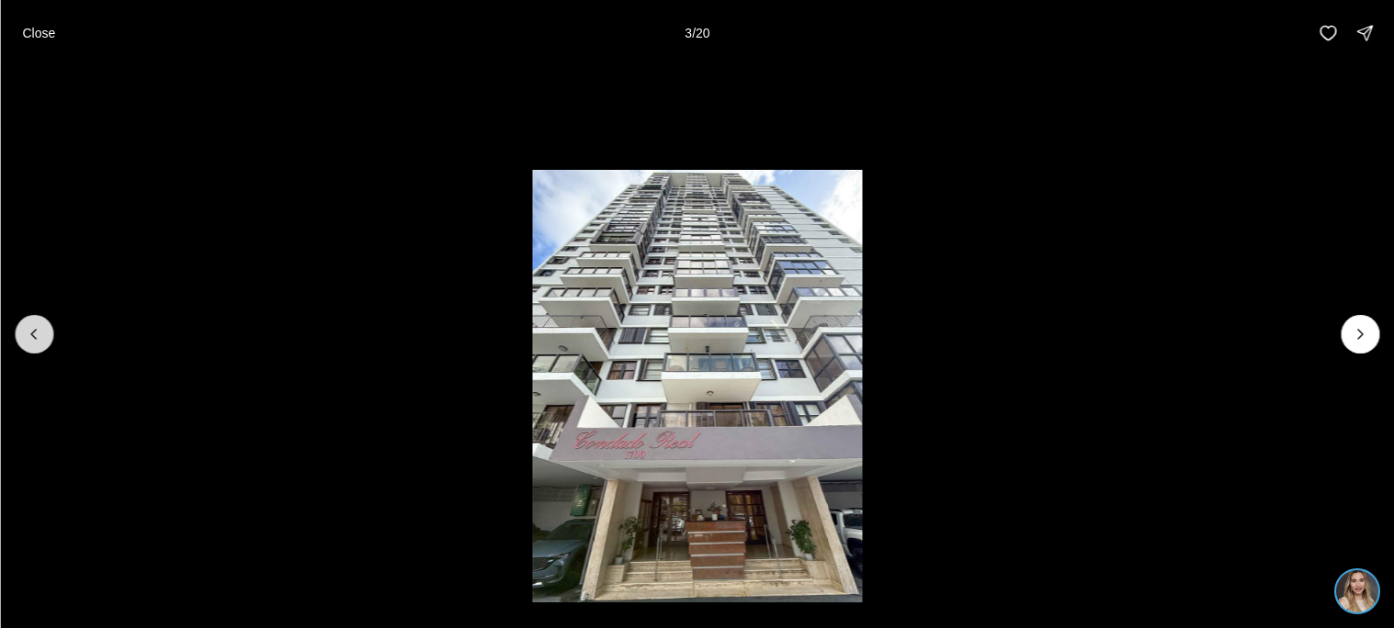
click at [25, 341] on icon "Previous slide" at bounding box center [34, 334] width 18 height 18
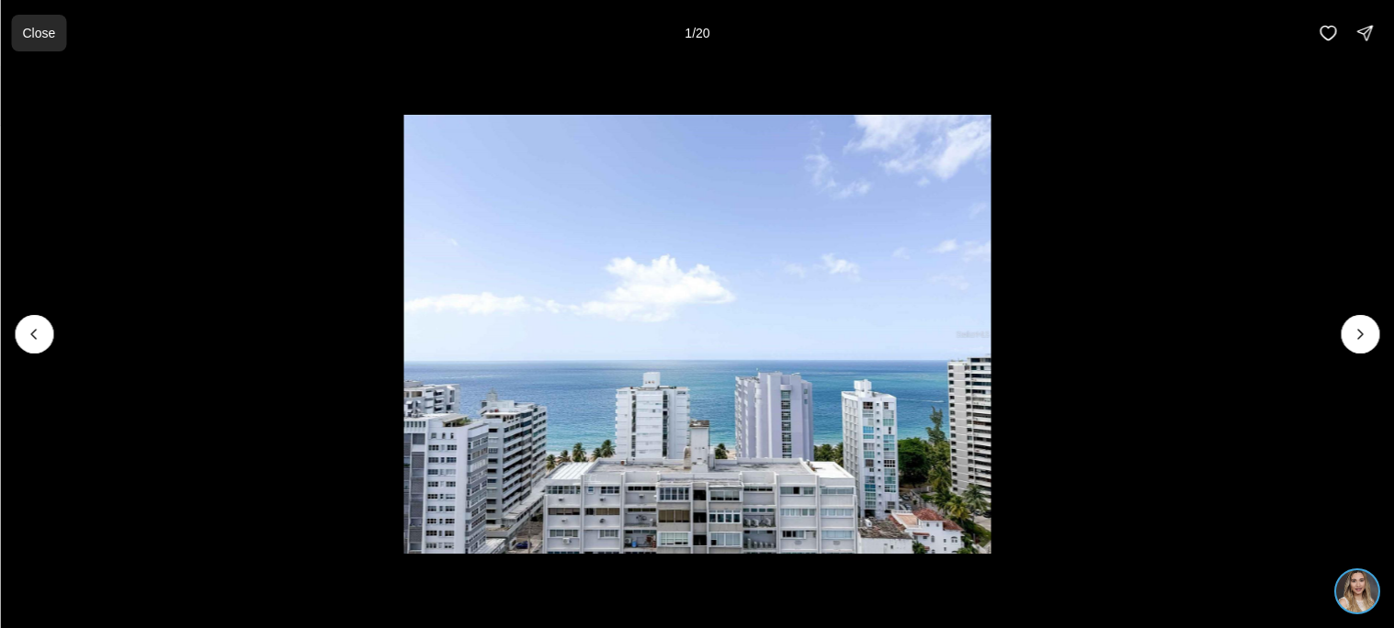
click at [48, 43] on button "Close" at bounding box center [38, 33] width 55 height 37
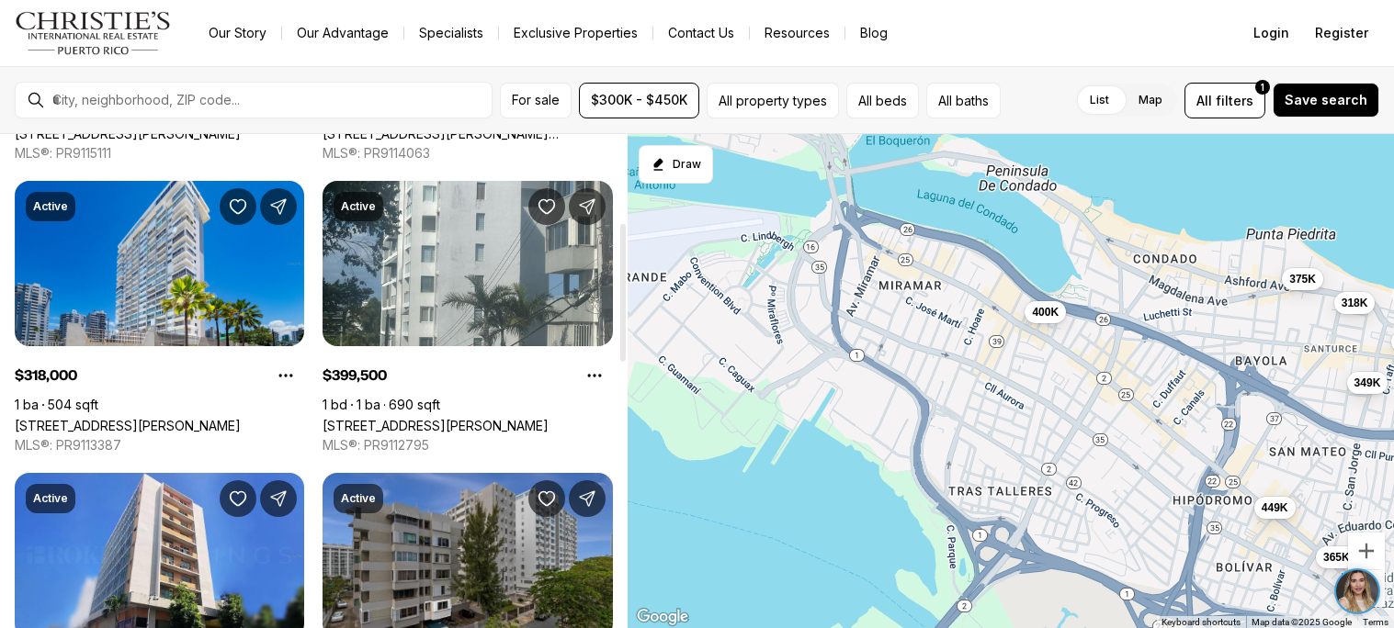
scroll to position [315, 0]
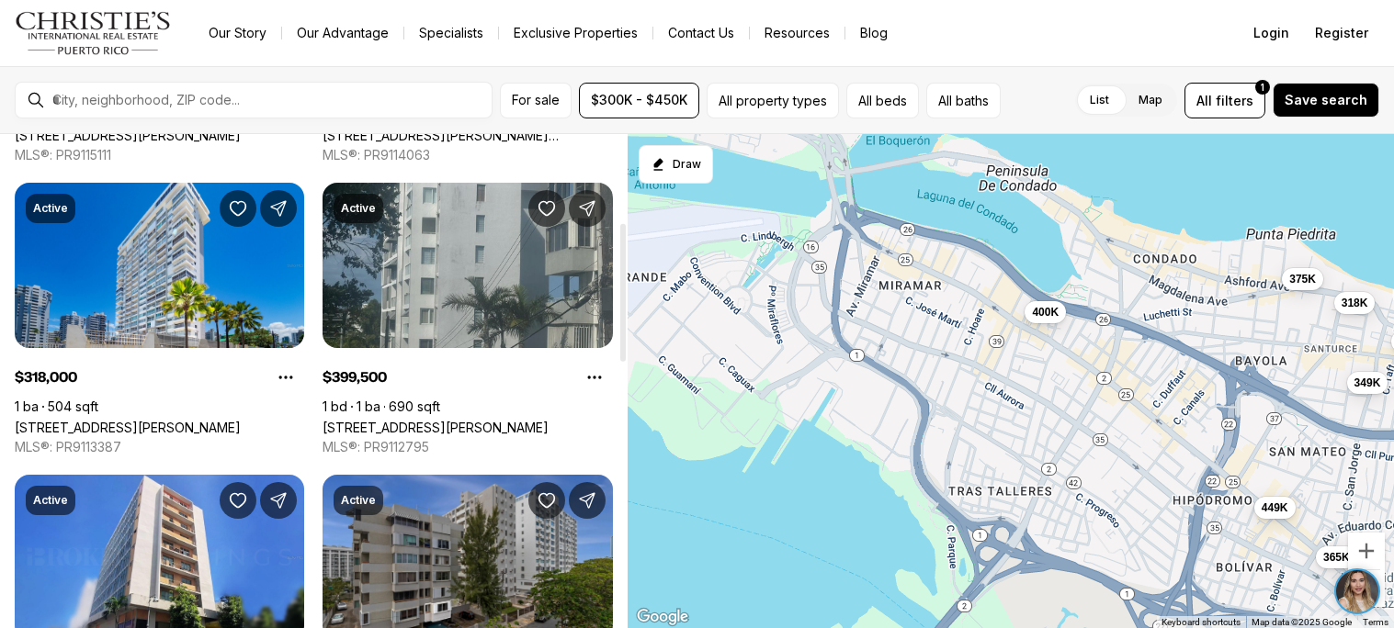
click at [446, 420] on link "[STREET_ADDRESS][PERSON_NAME]" at bounding box center [435, 428] width 226 height 16
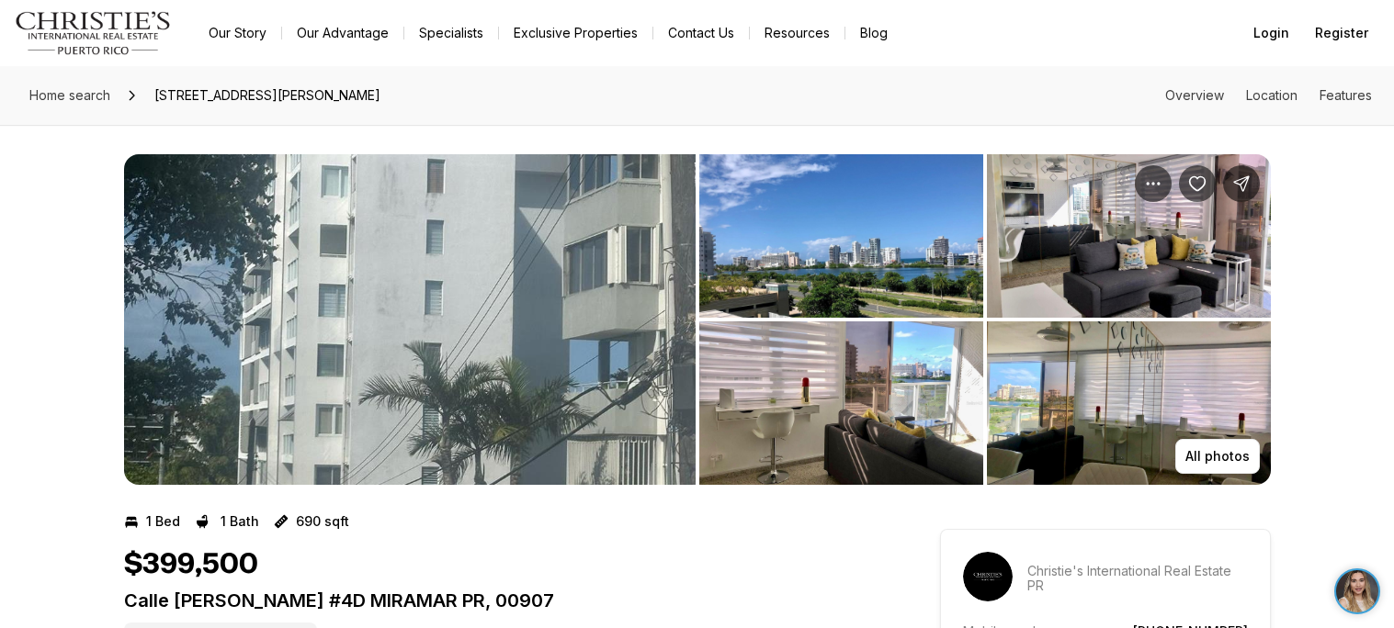
click at [778, 371] on img "View image gallery" at bounding box center [841, 404] width 284 height 164
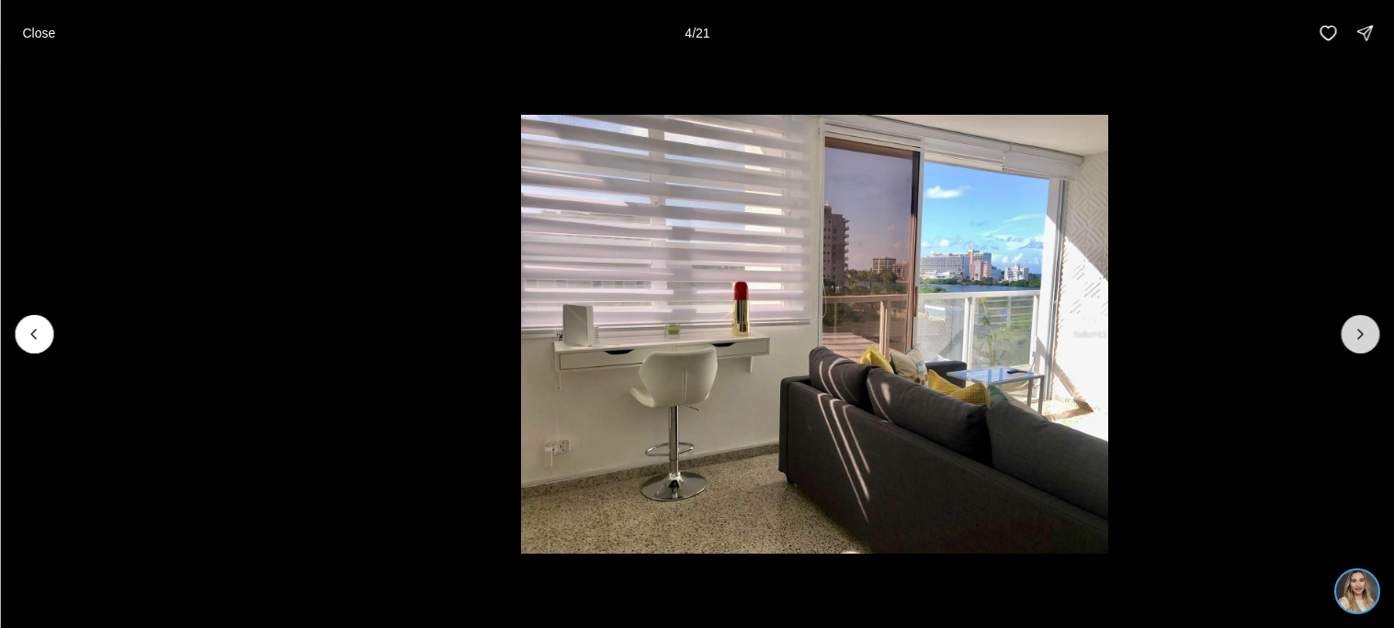
click at [1363, 340] on icon "Next slide" at bounding box center [1359, 334] width 18 height 18
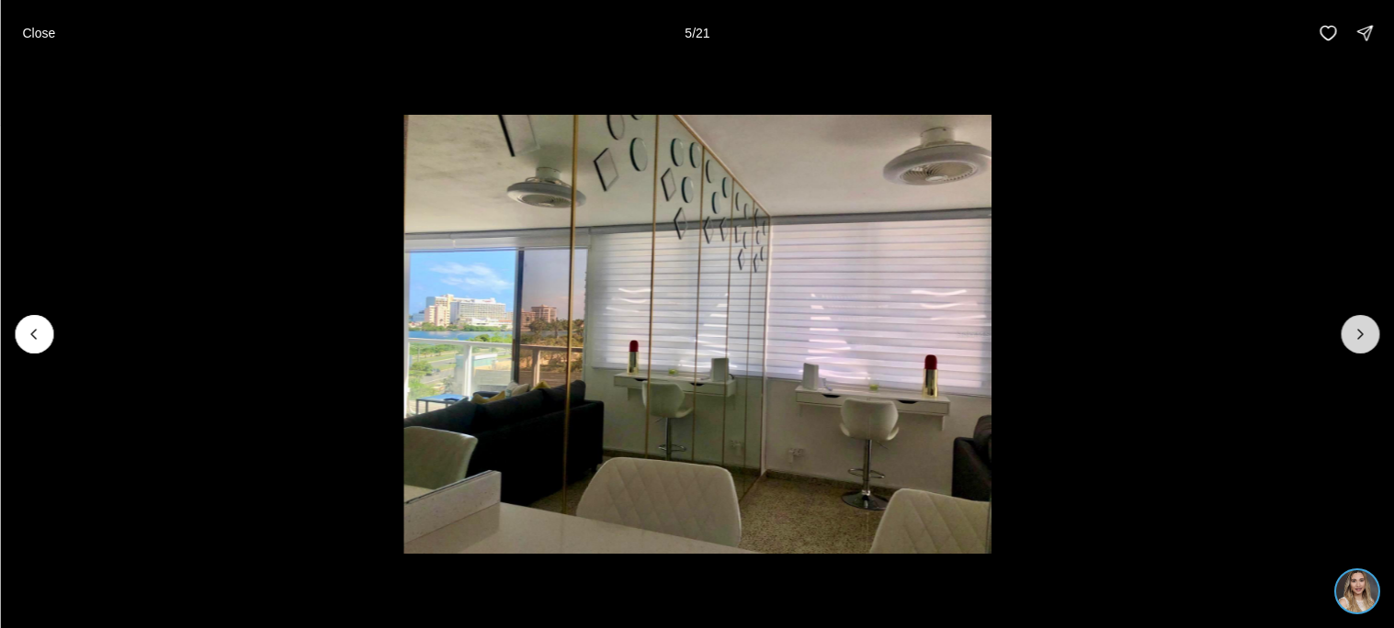
click at [1363, 340] on icon "Next slide" at bounding box center [1359, 334] width 18 height 18
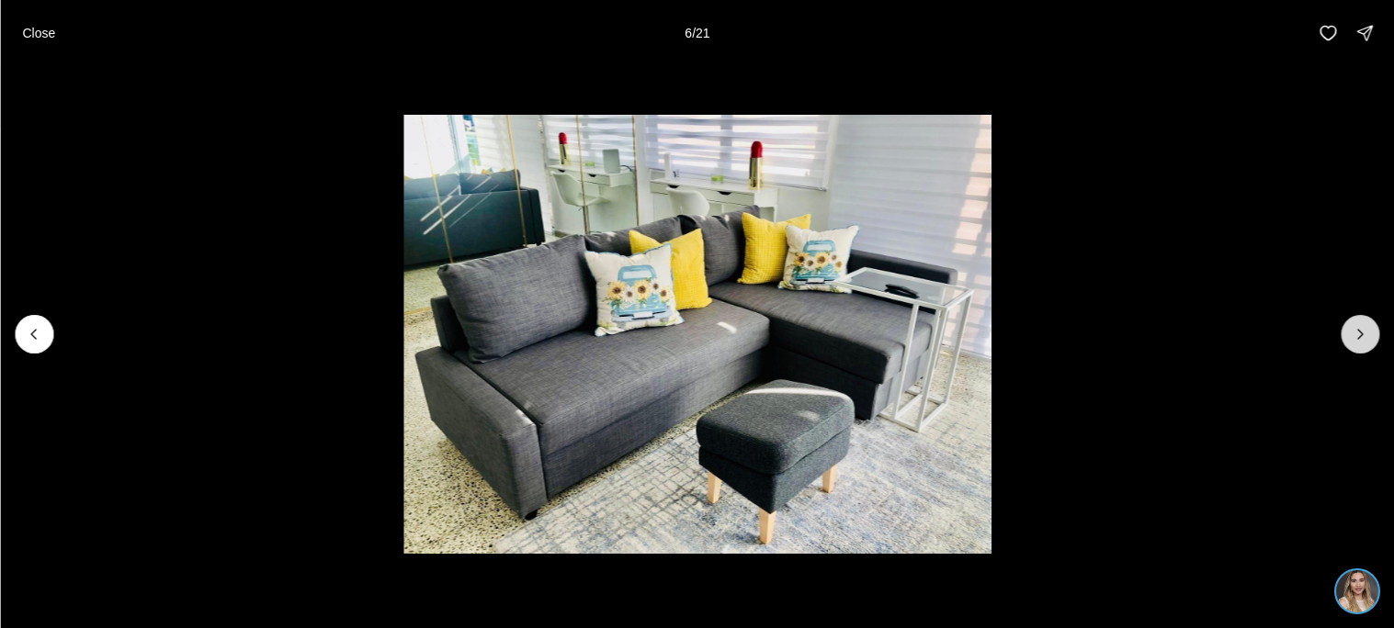
click at [1363, 340] on icon "Next slide" at bounding box center [1359, 334] width 18 height 18
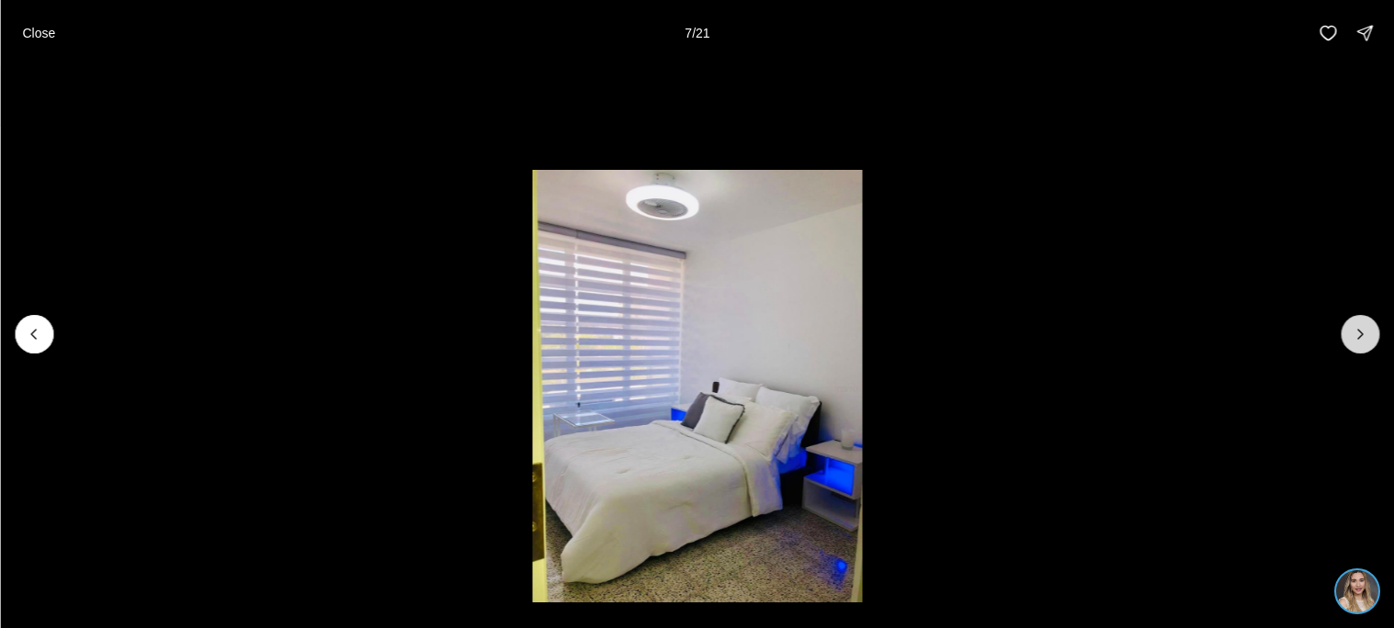
click at [1363, 340] on icon "Next slide" at bounding box center [1359, 334] width 18 height 18
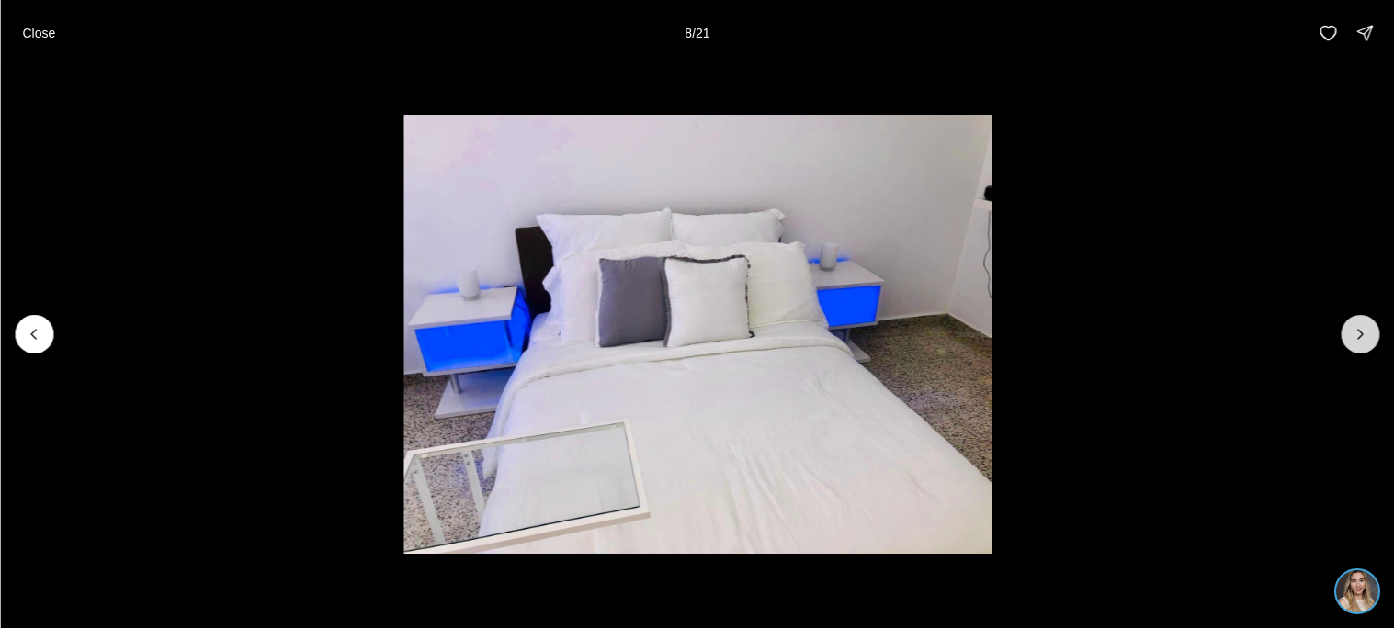
click at [1363, 340] on icon "Next slide" at bounding box center [1359, 334] width 18 height 18
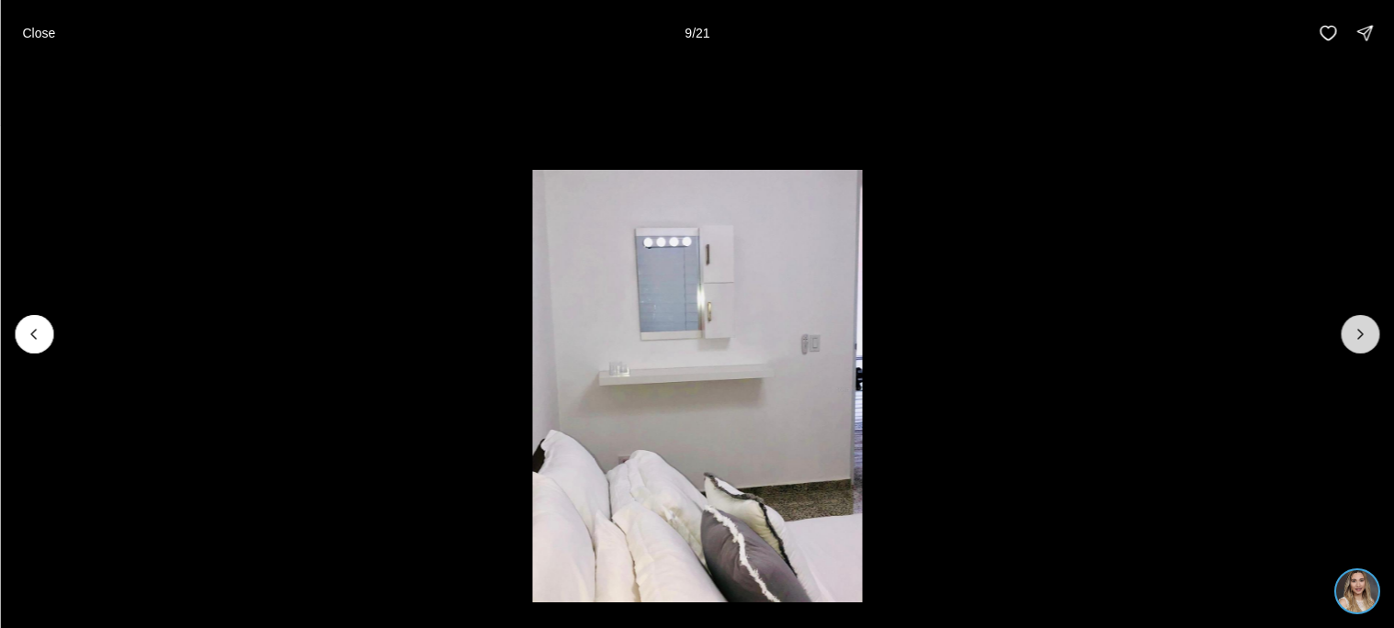
click at [1363, 340] on icon "Next slide" at bounding box center [1359, 334] width 18 height 18
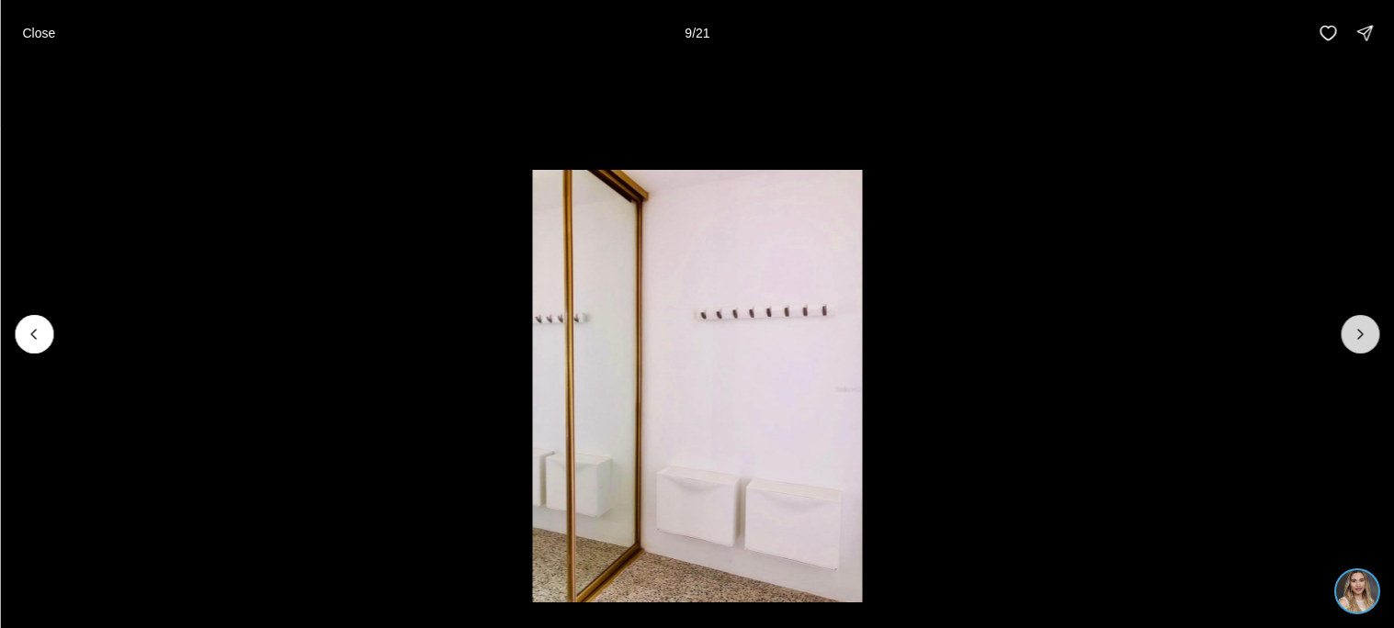
click at [1363, 340] on icon "Next slide" at bounding box center [1359, 334] width 18 height 18
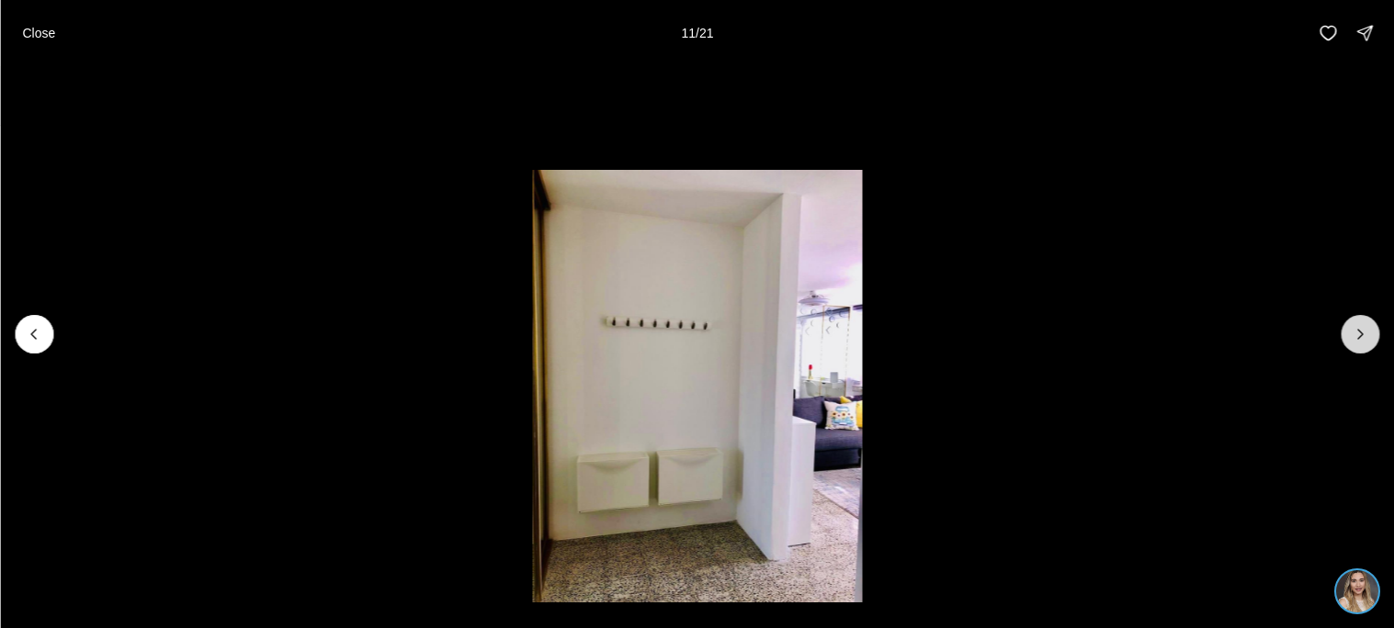
click at [1363, 340] on icon "Next slide" at bounding box center [1359, 334] width 18 height 18
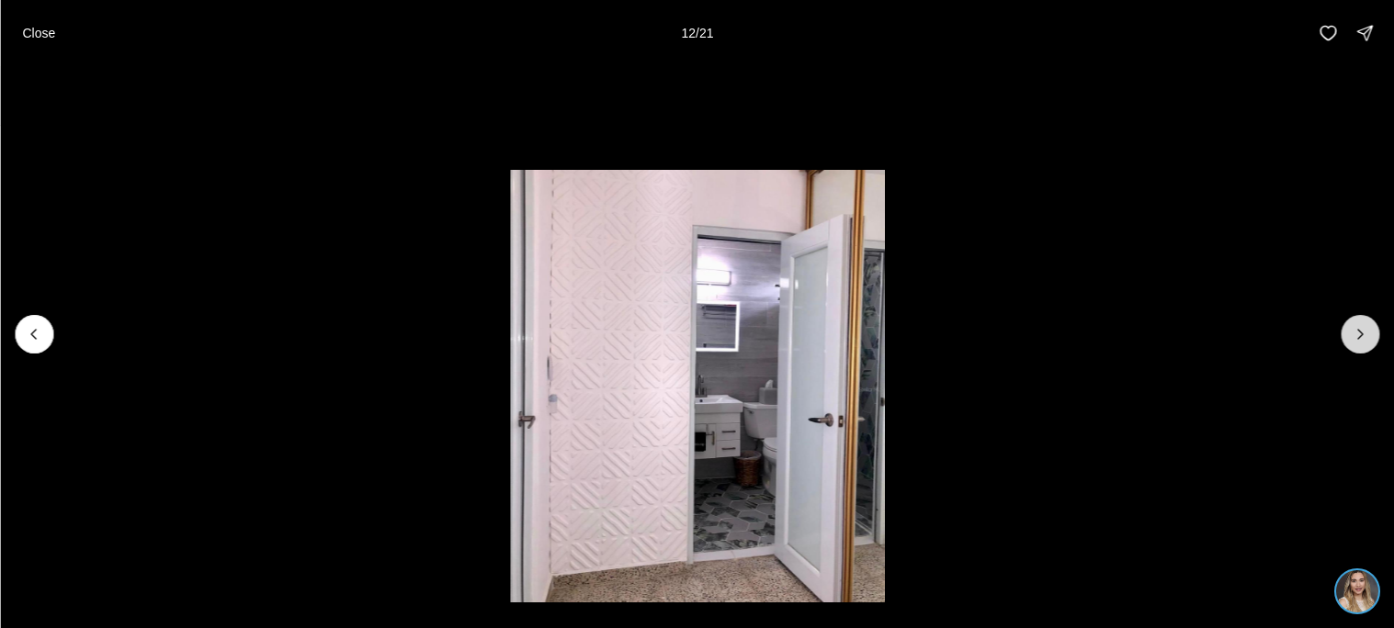
click at [1363, 340] on icon "Next slide" at bounding box center [1359, 334] width 18 height 18
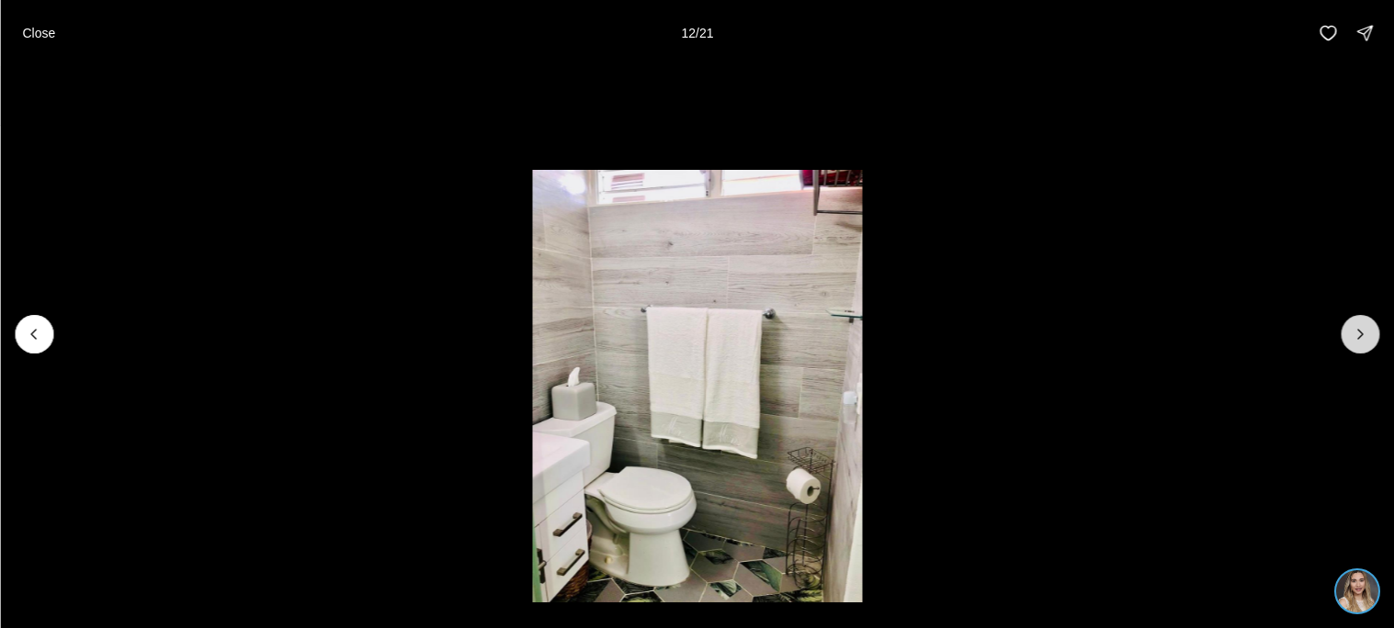
click at [1363, 340] on icon "Next slide" at bounding box center [1359, 334] width 18 height 18
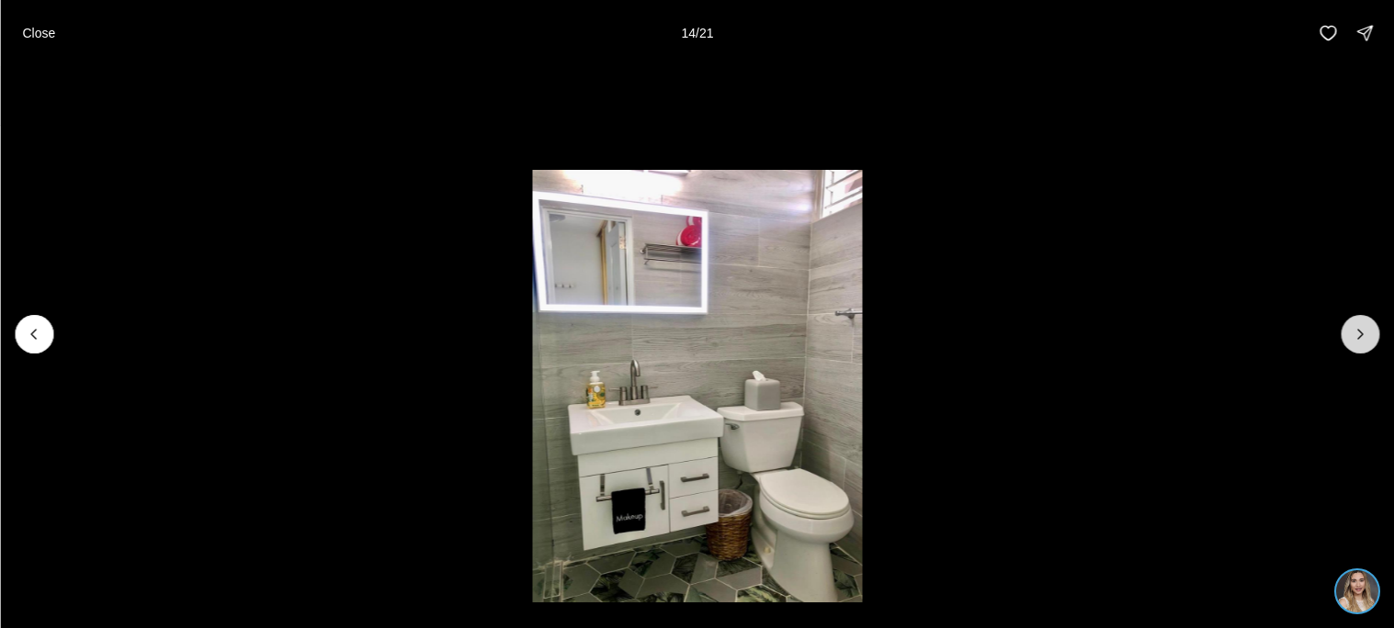
click at [1363, 340] on icon "Next slide" at bounding box center [1359, 334] width 18 height 18
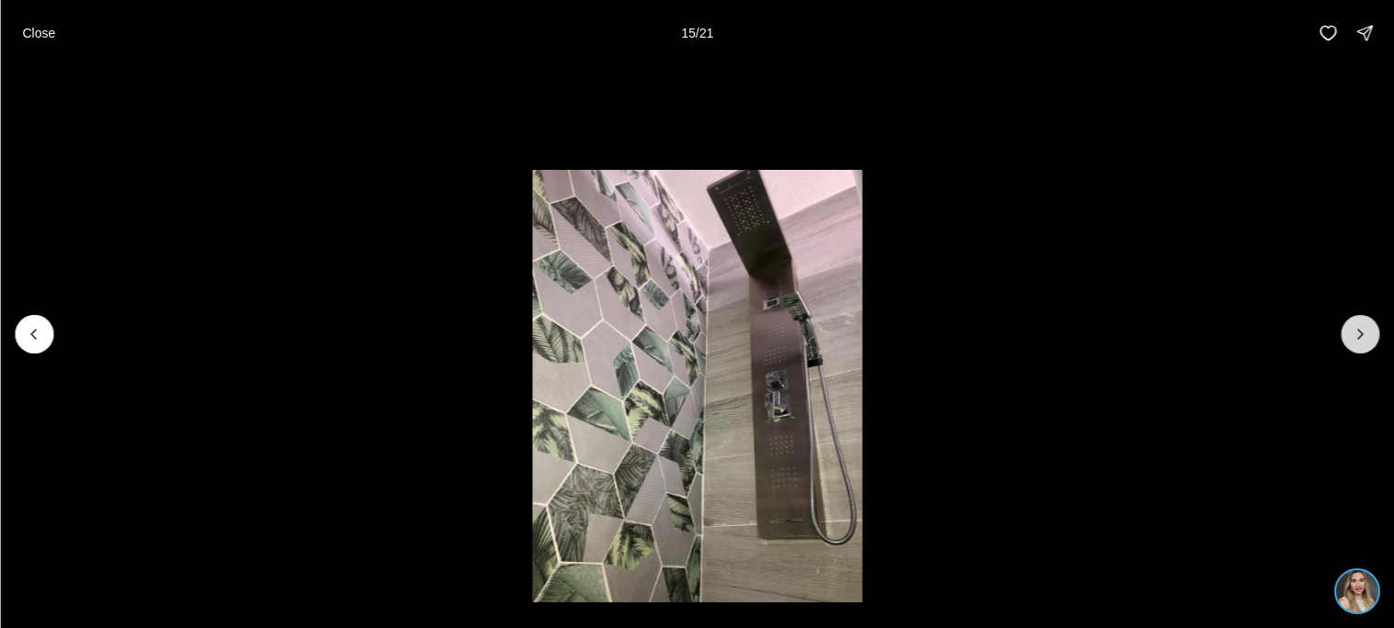
click at [1363, 340] on icon "Next slide" at bounding box center [1359, 334] width 18 height 18
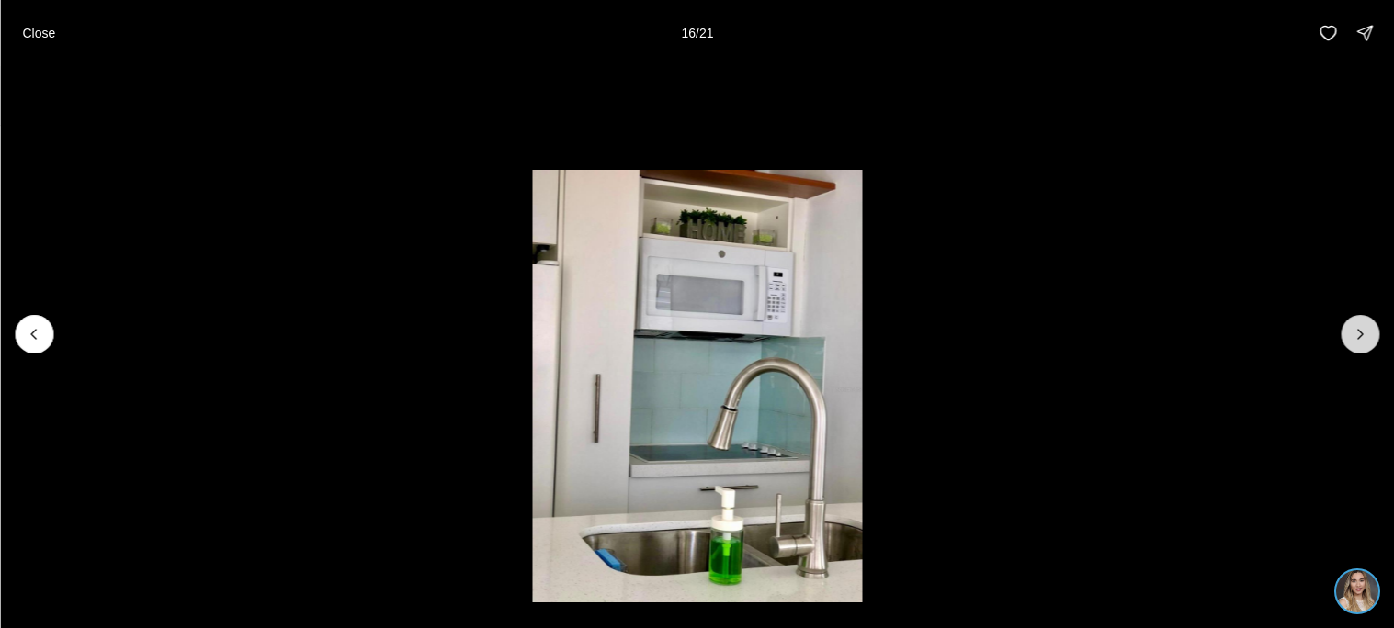
click at [1363, 340] on icon "Next slide" at bounding box center [1359, 334] width 18 height 18
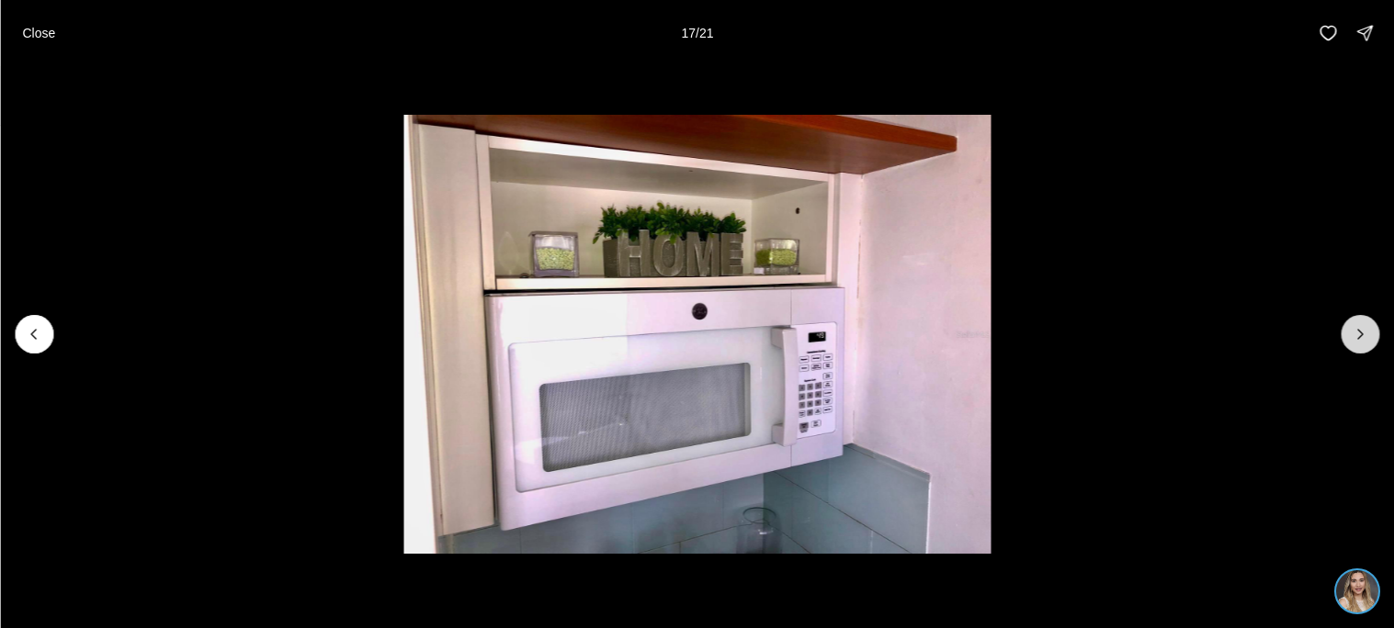
click at [1363, 340] on icon "Next slide" at bounding box center [1359, 334] width 18 height 18
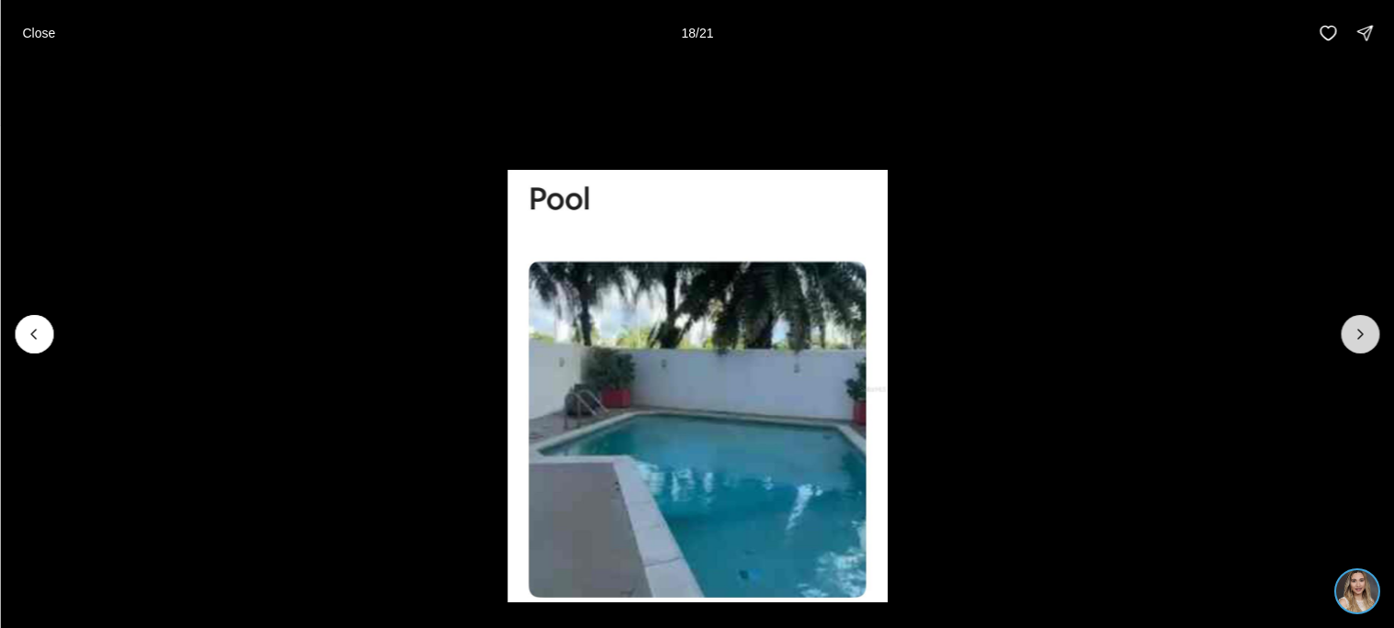
click at [1363, 340] on icon "Next slide" at bounding box center [1359, 334] width 18 height 18
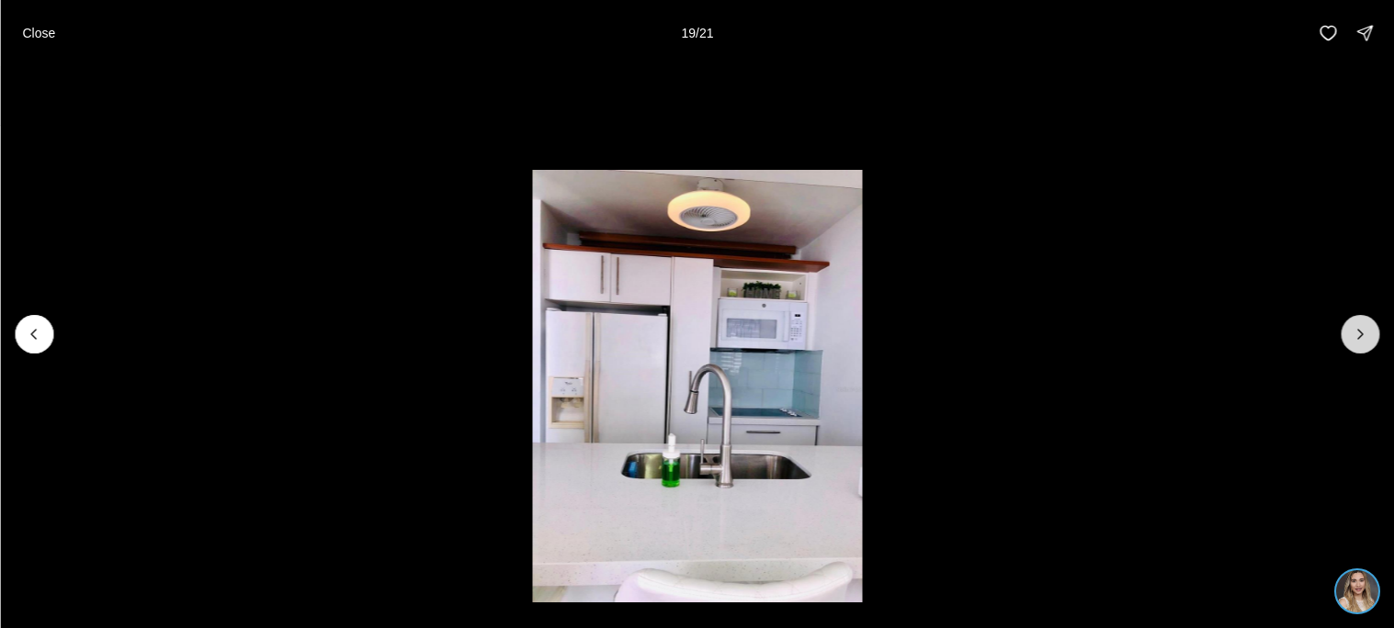
click at [1363, 340] on icon "Next slide" at bounding box center [1359, 334] width 18 height 18
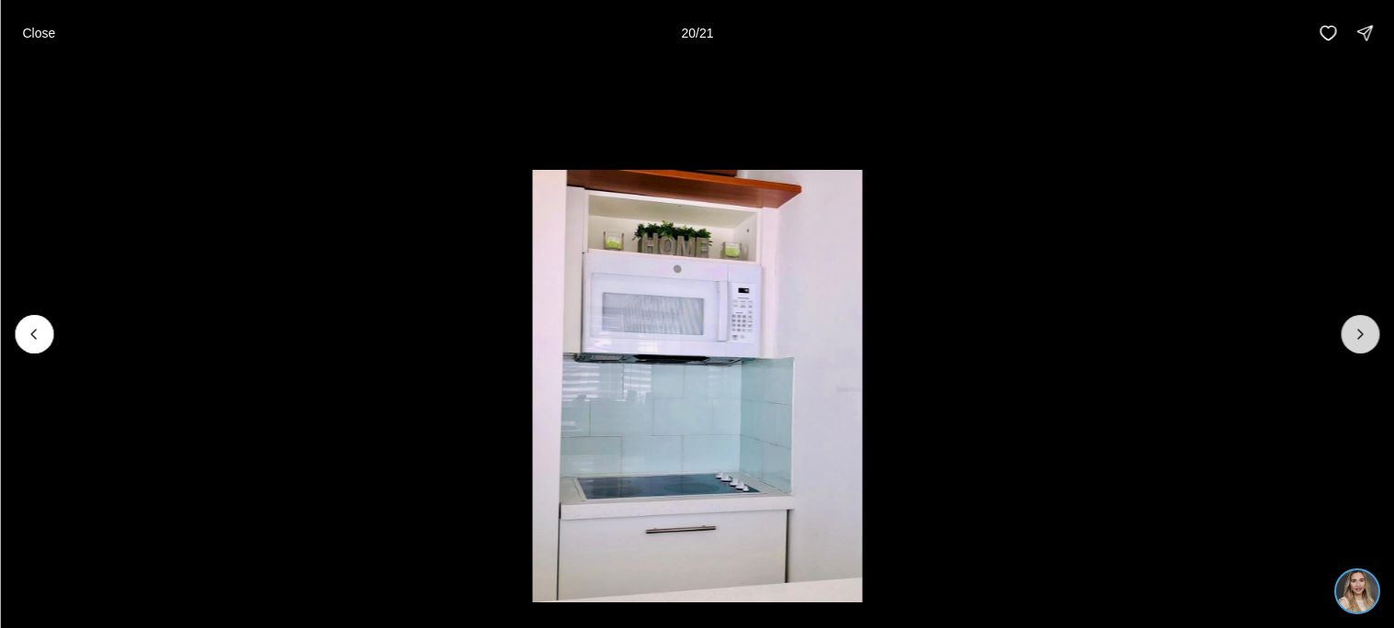
click at [1363, 340] on icon "Next slide" at bounding box center [1359, 334] width 18 height 18
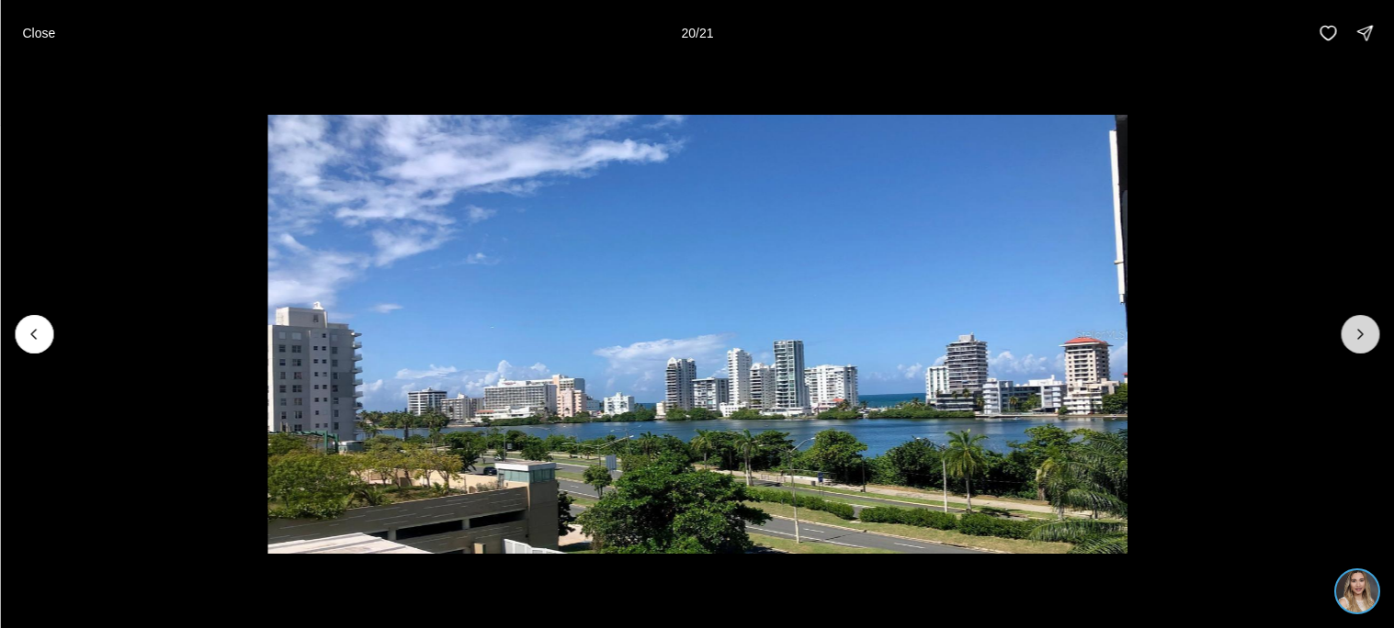
click at [1363, 340] on div at bounding box center [1359, 334] width 39 height 39
click at [51, 323] on li "21 of 21" at bounding box center [697, 334] width 1394 height 536
click at [38, 326] on icon "Previous slide" at bounding box center [34, 334] width 18 height 18
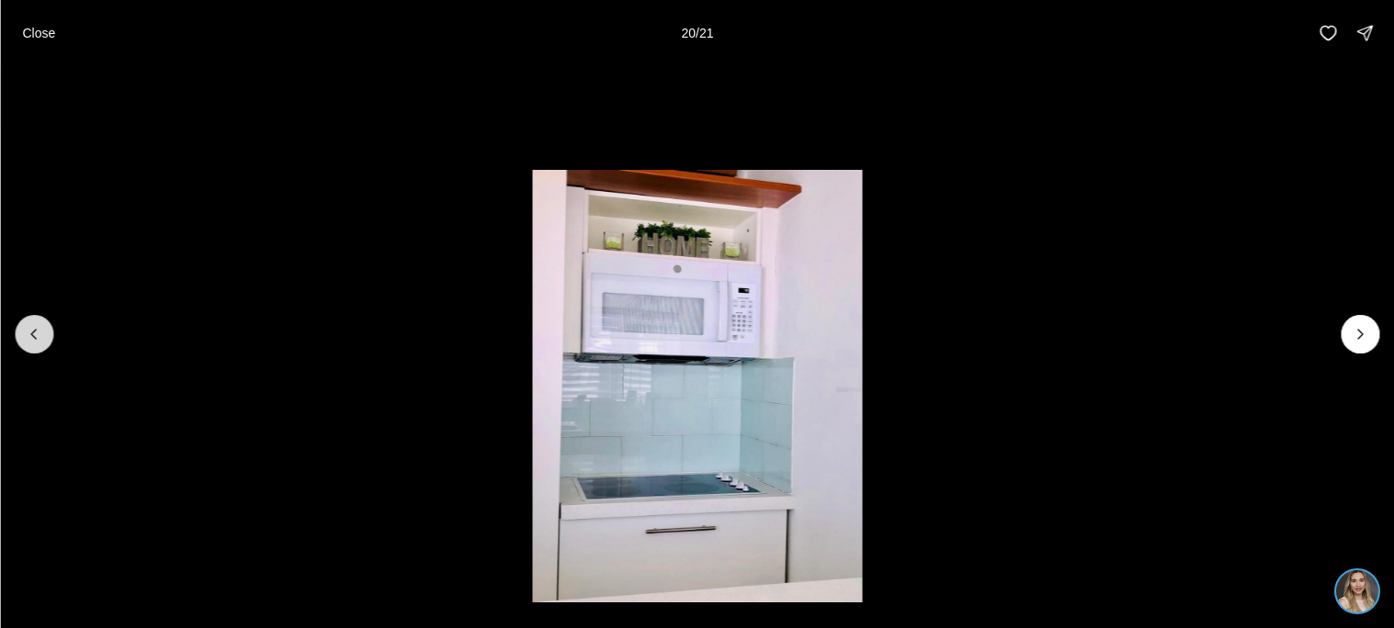
click at [38, 326] on icon "Previous slide" at bounding box center [34, 334] width 18 height 18
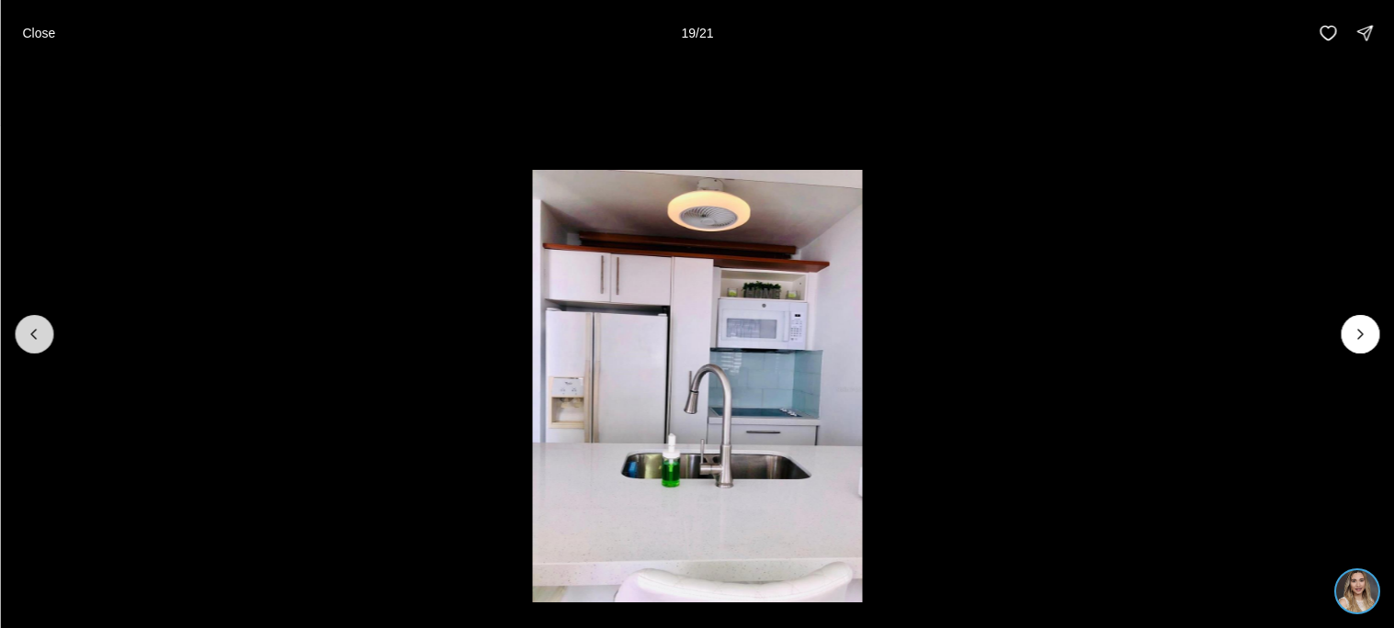
click at [38, 326] on icon "Previous slide" at bounding box center [34, 334] width 18 height 18
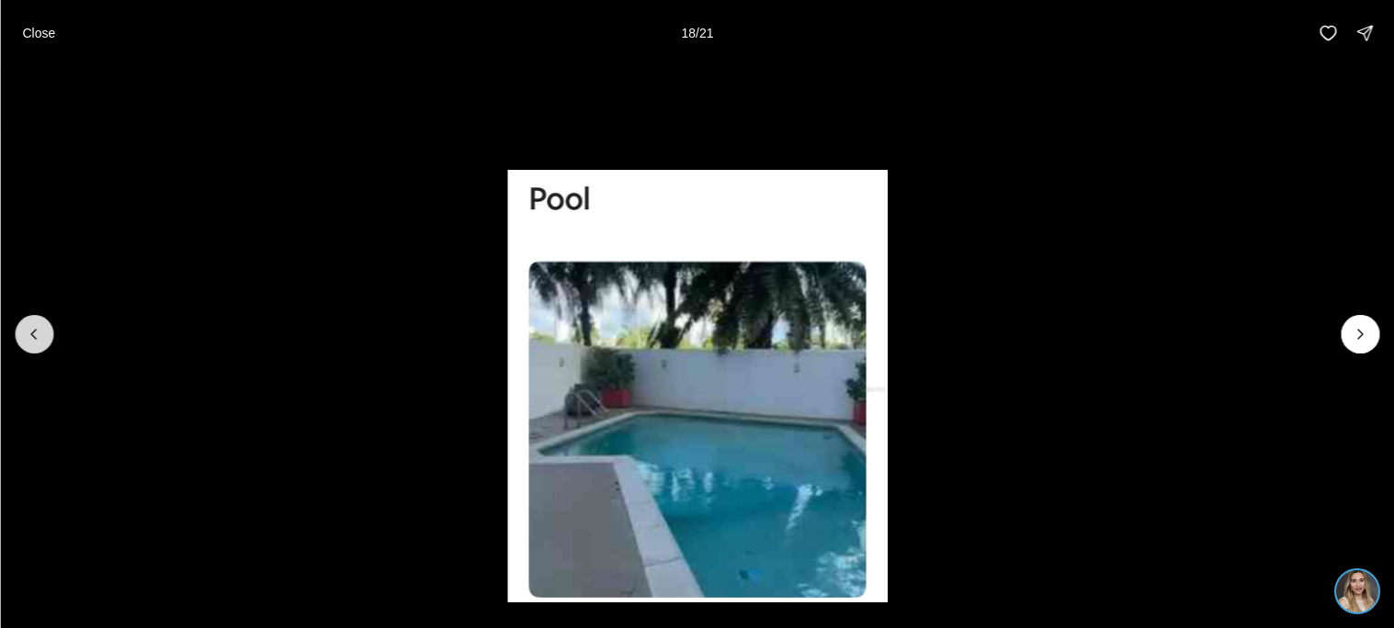
click at [38, 326] on icon "Previous slide" at bounding box center [34, 334] width 18 height 18
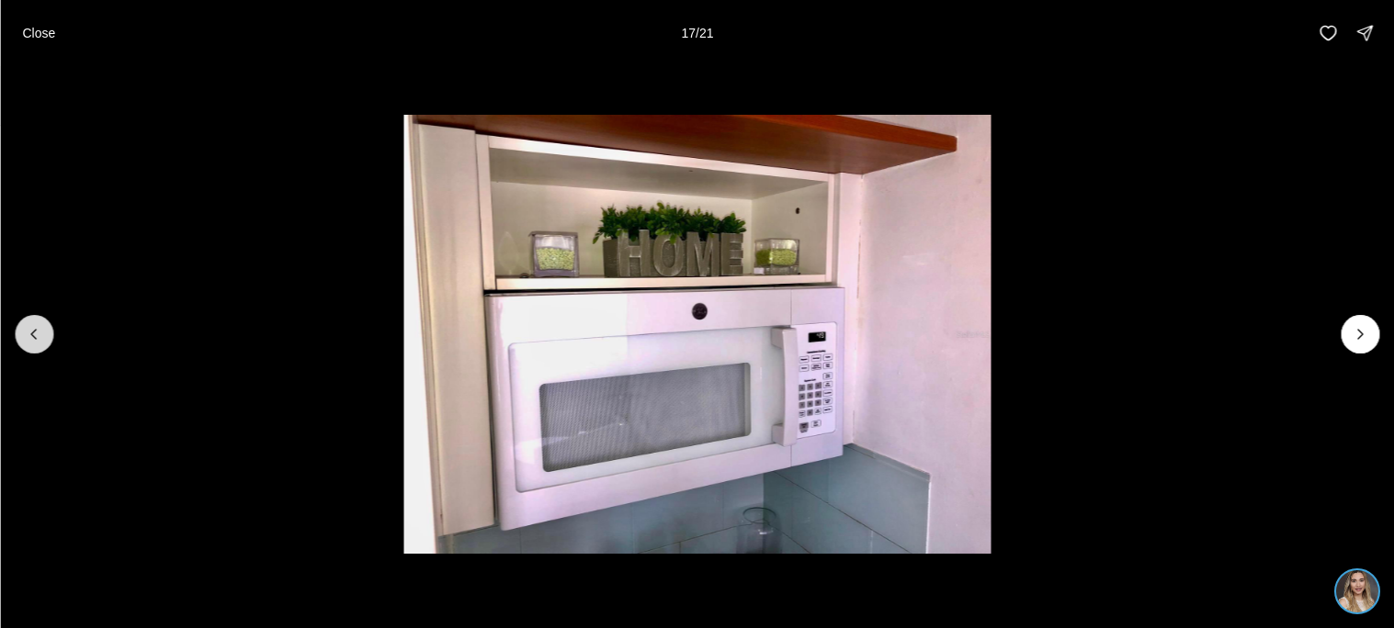
click at [38, 326] on icon "Previous slide" at bounding box center [34, 334] width 18 height 18
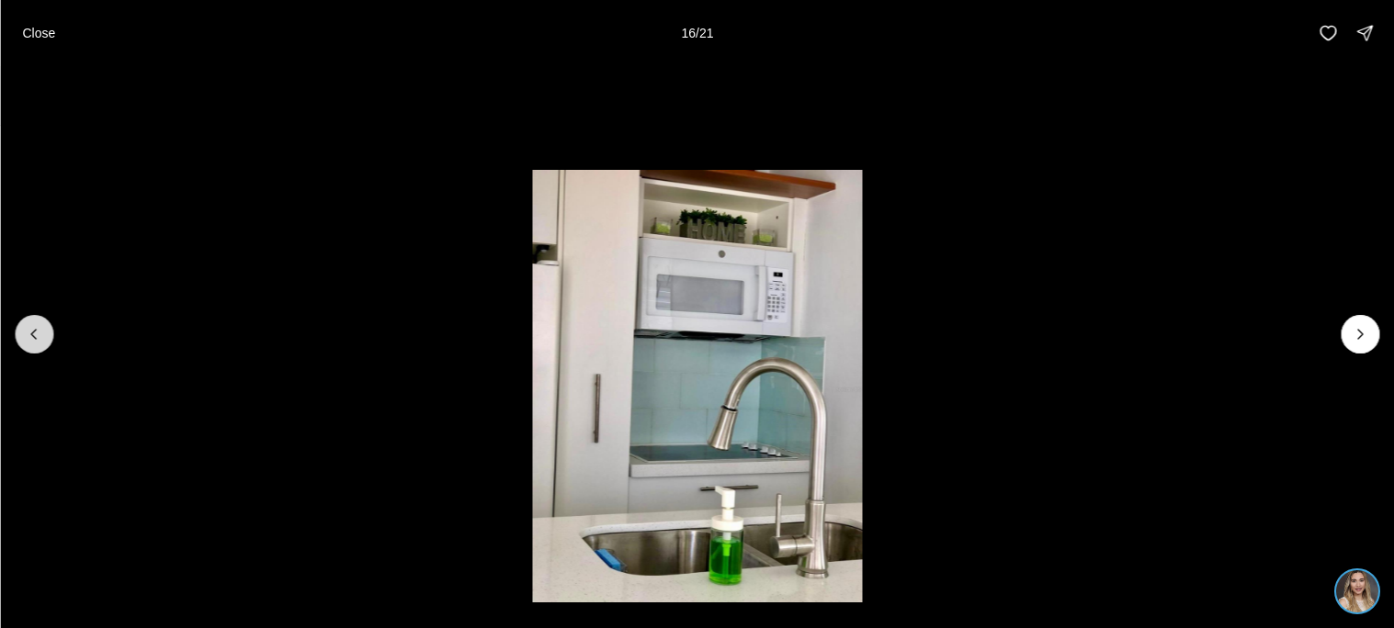
click at [38, 326] on icon "Previous slide" at bounding box center [34, 334] width 18 height 18
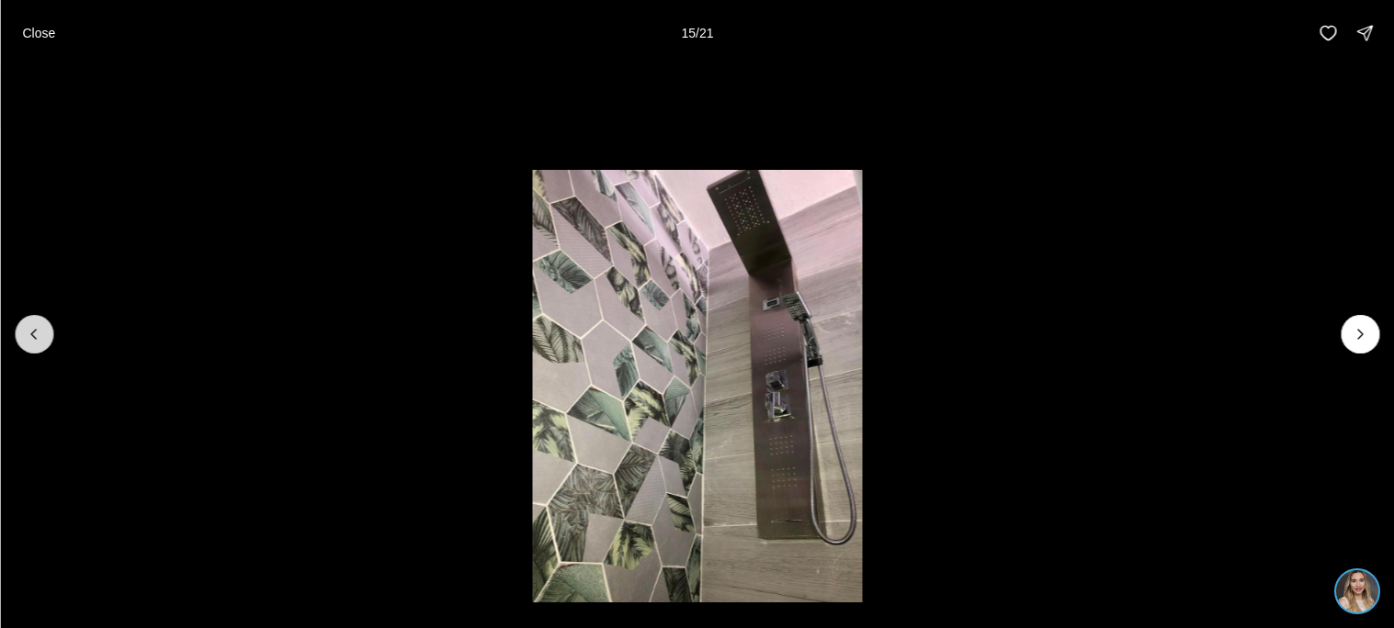
click at [38, 326] on icon "Previous slide" at bounding box center [34, 334] width 18 height 18
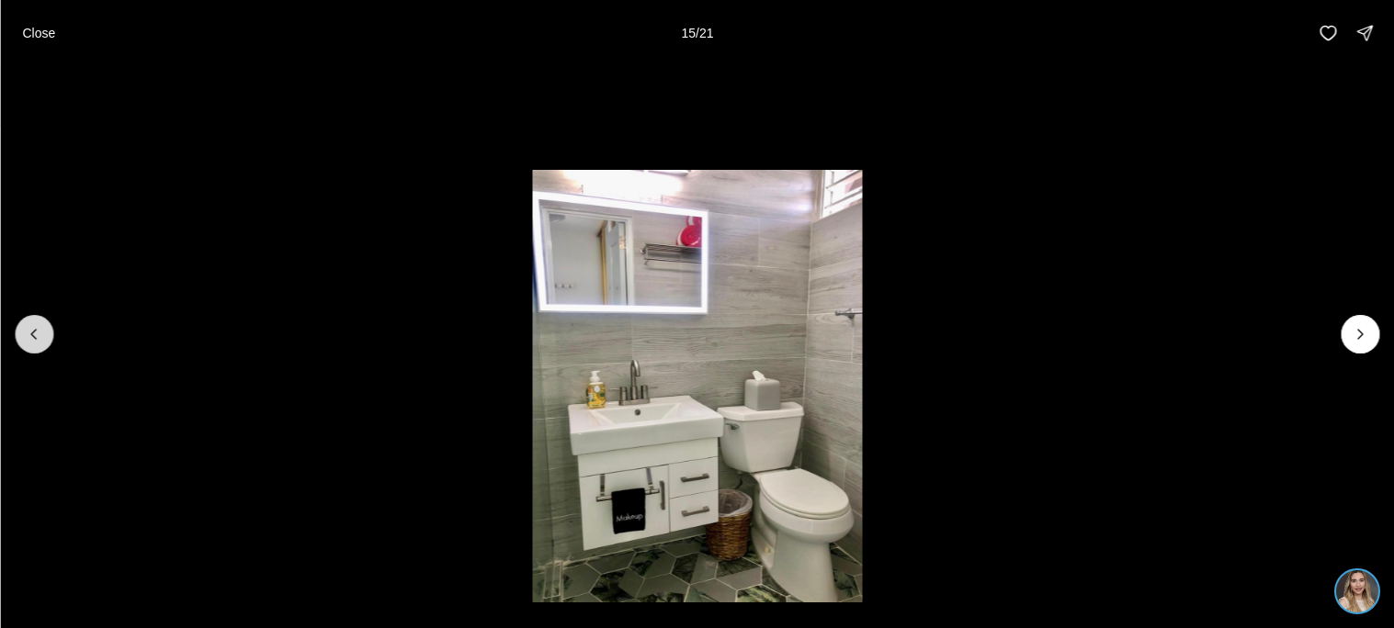
click at [38, 326] on icon "Previous slide" at bounding box center [34, 334] width 18 height 18
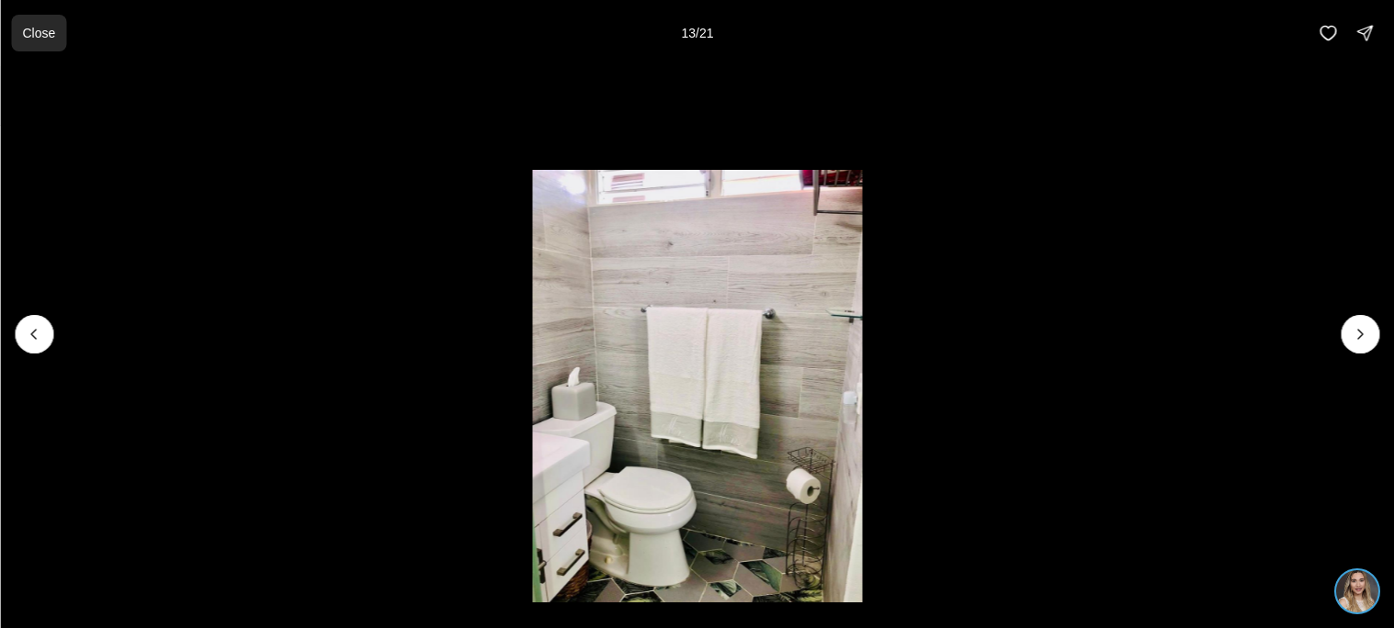
click at [41, 38] on p "Close" at bounding box center [38, 33] width 33 height 15
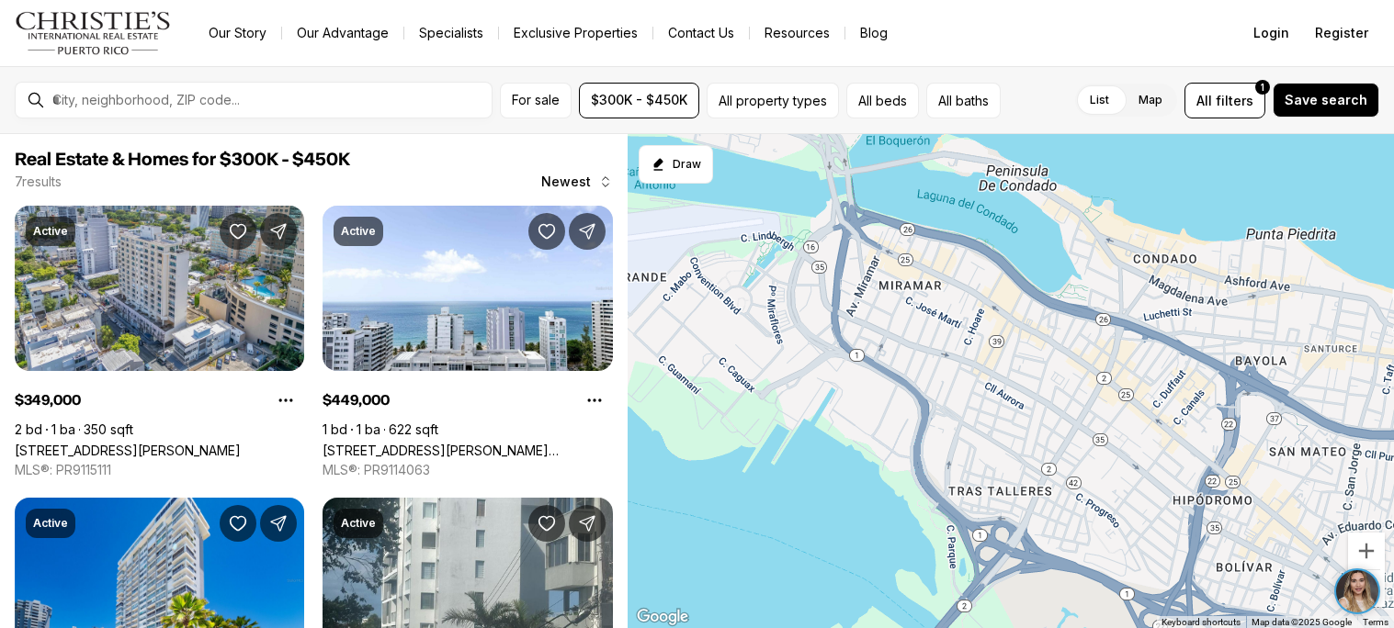
scroll to position [315, 0]
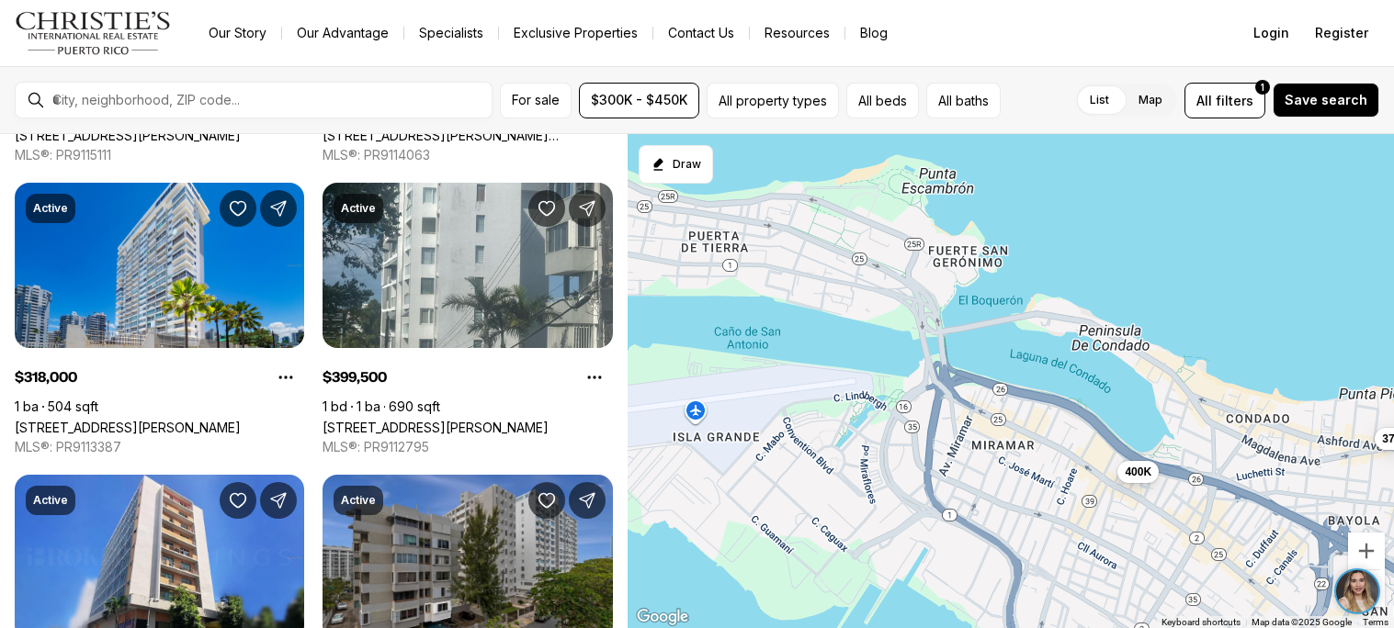
drag, startPoint x: 910, startPoint y: 328, endPoint x: 1007, endPoint y: 493, distance: 191.4
click at [1007, 493] on div "349K 449K 318K 400K 365K 375K 449K" at bounding box center [1010, 381] width 766 height 495
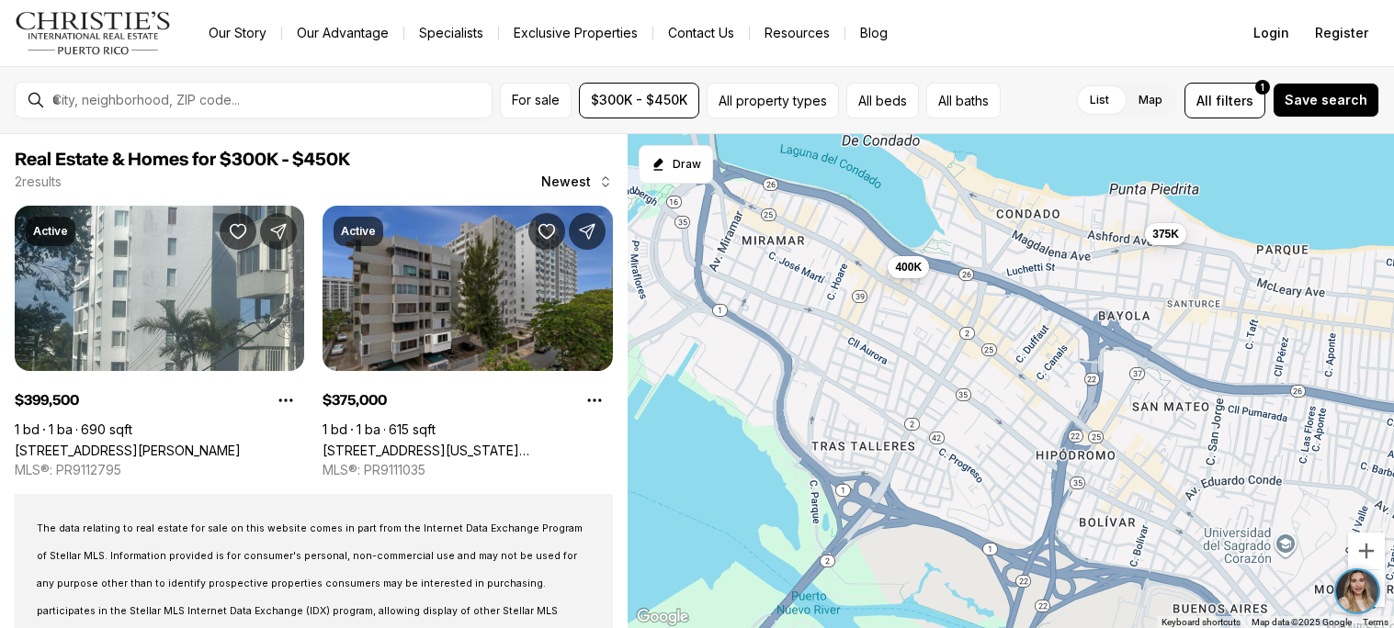
drag, startPoint x: 1154, startPoint y: 529, endPoint x: 925, endPoint y: 323, distance: 307.7
click at [925, 323] on div "400K 375K" at bounding box center [1010, 381] width 766 height 495
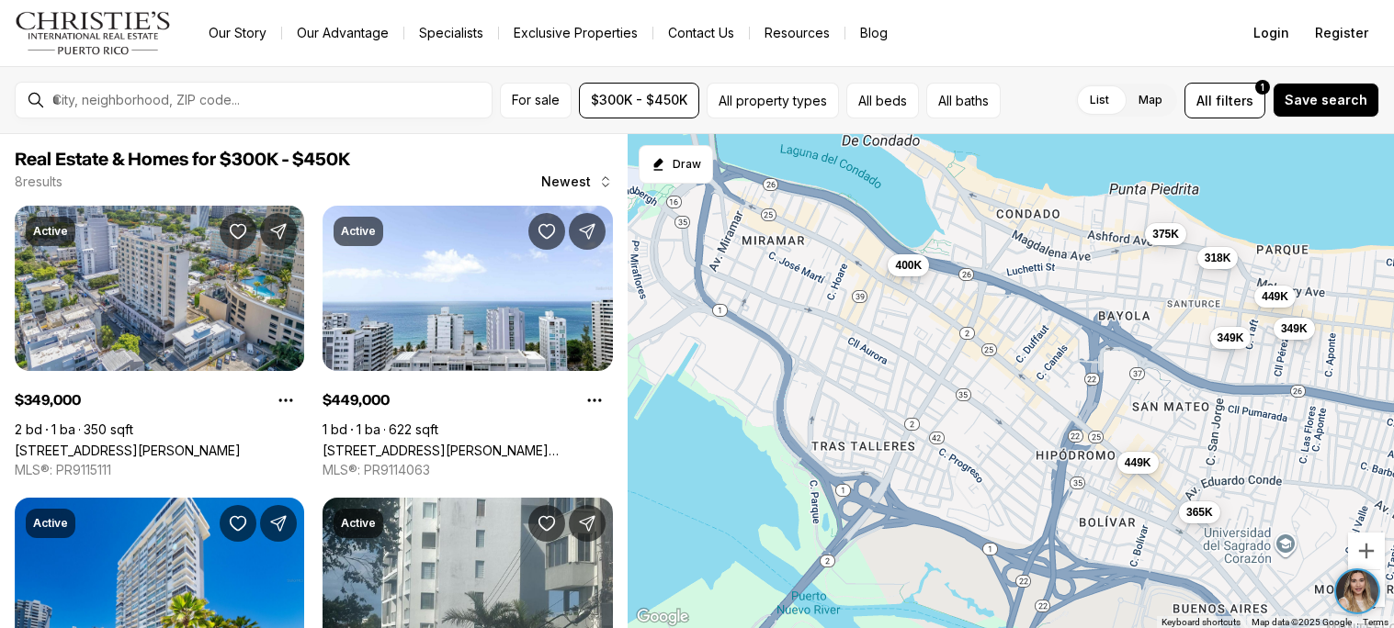
click at [913, 266] on span "400K" at bounding box center [908, 264] width 27 height 15
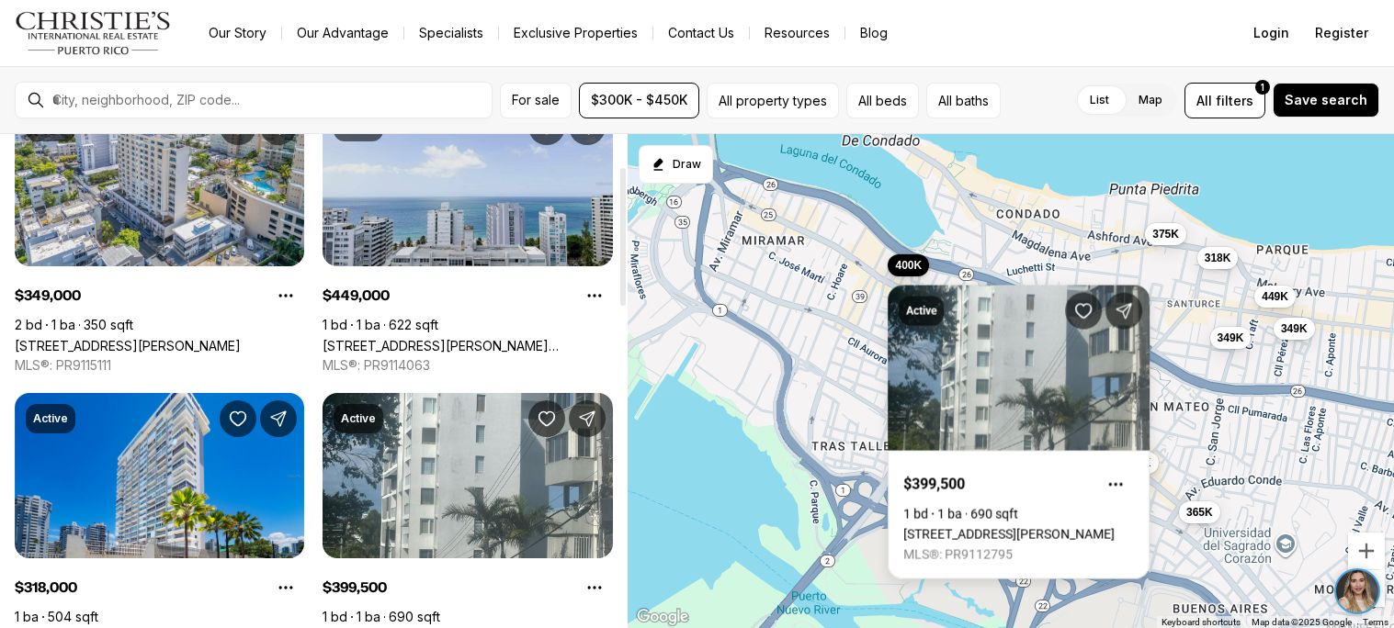
scroll to position [104, 0]
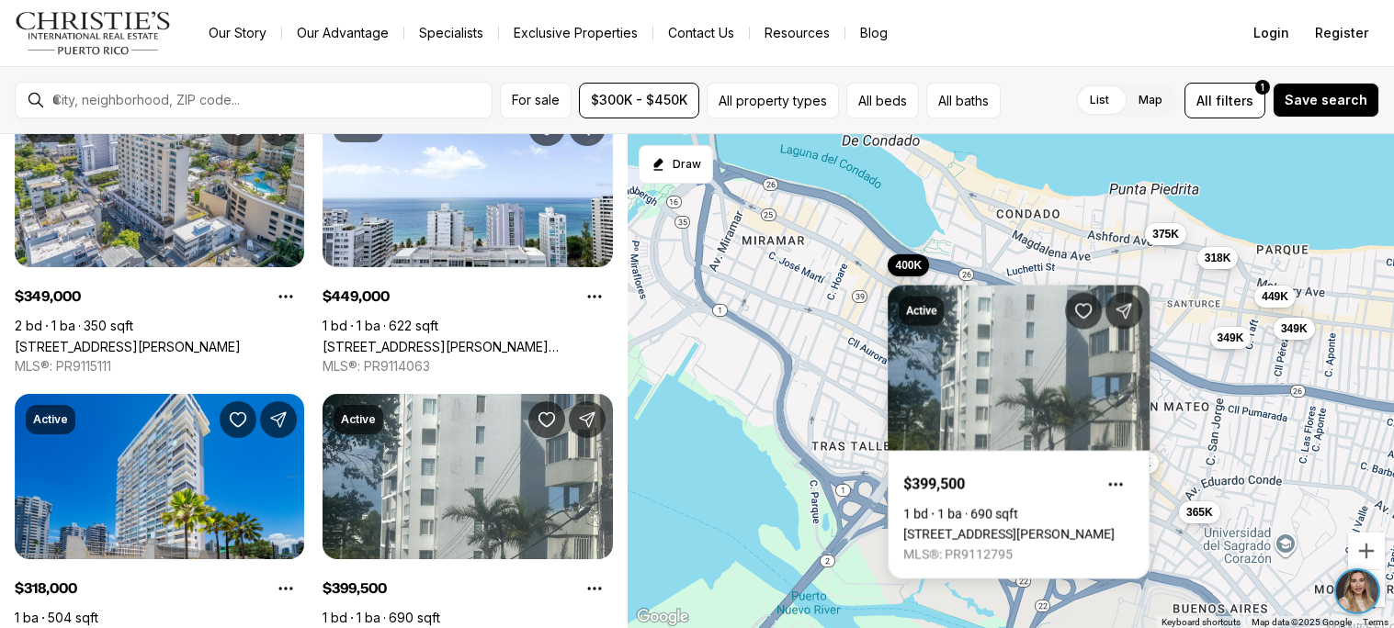
click at [740, 366] on div "400K 375K 349K 449K 318K 365K 449K 349K" at bounding box center [1010, 381] width 766 height 495
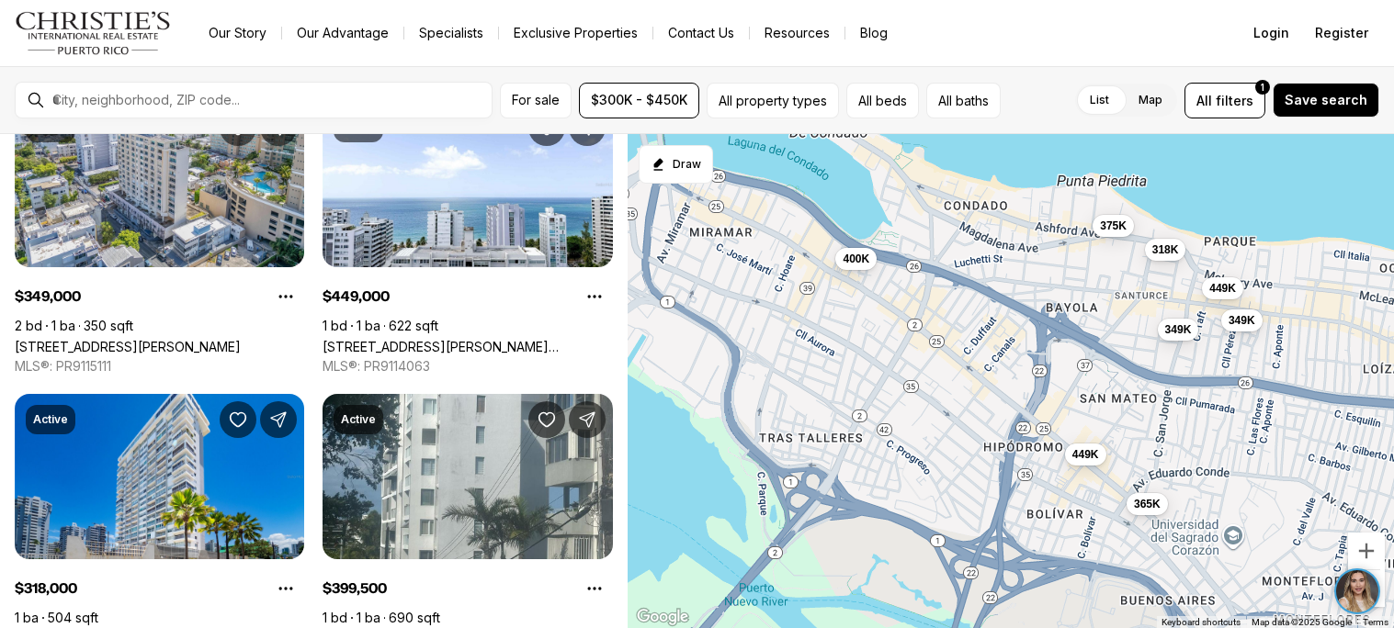
drag, startPoint x: 1159, startPoint y: 502, endPoint x: 1105, endPoint y: 495, distance: 54.7
click at [1105, 495] on div "400K 375K 349K 449K 318K 365K 449K 349K" at bounding box center [1010, 381] width 766 height 495
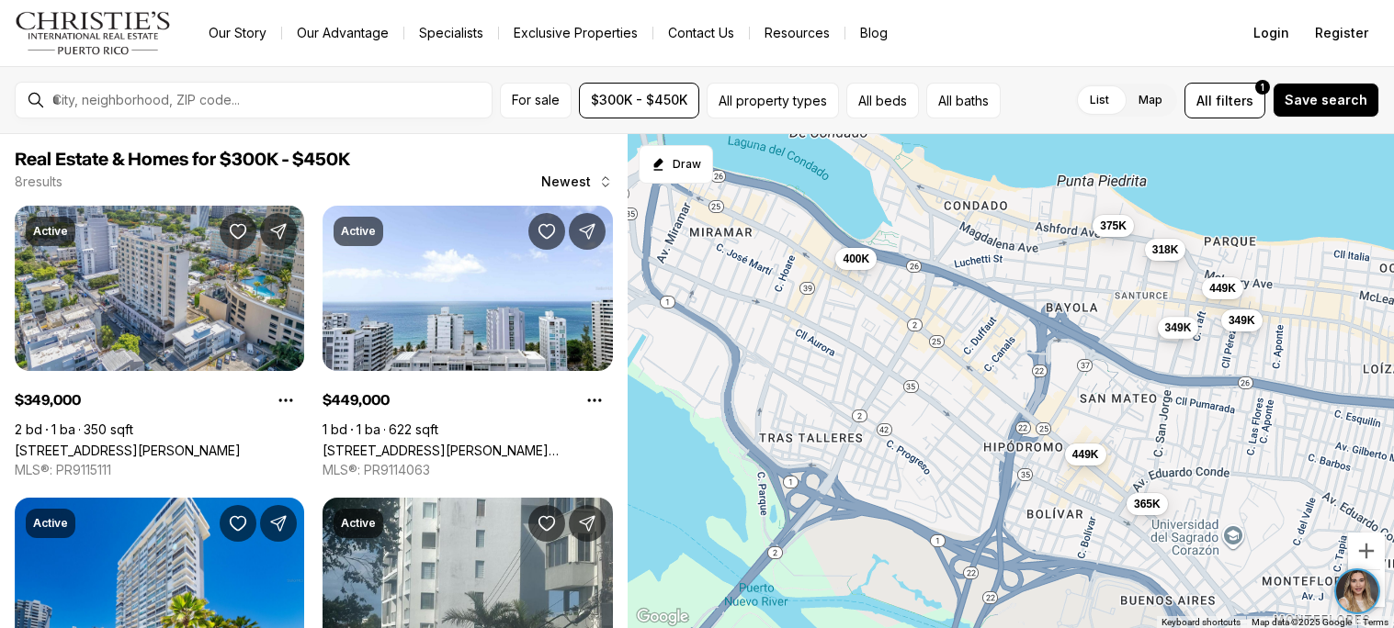
click at [1175, 334] on button "349K" at bounding box center [1177, 328] width 41 height 22
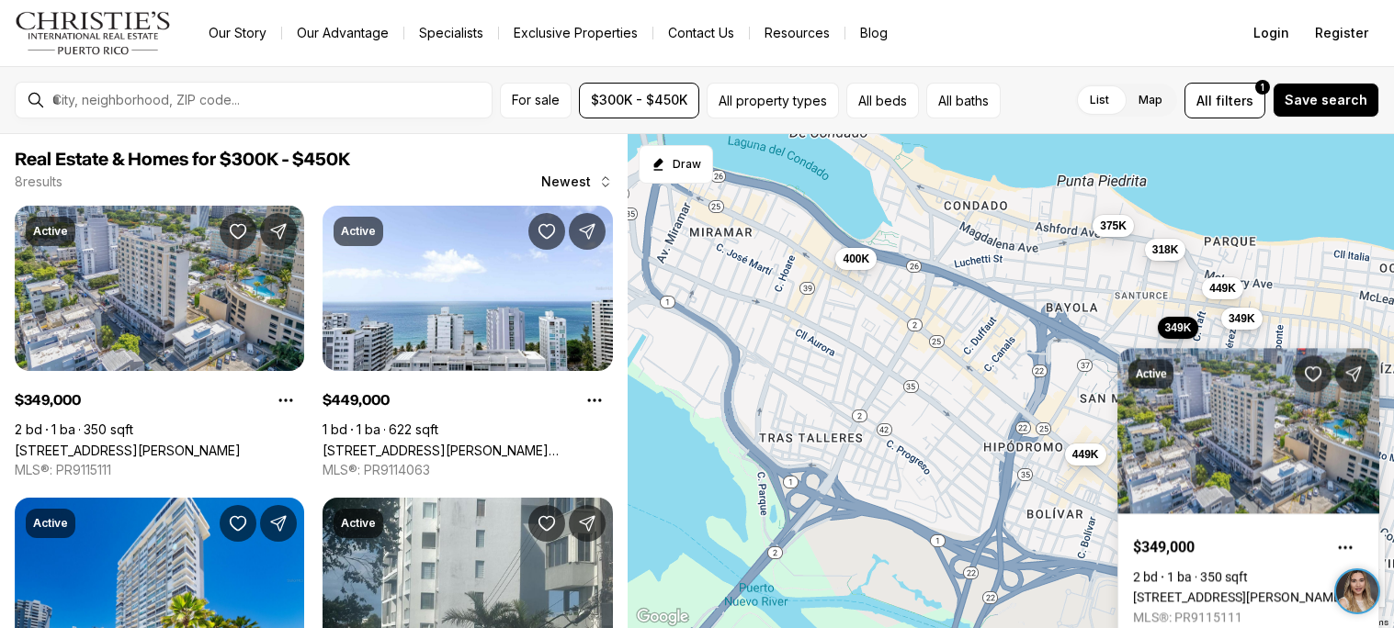
click at [1231, 322] on span "349K" at bounding box center [1241, 318] width 27 height 15
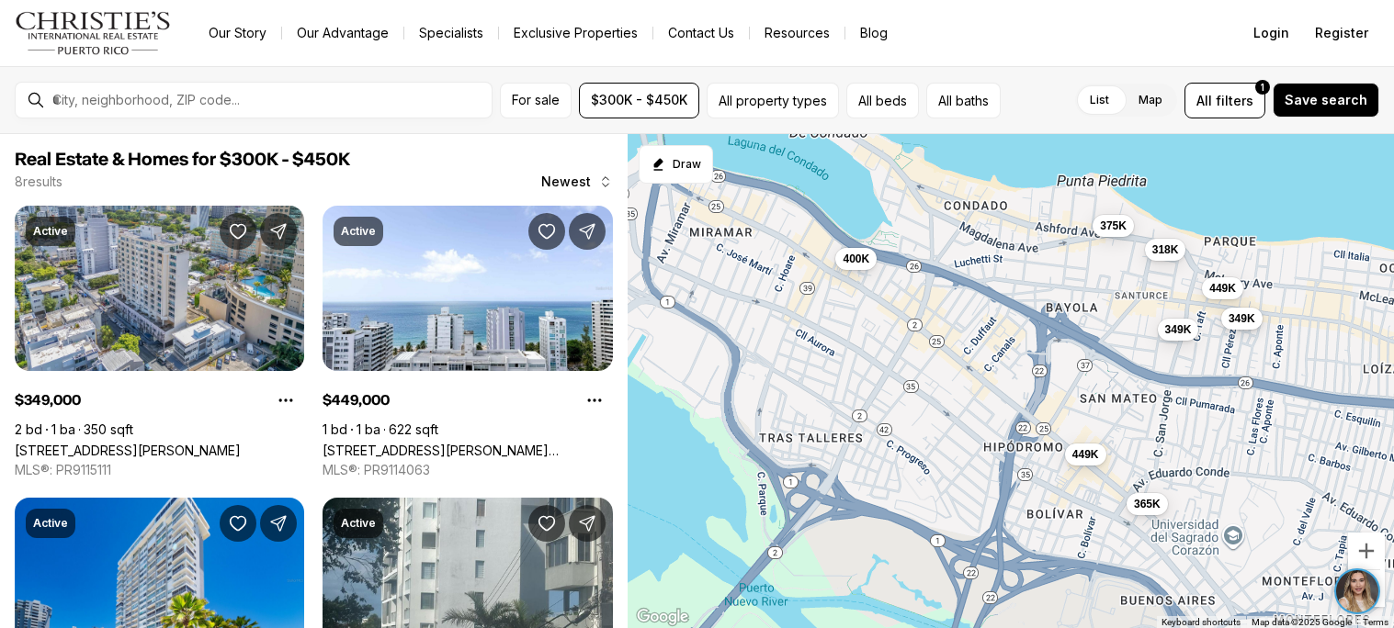
click at [1231, 323] on span "349K" at bounding box center [1241, 318] width 27 height 15
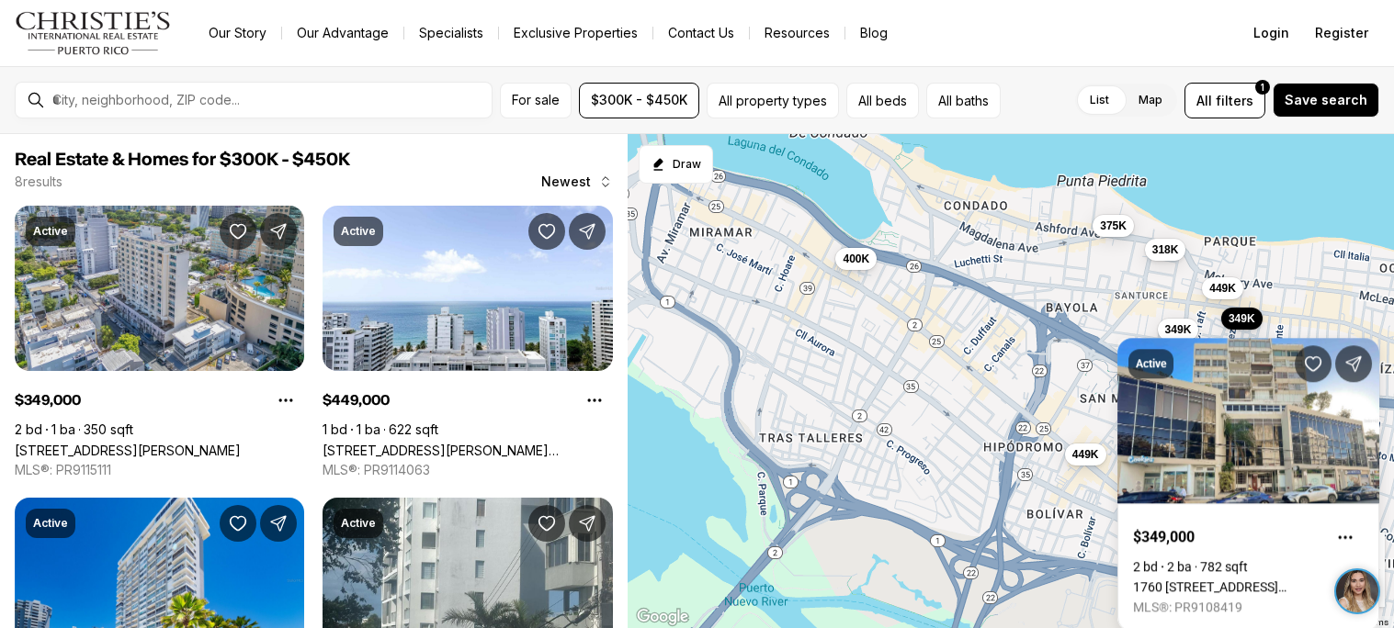
click at [1183, 323] on div "Active $349,000 2 bd 2 ba 782 sqft 1760 CALLE LOIZA #803, SAN JUAN PR, 00911 ML…" at bounding box center [1248, 474] width 262 height 316
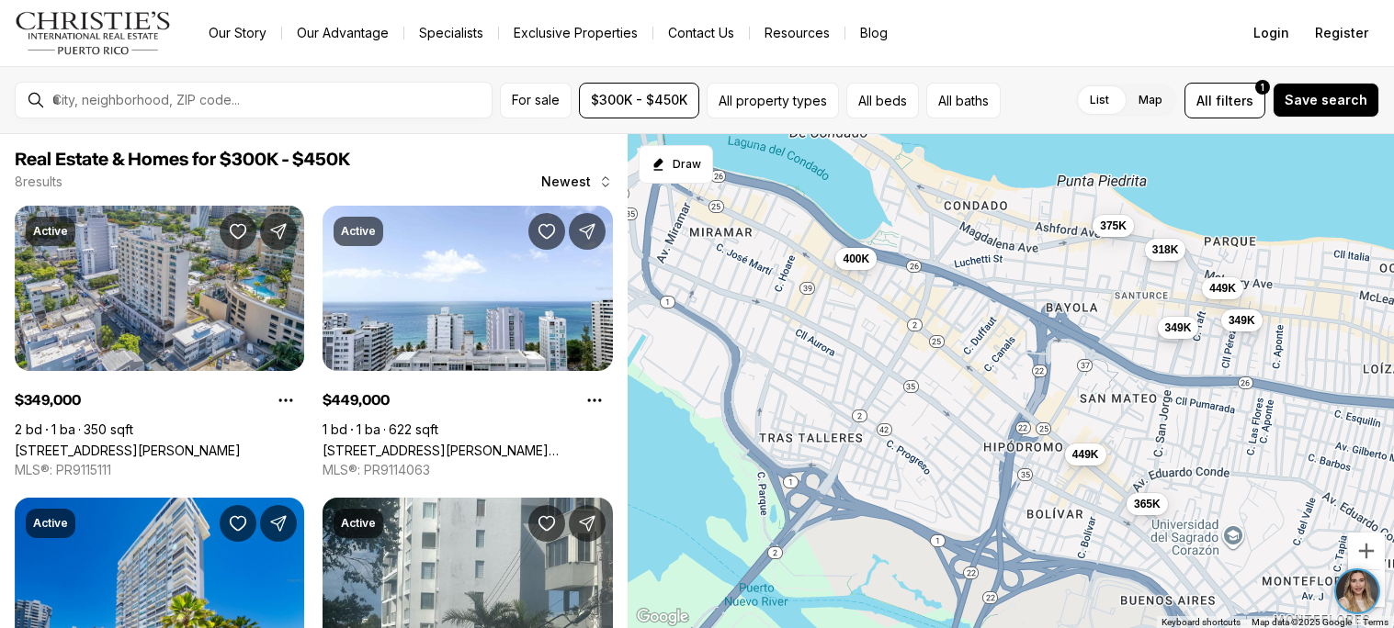
click at [1178, 328] on span "349K" at bounding box center [1177, 328] width 27 height 15
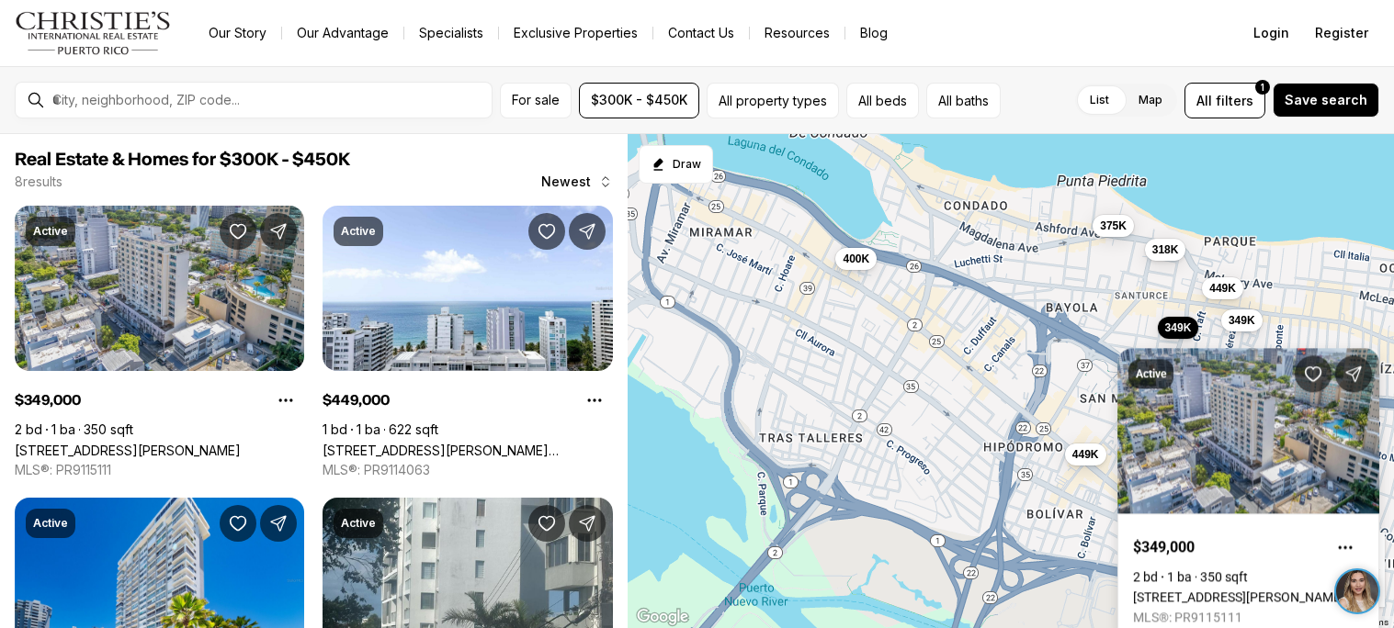
click at [1208, 590] on link "[STREET_ADDRESS][PERSON_NAME]" at bounding box center [1238, 597] width 211 height 15
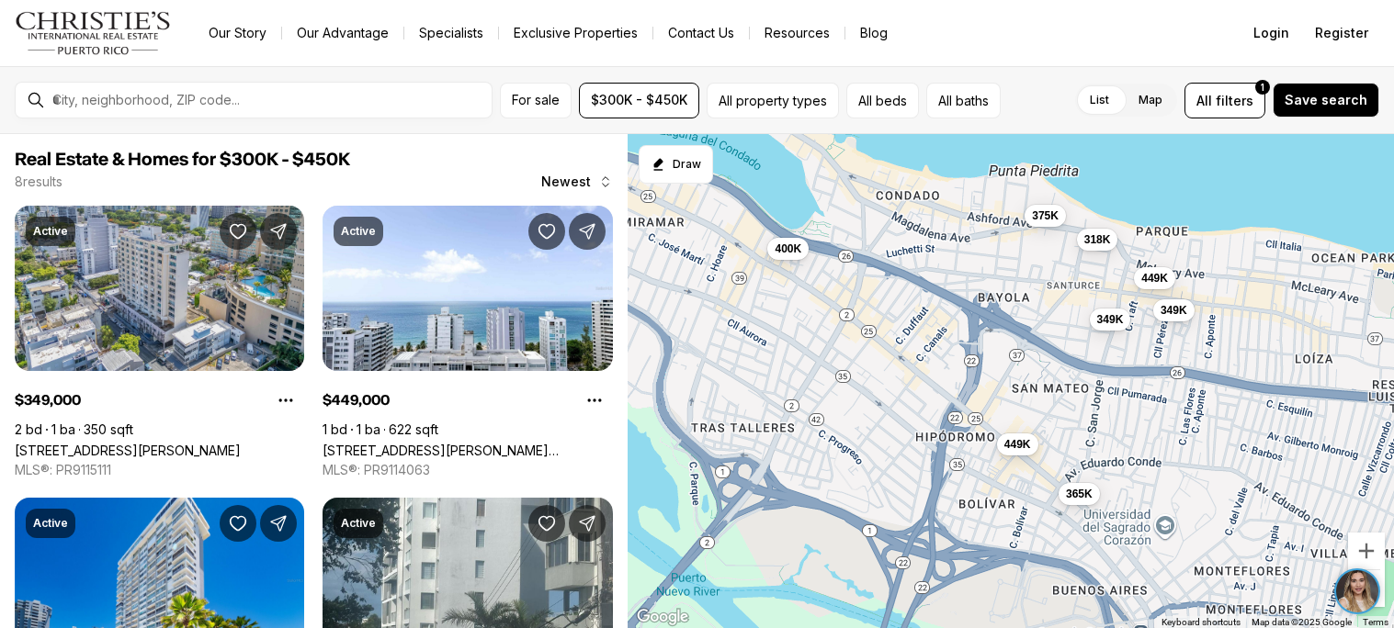
drag, startPoint x: 1193, startPoint y: 420, endPoint x: 1123, endPoint y: 411, distance: 71.3
click at [1123, 411] on div "349K 449K 318K 400K 365K 375K 449K 349K" at bounding box center [1010, 381] width 766 height 495
click at [1105, 248] on div "318K" at bounding box center [1097, 239] width 41 height 22
click at [1093, 235] on span "318K" at bounding box center [1097, 237] width 27 height 15
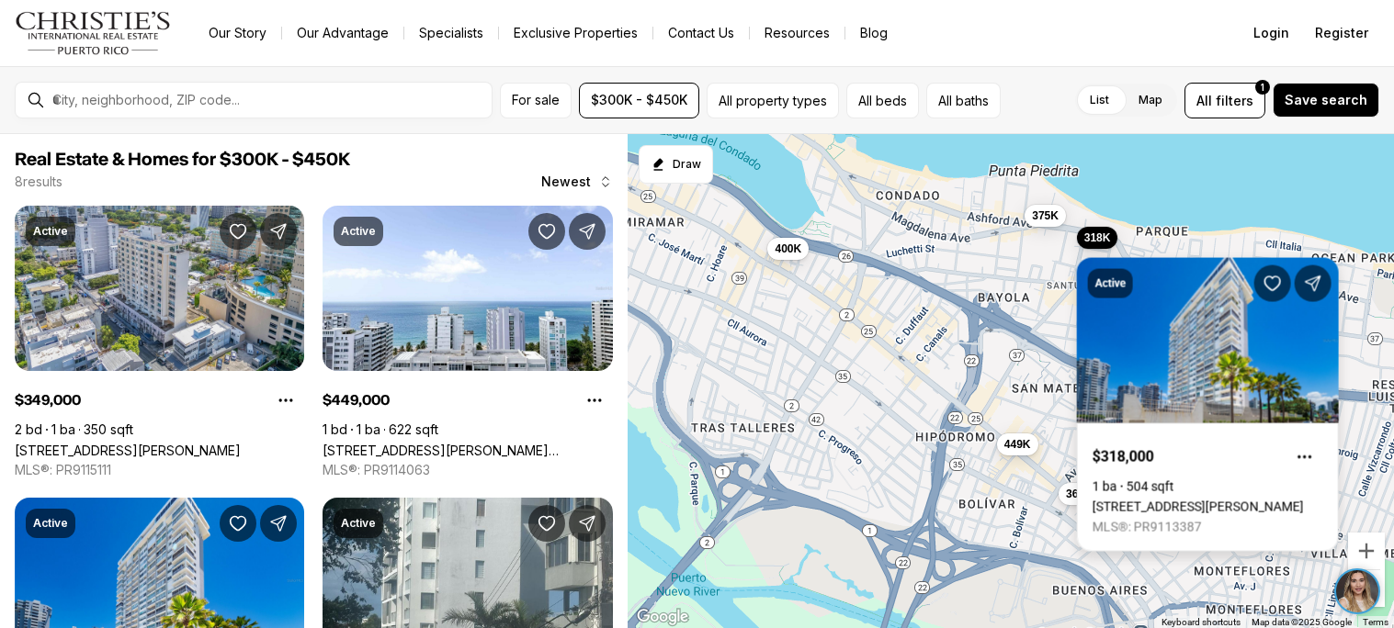
click at [1181, 500] on link "[STREET_ADDRESS][PERSON_NAME]" at bounding box center [1197, 507] width 211 height 15
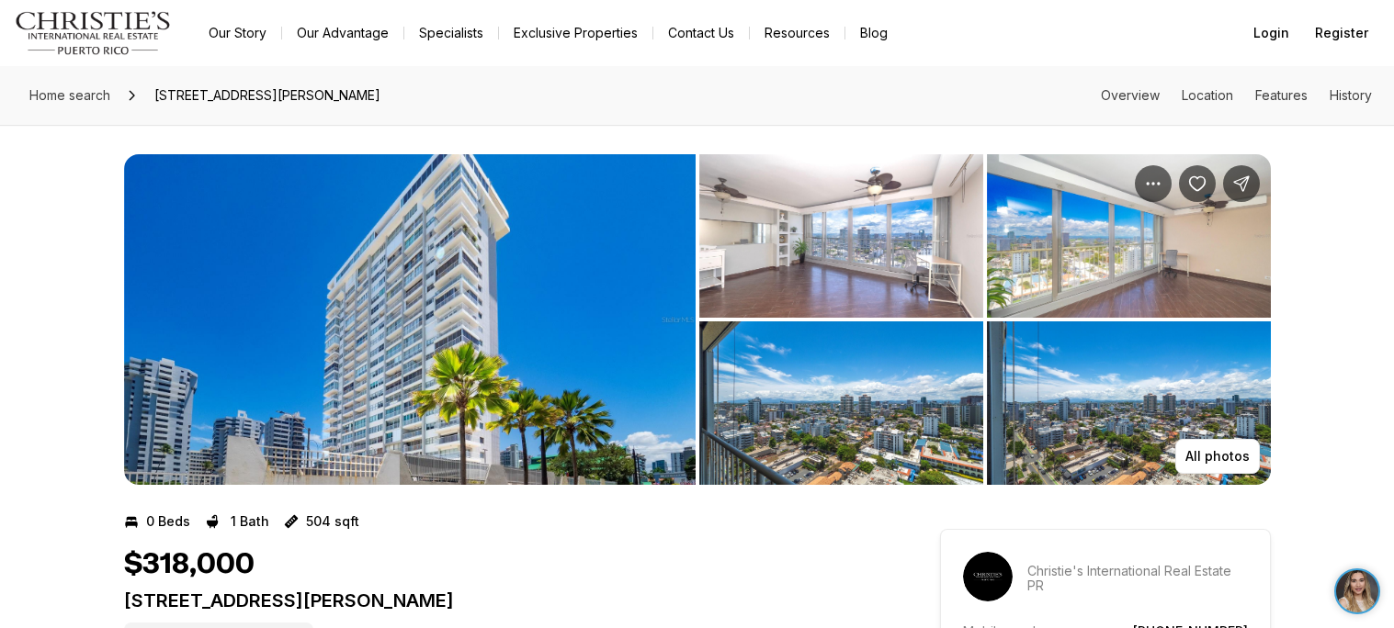
click at [767, 284] on img "View image gallery" at bounding box center [841, 236] width 284 height 164
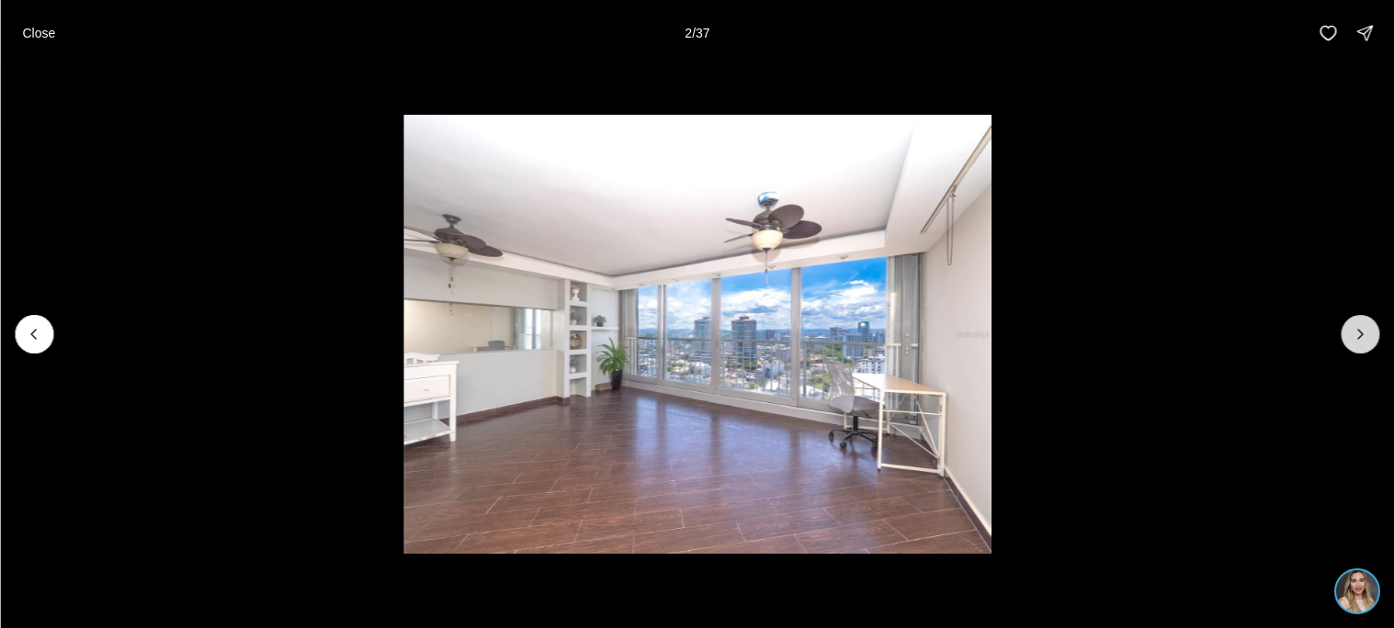
click at [1375, 331] on button "Next slide" at bounding box center [1359, 334] width 39 height 39
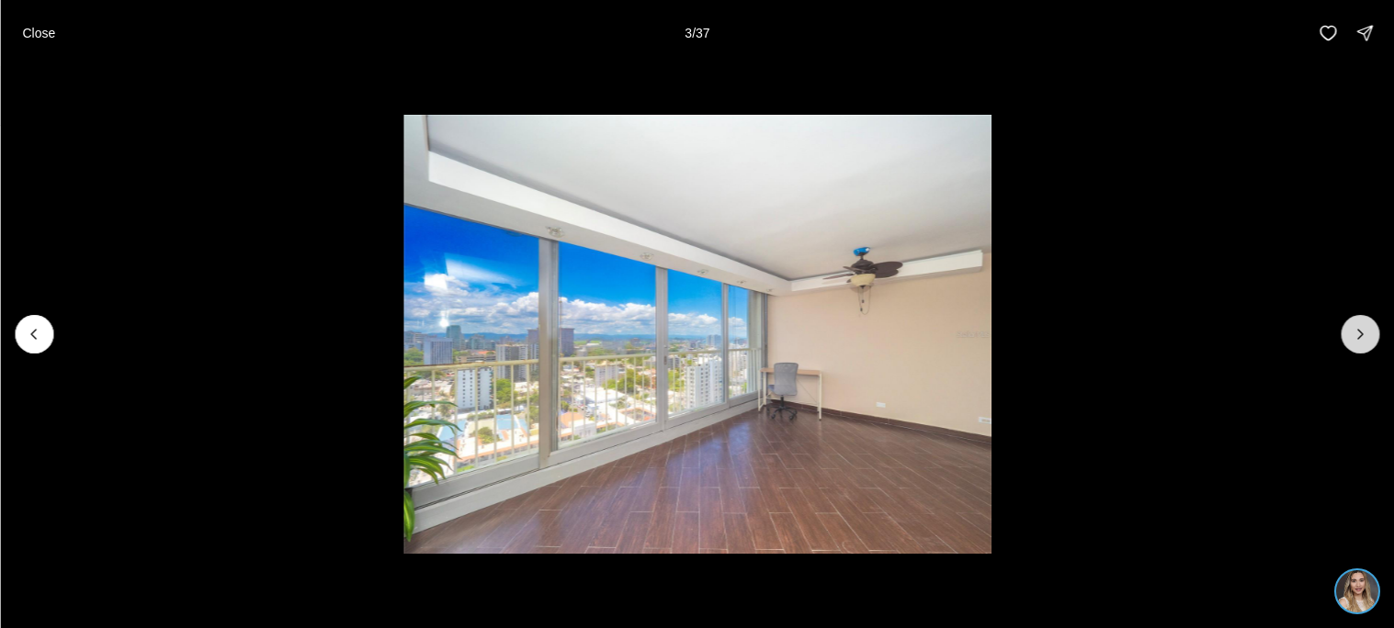
click at [1375, 331] on button "Next slide" at bounding box center [1359, 334] width 39 height 39
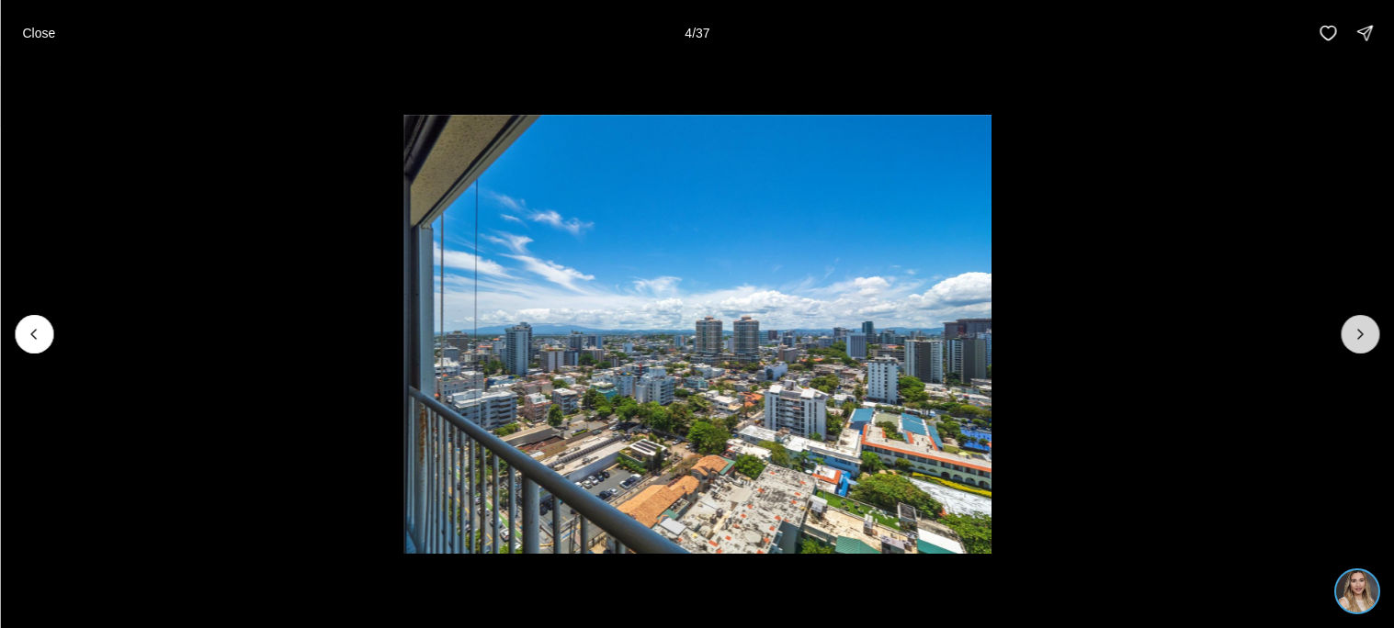
click at [1375, 331] on button "Next slide" at bounding box center [1359, 334] width 39 height 39
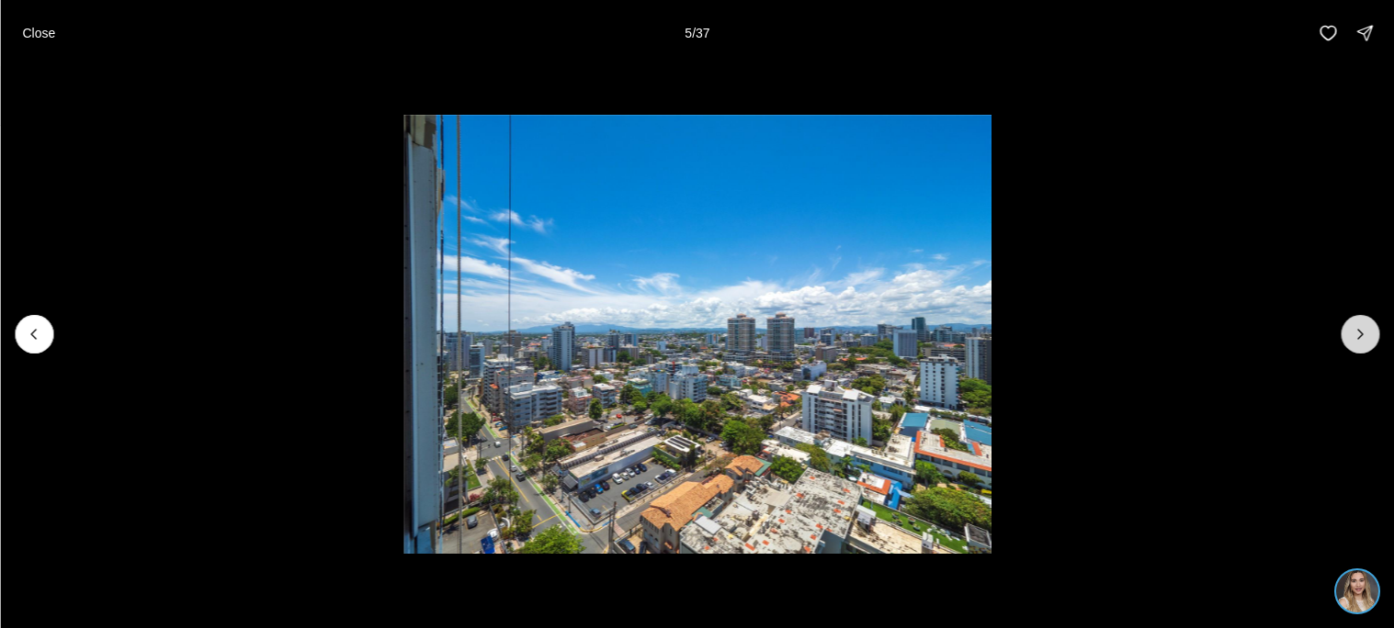
click at [1375, 331] on button "Next slide" at bounding box center [1359, 334] width 39 height 39
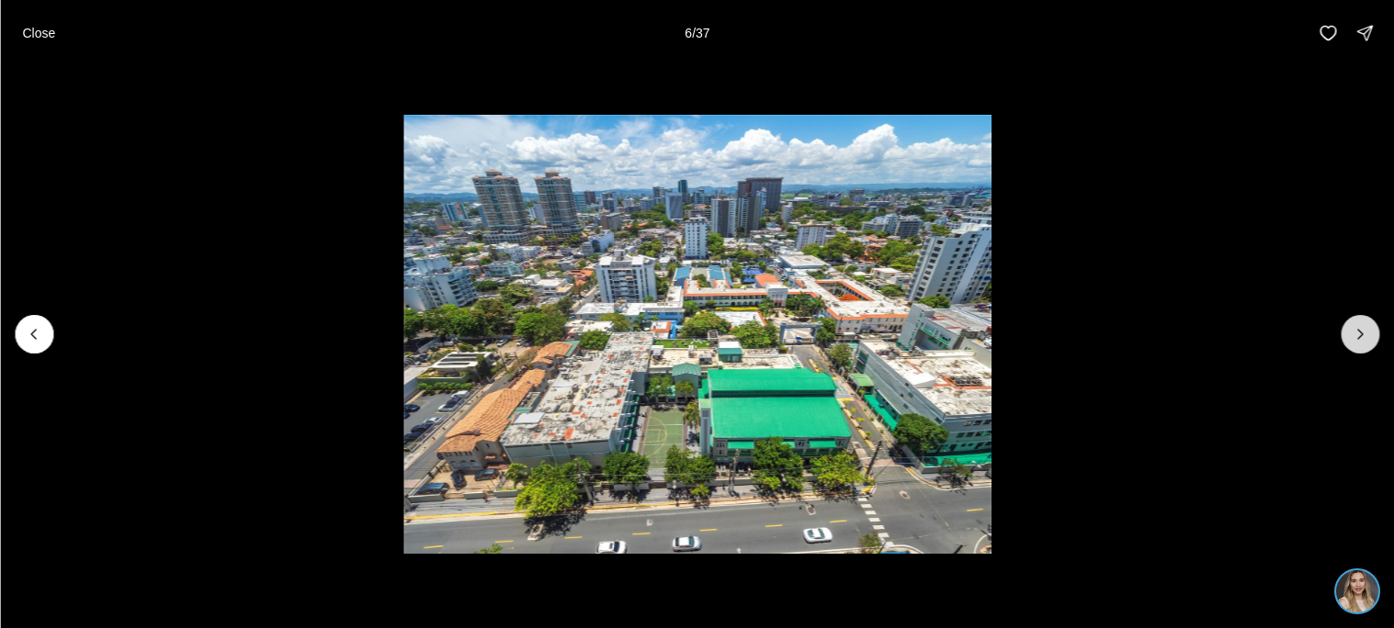
click at [1375, 331] on button "Next slide" at bounding box center [1359, 334] width 39 height 39
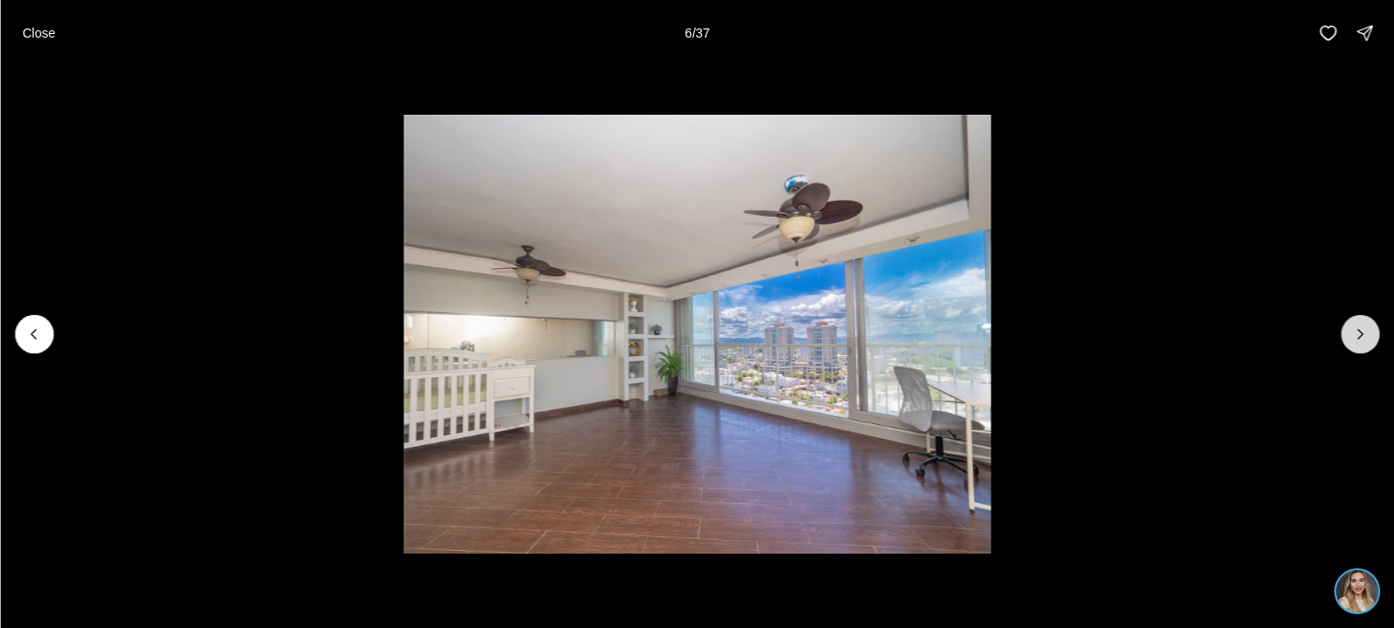
click at [1375, 331] on button "Next slide" at bounding box center [1359, 334] width 39 height 39
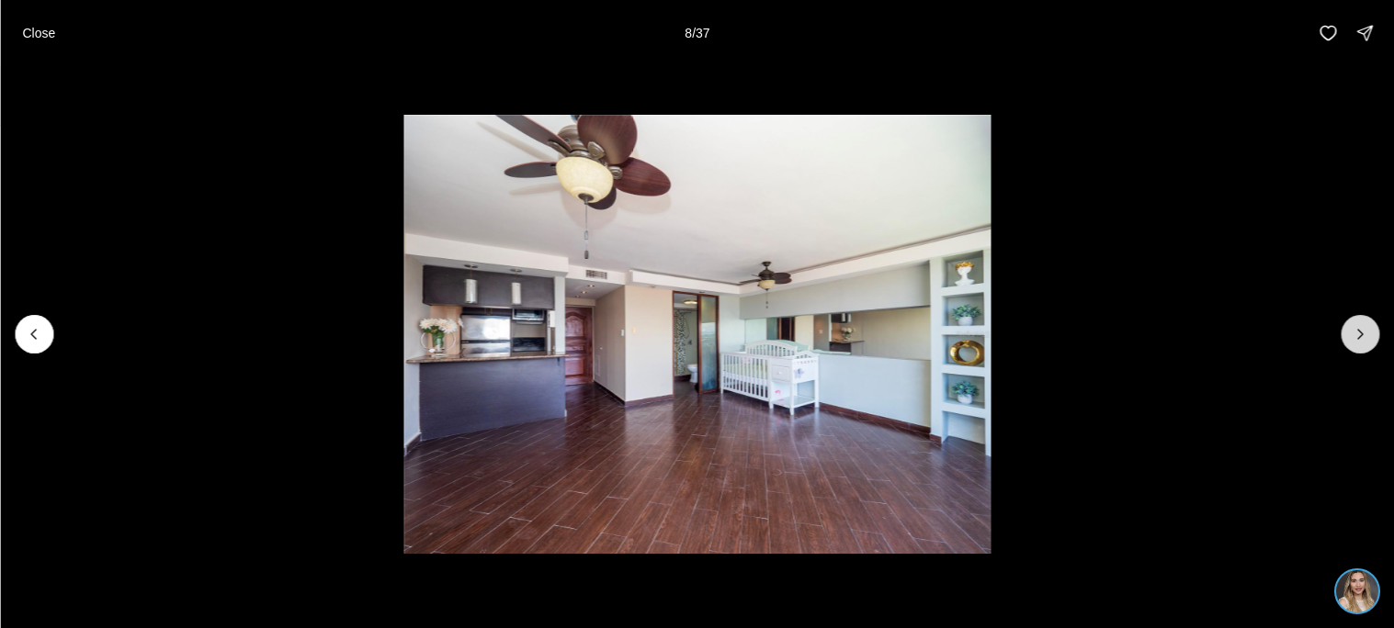
click at [1375, 331] on button "Next slide" at bounding box center [1359, 334] width 39 height 39
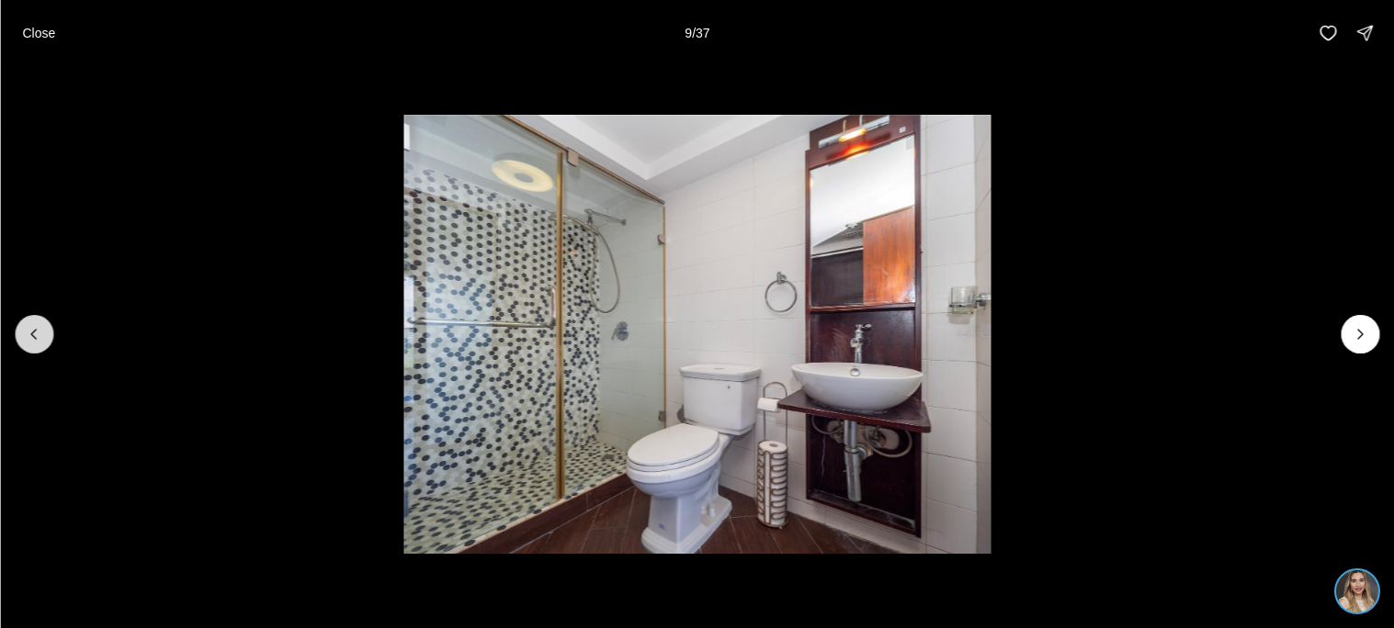
click at [31, 344] on button "Previous slide" at bounding box center [34, 334] width 39 height 39
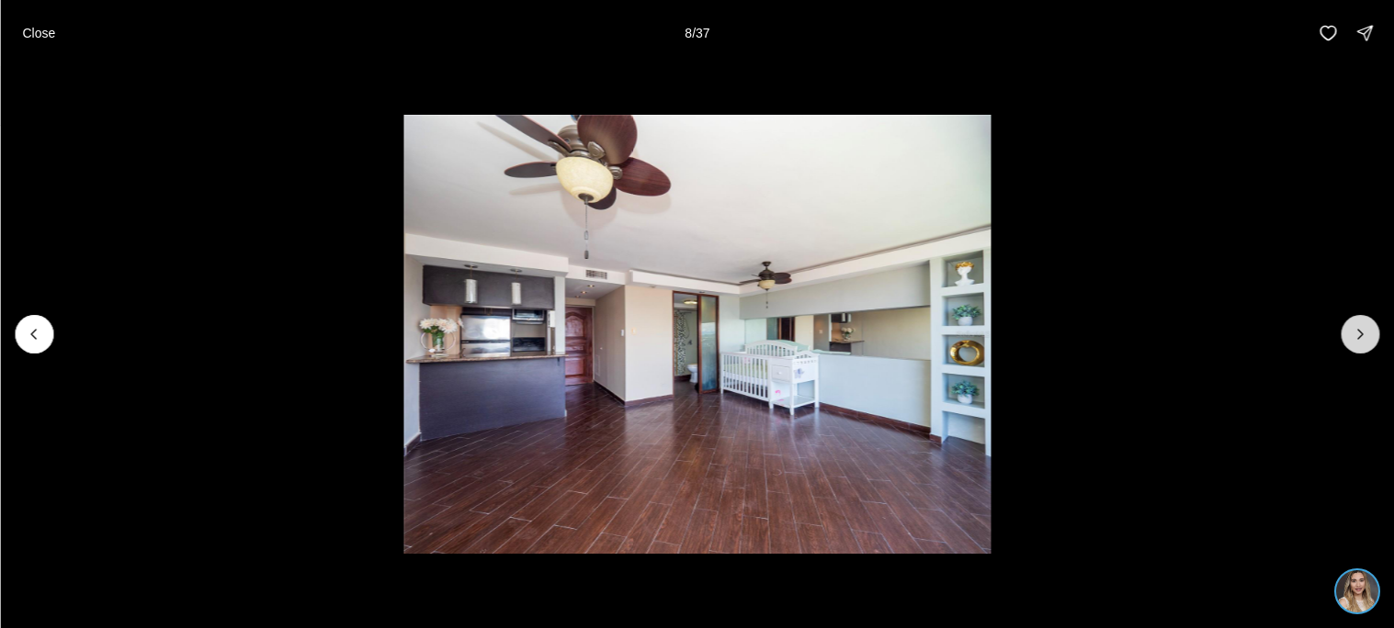
click at [1358, 342] on icon "Next slide" at bounding box center [1359, 334] width 18 height 18
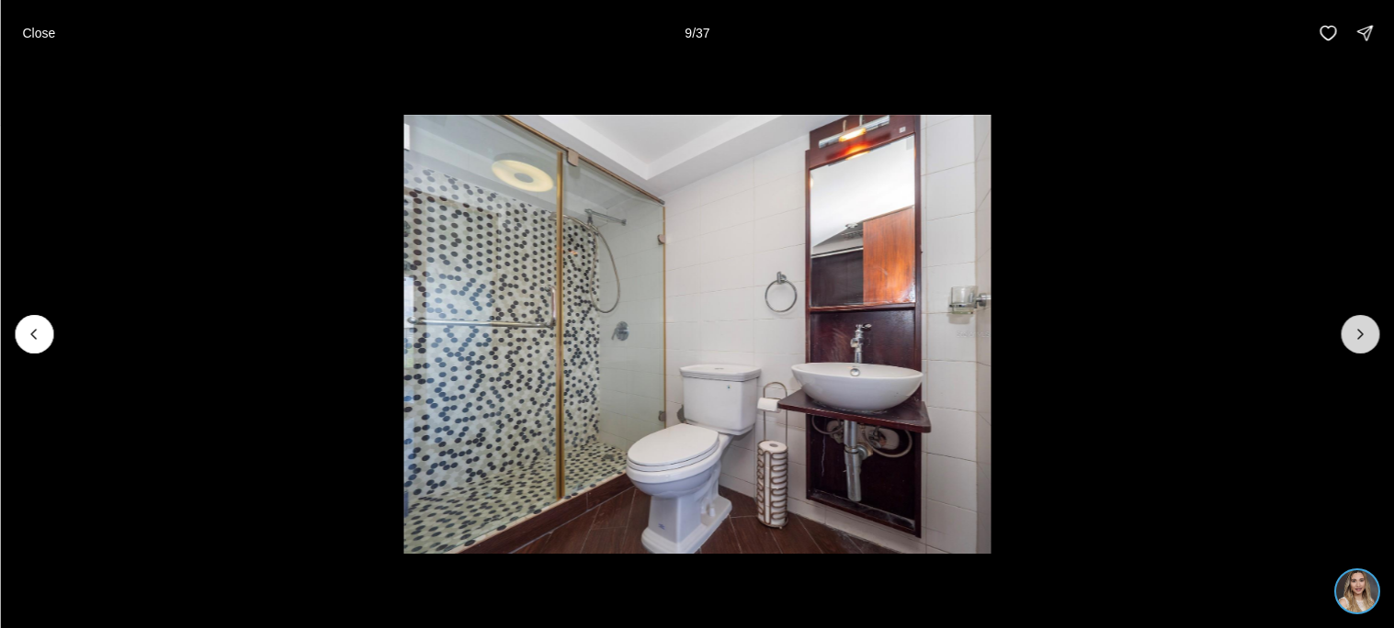
click at [1358, 342] on icon "Next slide" at bounding box center [1359, 334] width 18 height 18
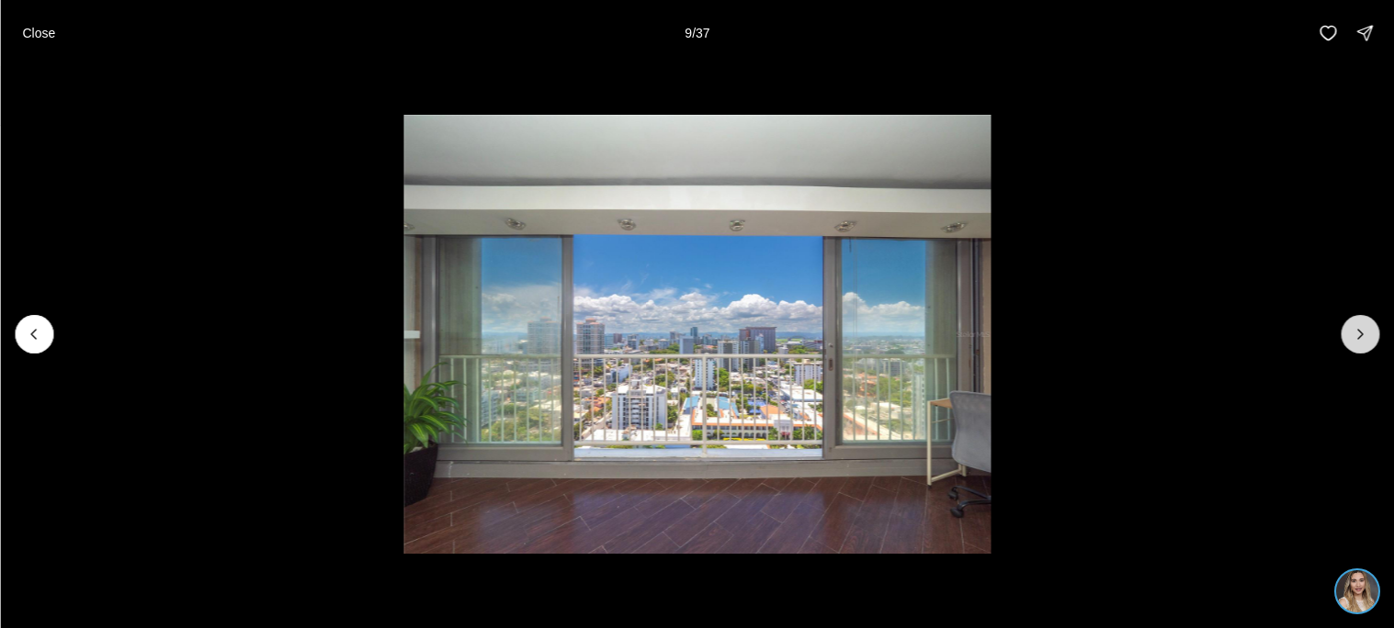
click at [1358, 342] on icon "Next slide" at bounding box center [1359, 334] width 18 height 18
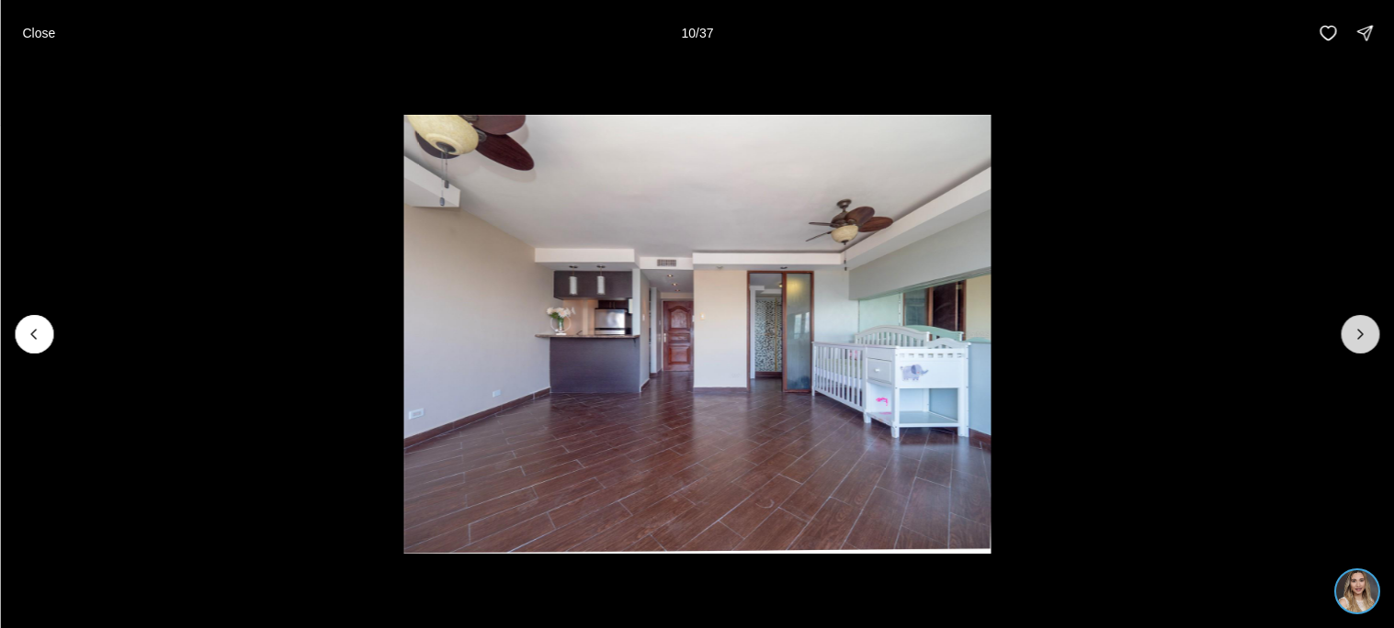
click at [1358, 342] on icon "Next slide" at bounding box center [1359, 334] width 18 height 18
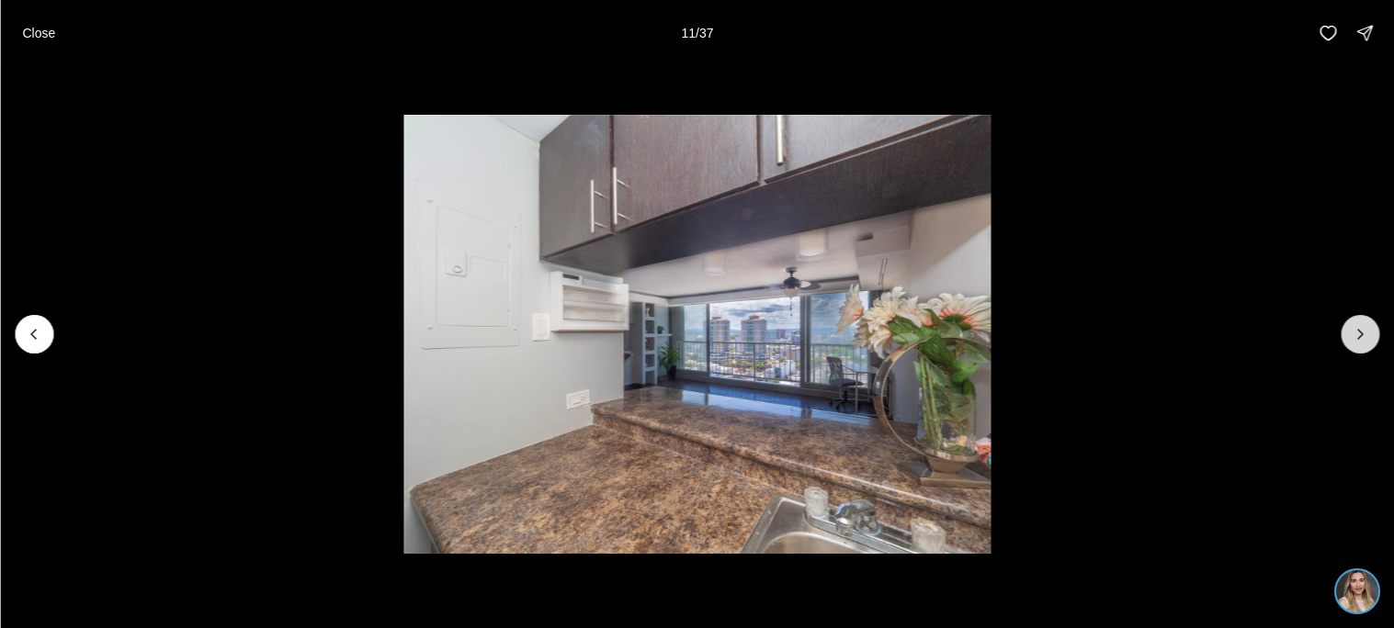
click at [1358, 342] on icon "Next slide" at bounding box center [1359, 334] width 18 height 18
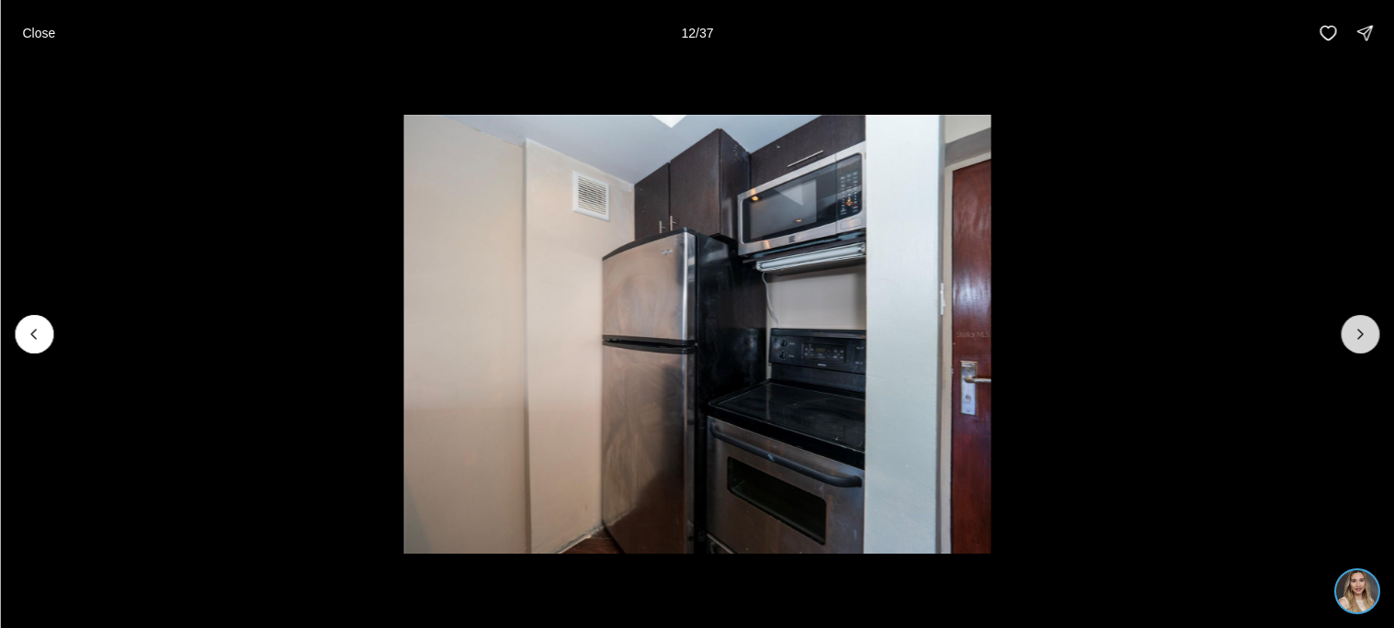
click at [1358, 342] on icon "Next slide" at bounding box center [1359, 334] width 18 height 18
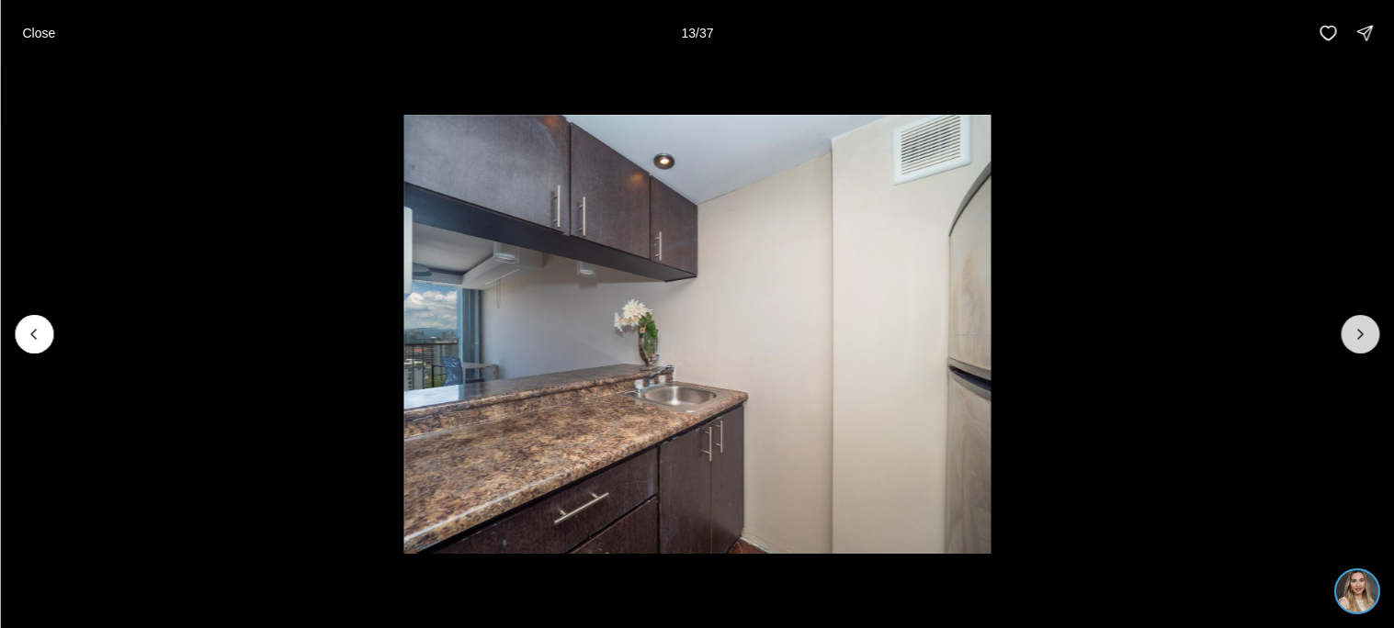
click at [1358, 342] on icon "Next slide" at bounding box center [1359, 334] width 18 height 18
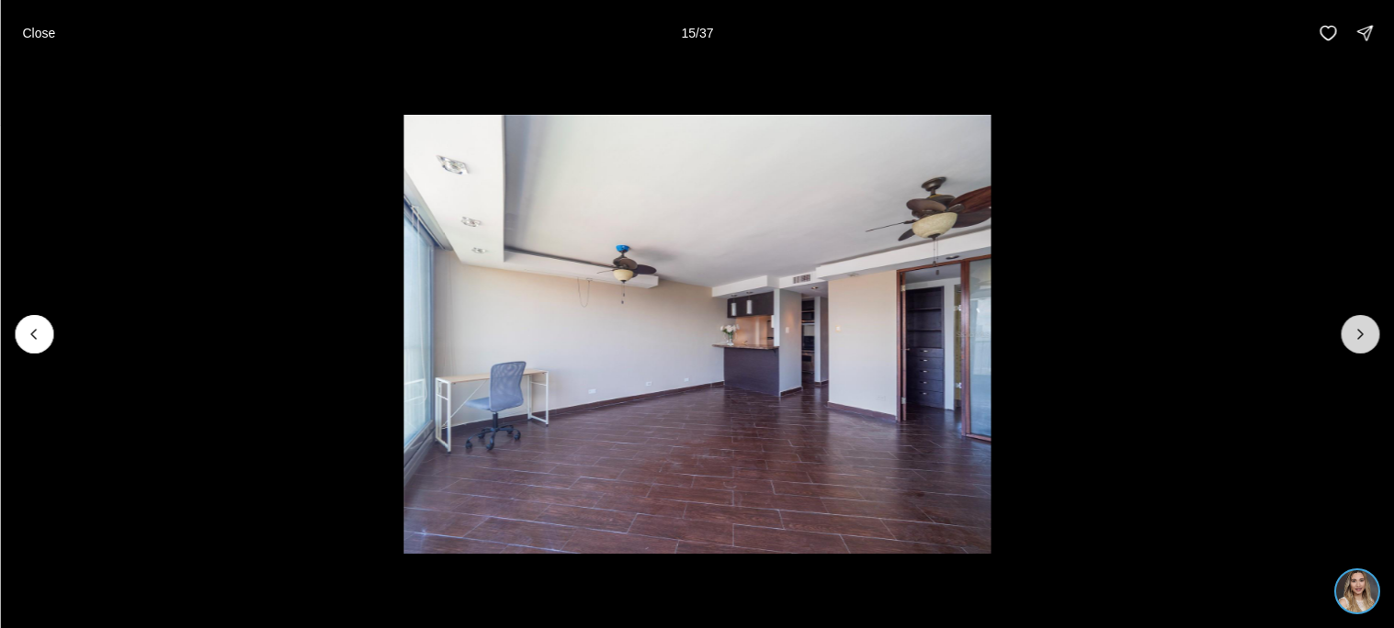
click at [1358, 342] on icon "Next slide" at bounding box center [1359, 334] width 18 height 18
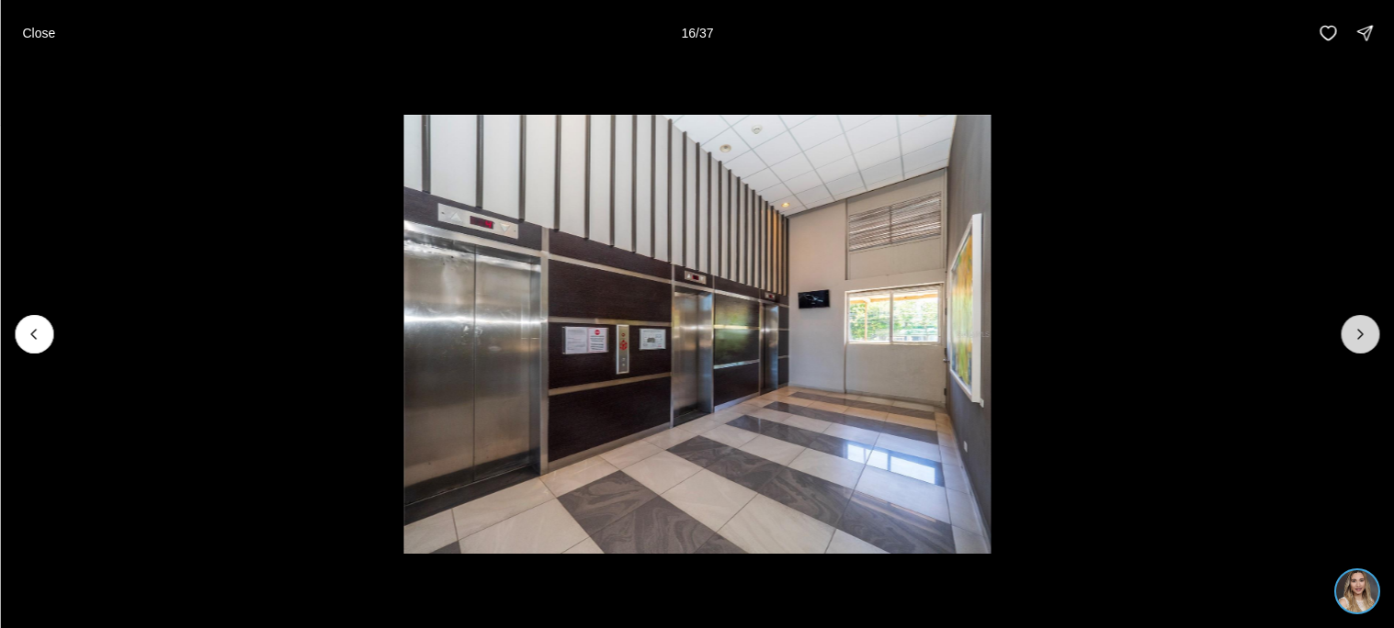
click at [1358, 342] on icon "Next slide" at bounding box center [1359, 334] width 18 height 18
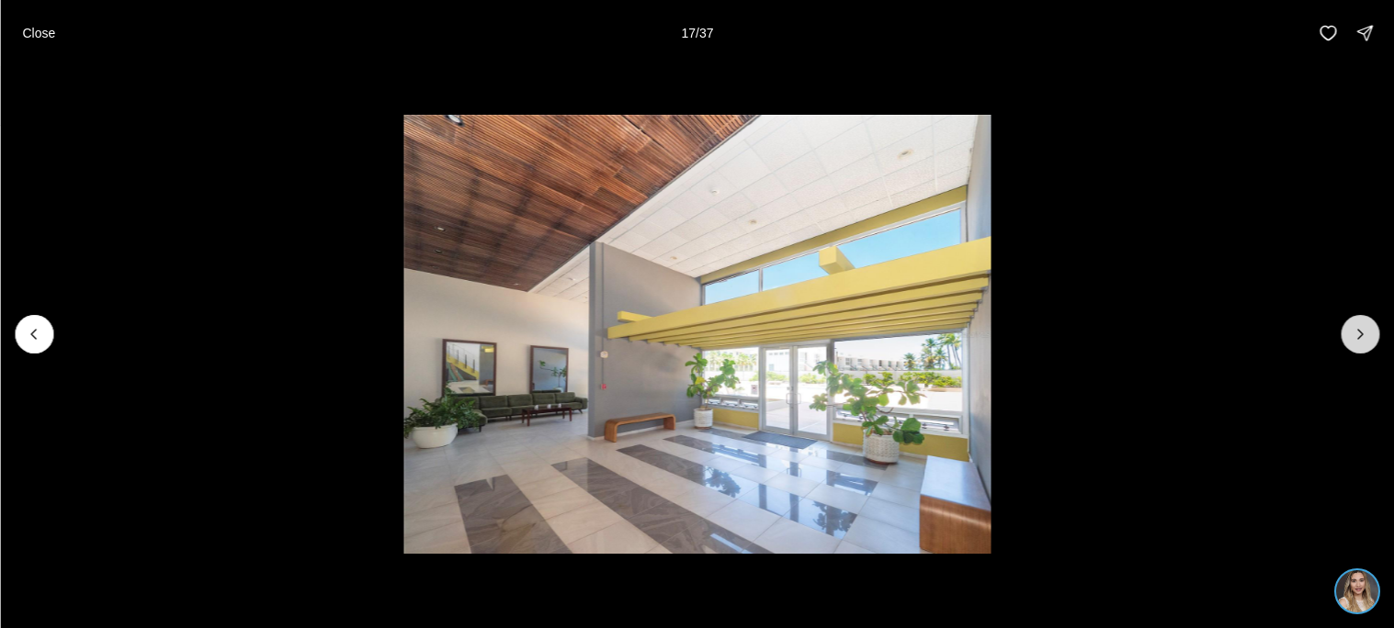
click at [1358, 342] on icon "Next slide" at bounding box center [1359, 334] width 18 height 18
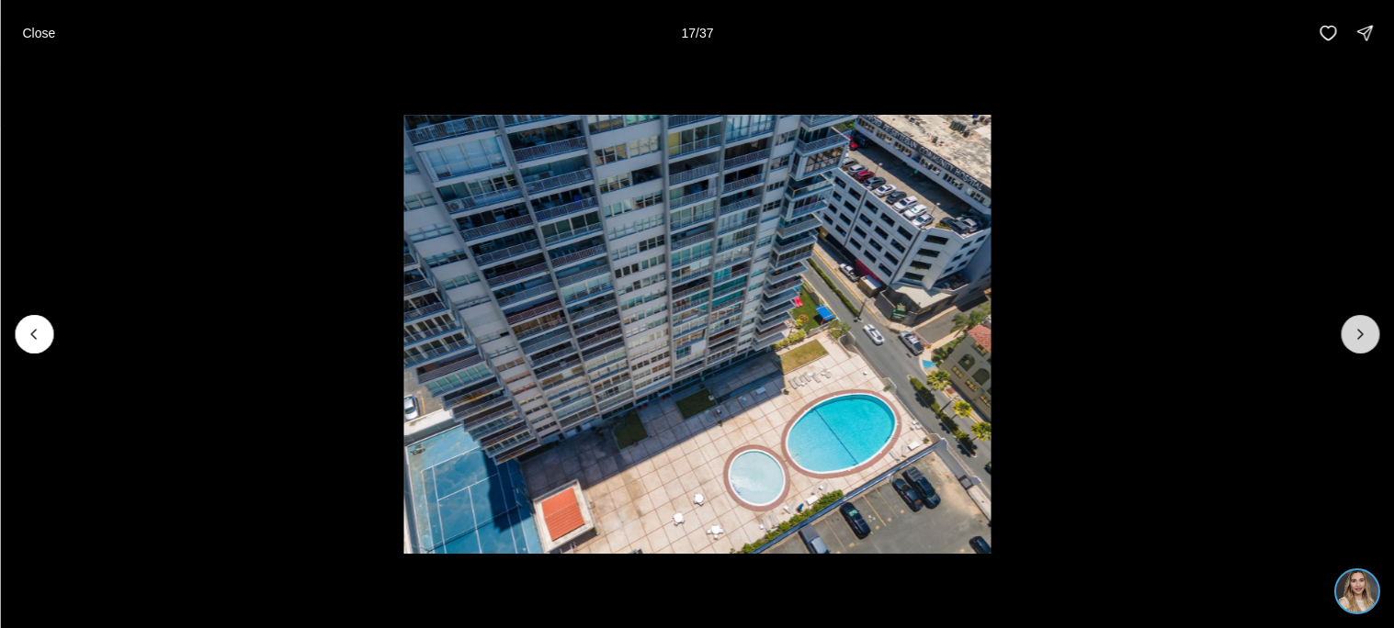
click at [1358, 342] on icon "Next slide" at bounding box center [1359, 334] width 18 height 18
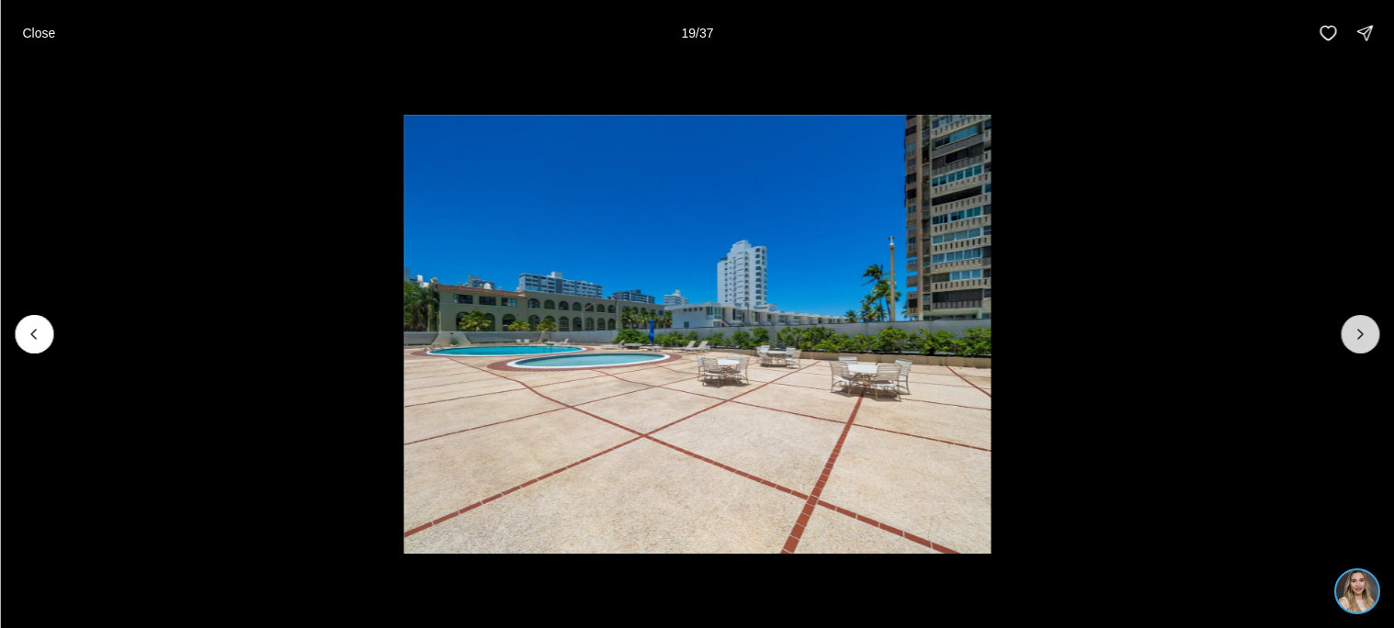
click at [1358, 342] on icon "Next slide" at bounding box center [1359, 334] width 18 height 18
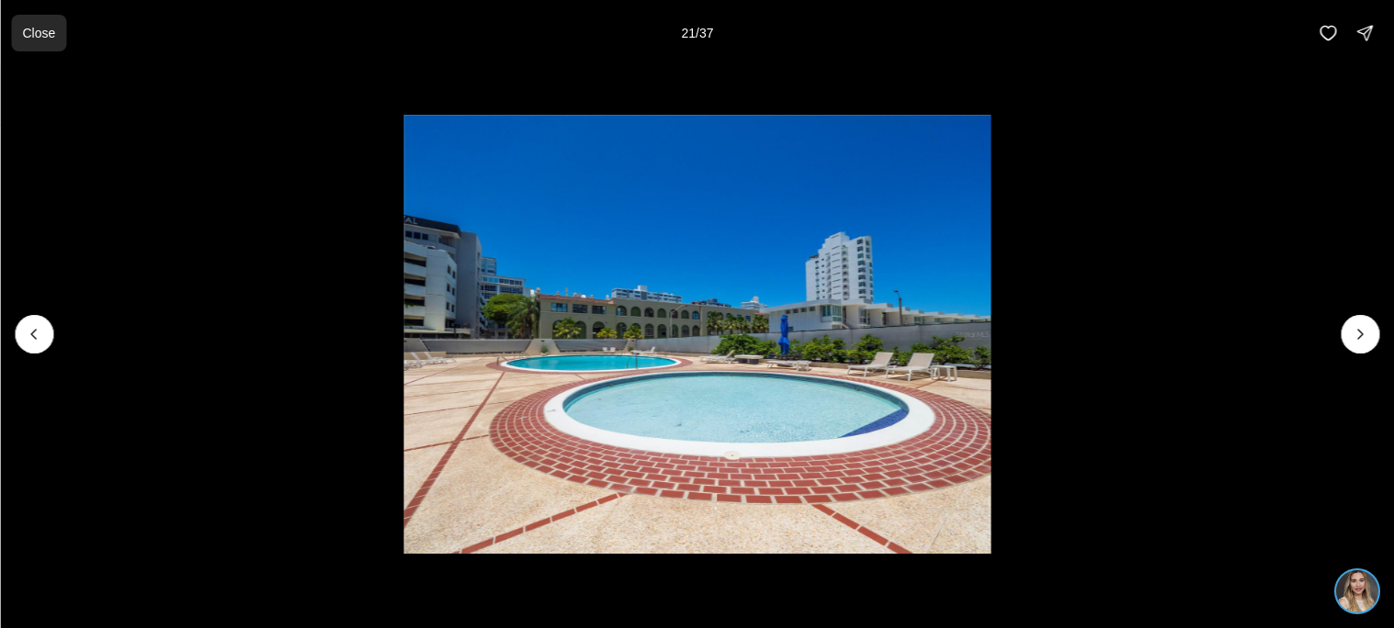
click at [47, 21] on button "Close" at bounding box center [38, 33] width 55 height 37
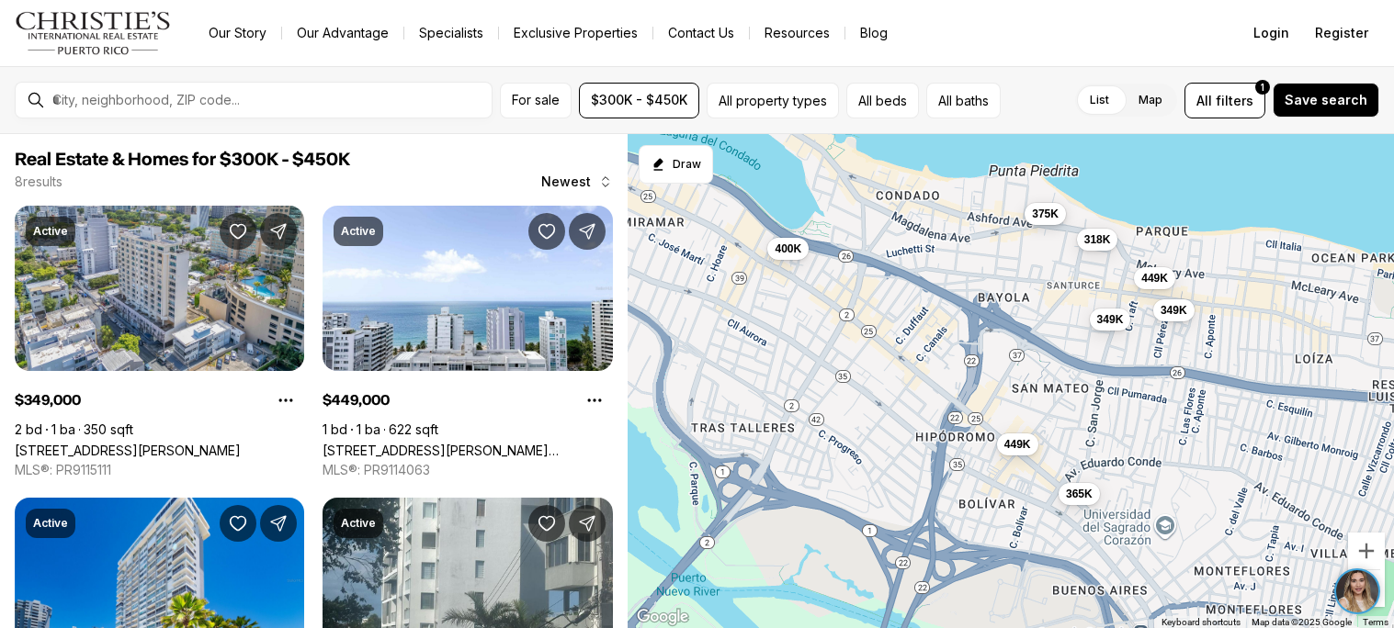
click at [1037, 215] on span "375K" at bounding box center [1045, 213] width 27 height 15
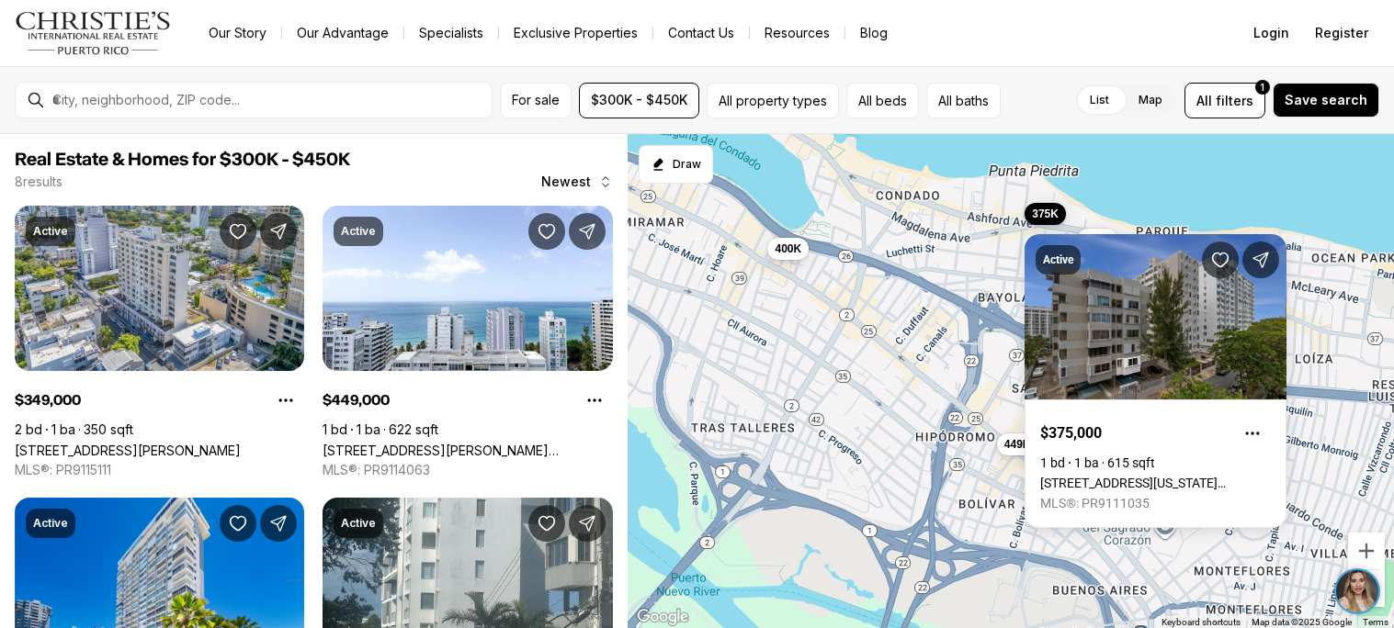
click at [1014, 265] on div "349K 449K 318K 400K 365K 375K 449K 349K" at bounding box center [1010, 381] width 766 height 495
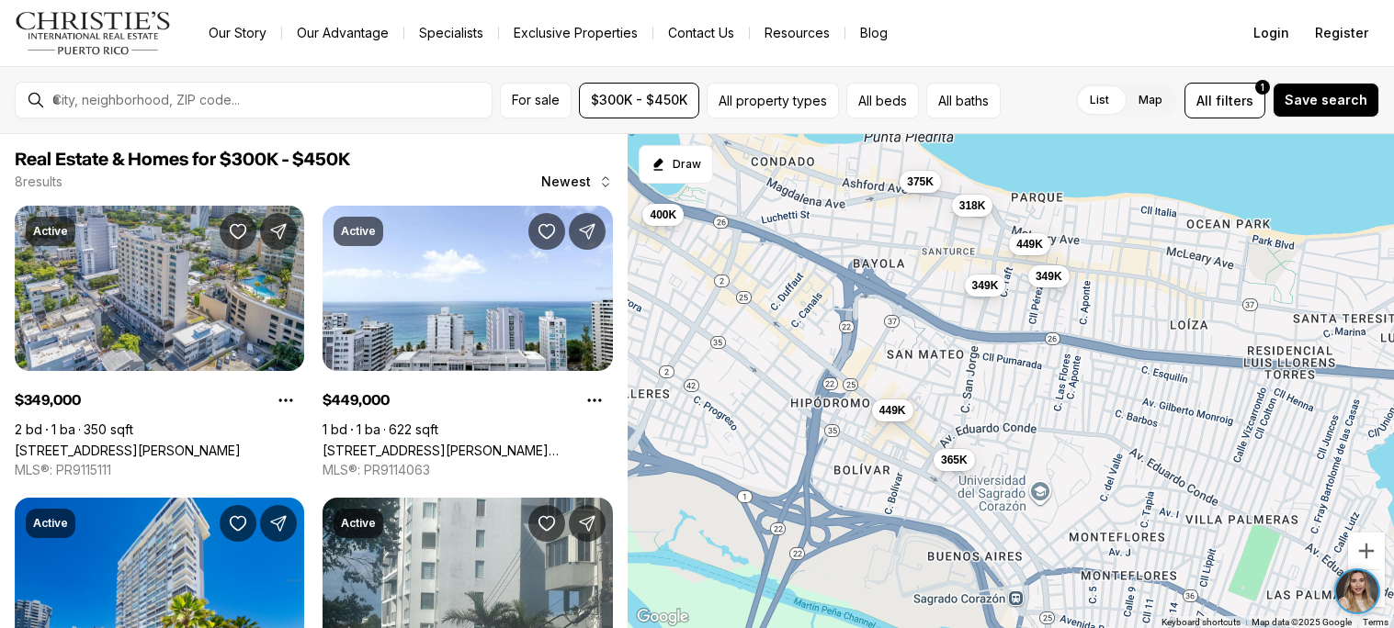
drag, startPoint x: 1218, startPoint y: 446, endPoint x: 1083, endPoint y: 413, distance: 138.8
click at [1083, 413] on div "349K 449K 318K 400K 365K 375K 449K 349K" at bounding box center [1010, 381] width 766 height 495
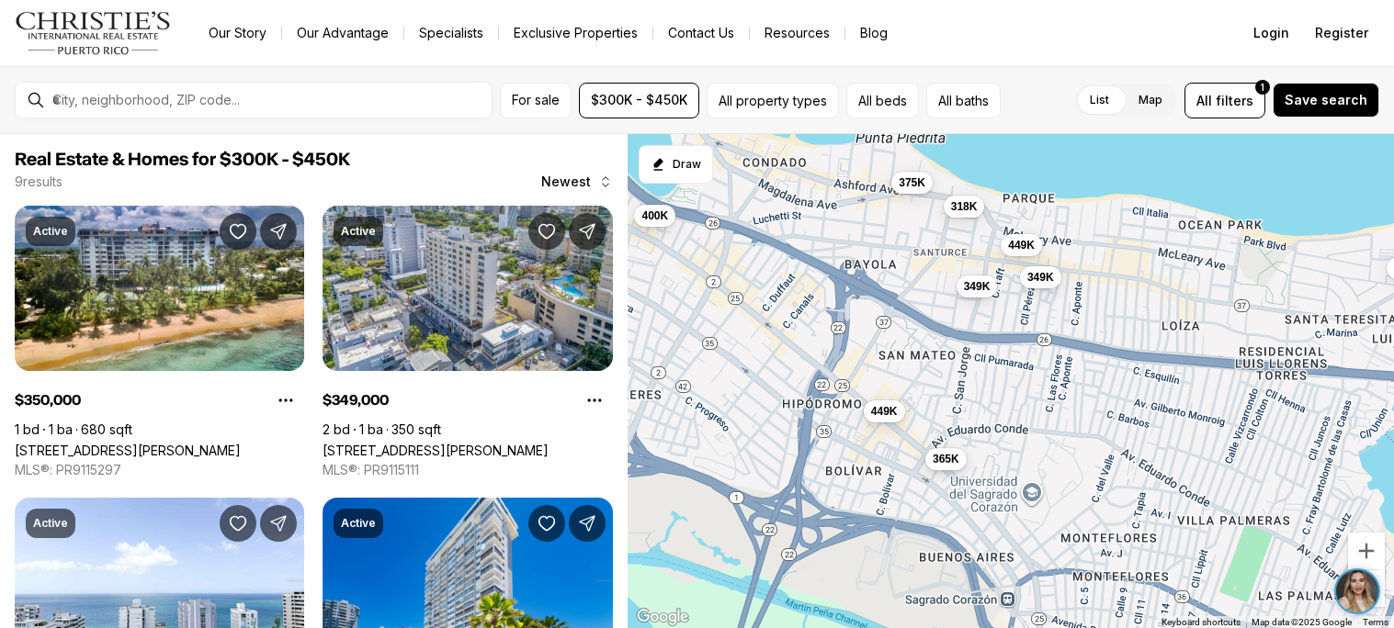
click at [954, 453] on span "365K" at bounding box center [945, 458] width 27 height 15
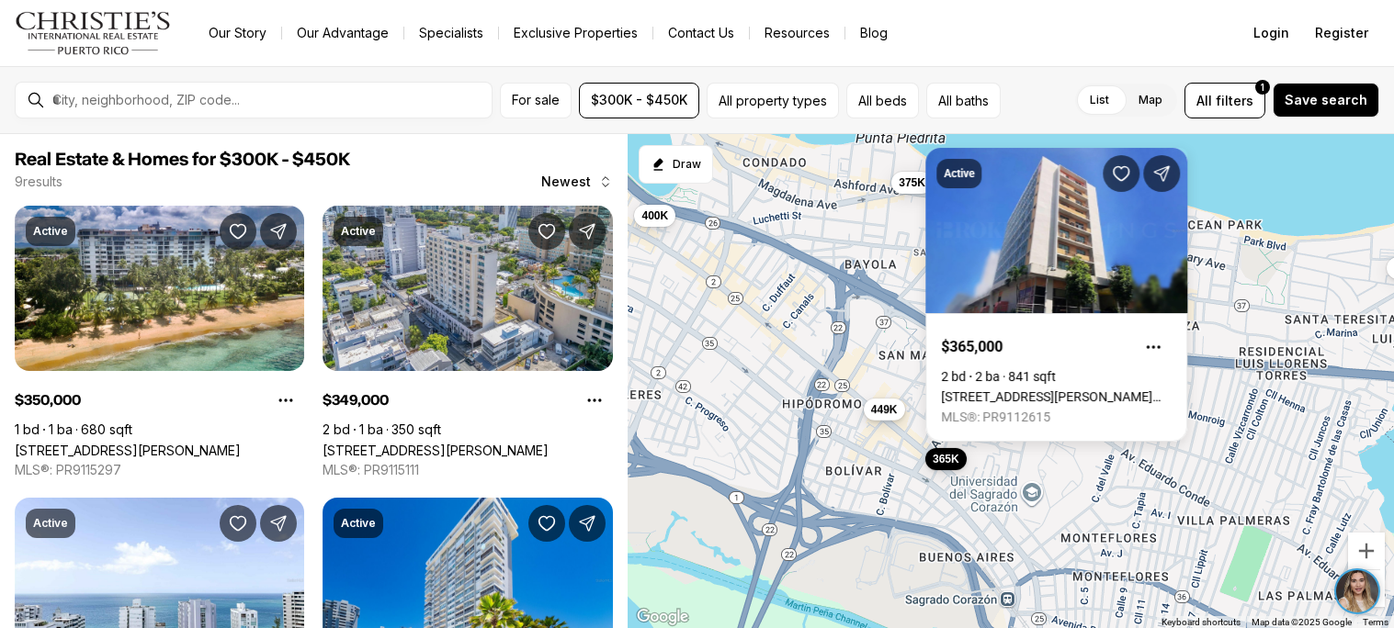
click at [884, 404] on span "449K" at bounding box center [884, 408] width 27 height 15
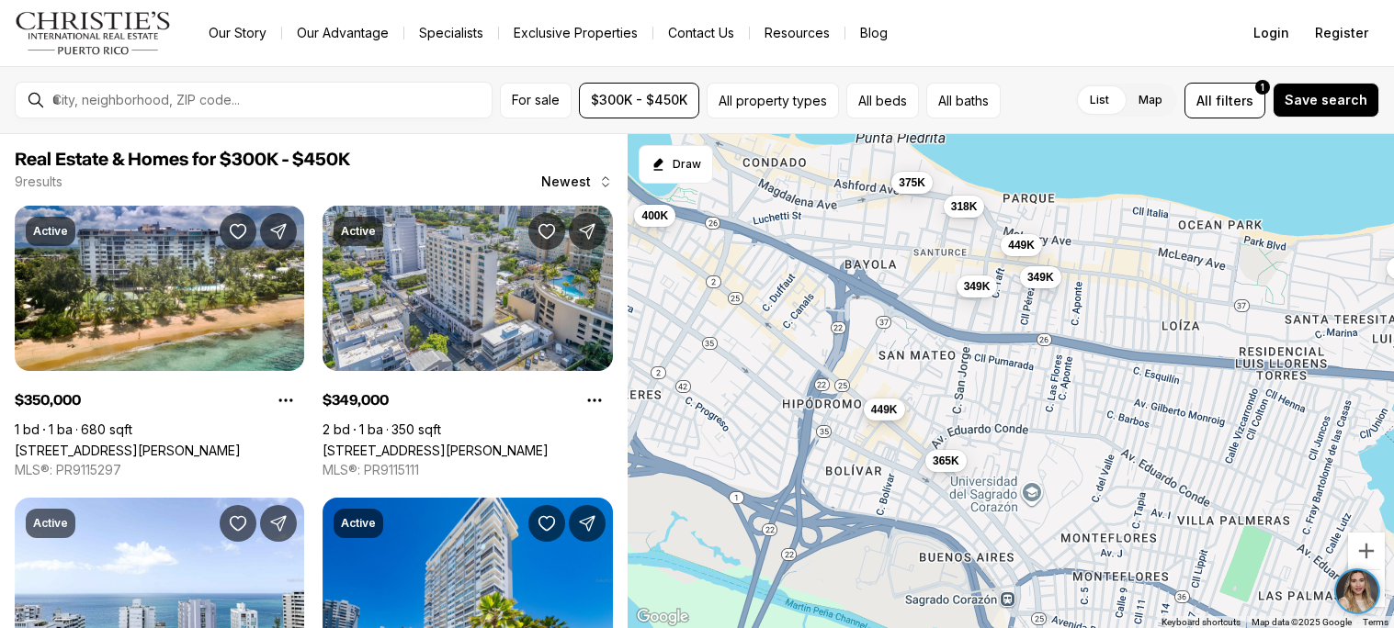
click at [884, 404] on span "449K" at bounding box center [884, 408] width 27 height 15
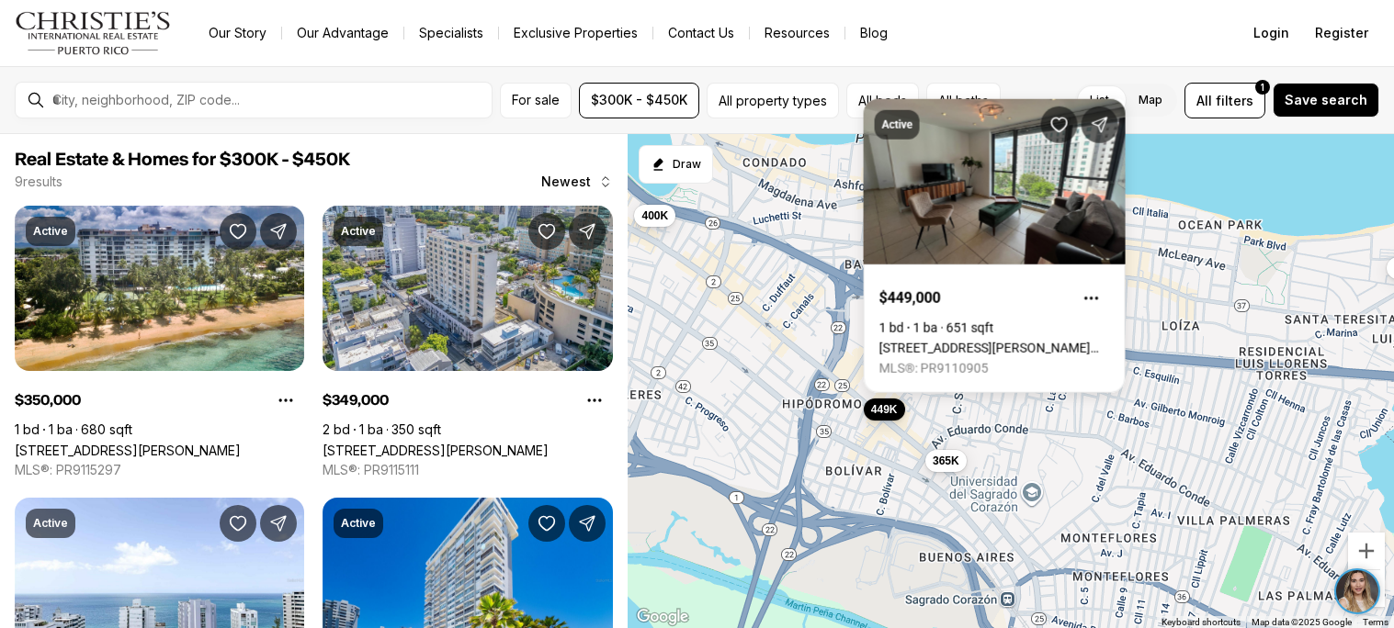
click at [778, 293] on div "349K 449K 318K 400K 365K 375K 449K 349K 350K" at bounding box center [1010, 381] width 766 height 495
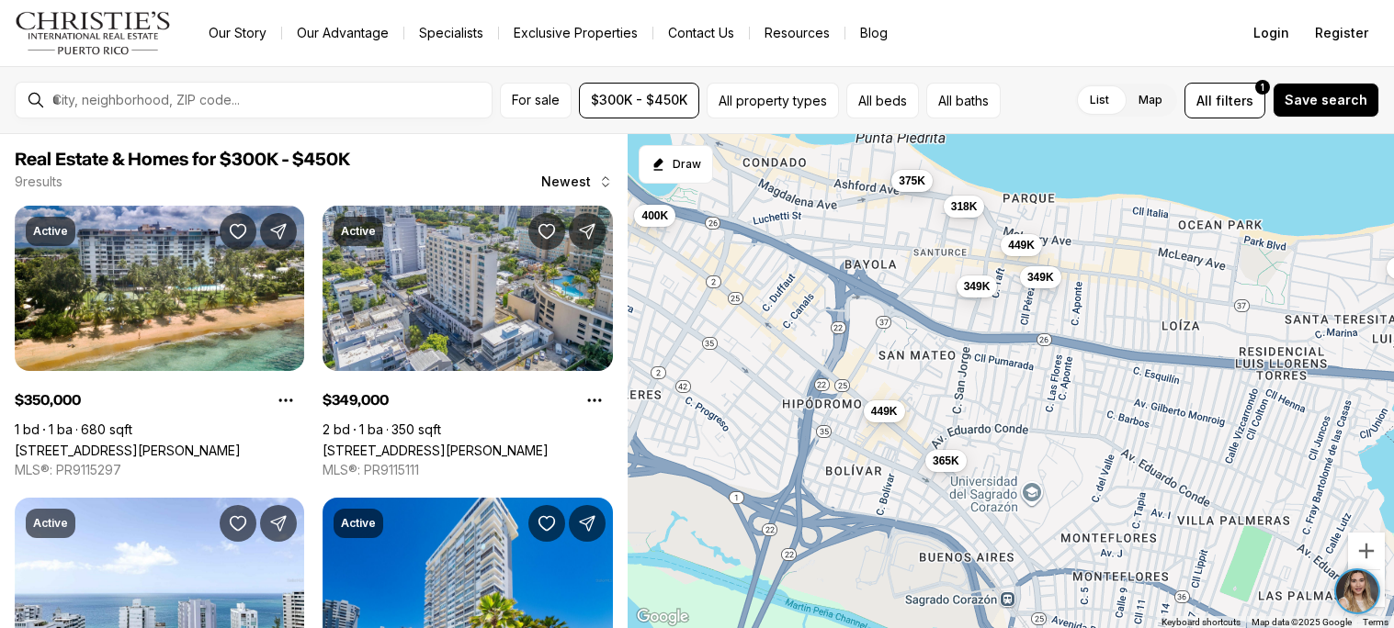
click at [916, 191] on button "375K" at bounding box center [911, 180] width 41 height 22
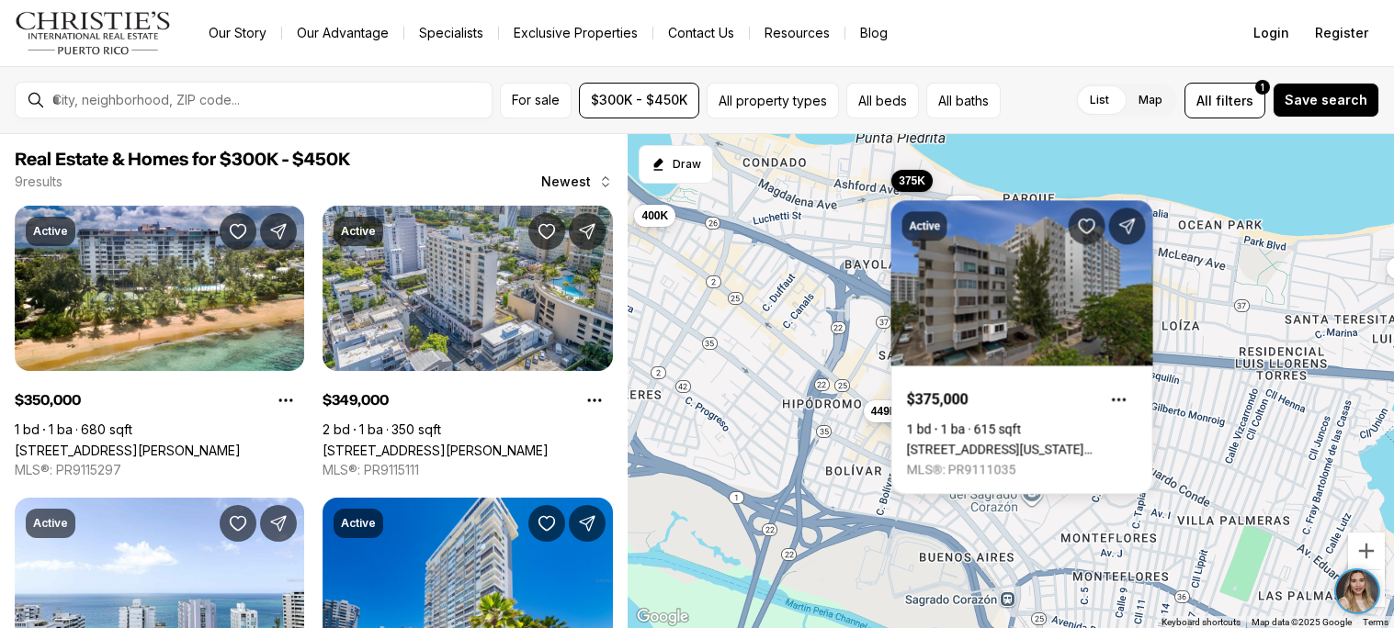
click at [809, 305] on div "349K 449K 318K 400K 365K 375K 449K 349K 350K" at bounding box center [1010, 381] width 766 height 495
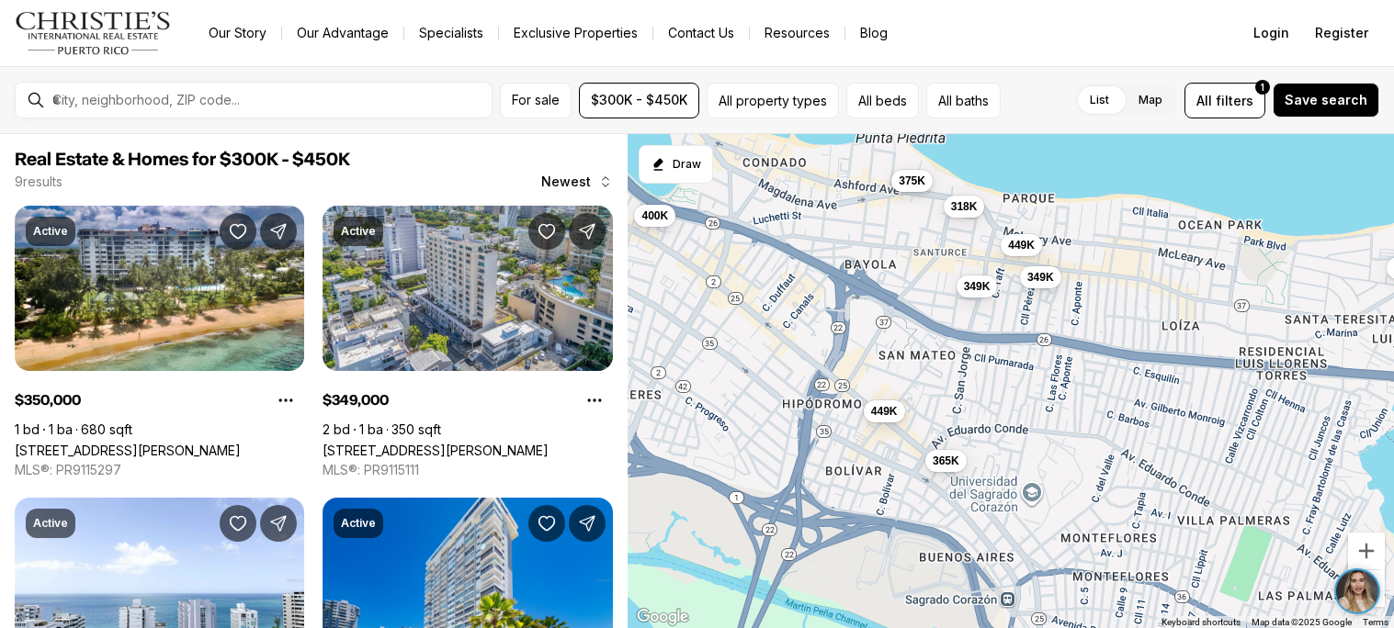
click at [908, 188] on button "375K" at bounding box center [911, 180] width 41 height 22
